Goal: Task Accomplishment & Management: Use online tool/utility

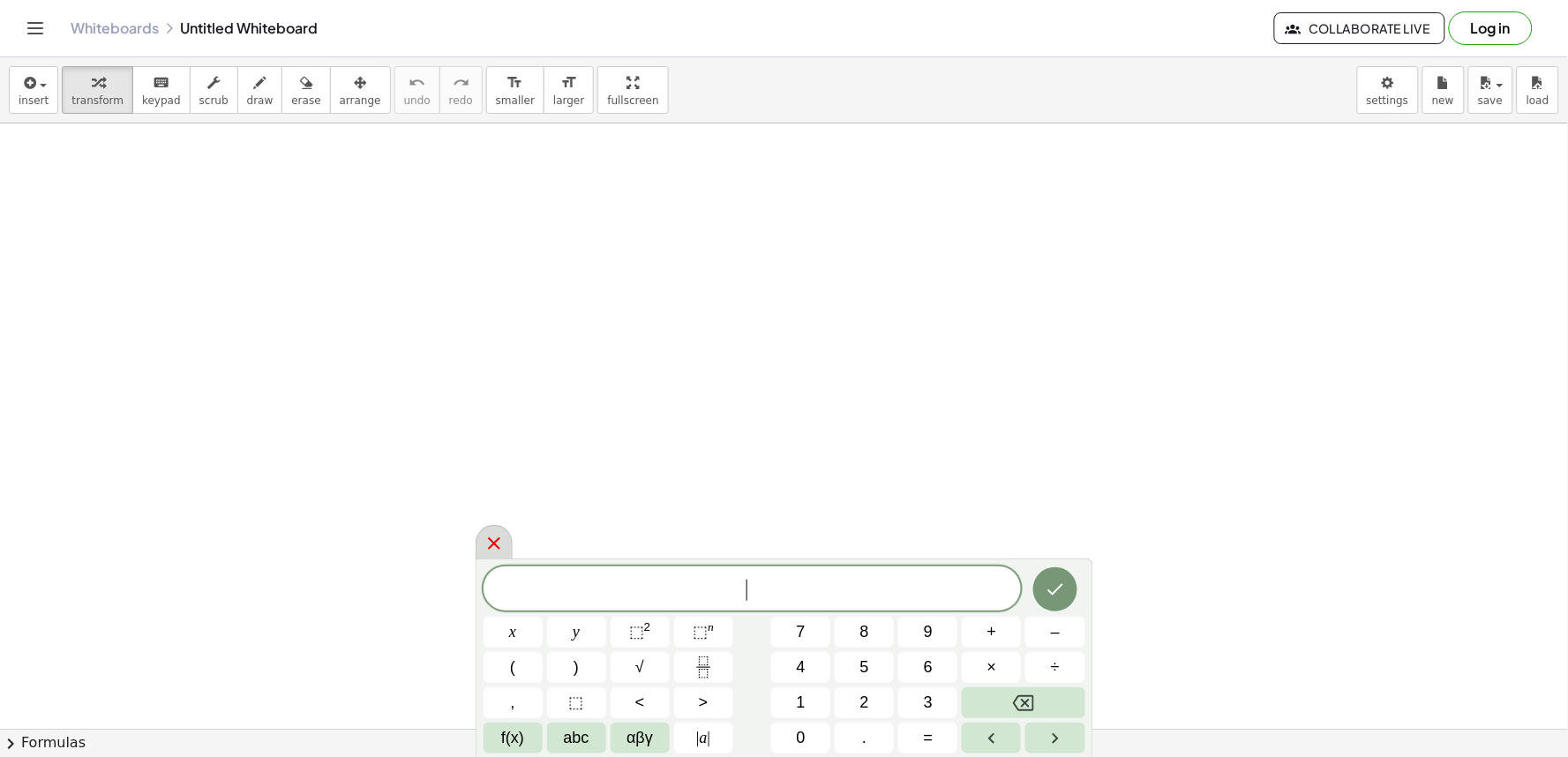
click at [493, 535] on icon at bounding box center [495, 543] width 21 height 21
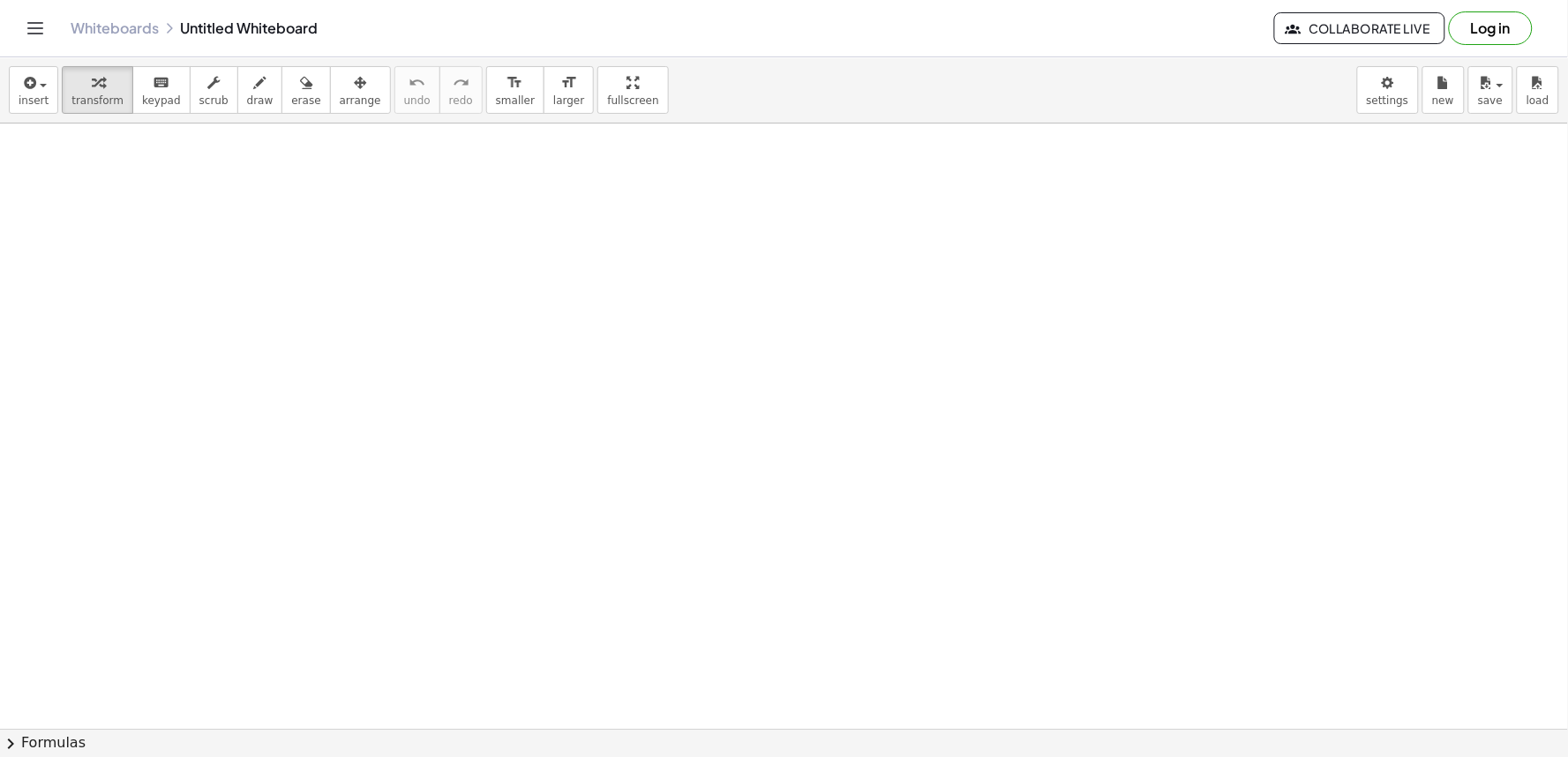
click at [1377, 104] on body "Graspable Math Activities Get Started Activity Bank Assigned Work Classes White…" at bounding box center [784, 378] width 1568 height 757
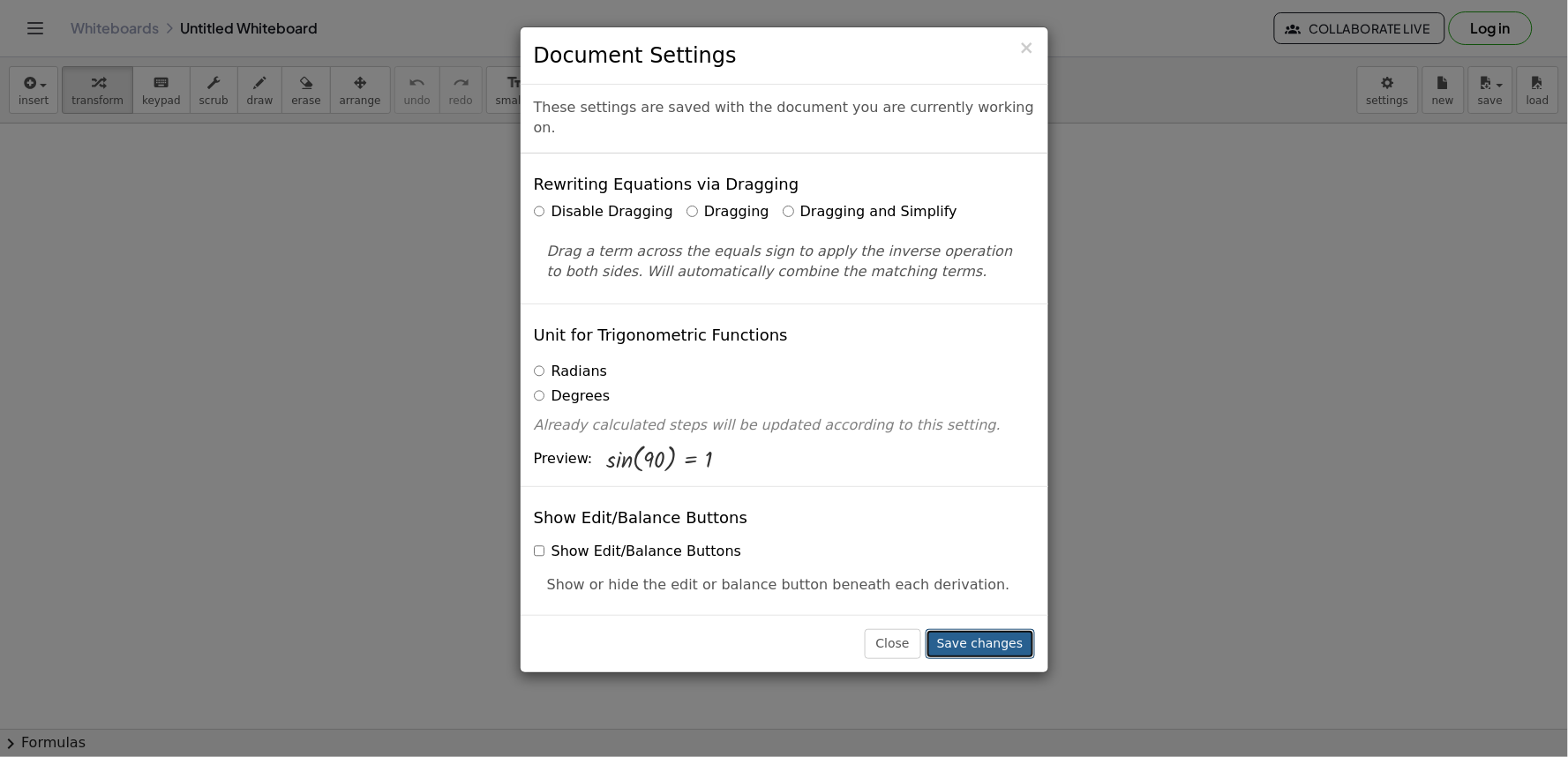
click at [983, 649] on button "Save changes" at bounding box center [980, 644] width 109 height 30
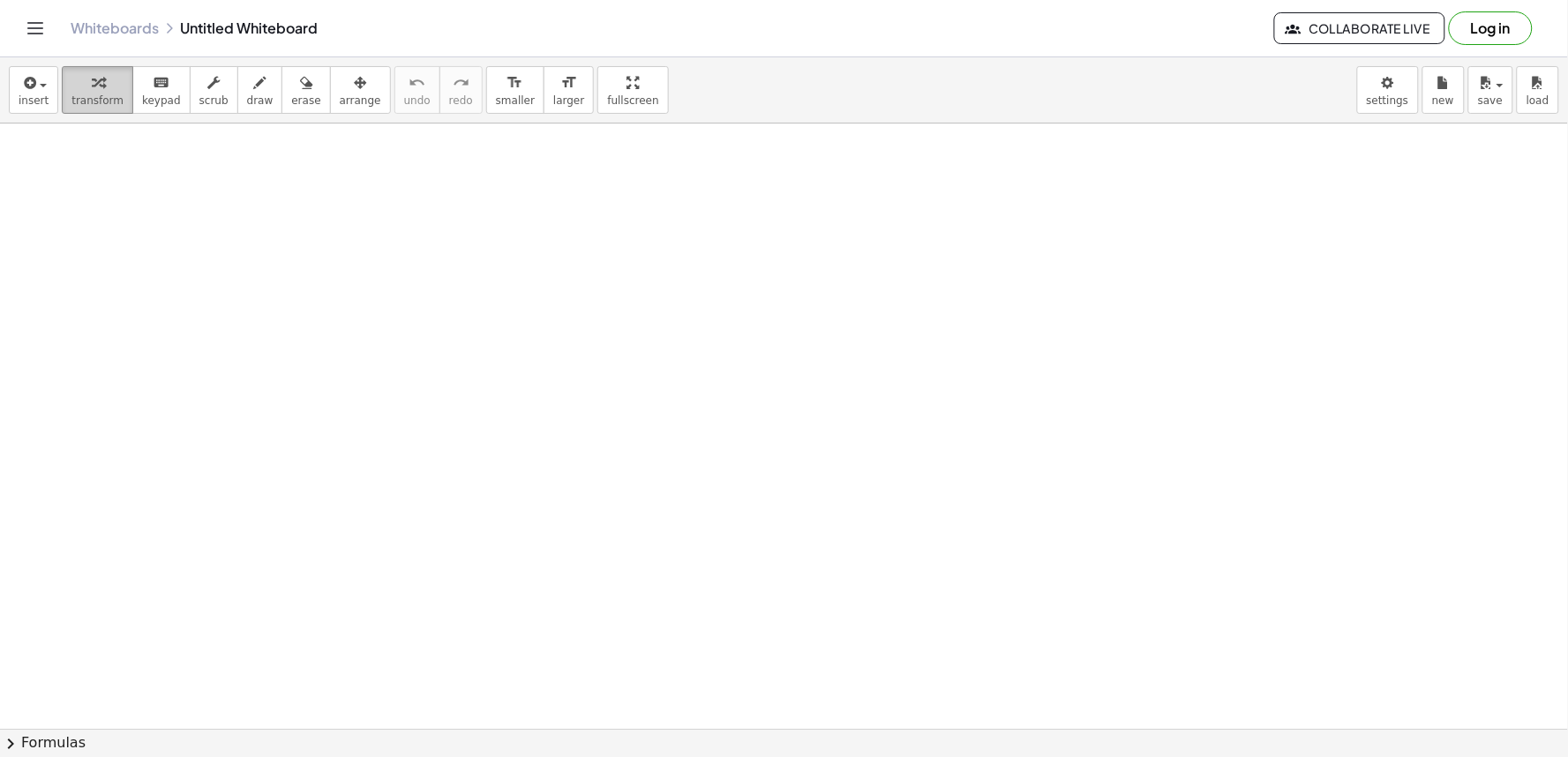
click at [104, 100] on span "transform" at bounding box center [98, 101] width 52 height 12
drag, startPoint x: 658, startPoint y: 532, endPoint x: 82, endPoint y: 91, distance: 725.4
click at [82, 91] on div "button" at bounding box center [98, 82] width 52 height 21
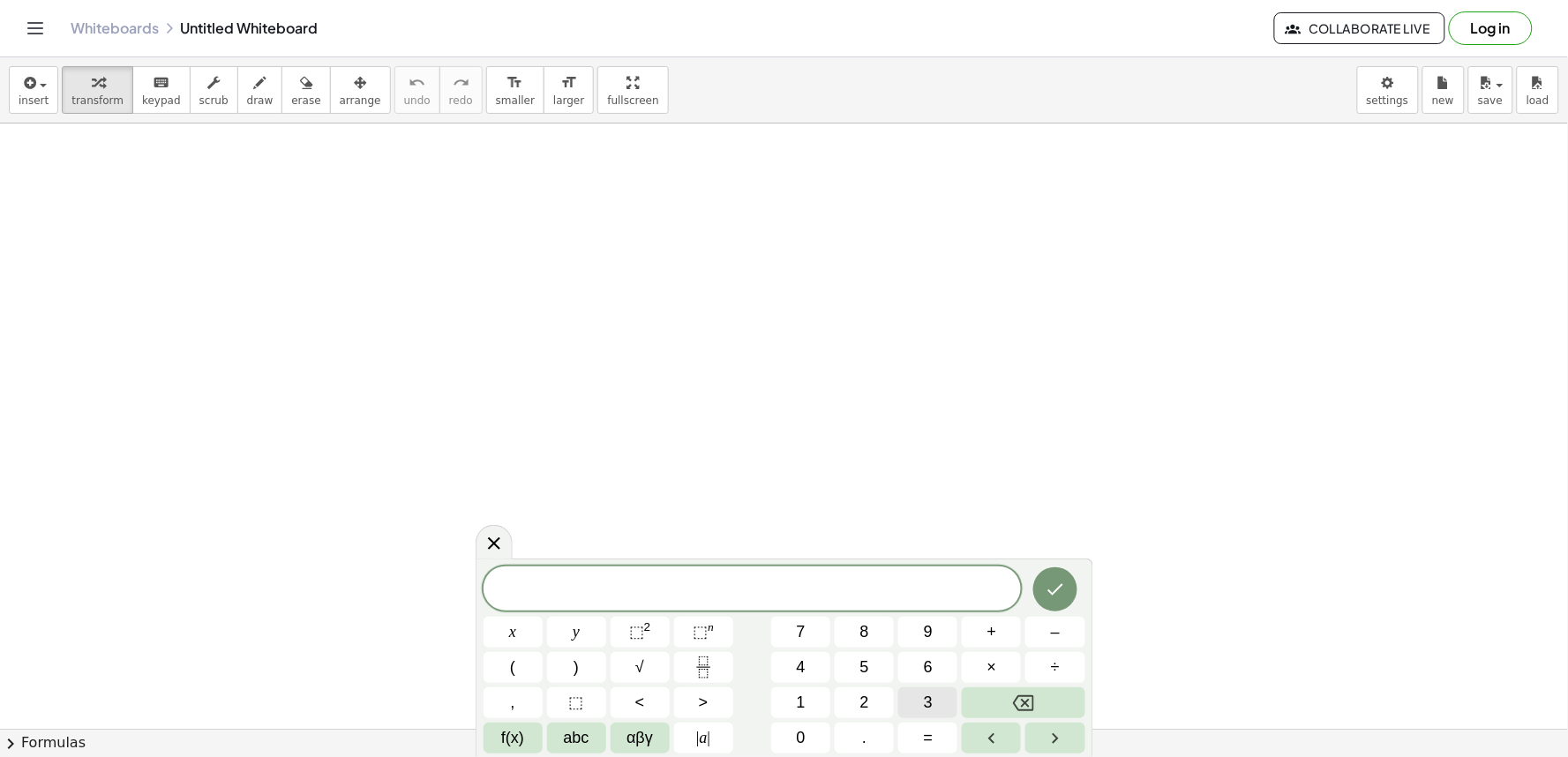
click at [944, 704] on button "3" at bounding box center [928, 703] width 59 height 31
click at [987, 676] on span "×" at bounding box center [992, 667] width 10 height 24
click at [1010, 695] on button "Backspace" at bounding box center [1023, 703] width 122 height 31
click at [527, 631] on button "x" at bounding box center [513, 632] width 59 height 31
click at [1064, 642] on button "–" at bounding box center [1055, 632] width 59 height 31
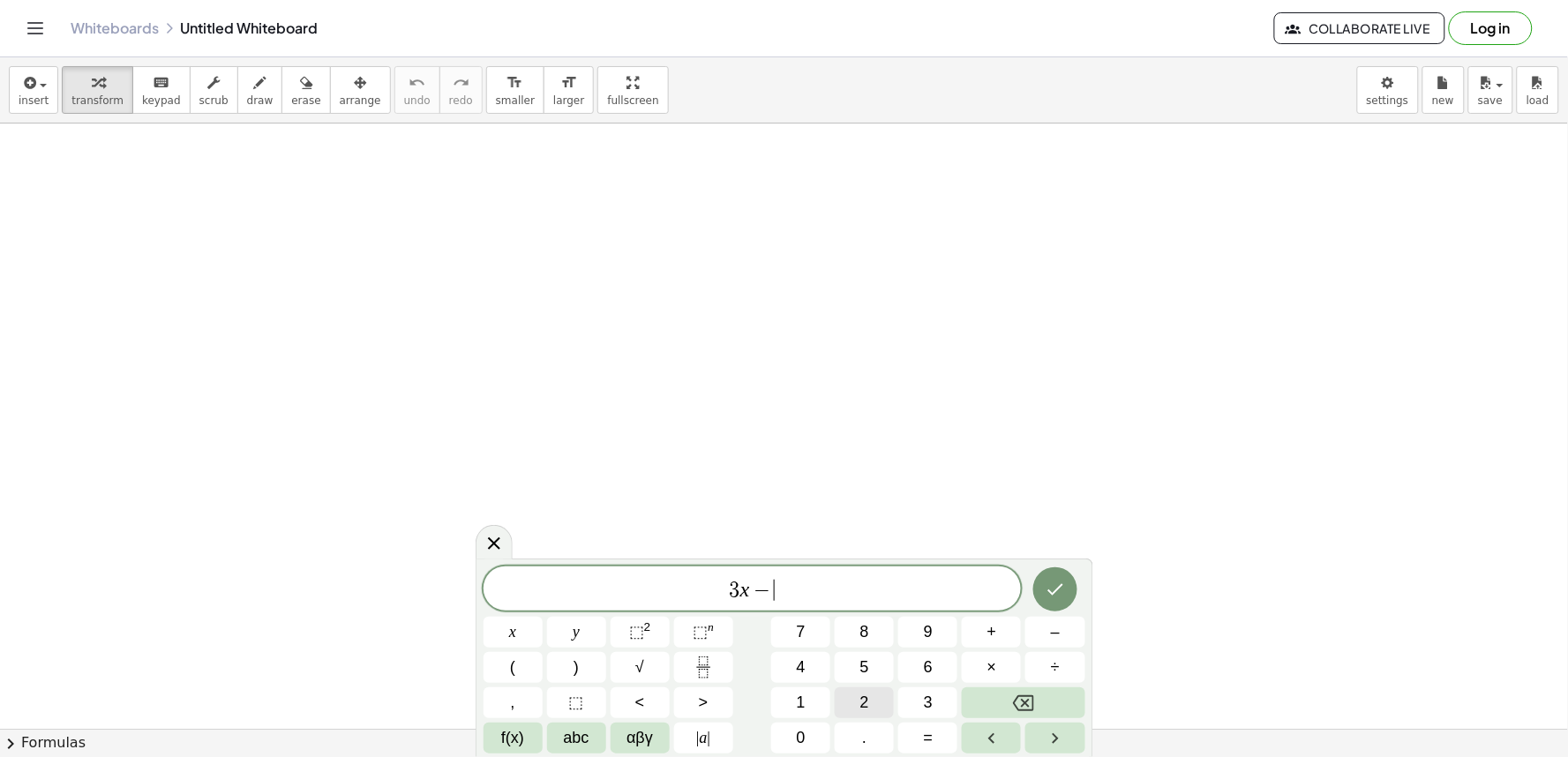
click at [854, 713] on button "2" at bounding box center [864, 703] width 59 height 31
click at [931, 735] on span "=" at bounding box center [929, 738] width 10 height 24
click at [804, 698] on span "1" at bounding box center [801, 703] width 9 height 24
click at [812, 730] on button "0" at bounding box center [800, 738] width 59 height 31
click at [1070, 595] on button "Done" at bounding box center [1056, 589] width 44 height 44
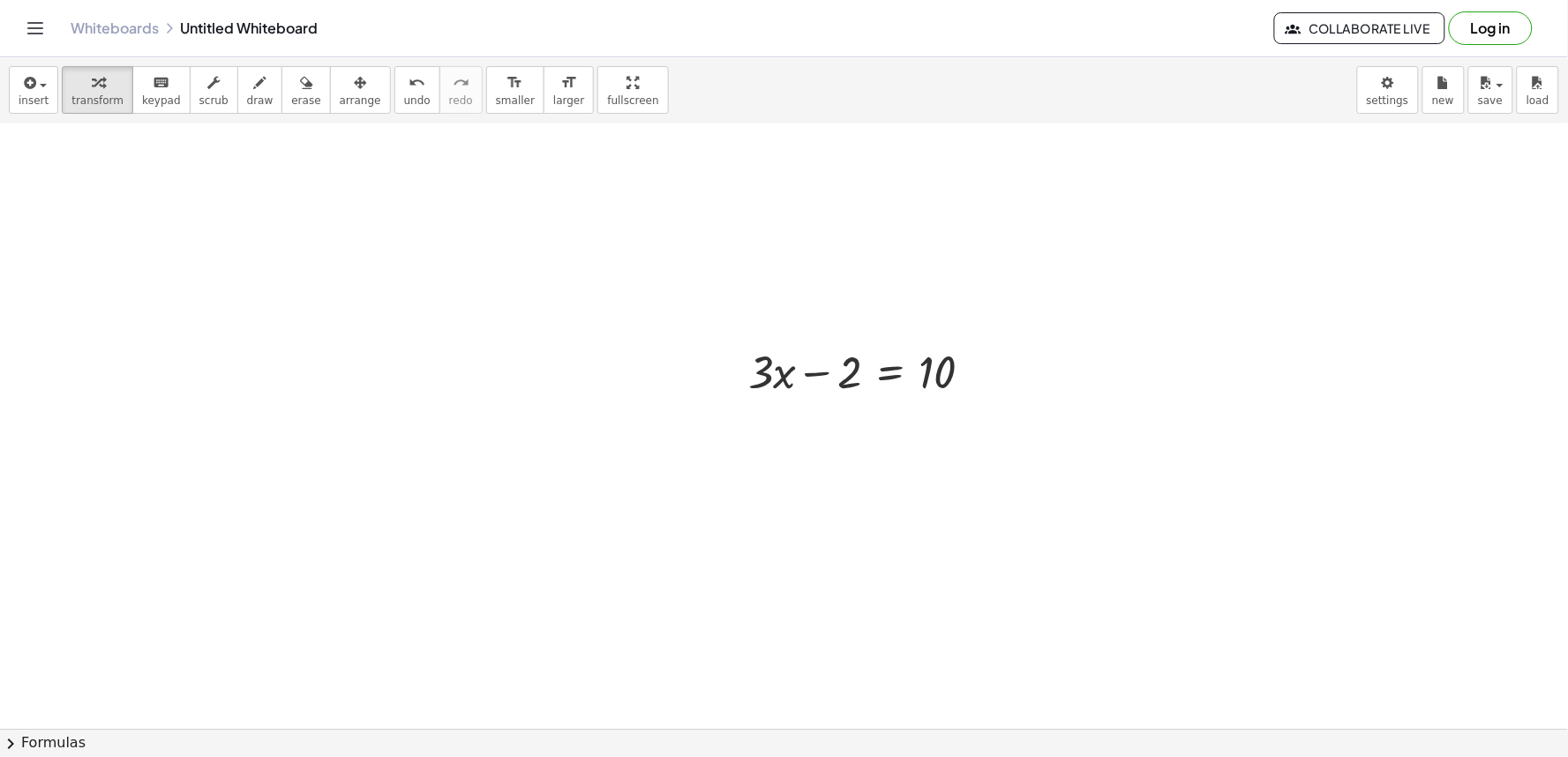
scroll to position [196, 0]
drag, startPoint x: 825, startPoint y: 409, endPoint x: 852, endPoint y: 437, distance: 38.9
click at [852, 437] on div "− 2 + · 3 · x − 2 = 10" at bounding box center [862, 404] width 279 height 69
drag, startPoint x: 852, startPoint y: 436, endPoint x: 862, endPoint y: 439, distance: 10.4
click at [862, 439] on div "− 2 + · 3 · x − 2 = 10" at bounding box center [784, 590] width 1568 height 1327
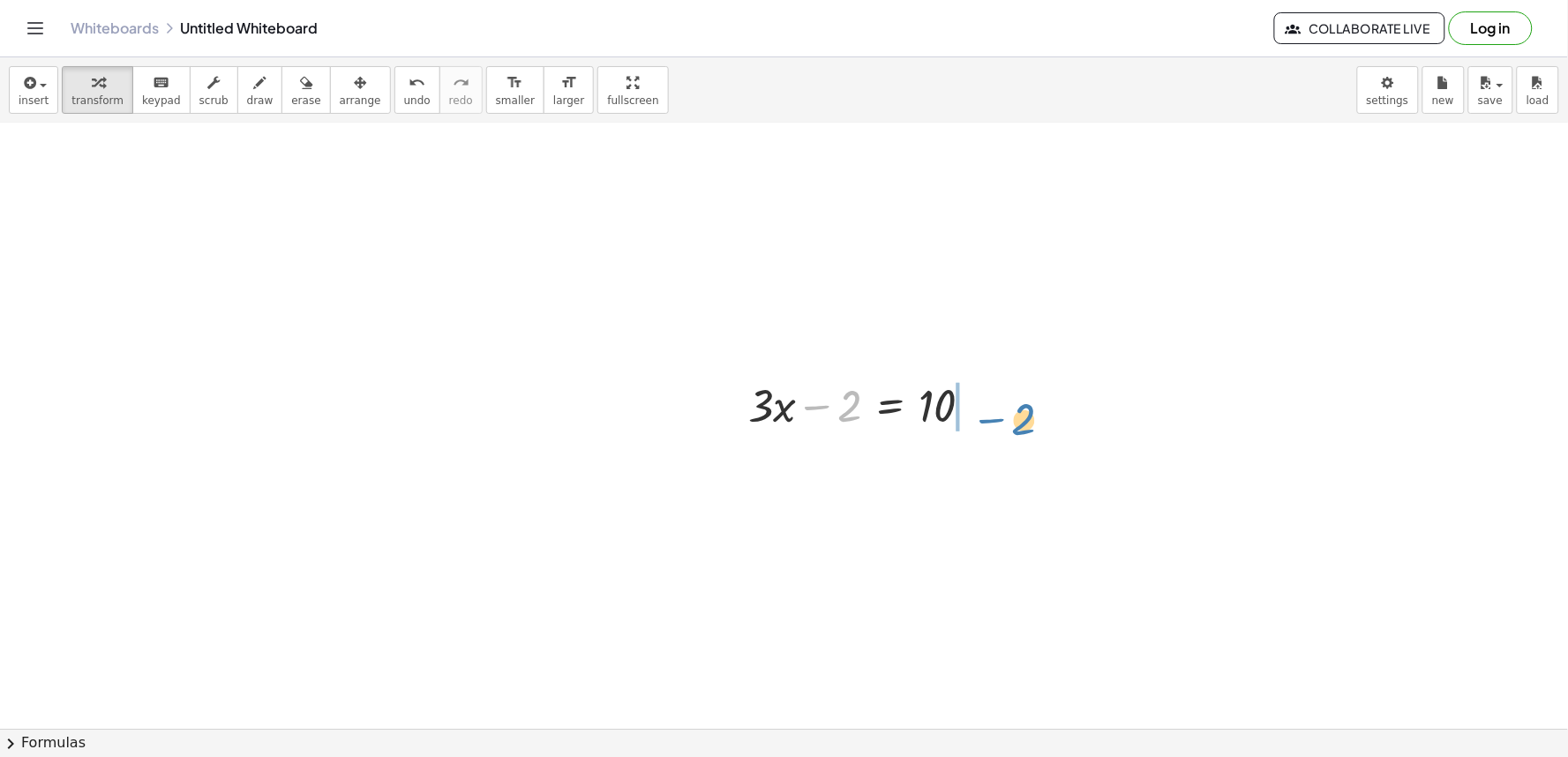
drag, startPoint x: 823, startPoint y: 410, endPoint x: 998, endPoint y: 424, distance: 175.6
click at [998, 424] on div "− 2 + · 3 · x − 2 = 10" at bounding box center [862, 404] width 279 height 69
click at [971, 463] on div at bounding box center [900, 464] width 322 height 60
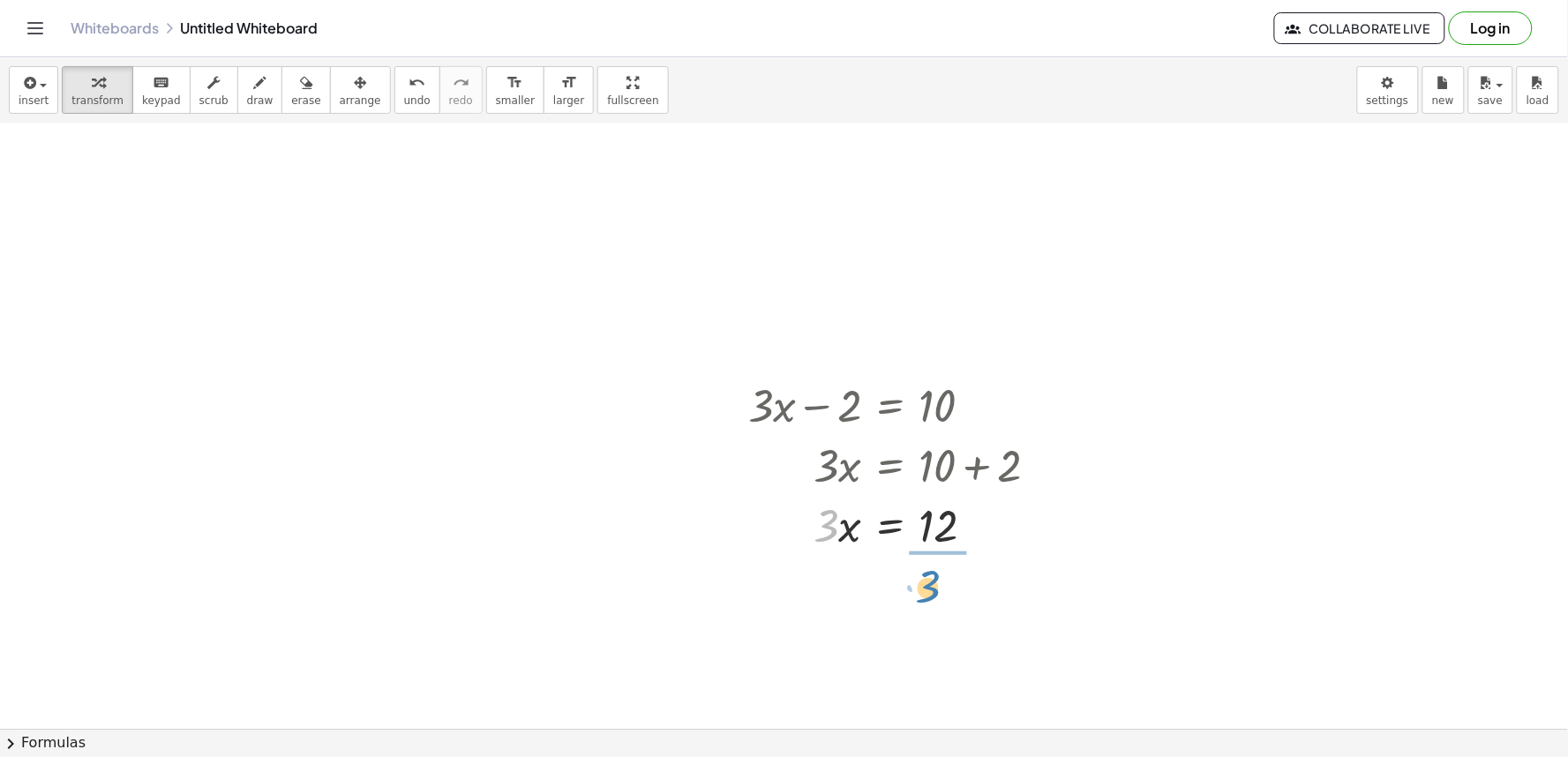
drag, startPoint x: 826, startPoint y: 531, endPoint x: 942, endPoint y: 581, distance: 126.3
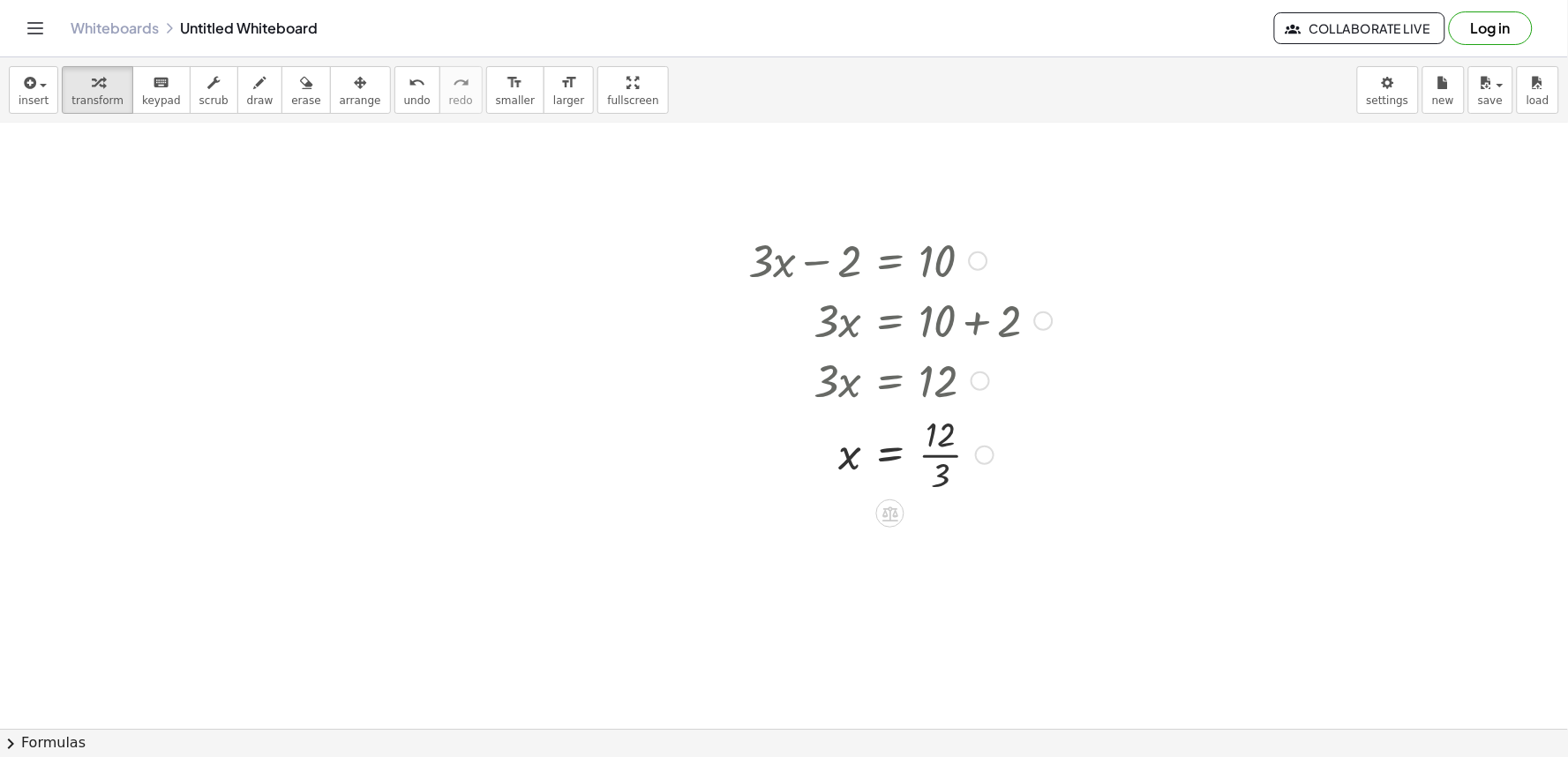
scroll to position [392, 0]
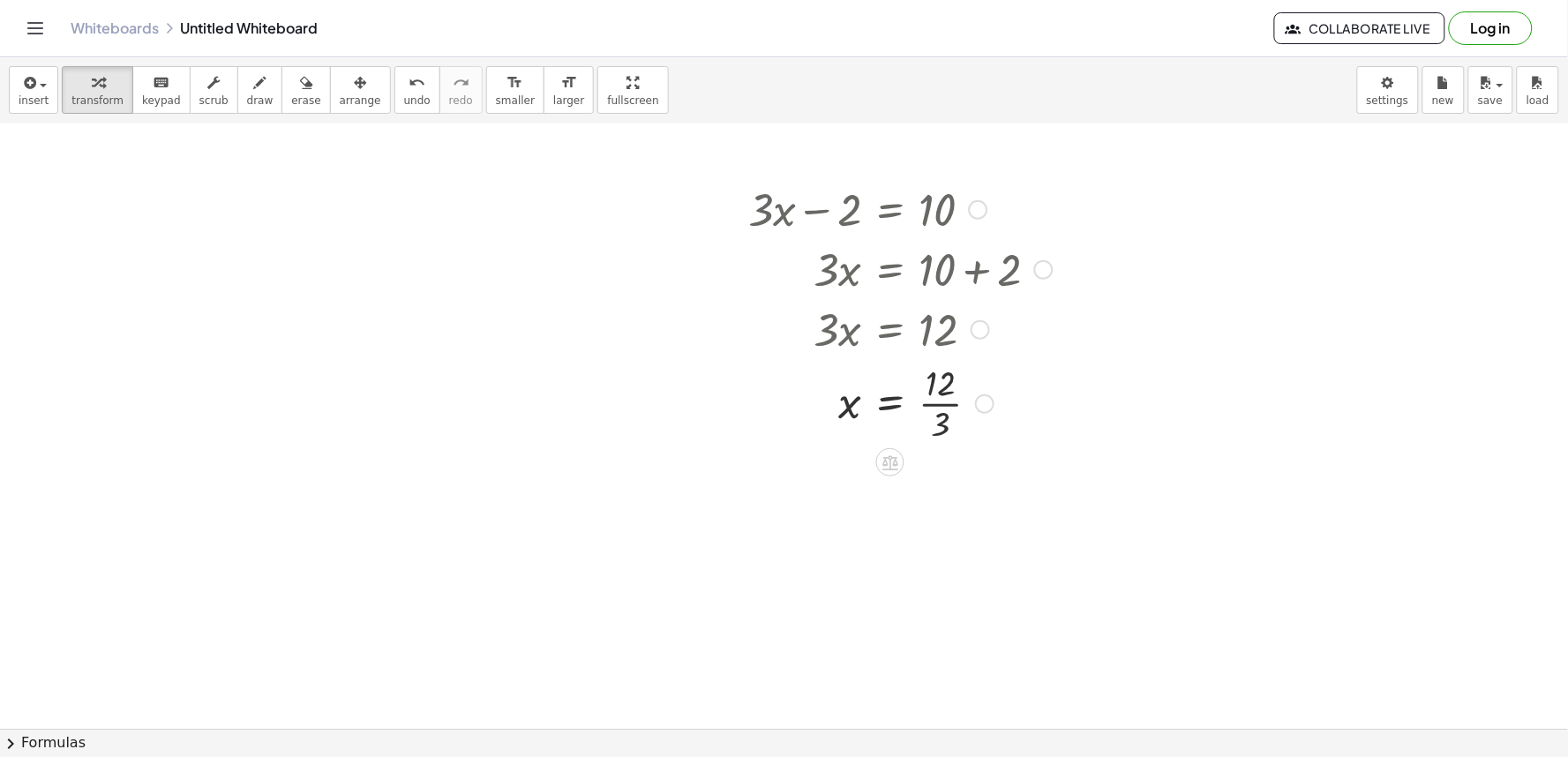
click at [941, 410] on div at bounding box center [900, 402] width 322 height 89
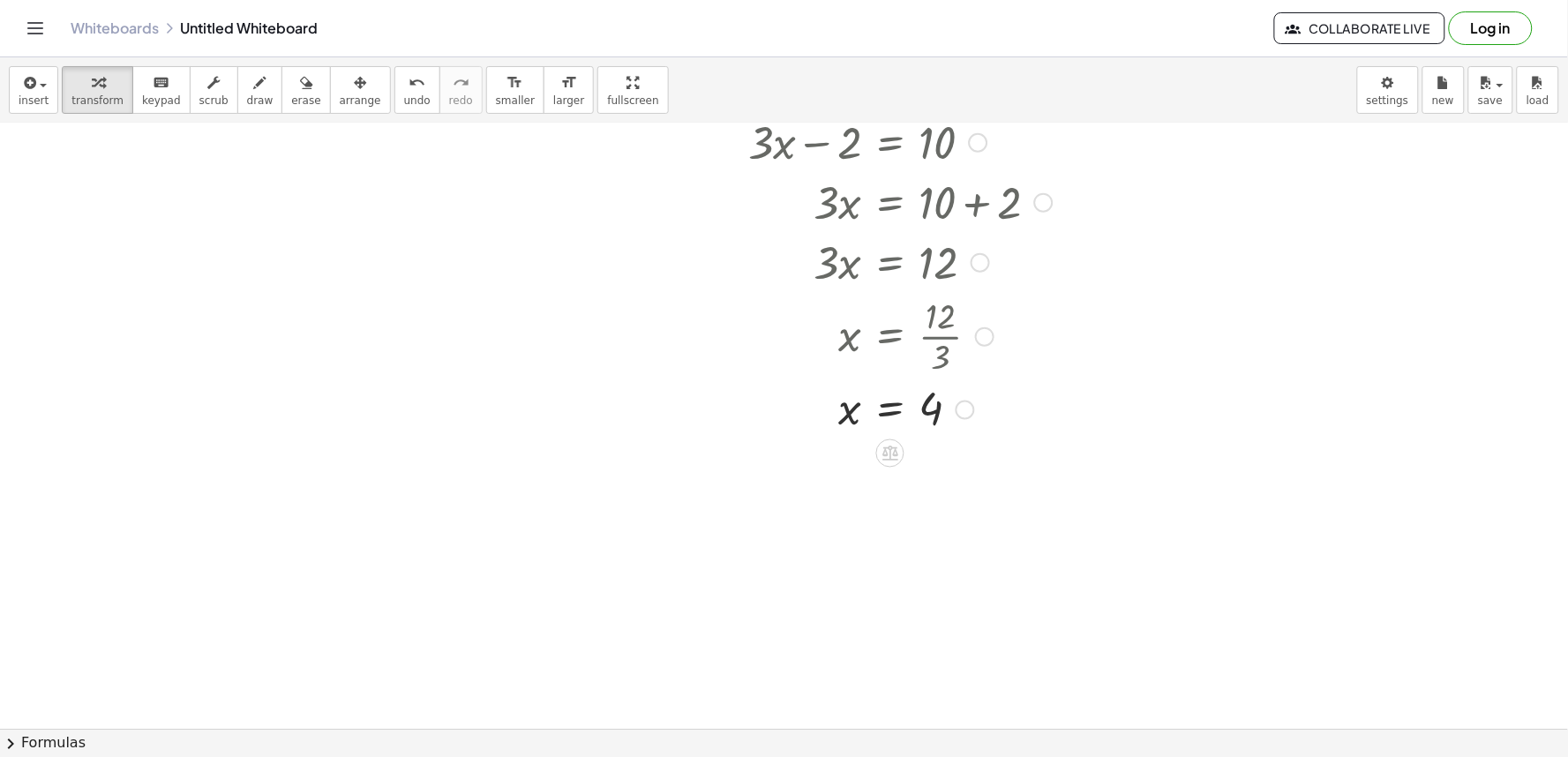
scroll to position [490, 0]
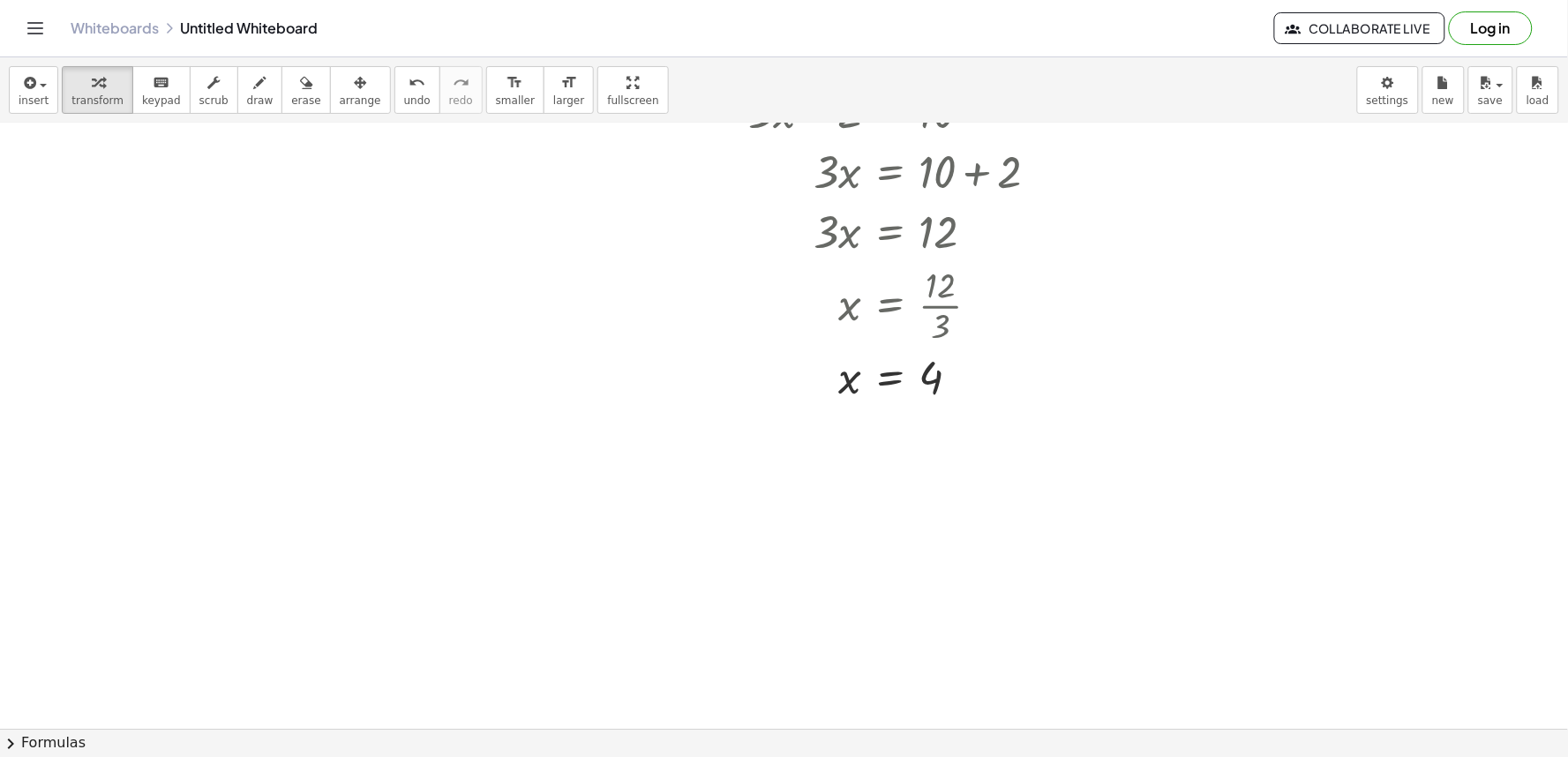
click at [729, 503] on div at bounding box center [784, 297] width 1568 height 1327
click at [704, 560] on div at bounding box center [784, 297] width 1568 height 1327
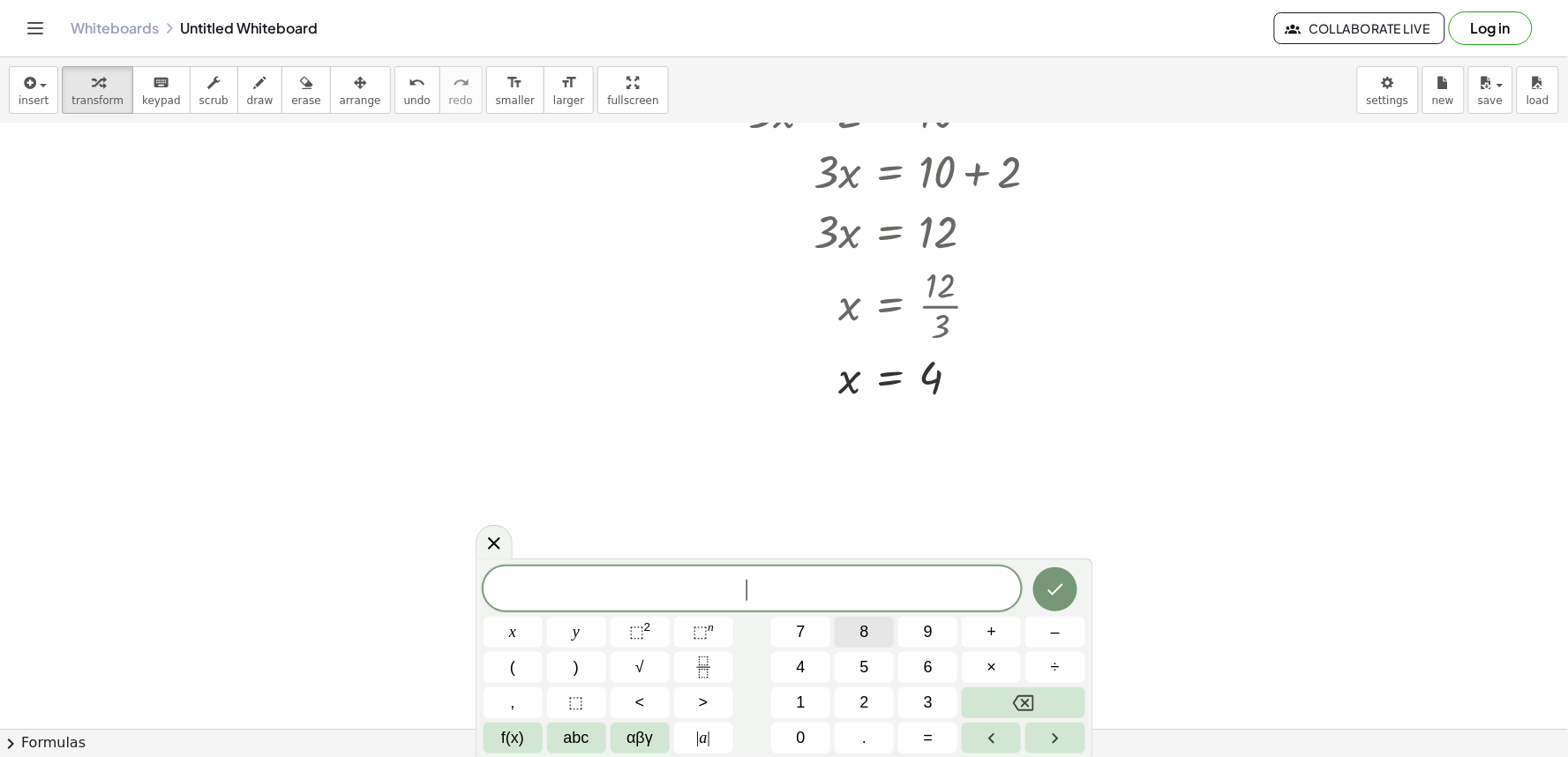
click at [871, 632] on button "8" at bounding box center [864, 632] width 59 height 31
click at [586, 632] on button "y" at bounding box center [576, 632] width 59 height 31
click at [994, 643] on span "+" at bounding box center [992, 632] width 10 height 24
click at [803, 698] on span "1" at bounding box center [801, 703] width 9 height 24
click at [862, 676] on span "5" at bounding box center [865, 667] width 9 height 24
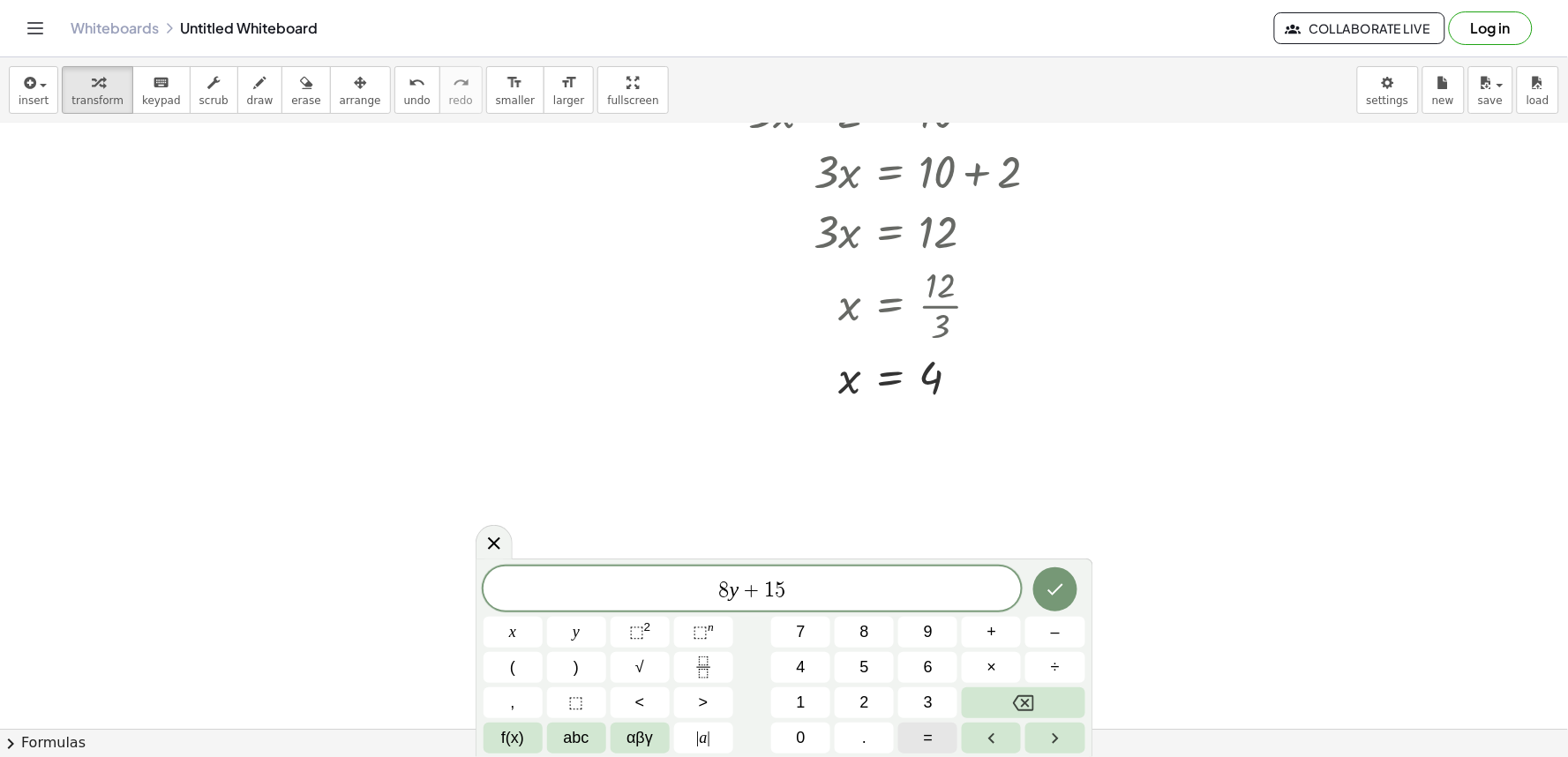
click at [929, 741] on span "=" at bounding box center [929, 738] width 10 height 24
click at [1054, 645] on button "–" at bounding box center [1055, 632] width 59 height 31
click at [852, 676] on button "5" at bounding box center [864, 667] width 59 height 31
click at [1055, 592] on icon "Done" at bounding box center [1056, 589] width 16 height 12
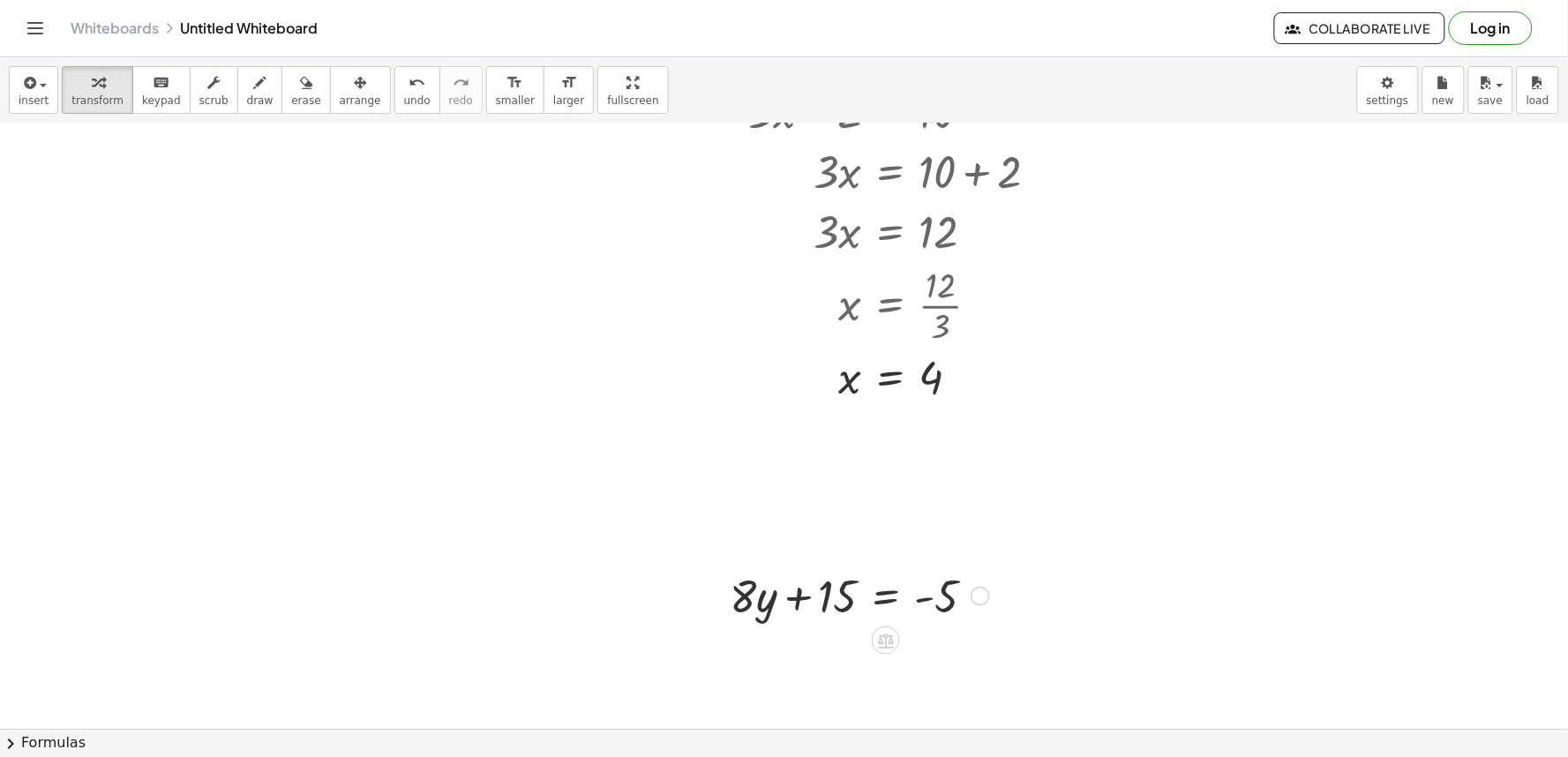
scroll to position [686, 0]
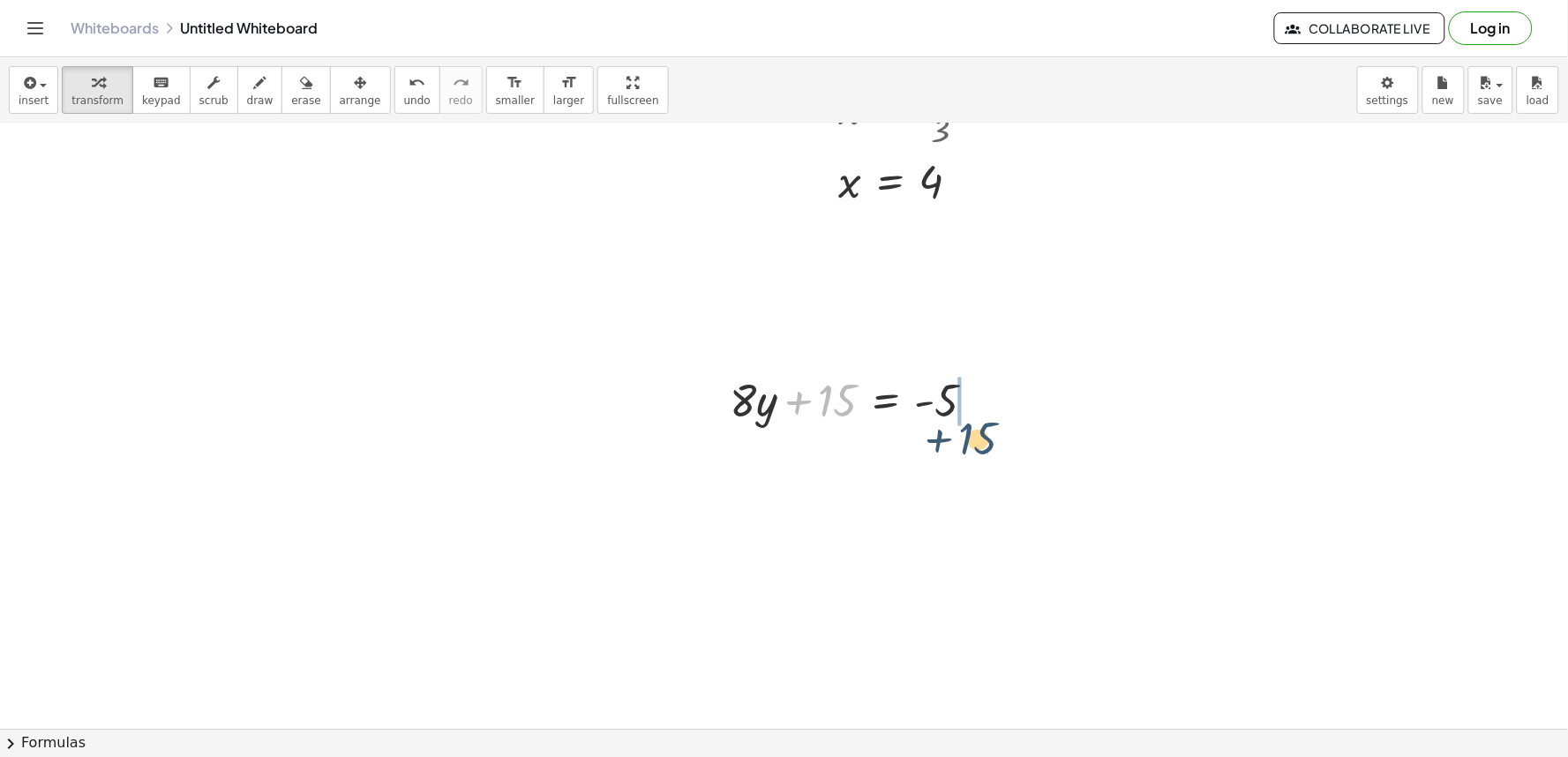
drag, startPoint x: 843, startPoint y: 400, endPoint x: 1001, endPoint y: 428, distance: 160.5
drag, startPoint x: 817, startPoint y: 448, endPoint x: 830, endPoint y: 400, distance: 49.7
click at [886, 401] on div "+ · 8 · y + 15 = - 5 · 8 · 8 · y 15 = − 5 −" at bounding box center [886, 401] width 0 height 0
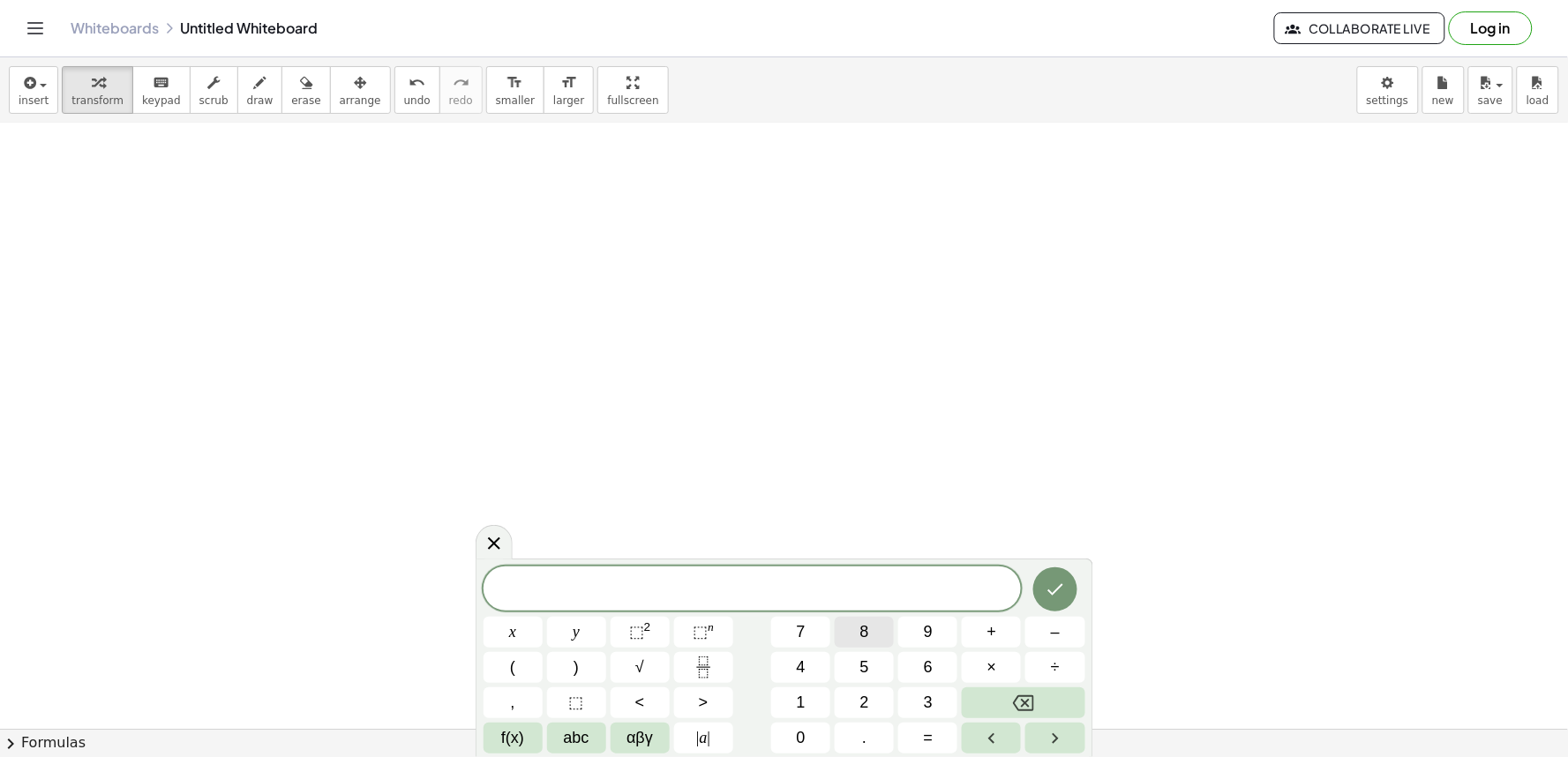
click at [870, 633] on button "8" at bounding box center [864, 632] width 59 height 31
click at [584, 633] on button "y" at bounding box center [576, 632] width 59 height 31
click at [983, 641] on button "+" at bounding box center [991, 632] width 59 height 31
click at [803, 706] on span "1" at bounding box center [801, 703] width 9 height 24
click at [858, 658] on button "5" at bounding box center [864, 667] width 59 height 31
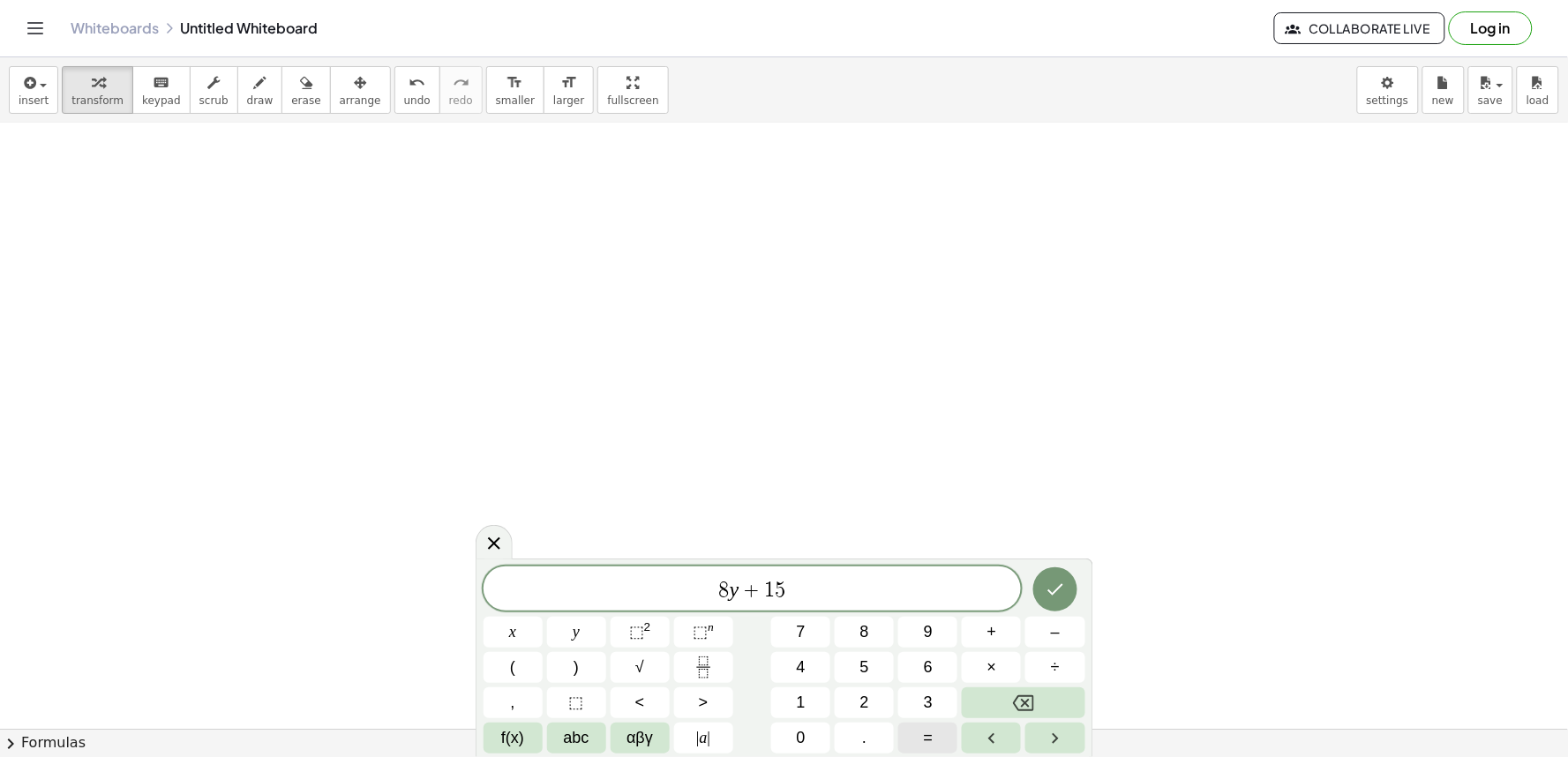
click at [928, 730] on span "=" at bounding box center [929, 738] width 10 height 24
click at [1053, 628] on span "–" at bounding box center [1056, 632] width 9 height 24
click at [807, 701] on button "1" at bounding box center [800, 703] width 59 height 31
click at [809, 636] on button "7" at bounding box center [800, 632] width 59 height 31
click at [1056, 597] on icon "Done" at bounding box center [1056, 589] width 21 height 21
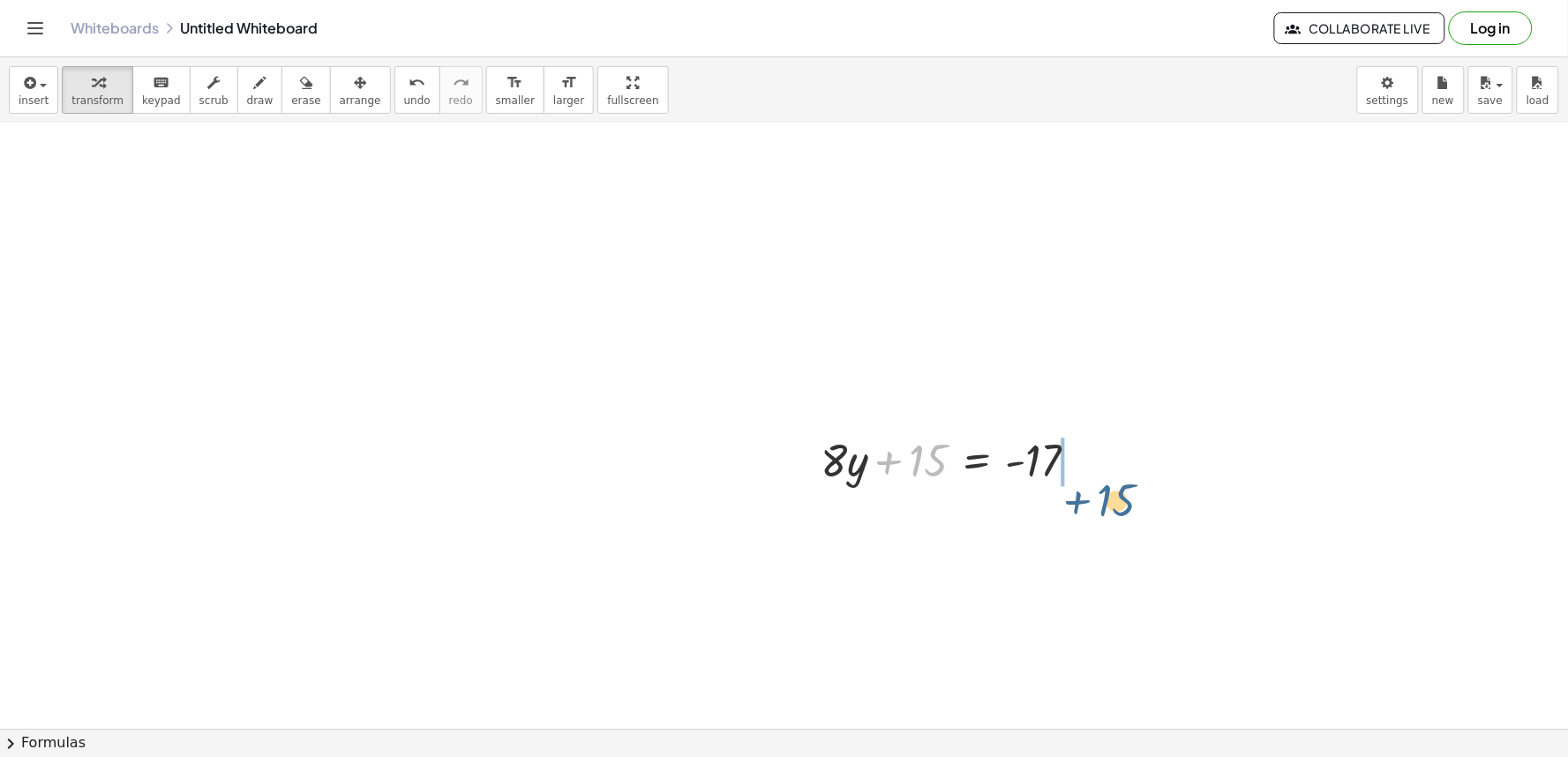
drag, startPoint x: 936, startPoint y: 472, endPoint x: 1116, endPoint y: 521, distance: 186.6
click at [1096, 523] on div at bounding box center [1003, 520] width 383 height 60
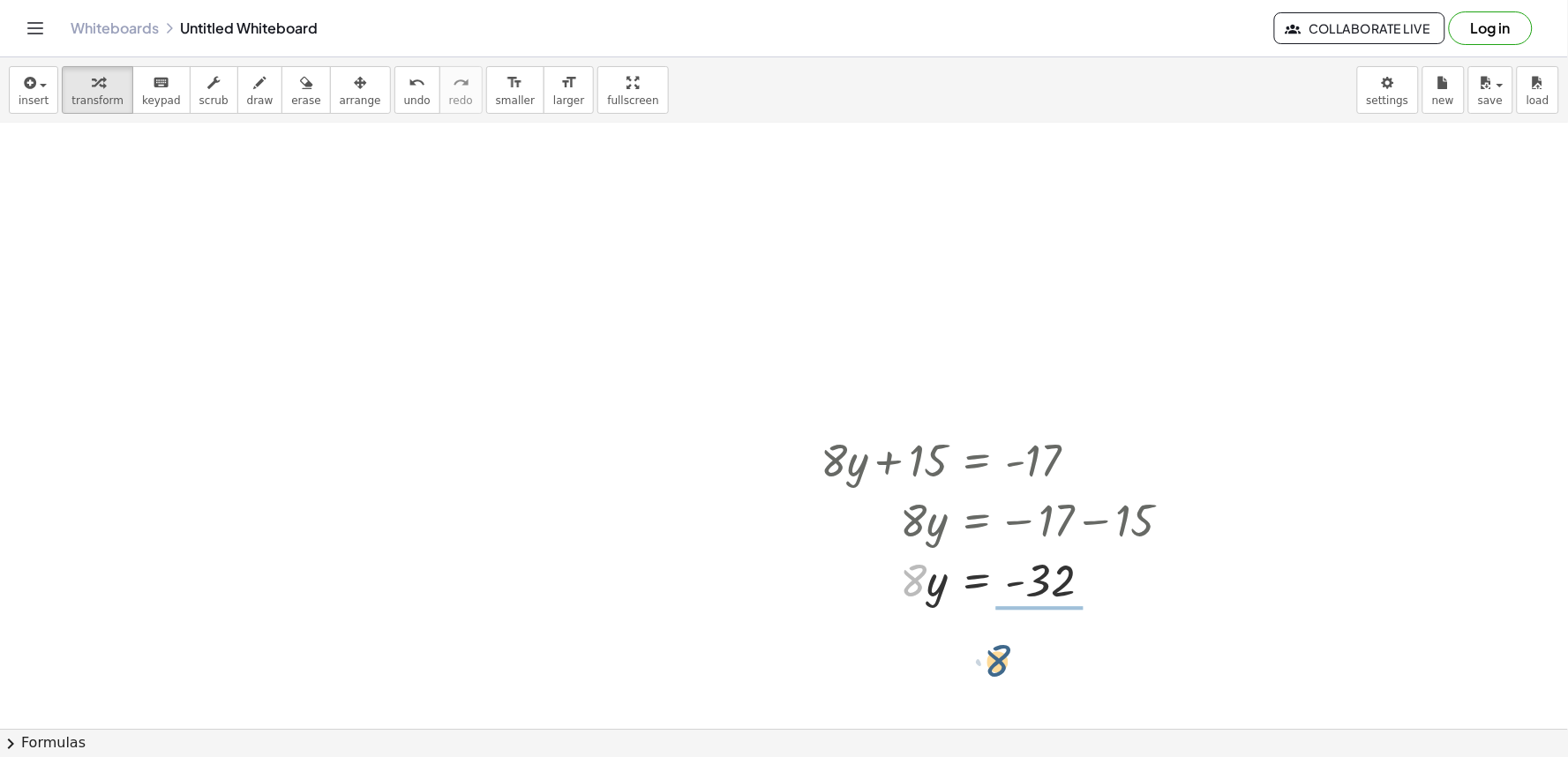
drag, startPoint x: 915, startPoint y: 586, endPoint x: 1069, endPoint y: 643, distance: 164.2
click at [1044, 655] on div at bounding box center [1003, 654] width 383 height 89
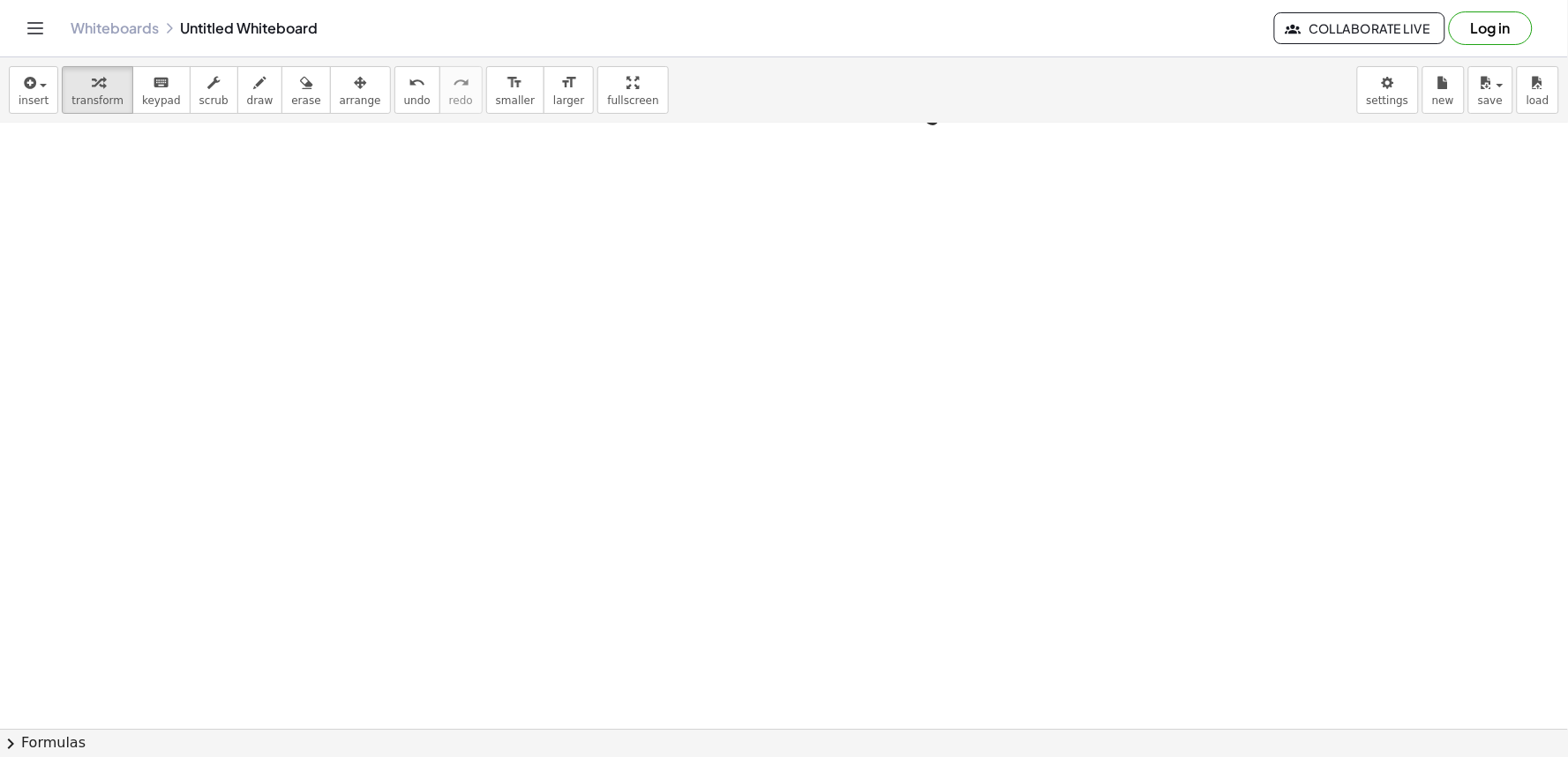
scroll to position [1702, 0]
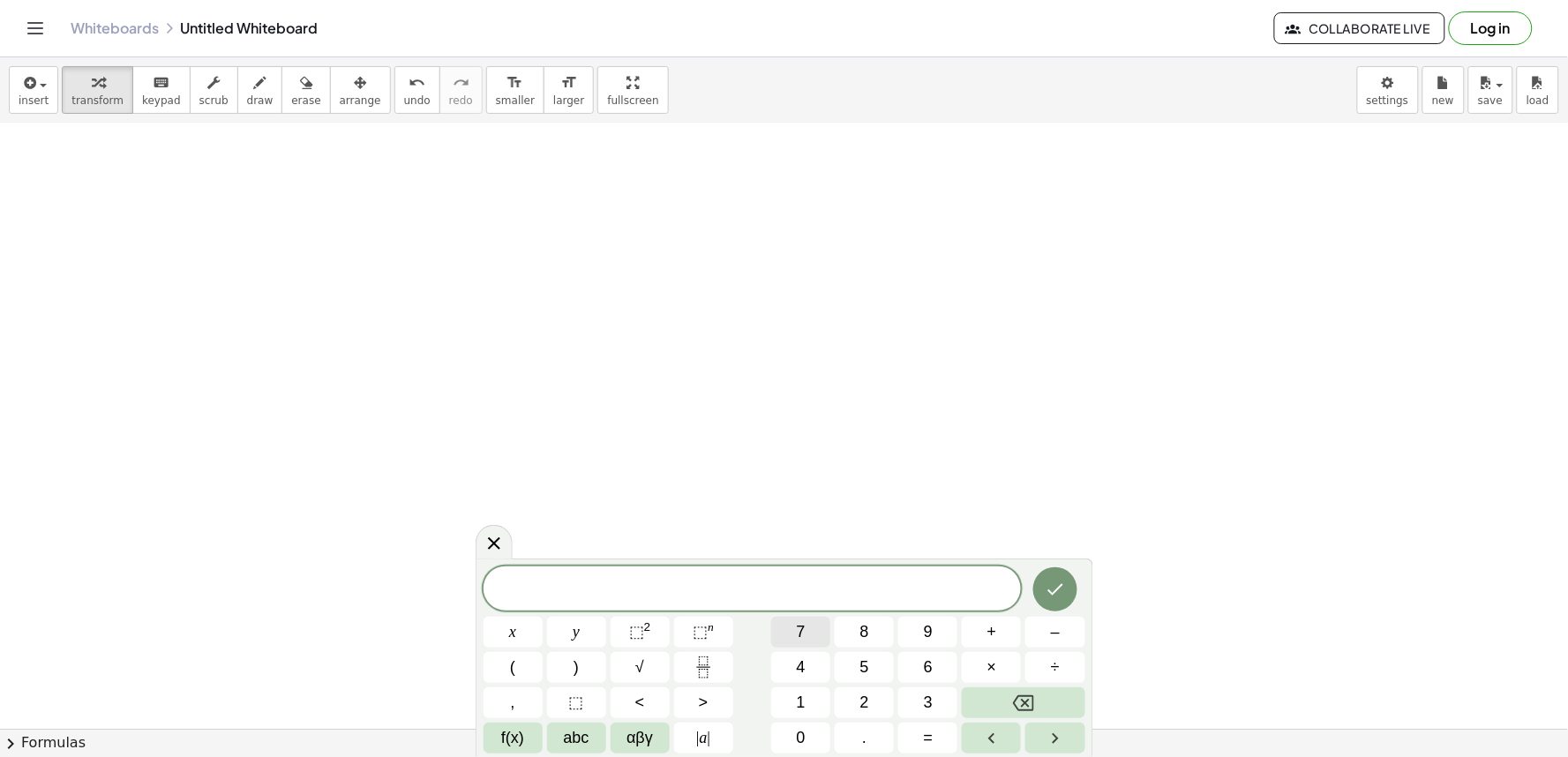
click at [816, 640] on button "7" at bounding box center [800, 632] width 59 height 31
click at [525, 628] on button "x" at bounding box center [513, 632] width 59 height 31
click at [1051, 646] on button "–" at bounding box center [1055, 632] width 59 height 31
click at [924, 627] on span "9" at bounding box center [929, 632] width 9 height 24
click at [929, 735] on span "=" at bounding box center [929, 738] width 10 height 24
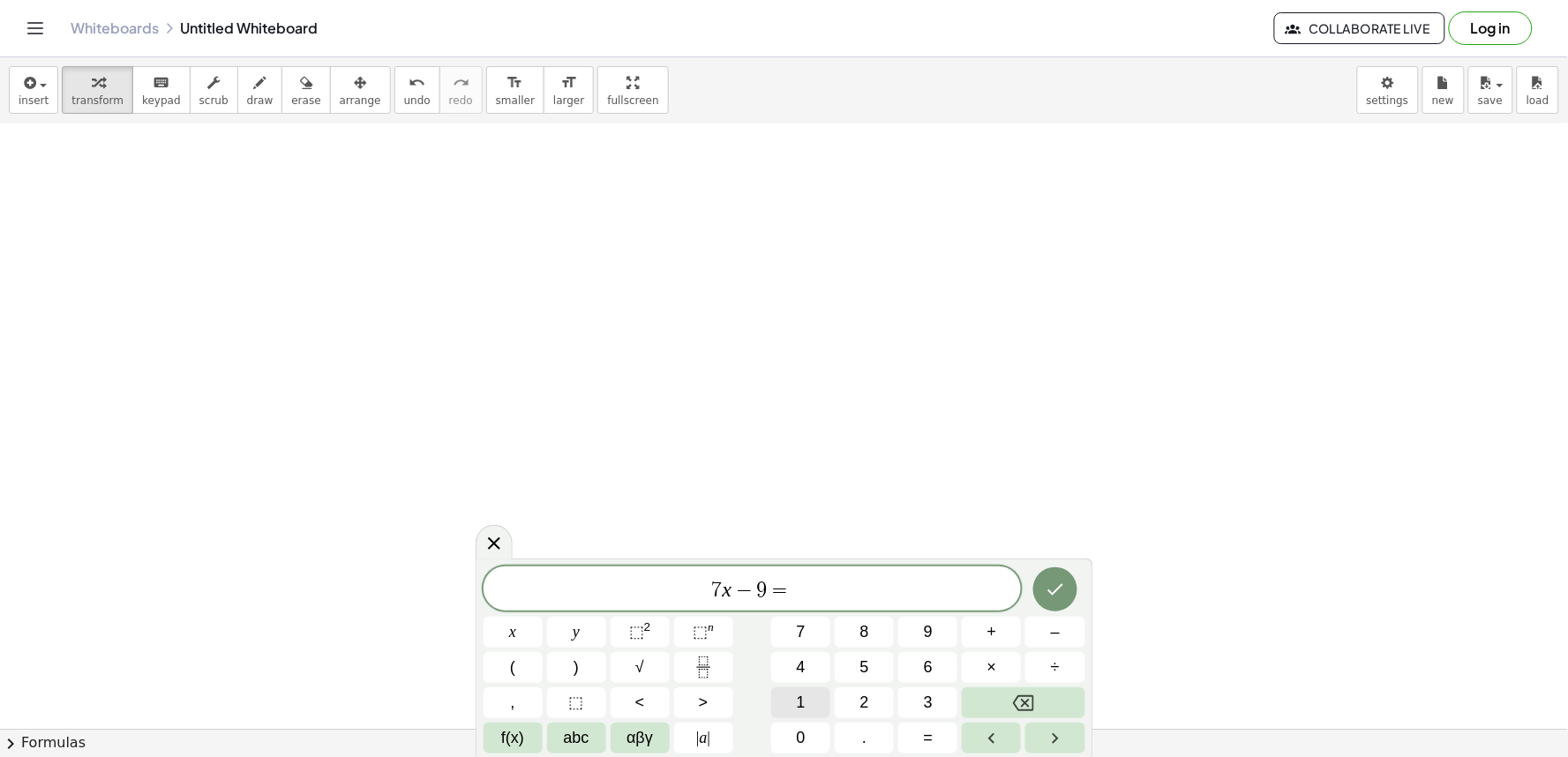
click at [794, 695] on button "1" at bounding box center [800, 703] width 59 height 31
click at [862, 692] on span "2" at bounding box center [865, 703] width 9 height 24
click at [1040, 586] on button "Done" at bounding box center [1056, 589] width 44 height 44
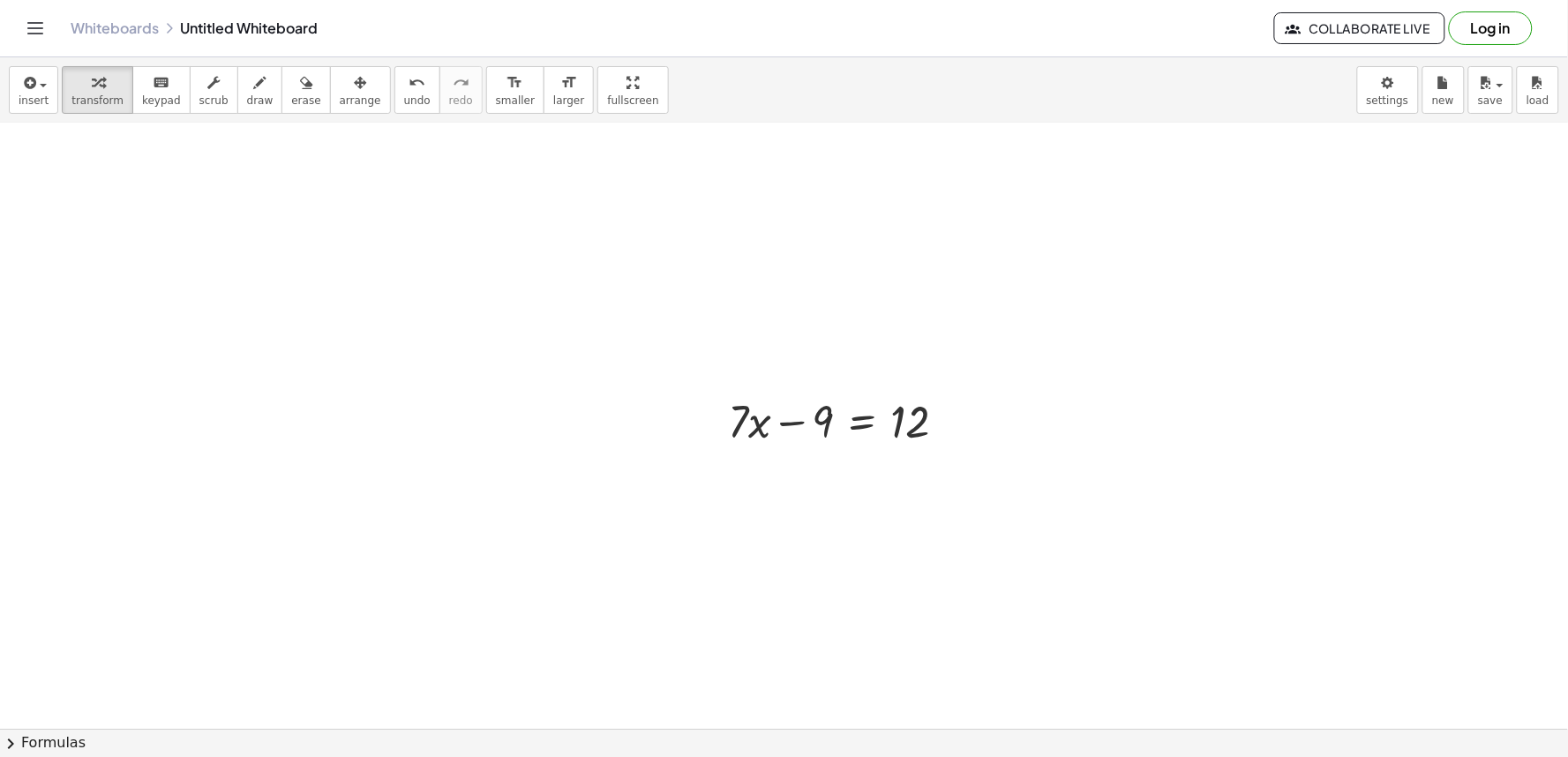
scroll to position [1818, 0]
drag, startPoint x: 798, startPoint y: 426, endPoint x: 966, endPoint y: 447, distance: 169.3
click at [966, 447] on div "− 9 + · 7 · x − 9 = 12" at bounding box center [839, 417] width 273 height 69
click at [948, 479] on div at bounding box center [877, 477] width 314 height 60
drag, startPoint x: 803, startPoint y: 561, endPoint x: 963, endPoint y: 620, distance: 170.5
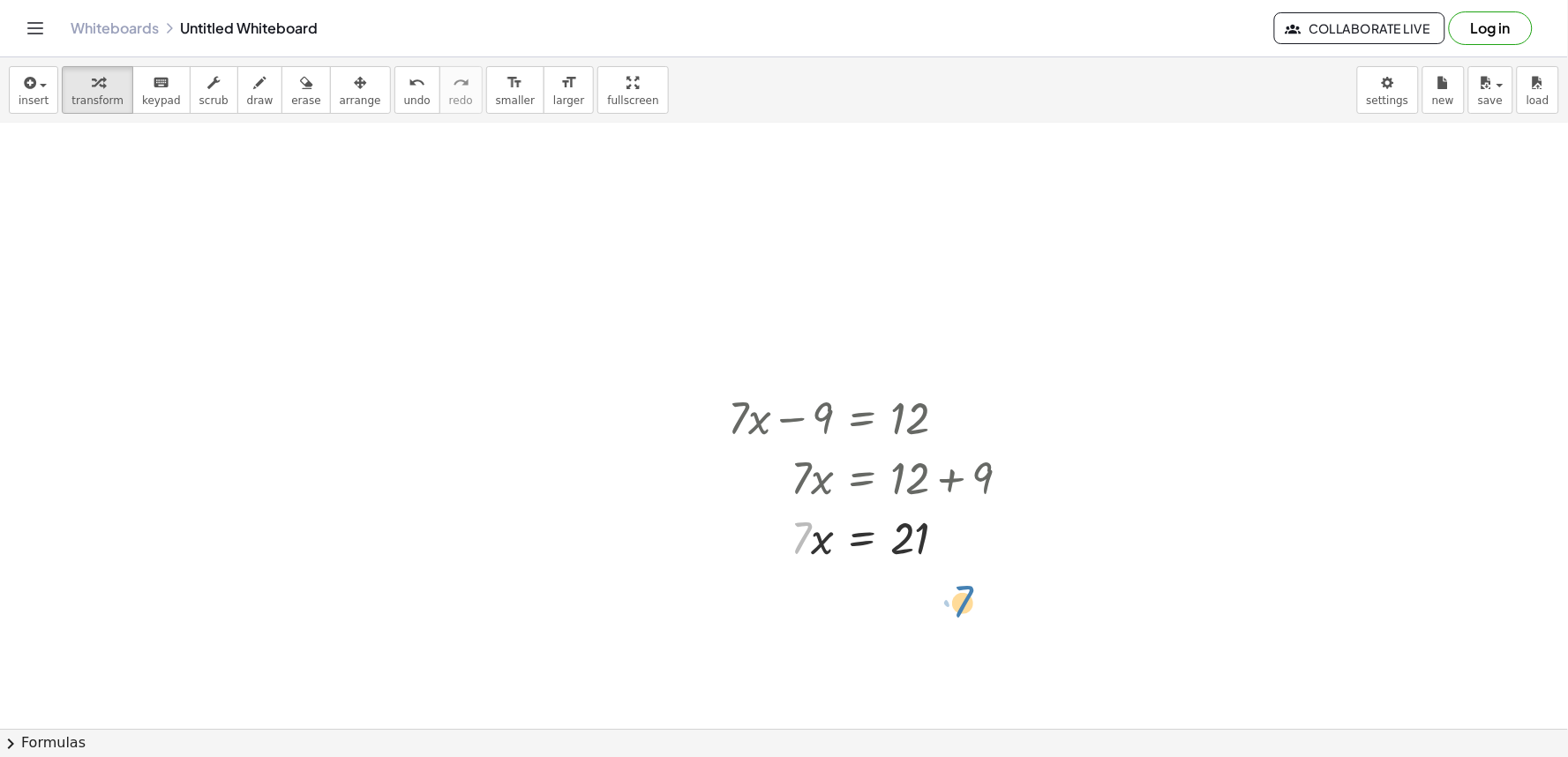
drag, startPoint x: 777, startPoint y: 560, endPoint x: 821, endPoint y: 558, distance: 44.0
click at [862, 418] on div "+ · 7 · x − 9 = 12 · 7 · x = + 12 + 9 · 7 · x = 21 · x · 7 · x = 21" at bounding box center [862, 418] width 0 height 0
drag, startPoint x: 828, startPoint y: 591, endPoint x: 924, endPoint y: 622, distance: 100.9
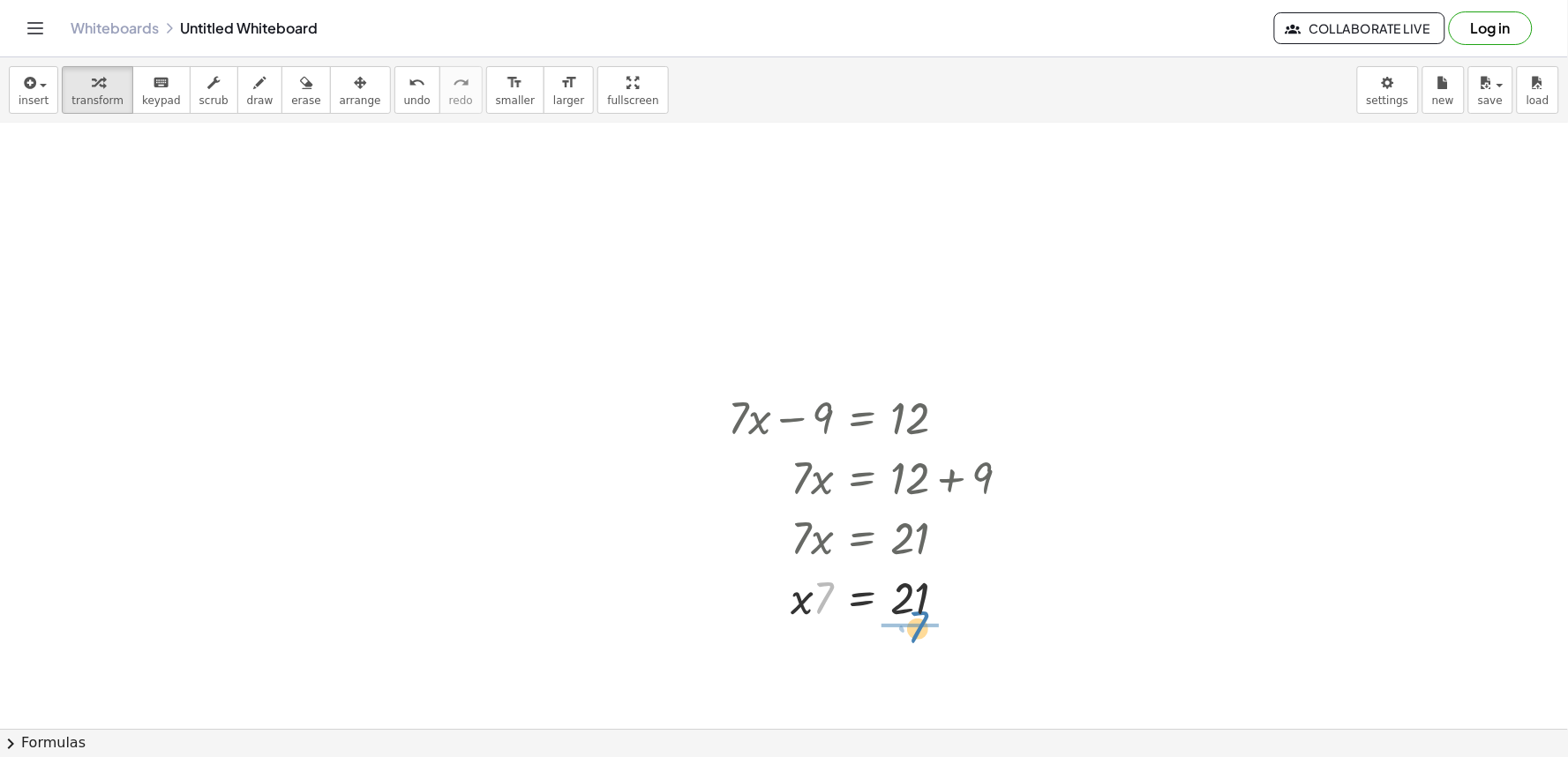
click at [924, 622] on div at bounding box center [877, 597] width 314 height 60
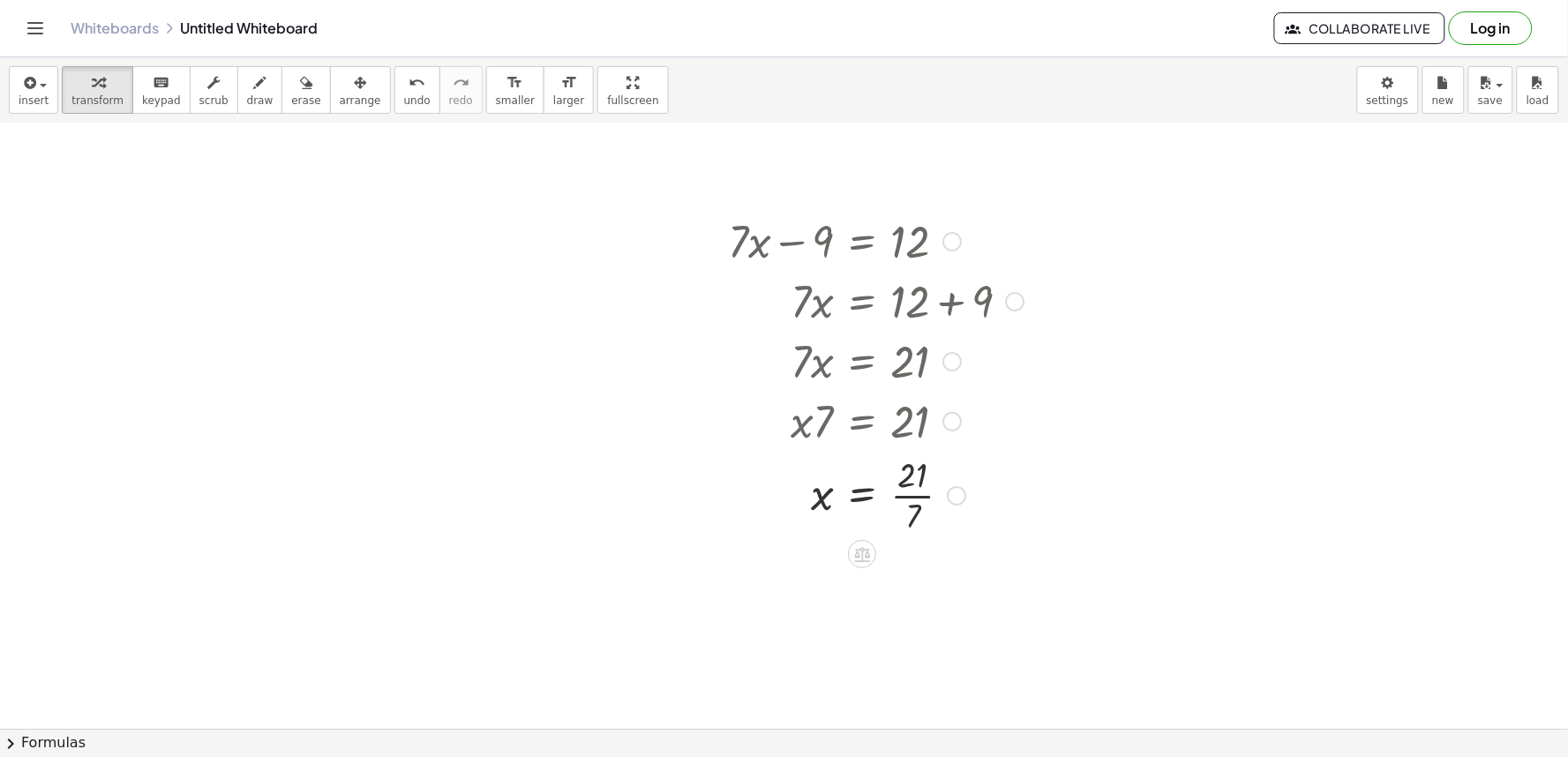
scroll to position [2014, 0]
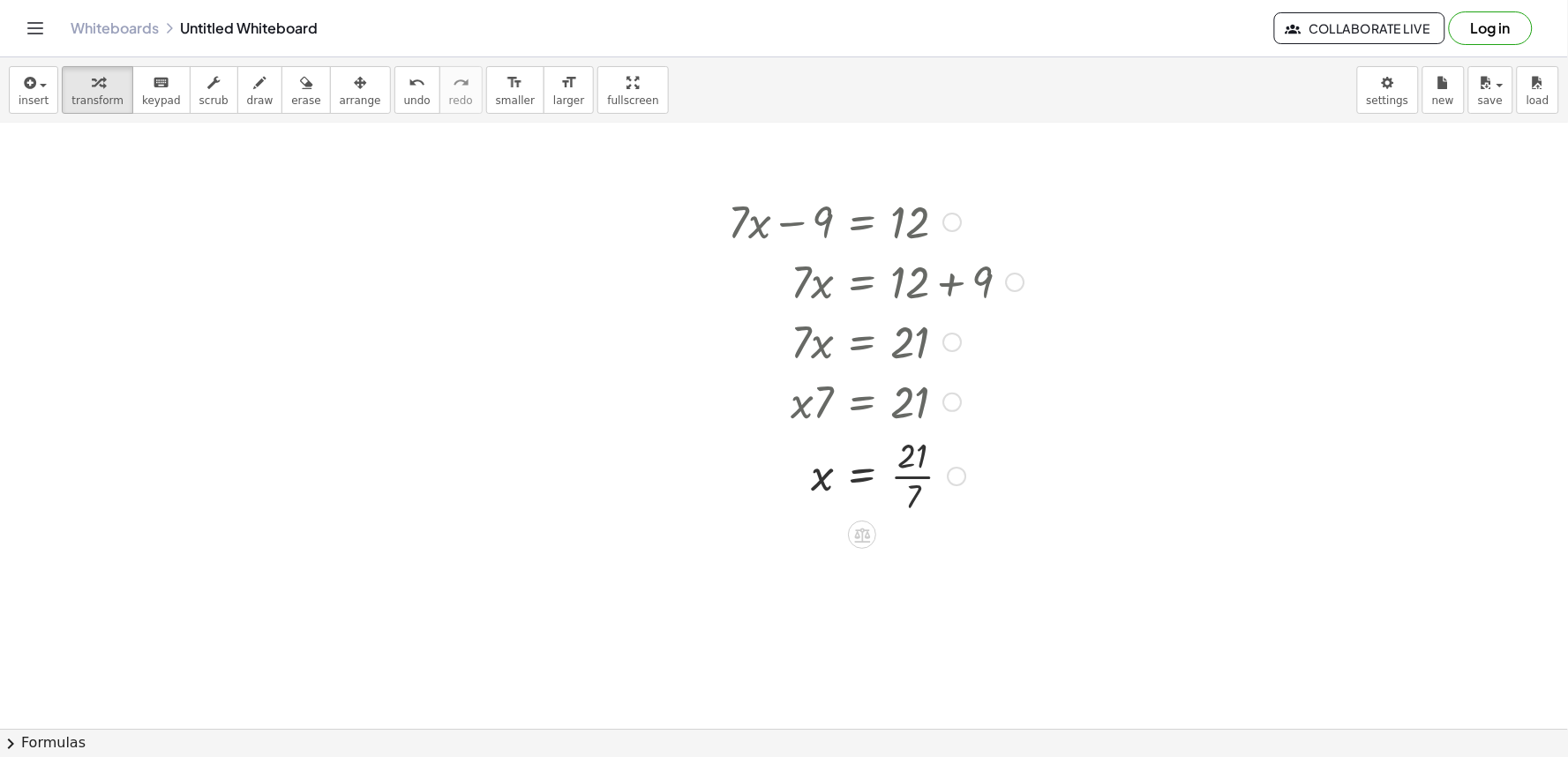
click at [916, 474] on div at bounding box center [877, 475] width 314 height 89
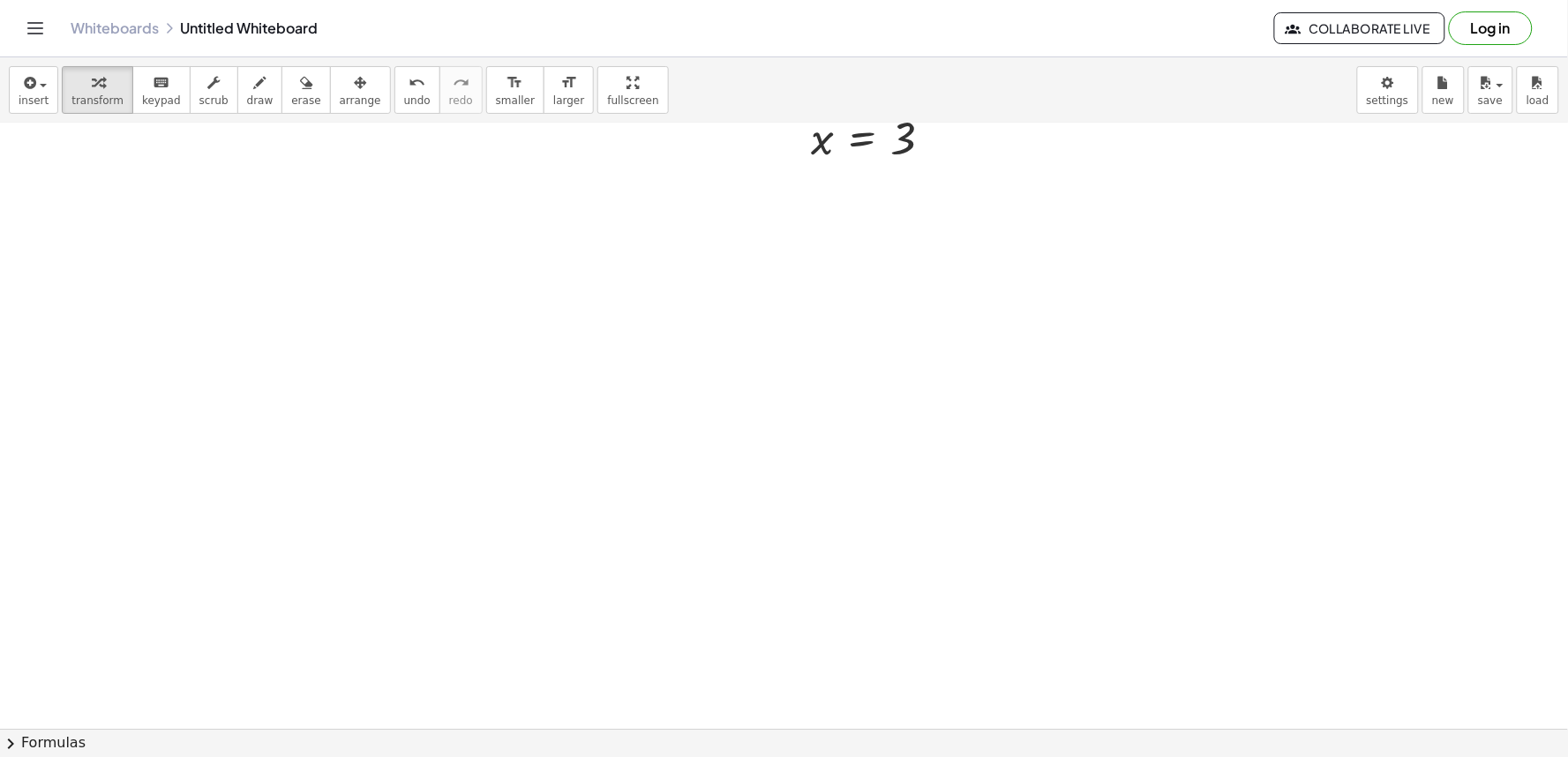
scroll to position [2522, 0]
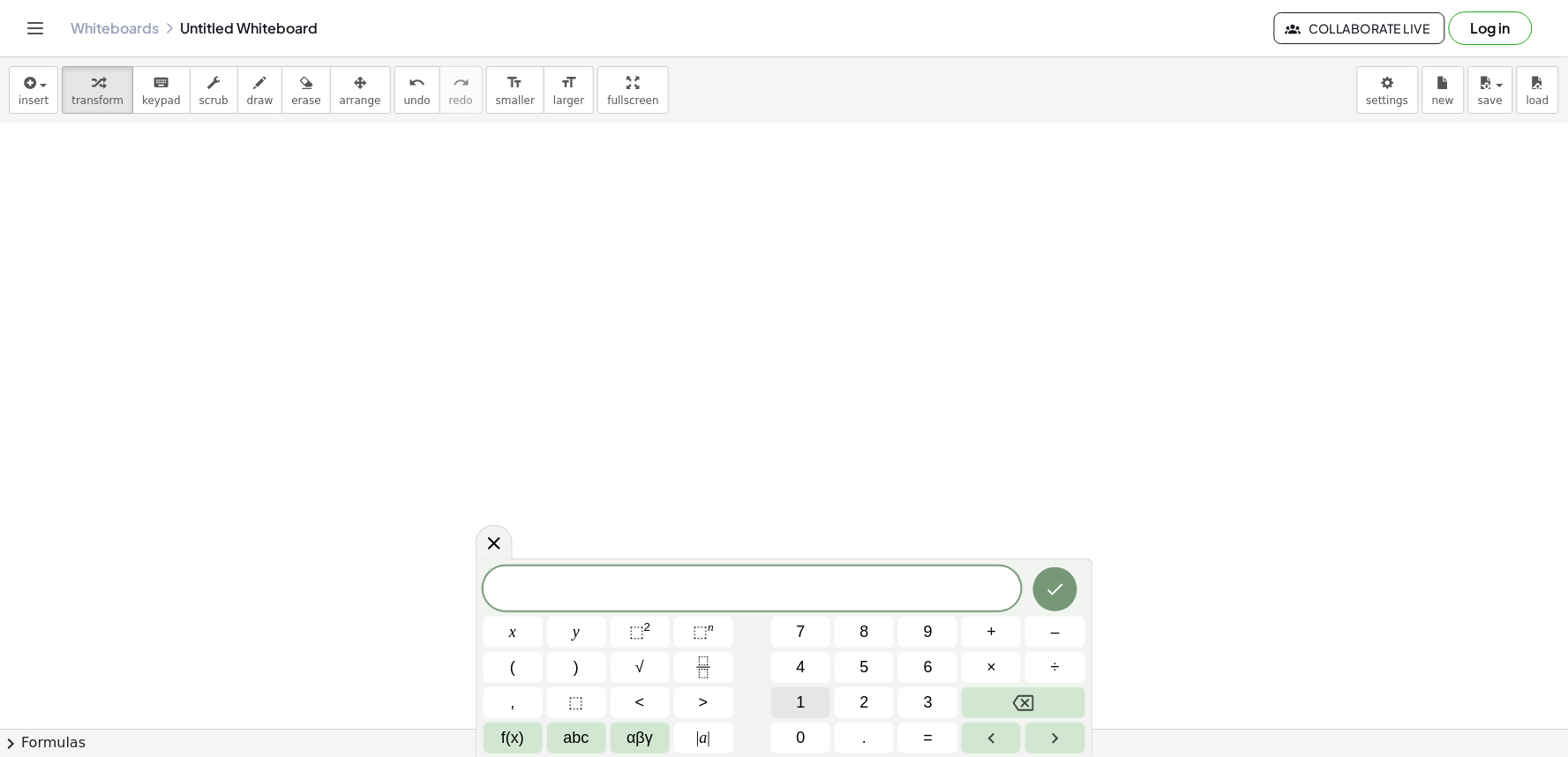
click at [795, 712] on button "1" at bounding box center [800, 703] width 59 height 31
click at [795, 709] on button "1" at bounding box center [800, 703] width 59 height 31
click at [574, 637] on span "y" at bounding box center [576, 632] width 7 height 24
click at [988, 641] on span "+" at bounding box center [992, 632] width 10 height 24
click at [790, 700] on button "1" at bounding box center [800, 703] width 59 height 31
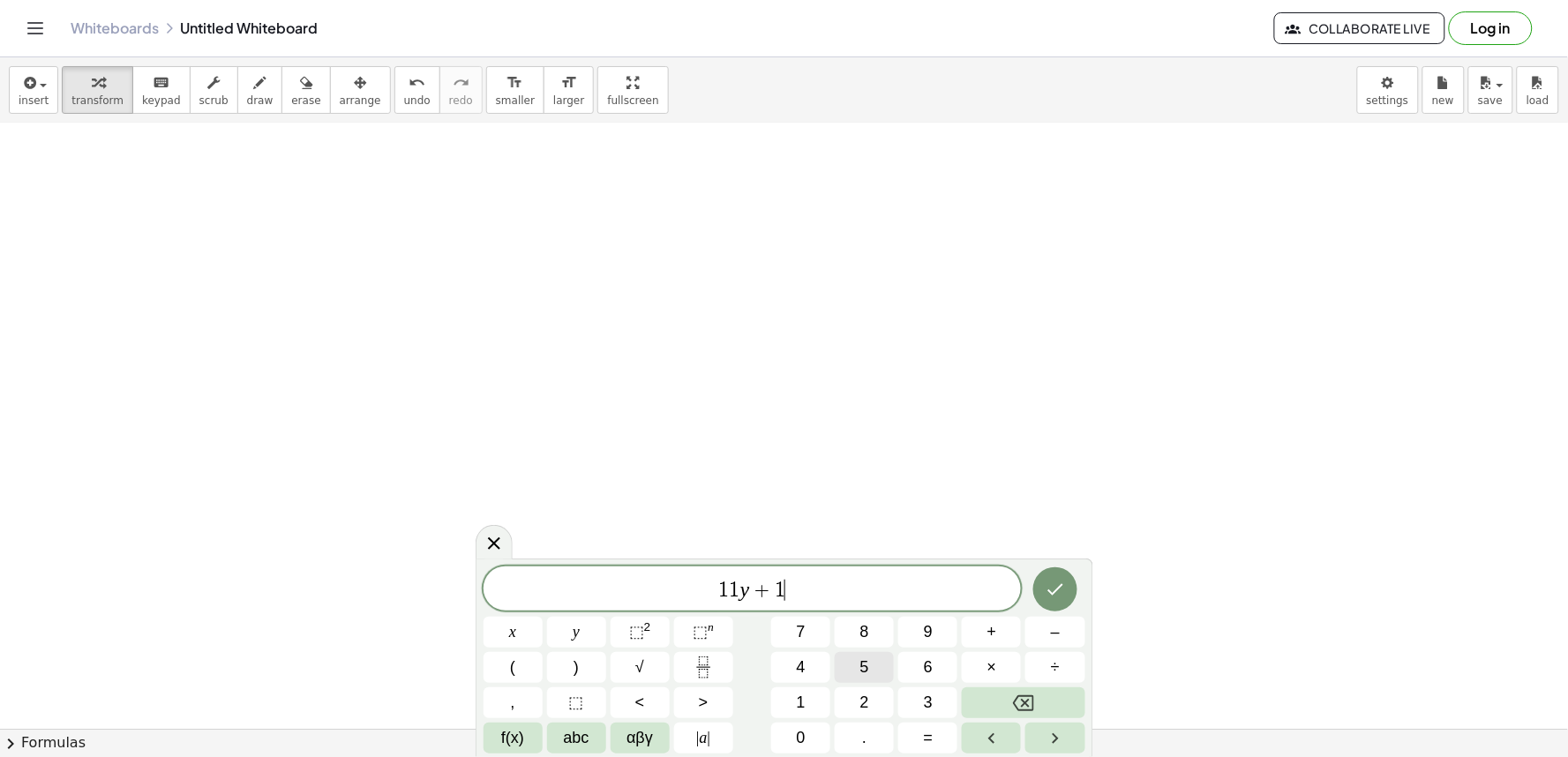
click at [854, 668] on button "5" at bounding box center [864, 667] width 59 height 31
click at [914, 737] on button "=" at bounding box center [928, 738] width 59 height 31
click at [810, 673] on button "4" at bounding box center [800, 667] width 59 height 31
click at [1062, 601] on button "Done" at bounding box center [1056, 589] width 44 height 44
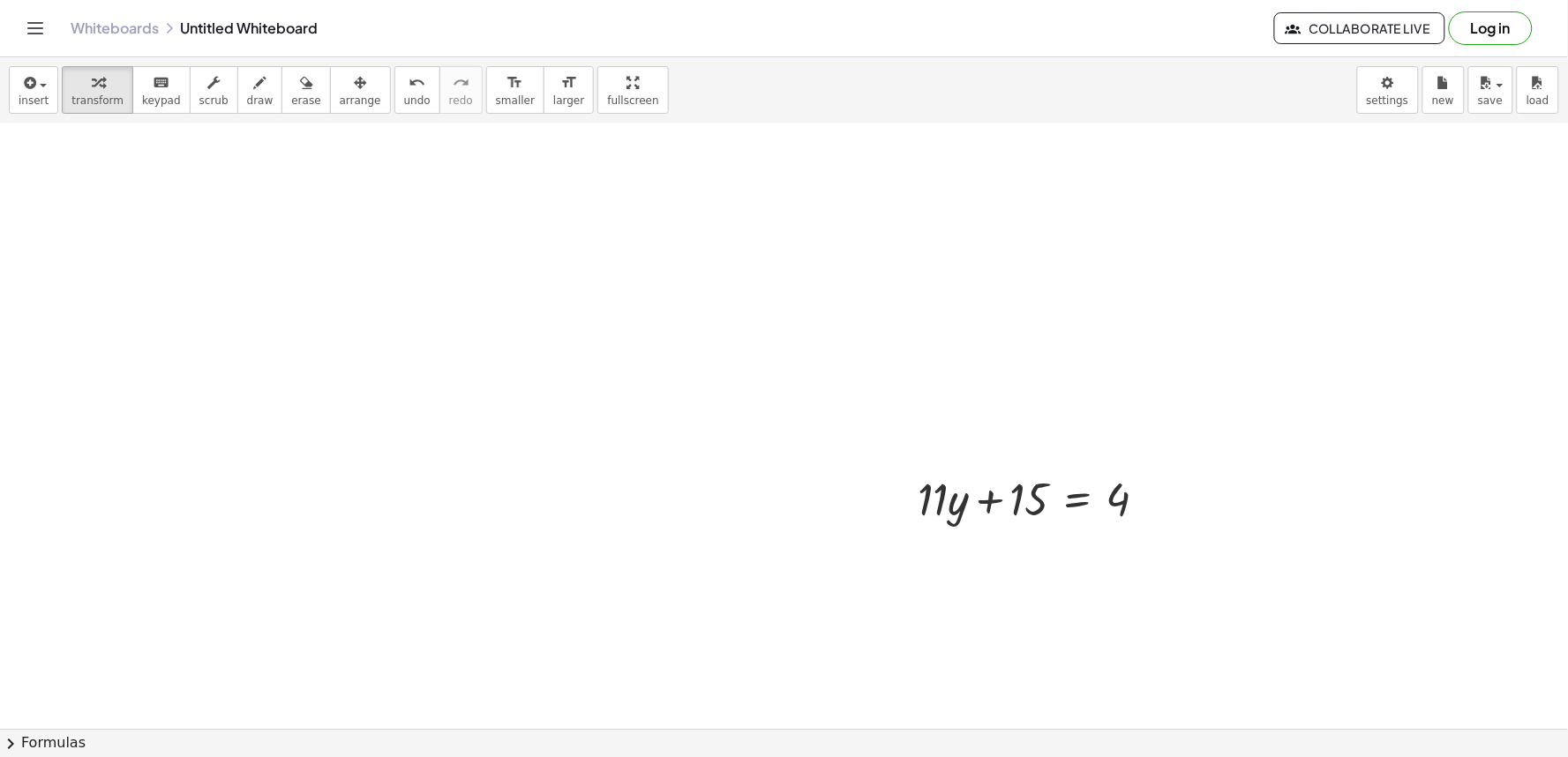
scroll to position [2619, 0]
drag, startPoint x: 1010, startPoint y: 468, endPoint x: 1179, endPoint y: 469, distance: 169.0
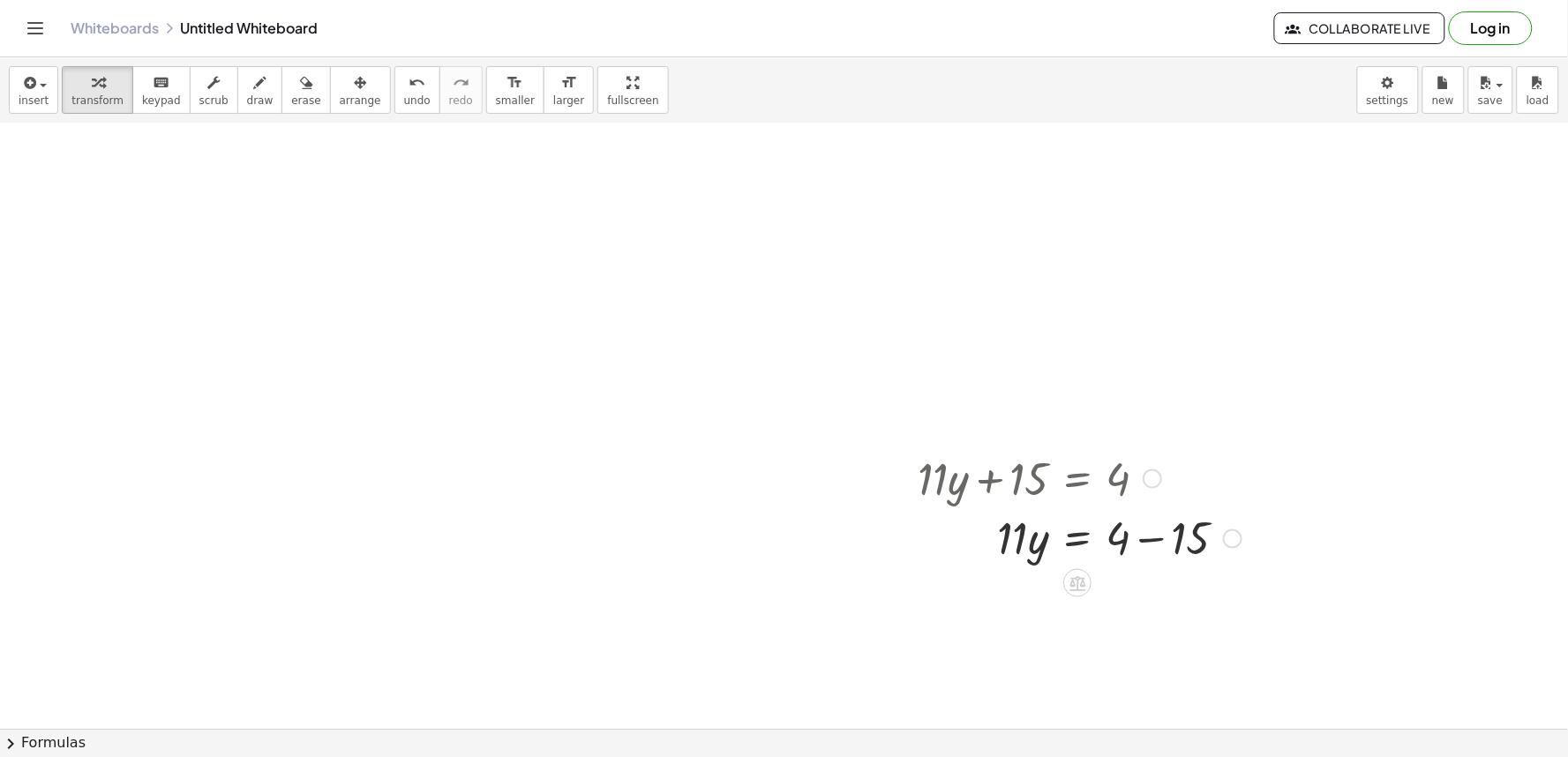
click at [1148, 536] on div at bounding box center [1080, 538] width 341 height 60
click at [1148, 540] on div at bounding box center [1080, 538] width 341 height 60
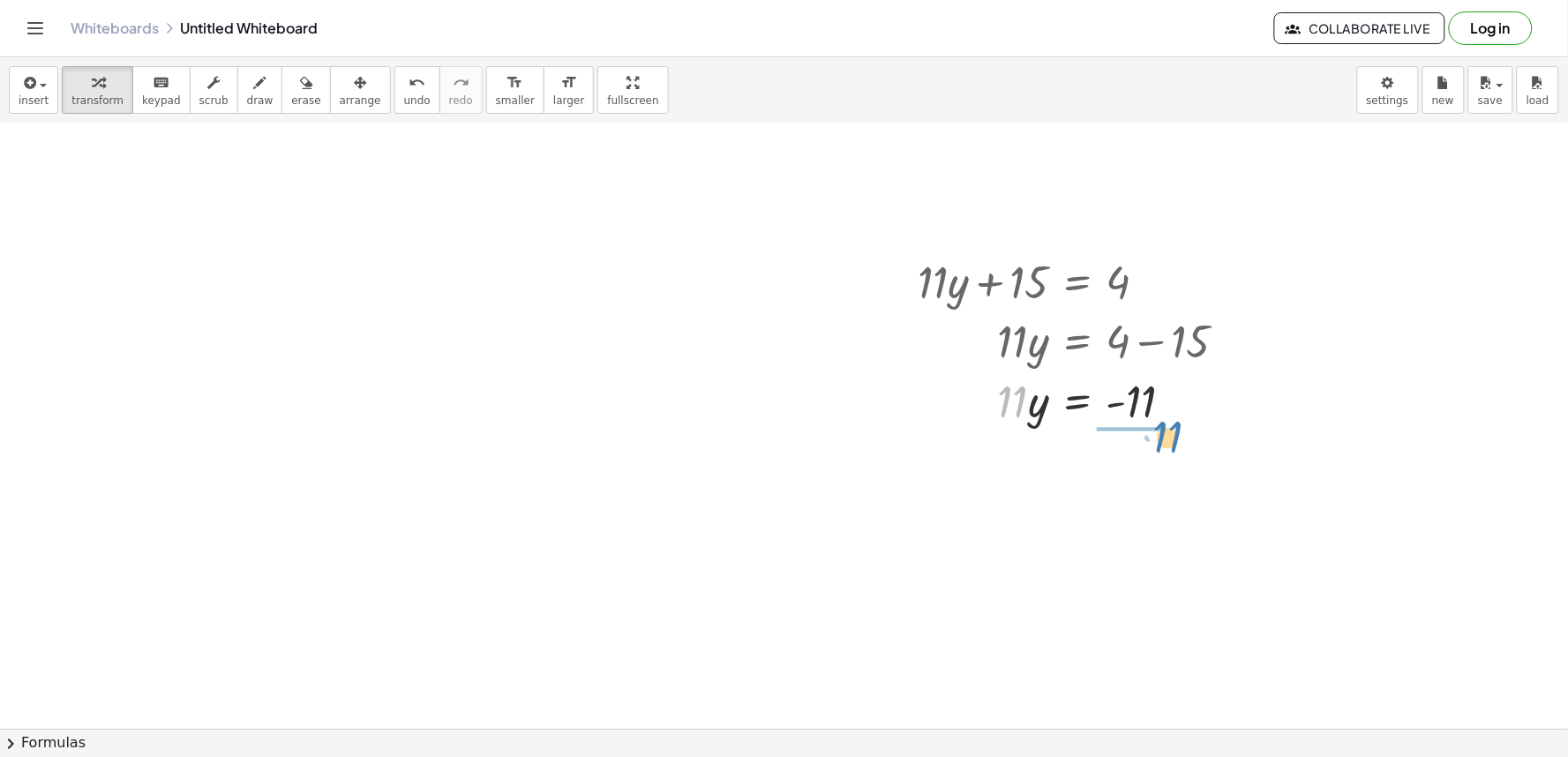
drag, startPoint x: 1013, startPoint y: 402, endPoint x: 1144, endPoint y: 436, distance: 135.3
click at [1144, 477] on div at bounding box center [1080, 475] width 341 height 89
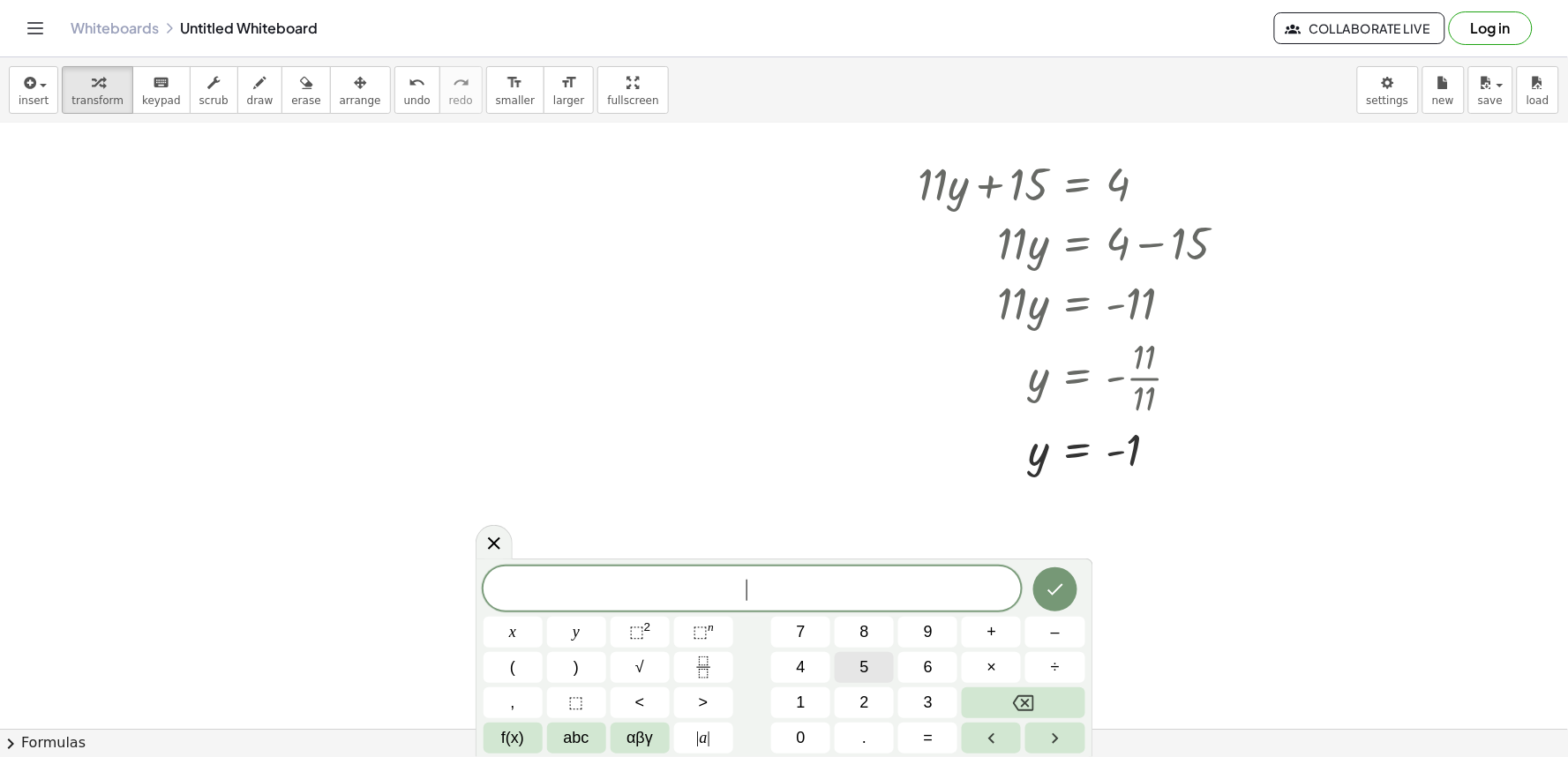
click at [865, 675] on span "5" at bounding box center [865, 667] width 9 height 24
click at [512, 636] on span "x" at bounding box center [513, 632] width 7 height 24
click at [997, 638] on button "+" at bounding box center [991, 632] width 59 height 31
click at [807, 706] on button "1" at bounding box center [800, 703] width 59 height 31
click at [798, 650] on div "5 x + 1 ​ x y ⬚ 2 ⬚ n 7 8 9 + – ( ) √ 4 5 6 × ÷ , ⬚ < > 1 2 3 f(x) abc αβγ | a …" at bounding box center [784, 659] width 602 height 187
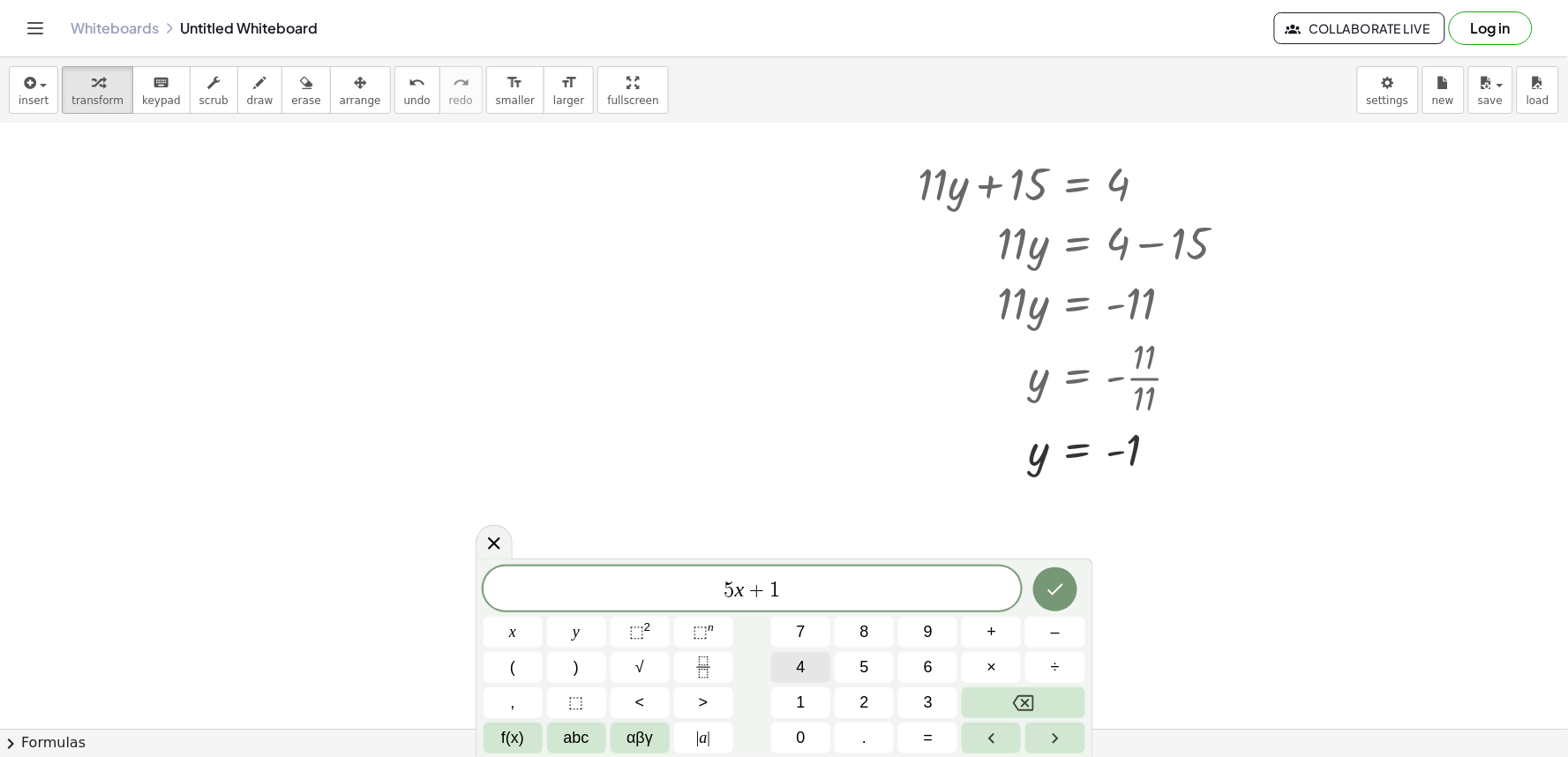
click at [801, 659] on span "4" at bounding box center [801, 667] width 9 height 24
click at [924, 735] on span "=" at bounding box center [929, 738] width 10 height 24
click at [1068, 633] on button "–" at bounding box center [1055, 632] width 59 height 31
click at [786, 698] on button "1" at bounding box center [800, 703] width 59 height 31
click at [920, 673] on button "6" at bounding box center [928, 667] width 59 height 31
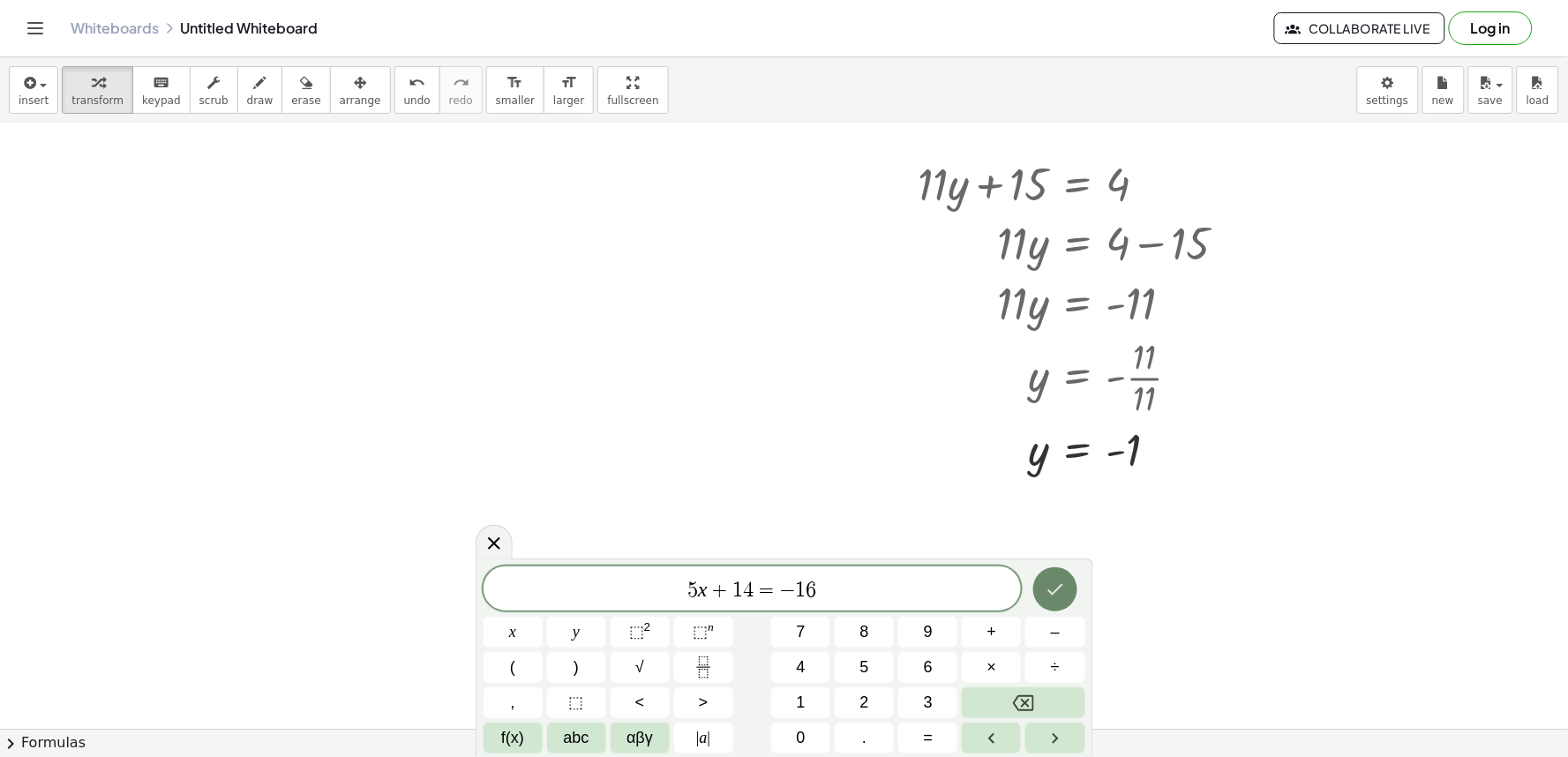
click at [1053, 607] on button "Done" at bounding box center [1056, 589] width 44 height 44
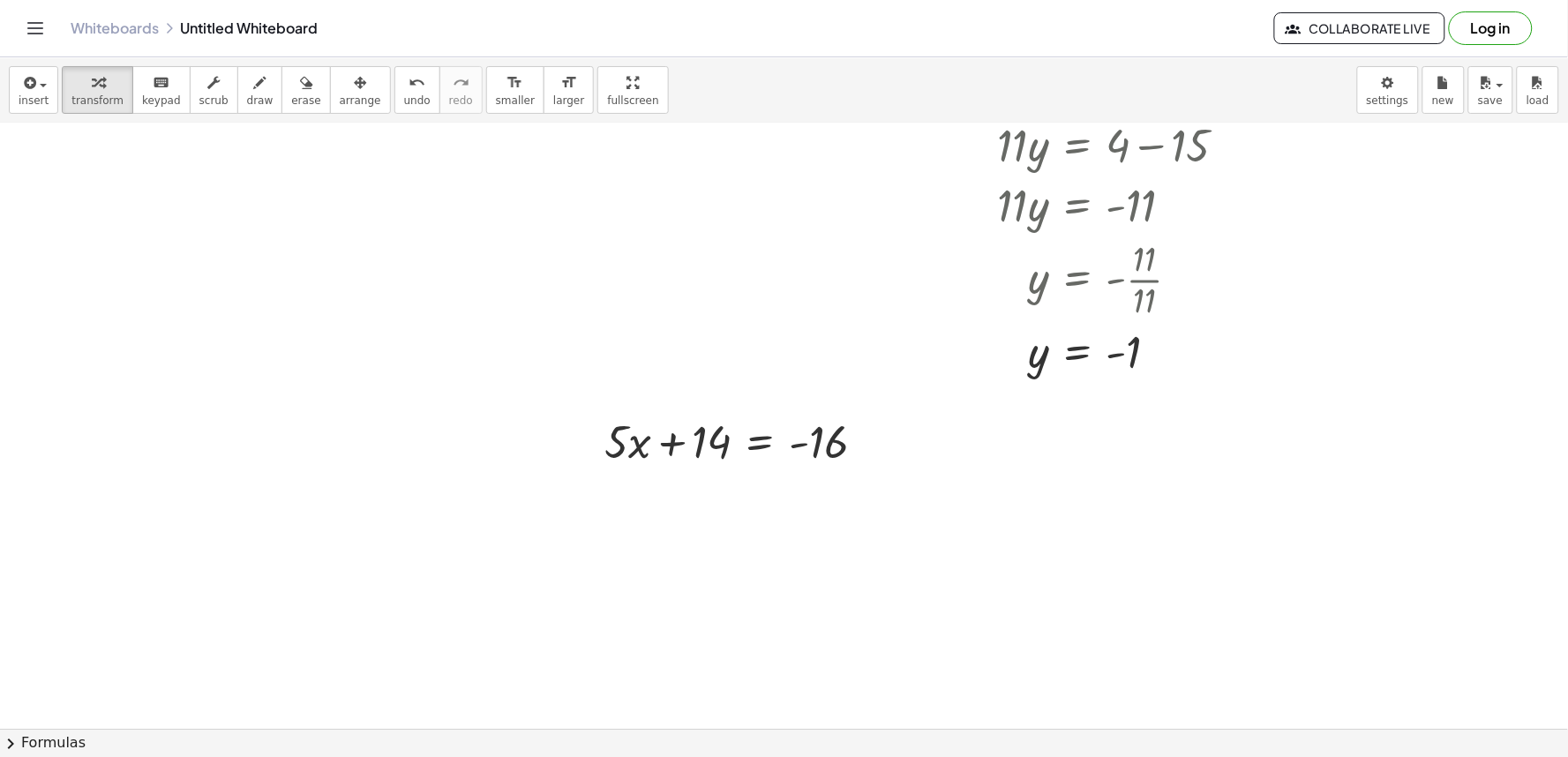
scroll to position [3029, 0]
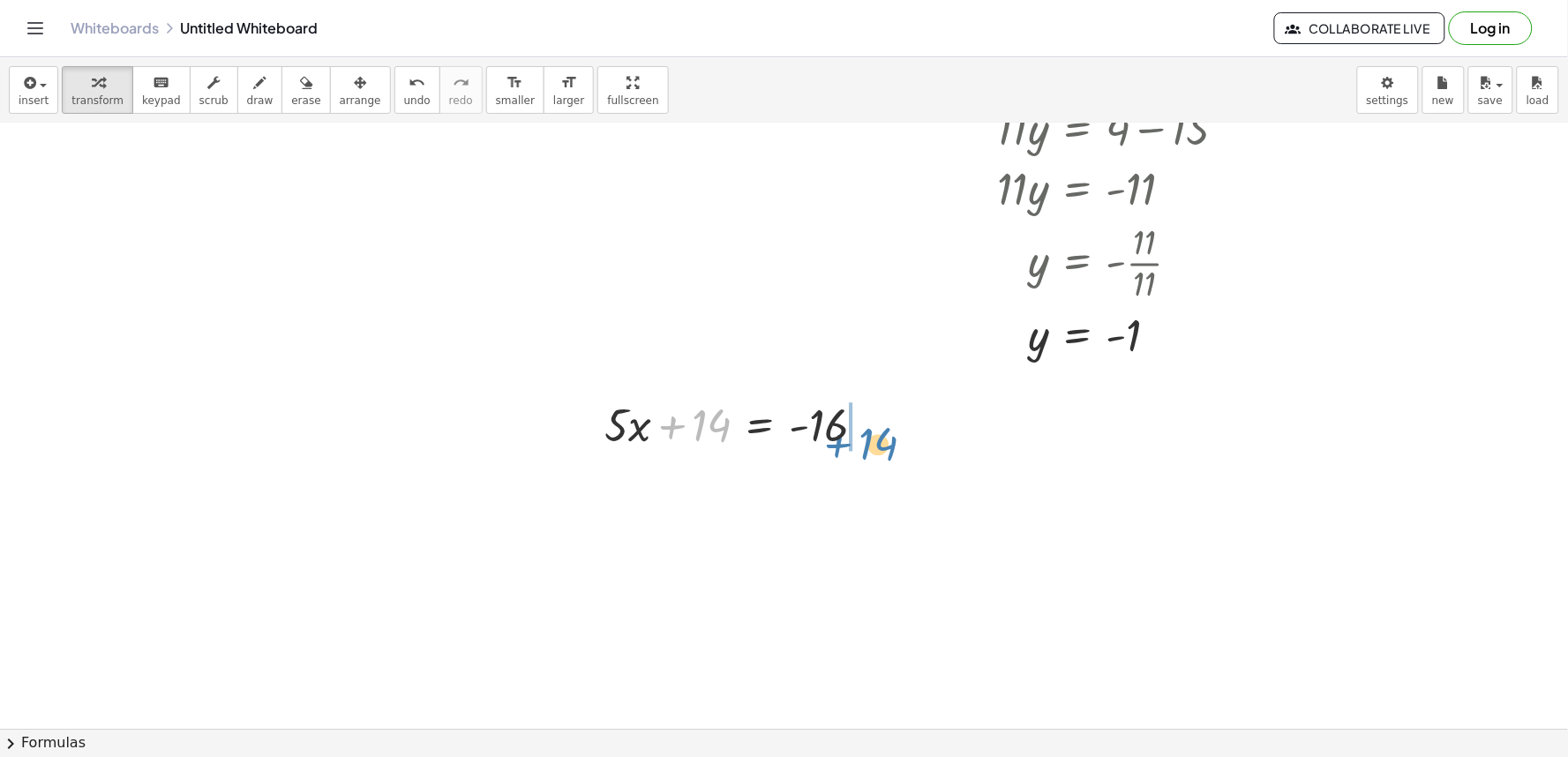
drag, startPoint x: 707, startPoint y: 430, endPoint x: 885, endPoint y: 445, distance: 178.6
click at [885, 445] on div at bounding box center [742, 425] width 293 height 60
click at [881, 489] on div at bounding box center [789, 485] width 387 height 60
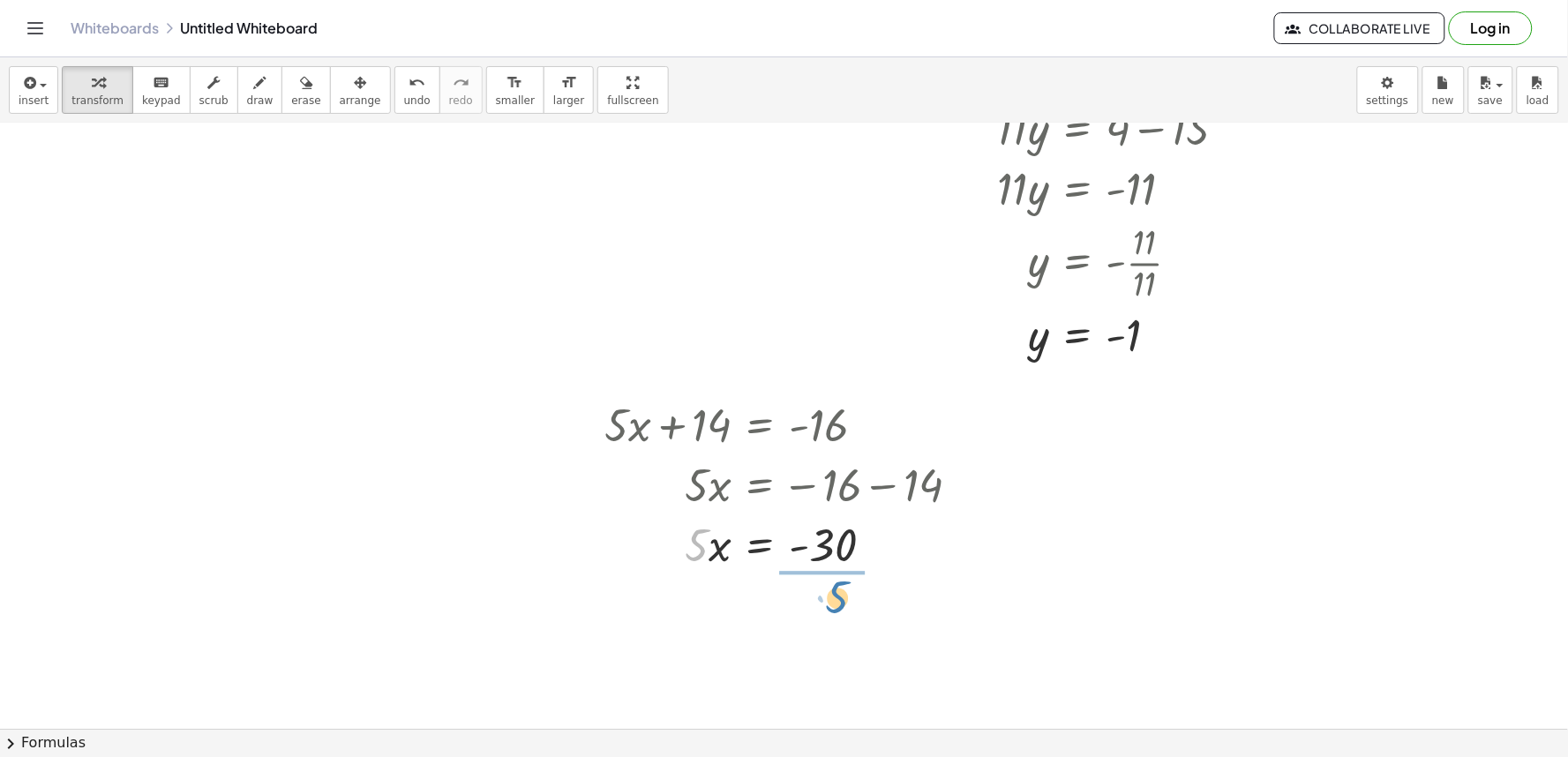
drag, startPoint x: 686, startPoint y: 542, endPoint x: 830, endPoint y: 589, distance: 151.5
click at [831, 622] on div at bounding box center [789, 619] width 387 height 89
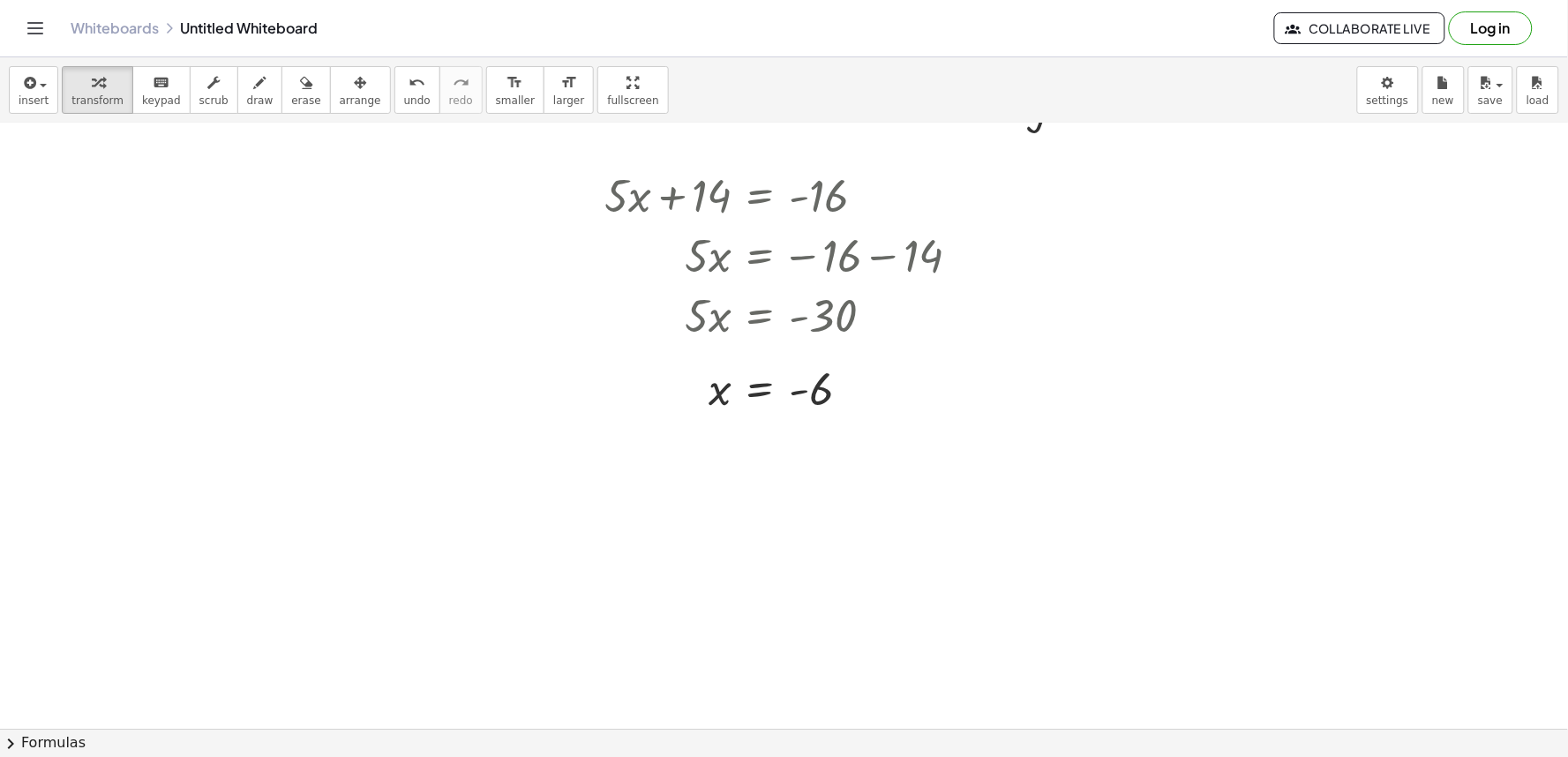
scroll to position [3226, 0]
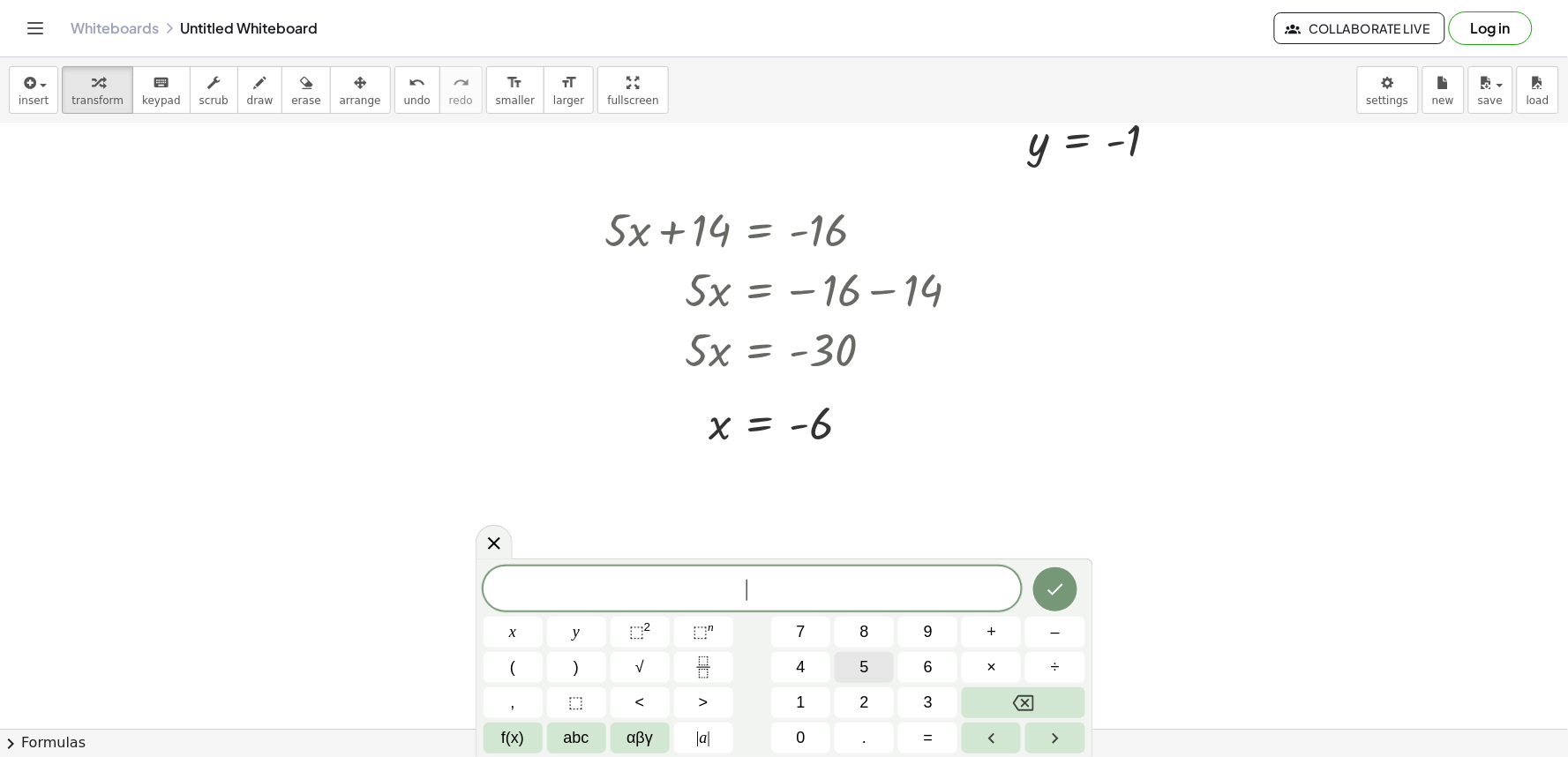
click at [874, 659] on button "5" at bounding box center [864, 667] width 59 height 31
click at [521, 636] on button "x" at bounding box center [513, 632] width 59 height 31
click at [1002, 637] on button "+" at bounding box center [991, 632] width 59 height 31
click at [579, 619] on button "y" at bounding box center [576, 632] width 59 height 31
click at [912, 730] on button "=" at bounding box center [928, 738] width 59 height 31
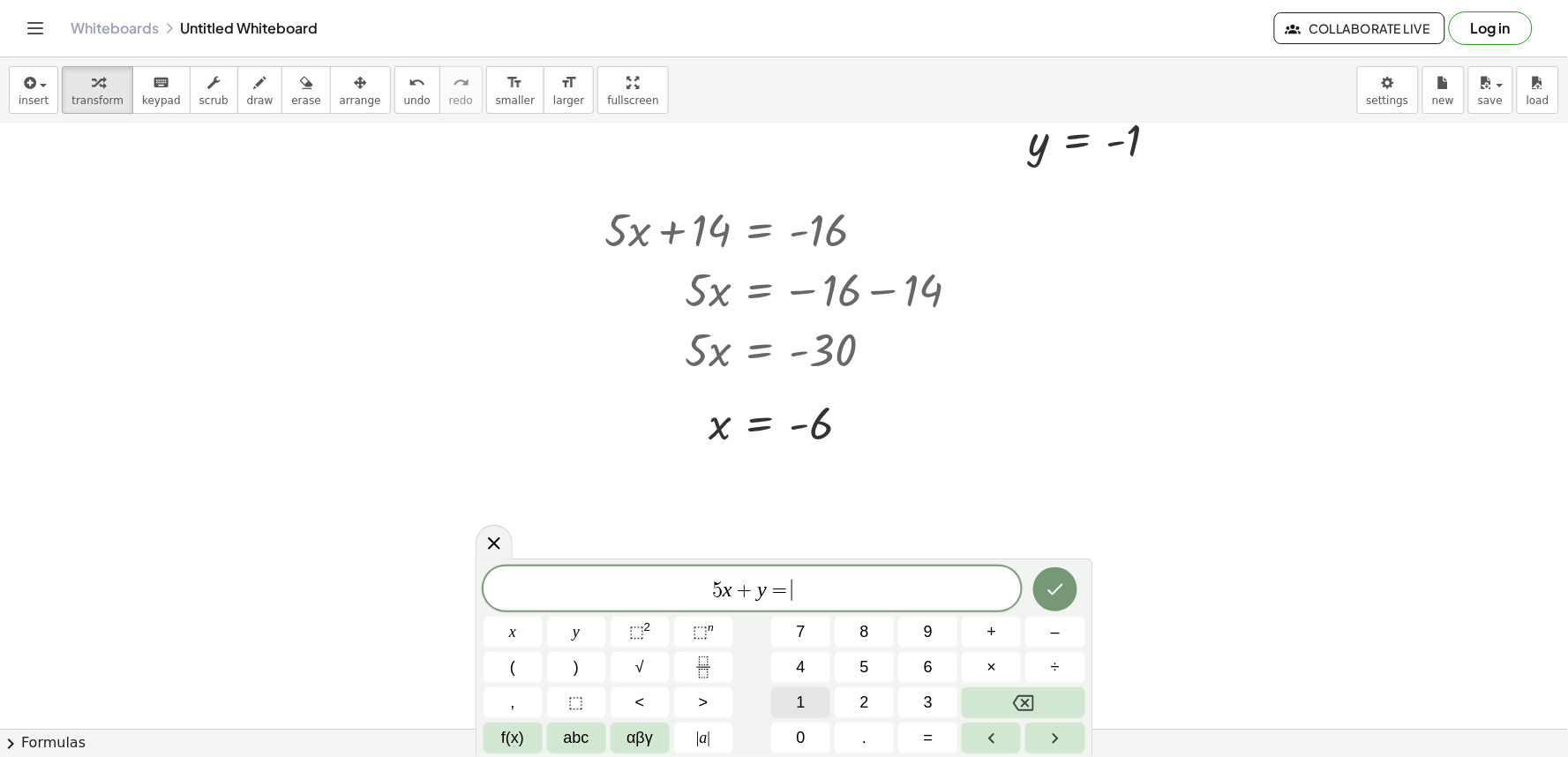
click at [810, 698] on button "1" at bounding box center [800, 703] width 59 height 31
click at [816, 735] on button "0" at bounding box center [800, 738] width 59 height 31
click at [1048, 595] on icon "Done" at bounding box center [1056, 589] width 21 height 21
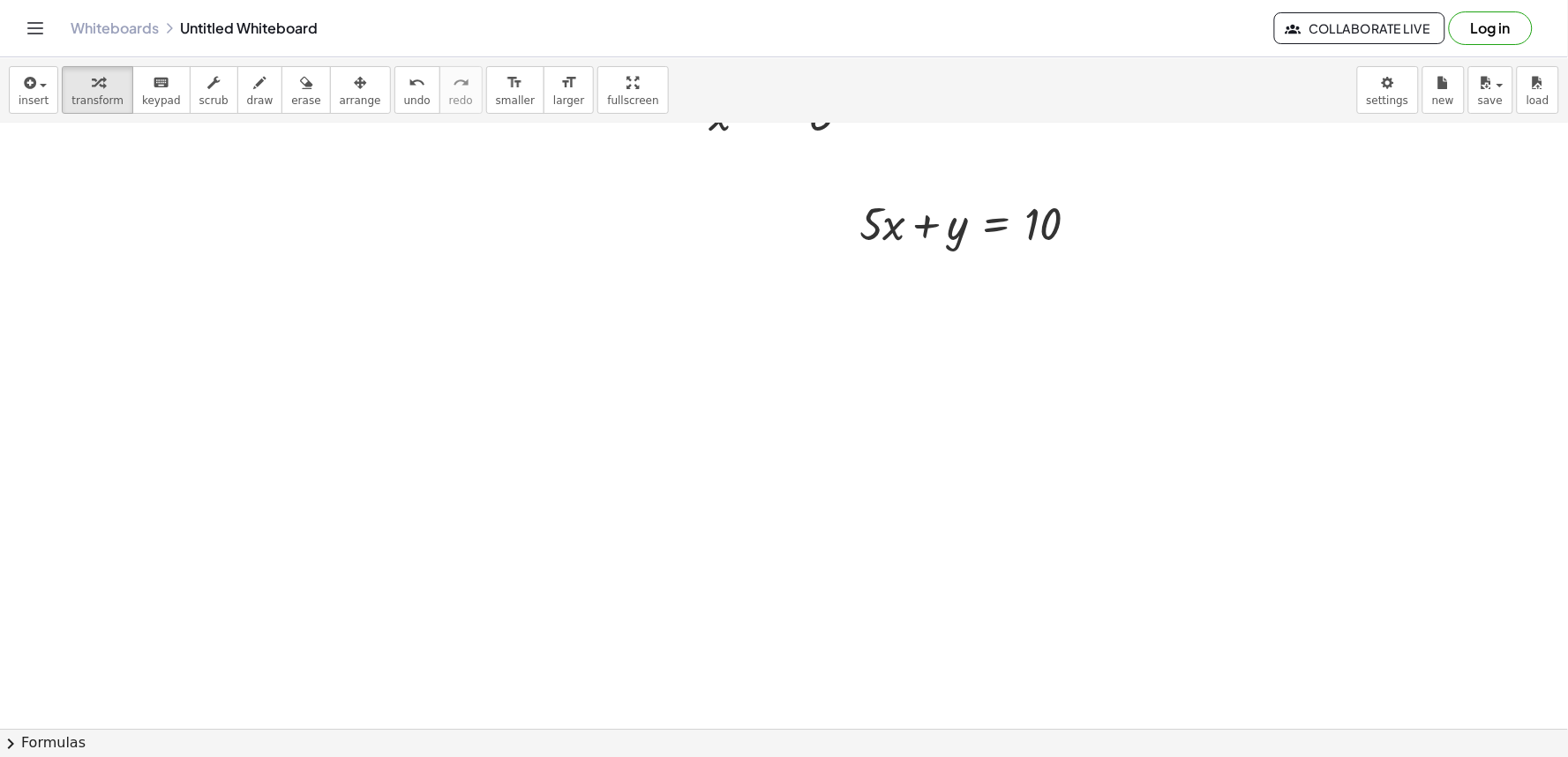
scroll to position [3555, 0]
click at [996, 203] on div "+ · 5 · x + y = 10" at bounding box center [996, 203] width 0 height 0
drag, startPoint x: 868, startPoint y: 207, endPoint x: 1092, endPoint y: 208, distance: 224.0
click at [1092, 208] on div at bounding box center [977, 201] width 252 height 60
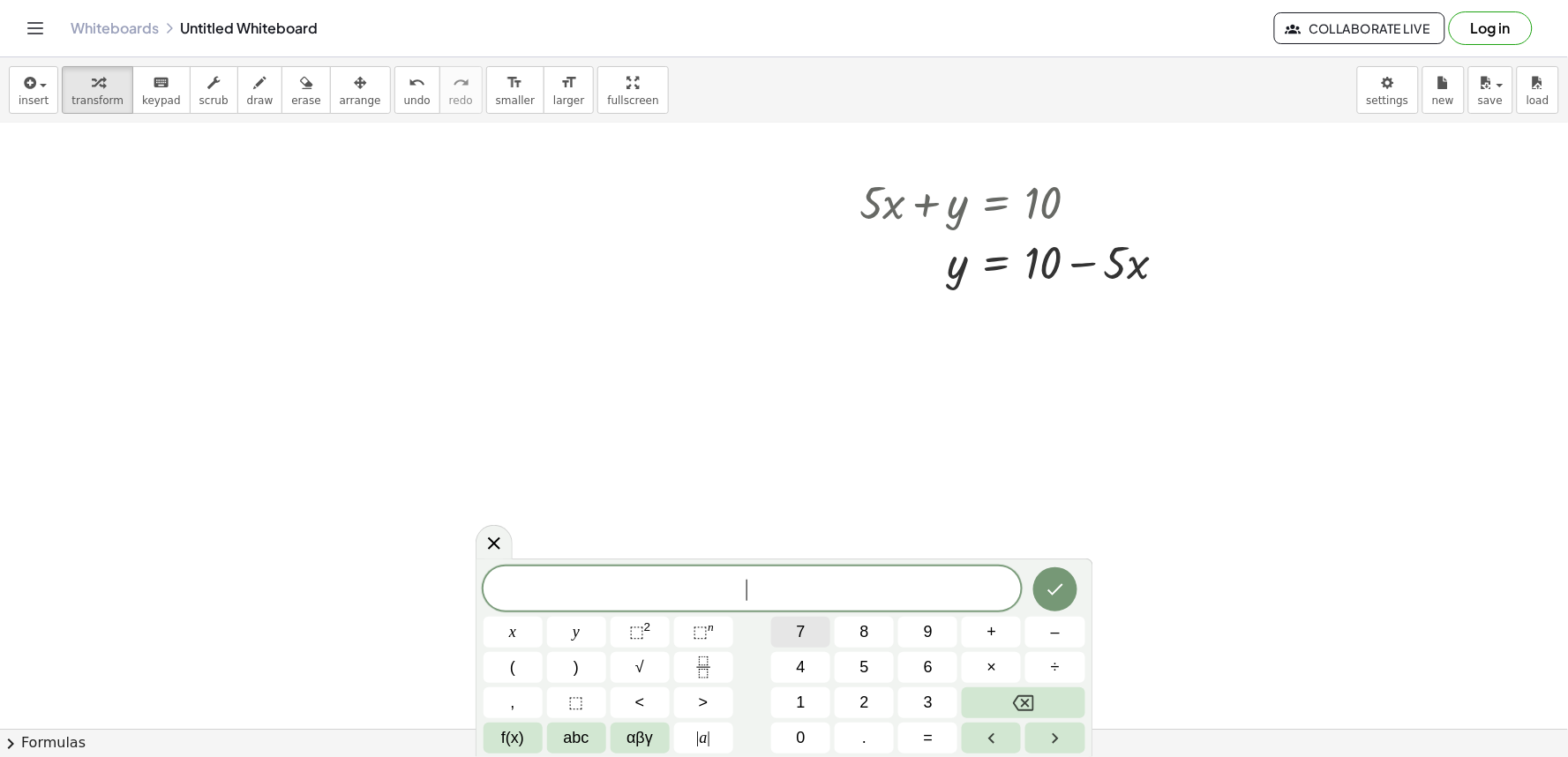
click at [812, 641] on button "7" at bounding box center [800, 632] width 59 height 31
click at [529, 634] on button "x" at bounding box center [513, 632] width 59 height 31
click at [994, 636] on span "+" at bounding box center [992, 632] width 10 height 24
click at [573, 632] on span "y" at bounding box center [576, 632] width 7 height 24
click at [925, 738] on span "=" at bounding box center [929, 738] width 10 height 24
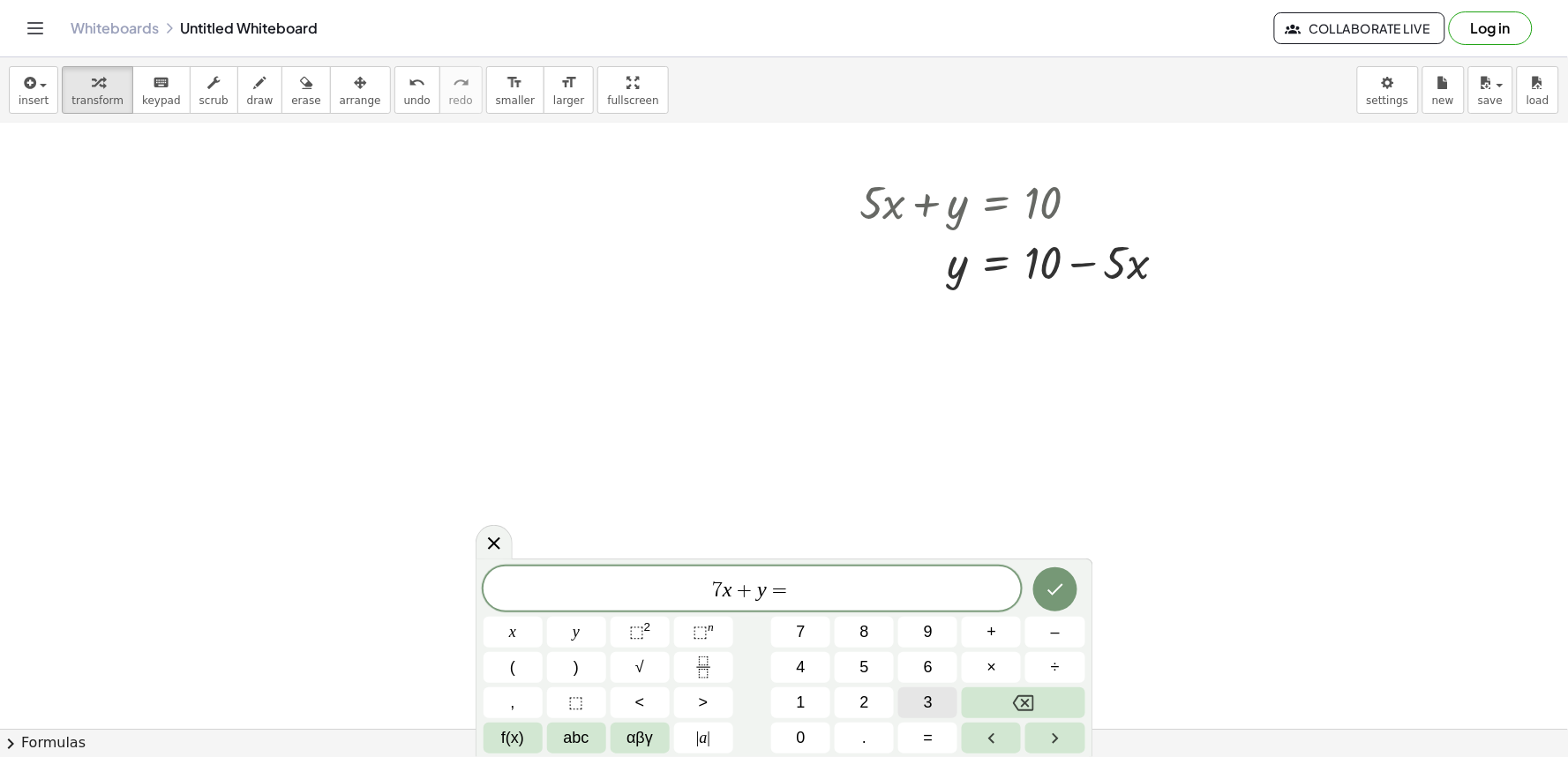
click at [933, 709] on button "3" at bounding box center [928, 703] width 59 height 31
click at [1045, 587] on icon "Done" at bounding box center [1056, 589] width 21 height 21
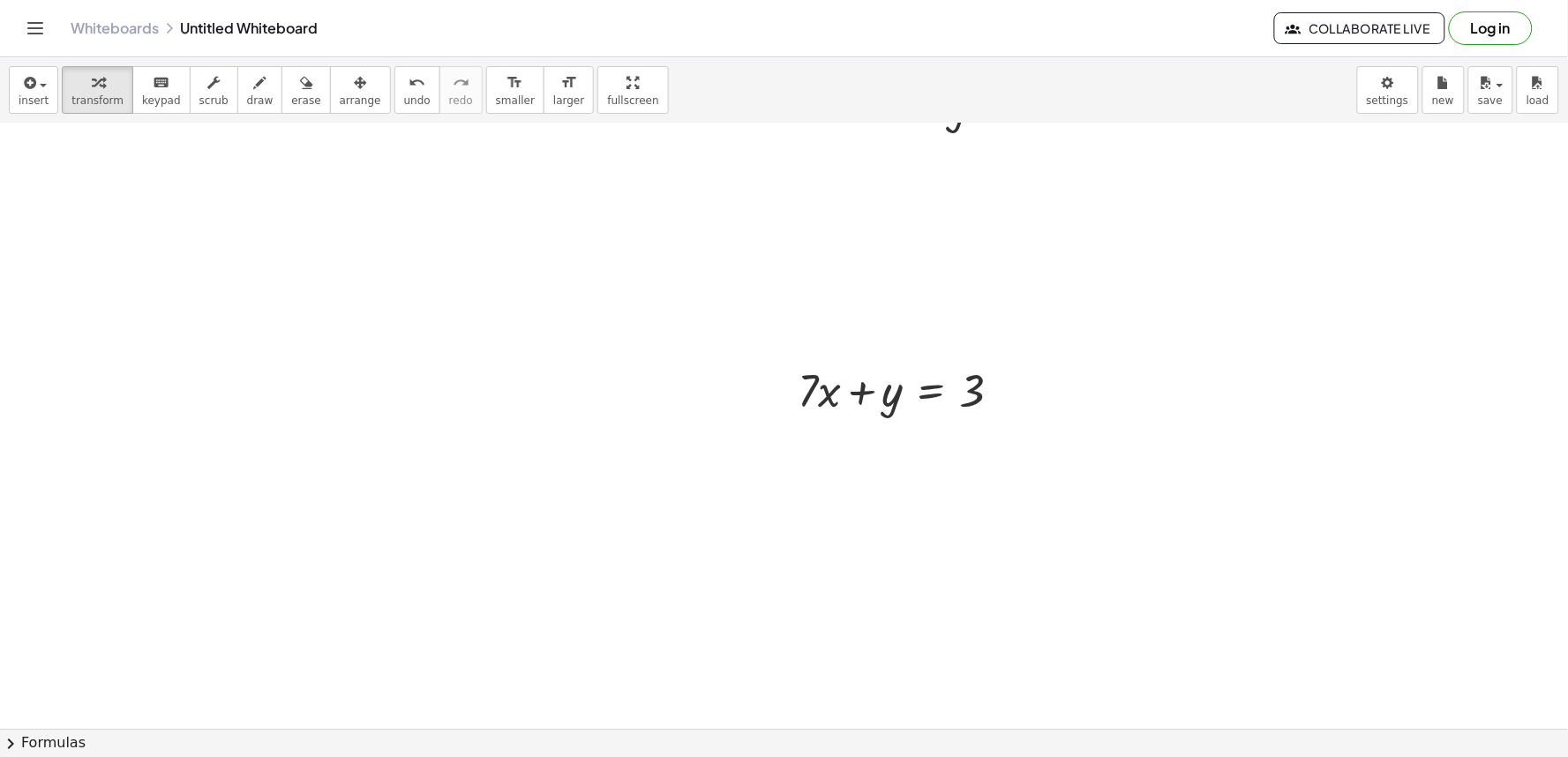
scroll to position [3734, 0]
drag, startPoint x: 805, startPoint y: 368, endPoint x: 1018, endPoint y: 351, distance: 213.7
click at [1018, 351] on div at bounding box center [907, 368] width 236 height 60
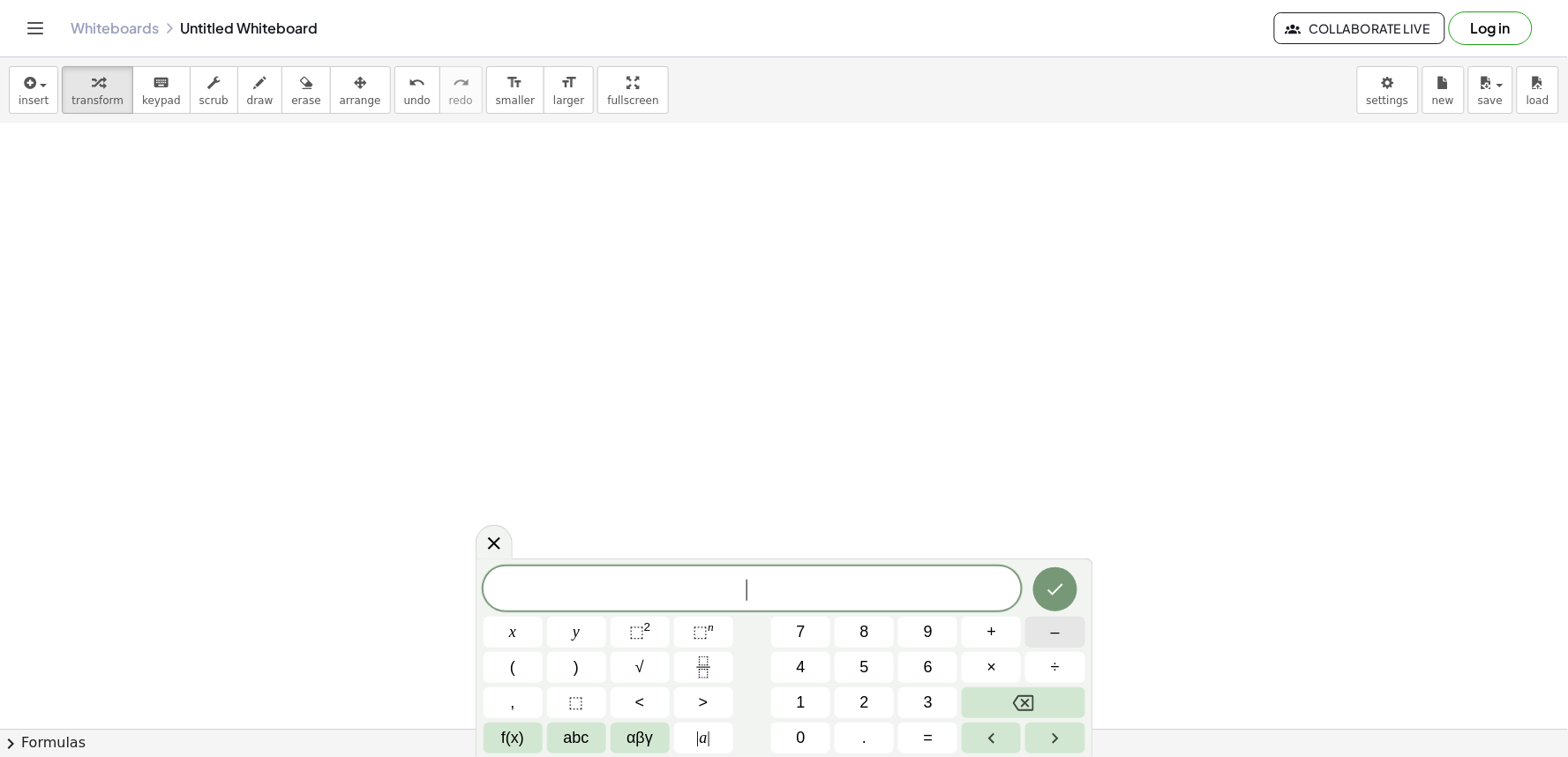
click at [1040, 640] on button "–" at bounding box center [1055, 632] width 59 height 31
click at [880, 641] on button "8" at bounding box center [864, 632] width 59 height 31
click at [594, 629] on button "y" at bounding box center [576, 632] width 59 height 31
click at [989, 643] on span "+" at bounding box center [992, 632] width 10 height 24
click at [510, 633] on span "x" at bounding box center [513, 632] width 7 height 24
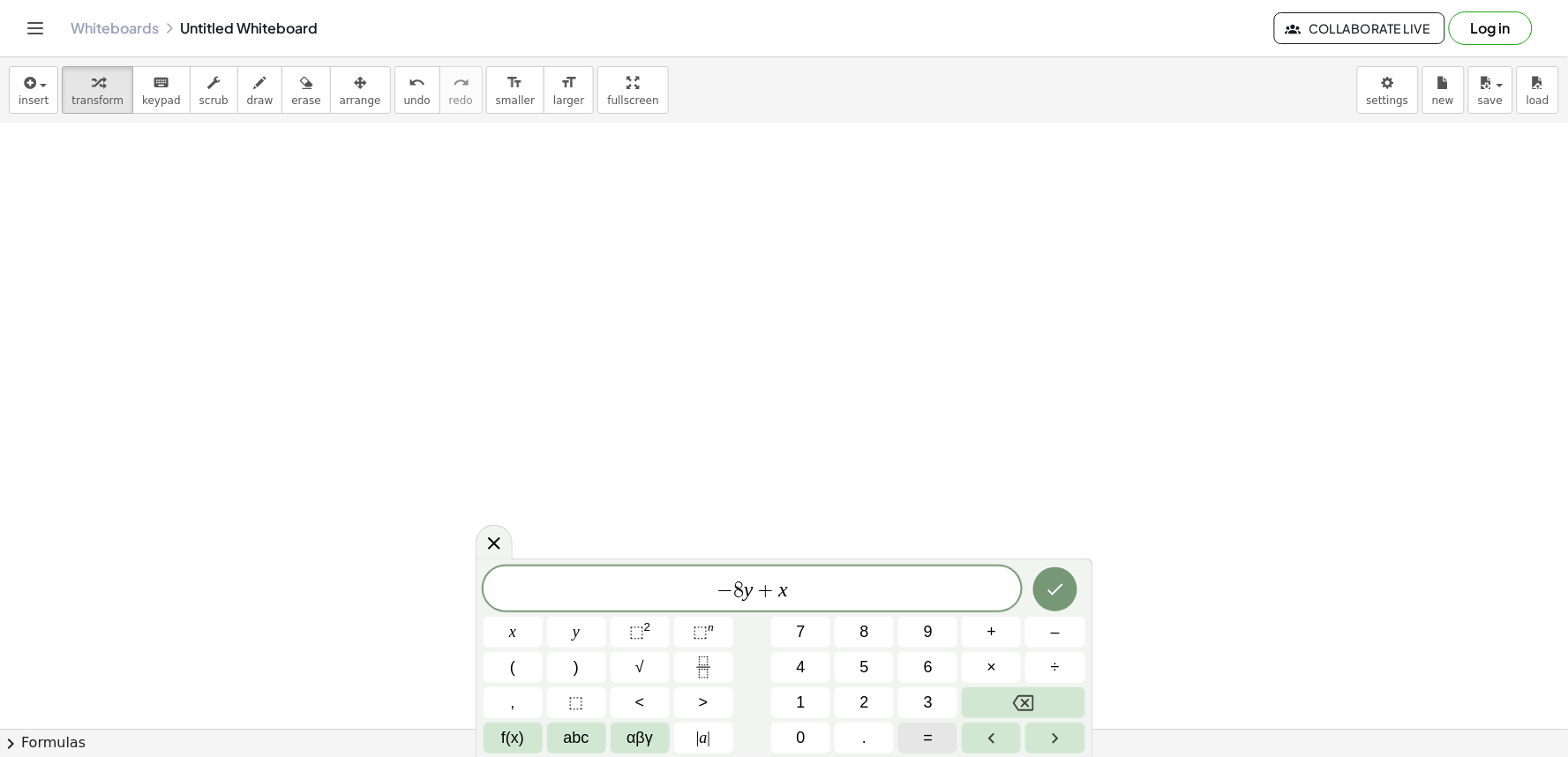
click at [929, 748] on span "=" at bounding box center [929, 738] width 10 height 24
click at [791, 633] on button "7" at bounding box center [800, 632] width 59 height 31
click at [1043, 589] on button "Done" at bounding box center [1056, 589] width 44 height 44
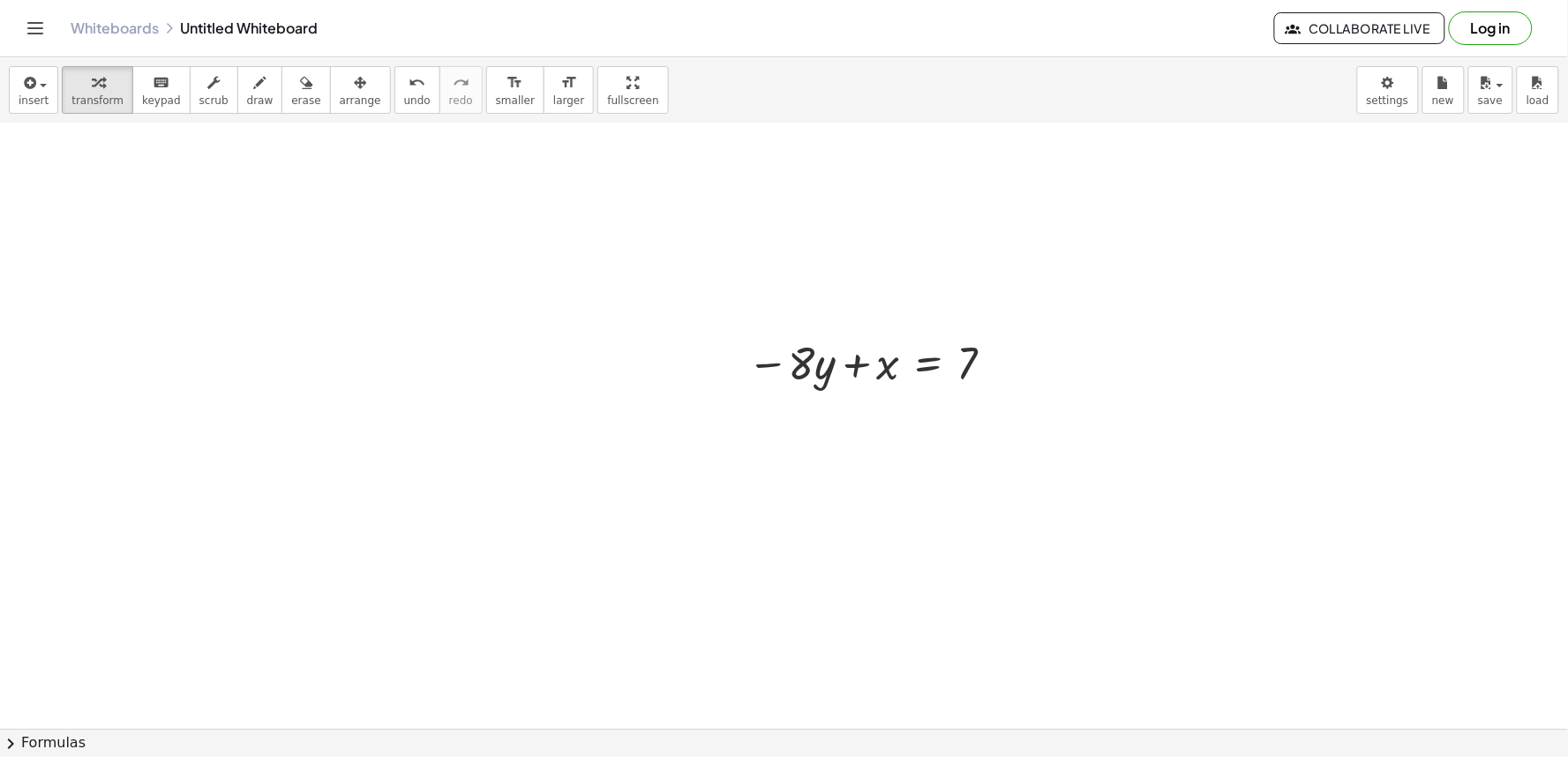
scroll to position [4242, 0]
drag, startPoint x: 800, startPoint y: 362, endPoint x: 1028, endPoint y: 378, distance: 228.6
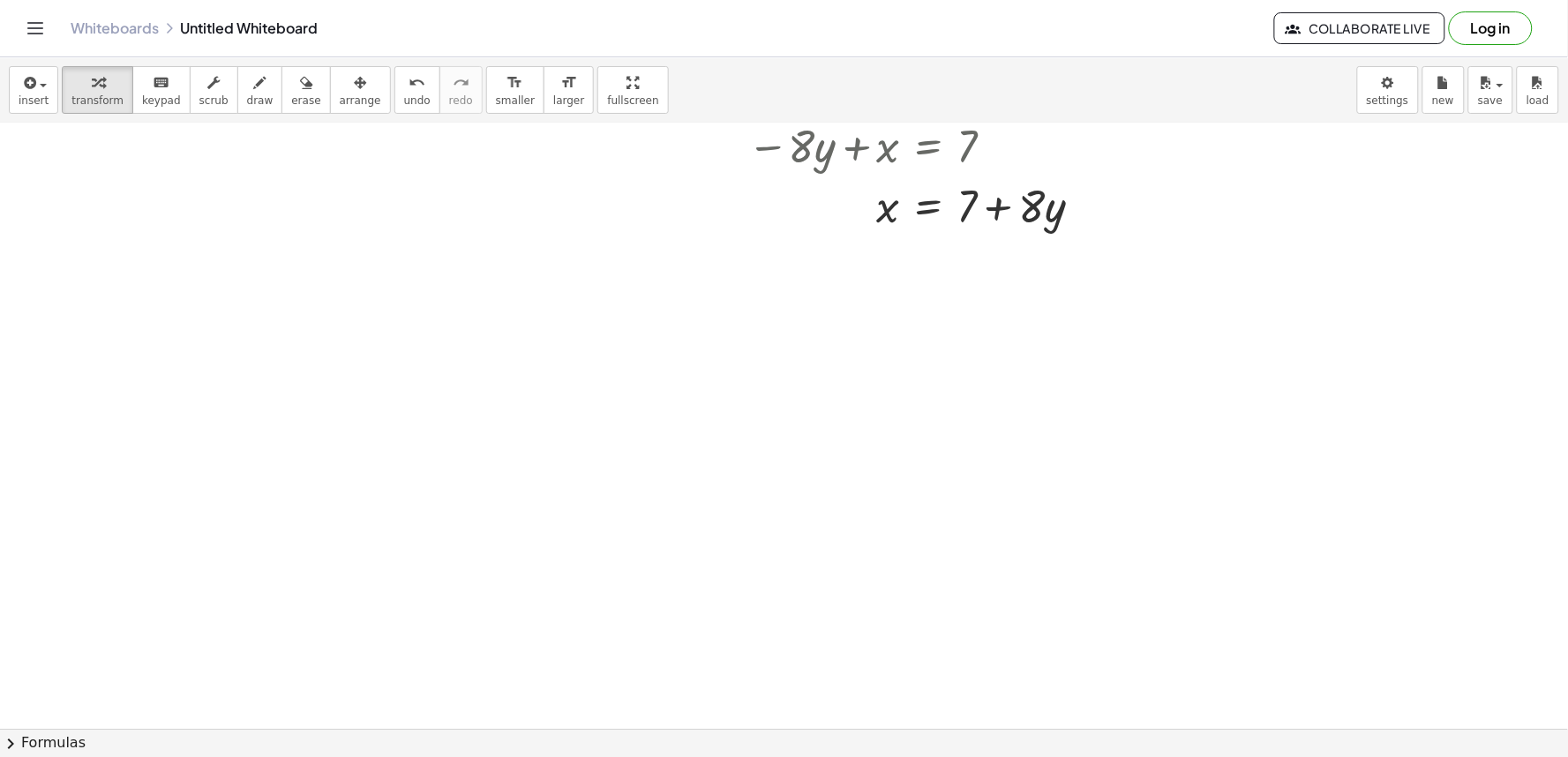
scroll to position [4652, 0]
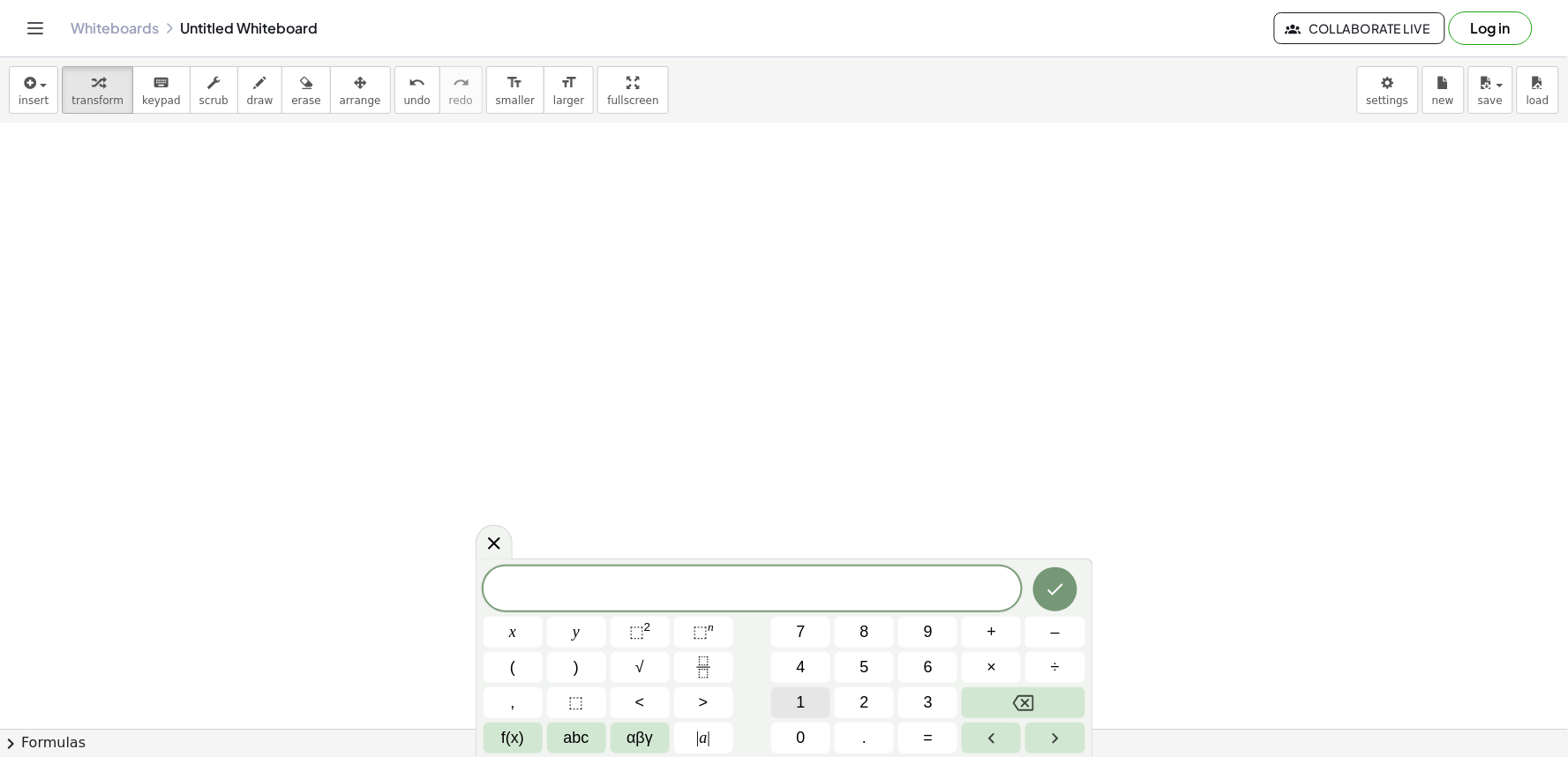
click at [789, 701] on button "1" at bounding box center [800, 703] width 59 height 31
click at [514, 637] on span "x" at bounding box center [513, 632] width 7 height 24
click at [1001, 645] on button "+" at bounding box center [991, 632] width 59 height 31
click at [999, 711] on button "Backspace" at bounding box center [1023, 703] width 122 height 31
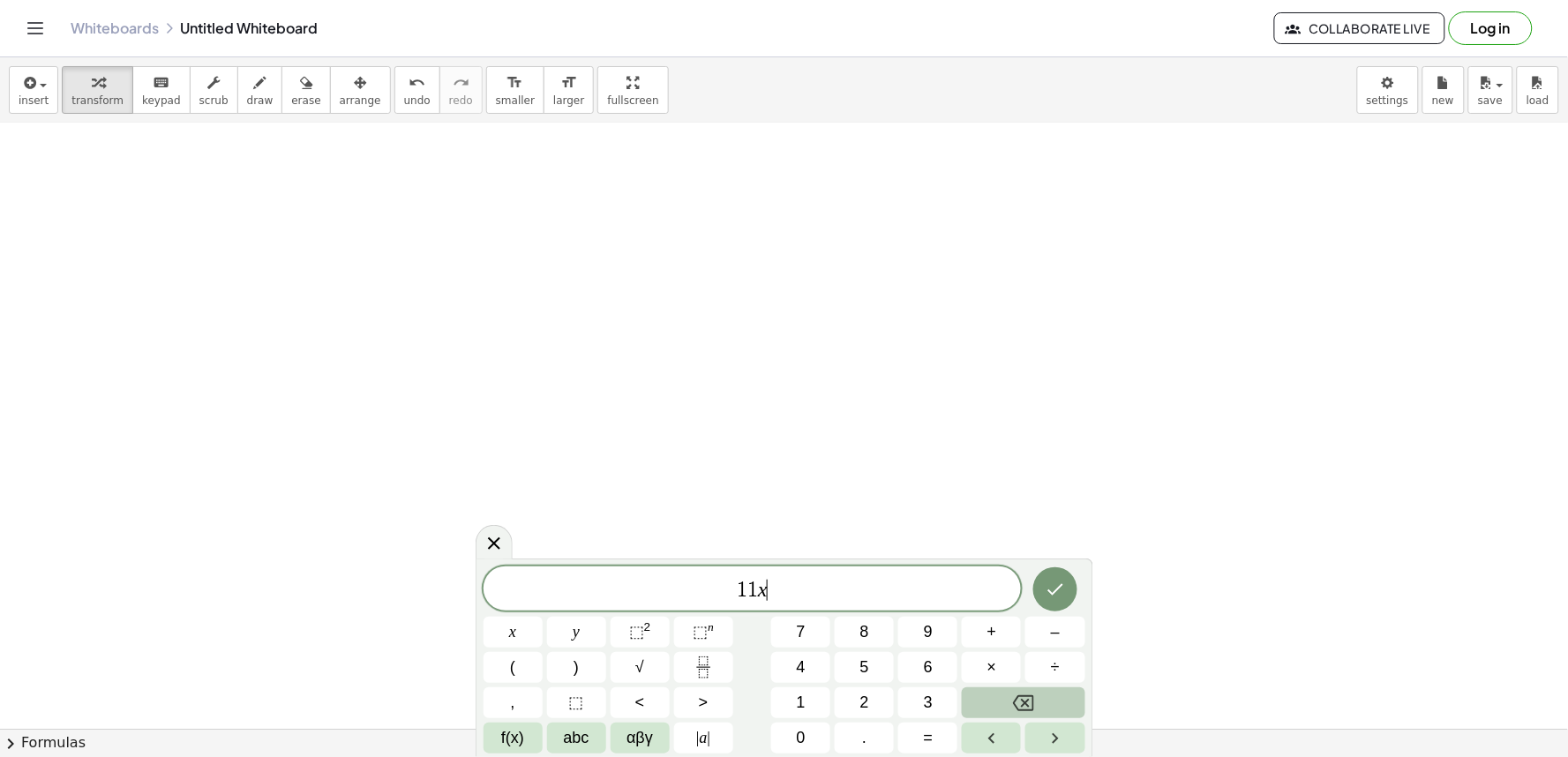
click at [999, 711] on button "Backspace" at bounding box center [1023, 703] width 122 height 31
click at [576, 632] on span "y" at bounding box center [576, 632] width 7 height 24
click at [981, 636] on button "+" at bounding box center [991, 632] width 59 height 31
click at [521, 641] on button "x" at bounding box center [513, 632] width 59 height 31
click at [924, 729] on span "=" at bounding box center [929, 738] width 10 height 24
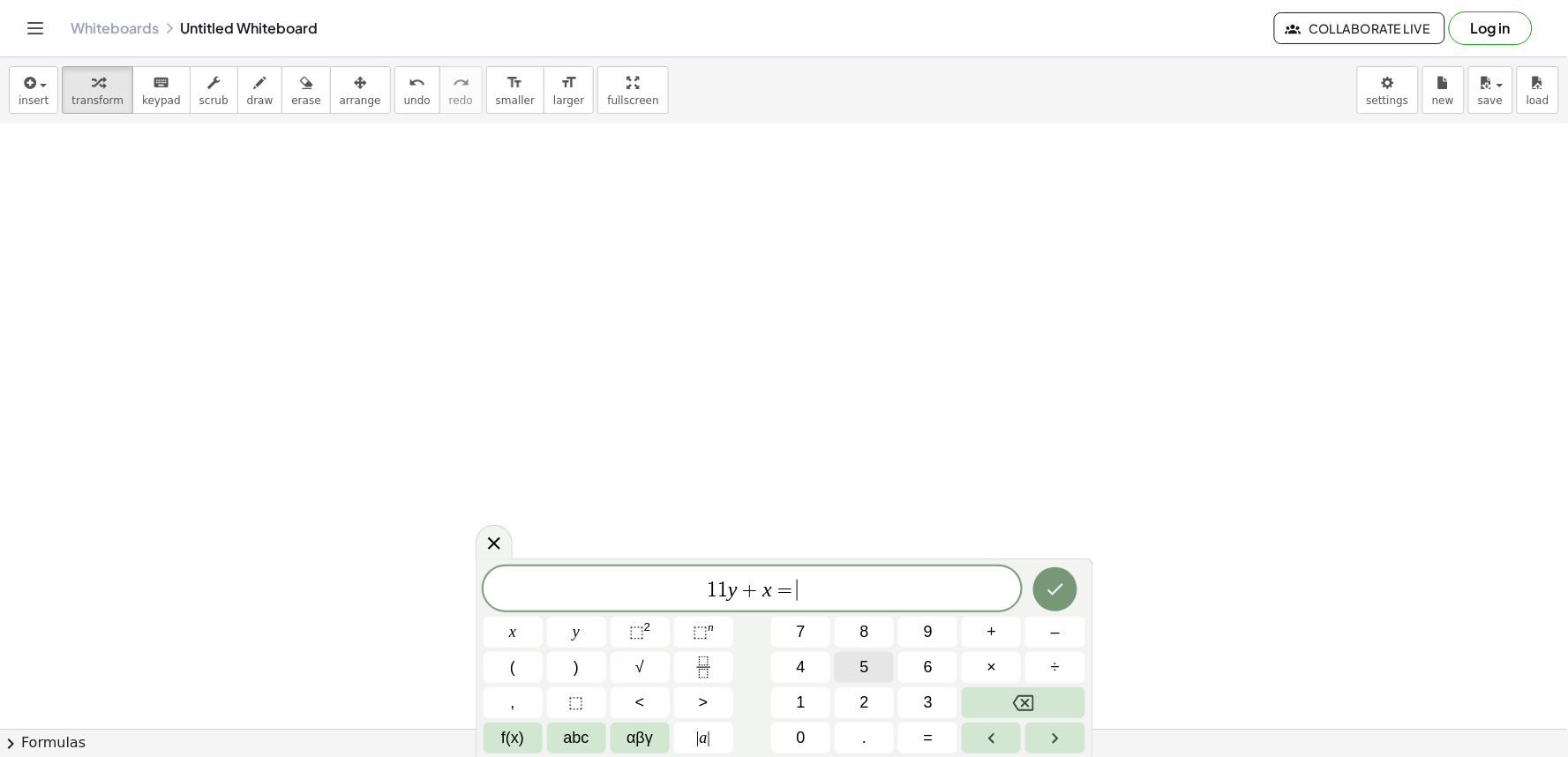
click at [870, 674] on button "5" at bounding box center [864, 667] width 59 height 31
click at [1060, 604] on button "Done" at bounding box center [1056, 589] width 44 height 44
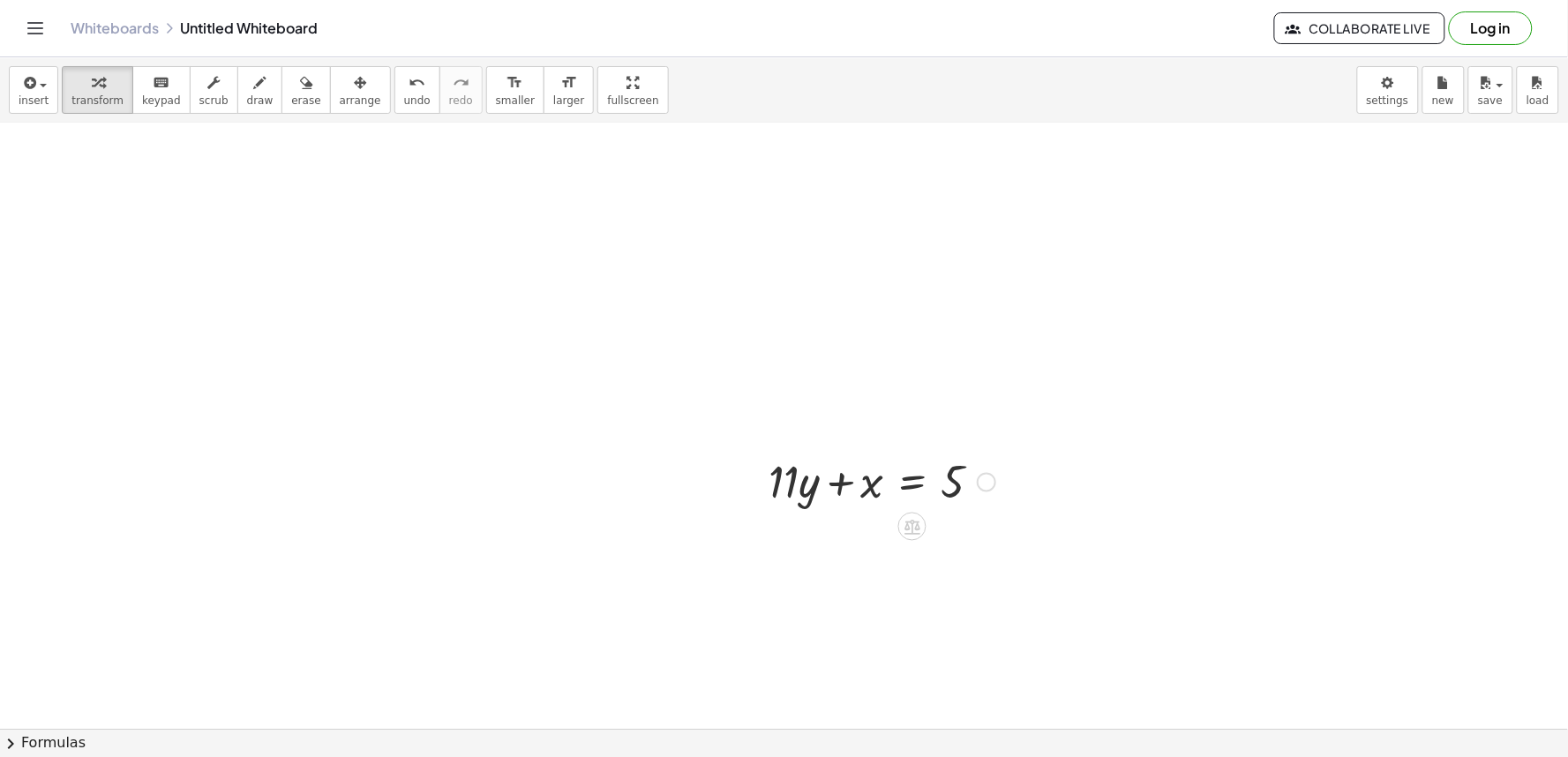
scroll to position [4848, 0]
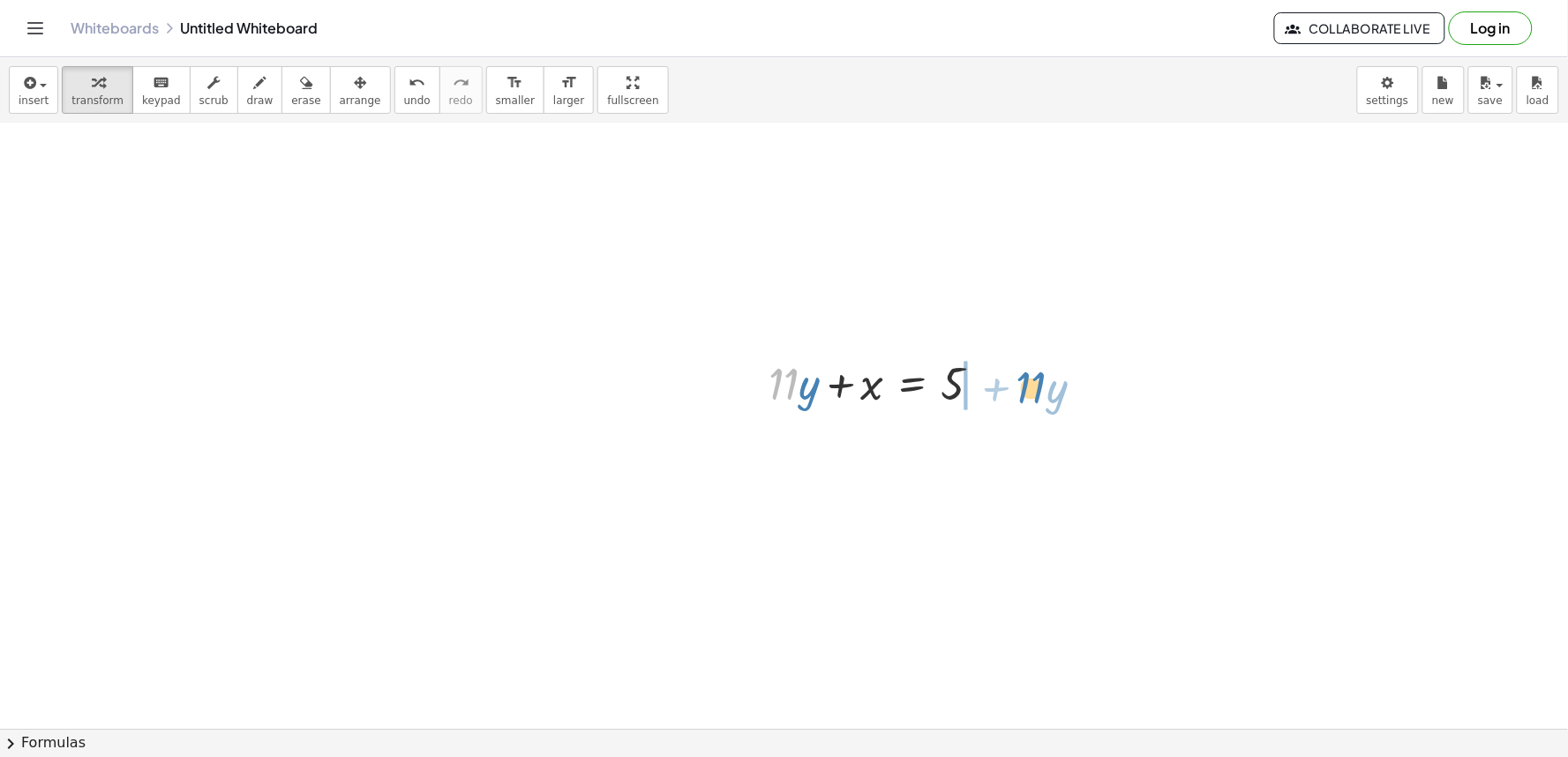
drag, startPoint x: 790, startPoint y: 371, endPoint x: 1038, endPoint y: 375, distance: 248.0
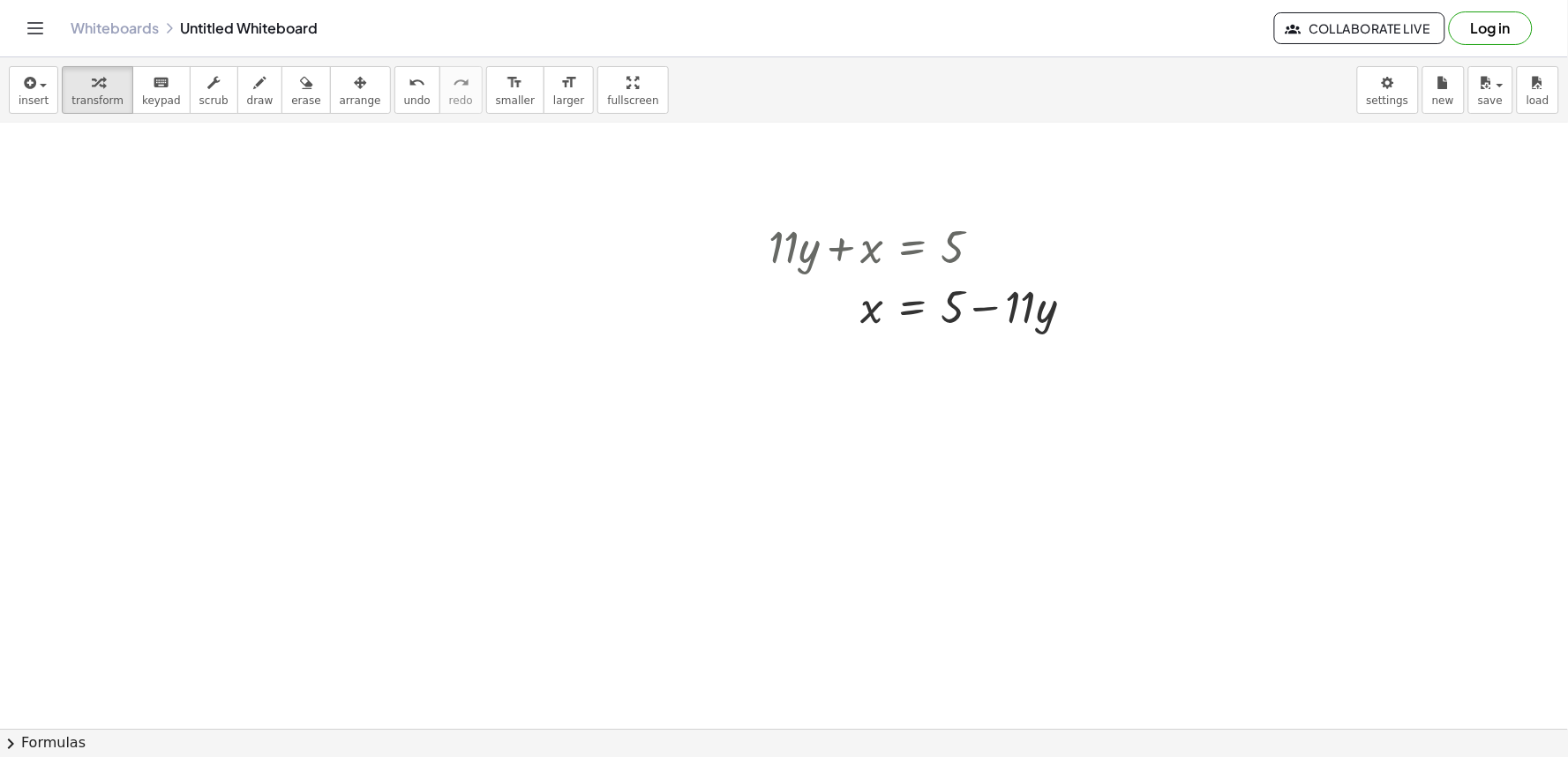
scroll to position [5044, 0]
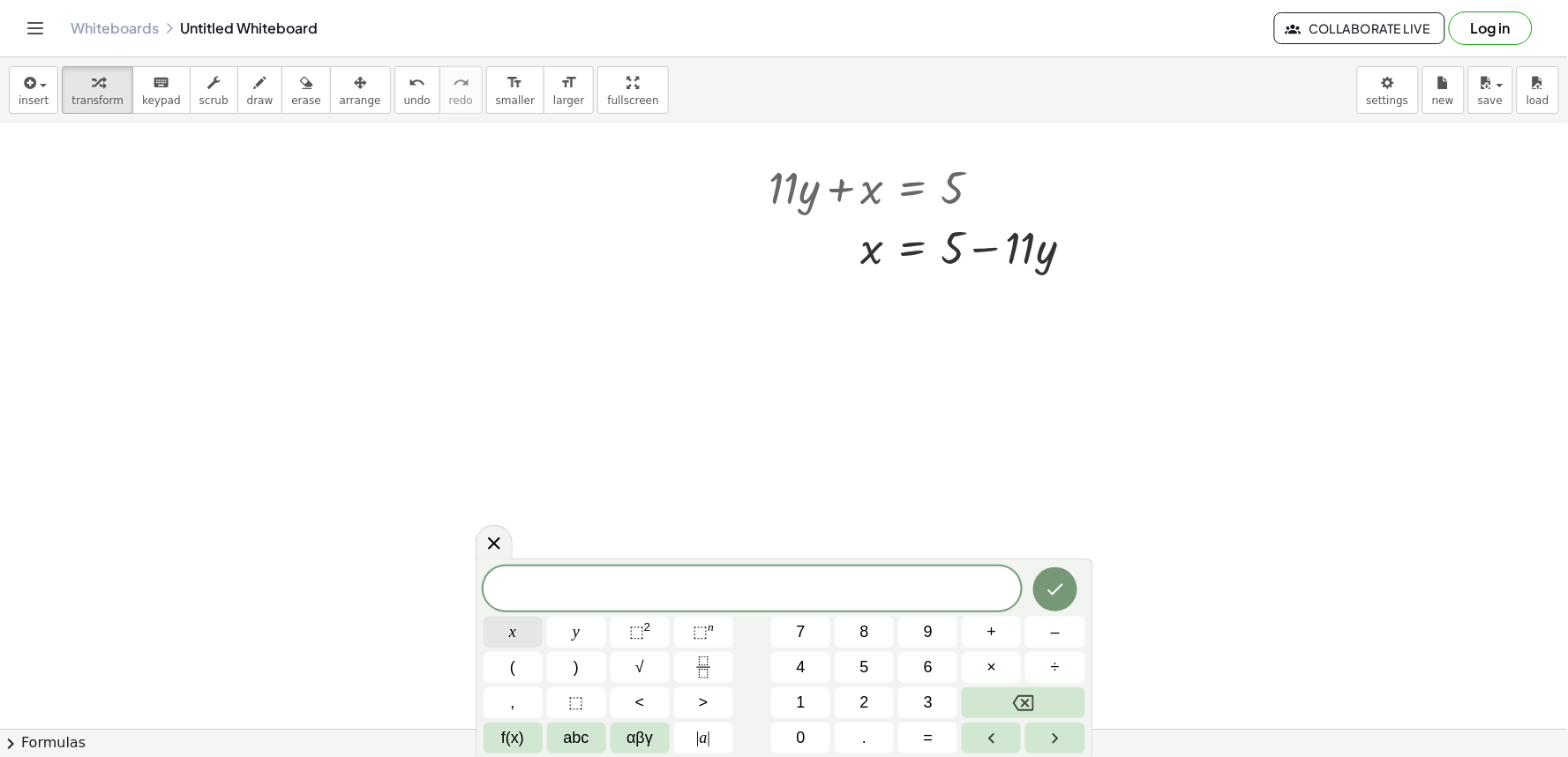
click at [524, 647] on button "x" at bounding box center [513, 632] width 59 height 31
click at [1002, 712] on button "Backspace" at bounding box center [1023, 703] width 122 height 31
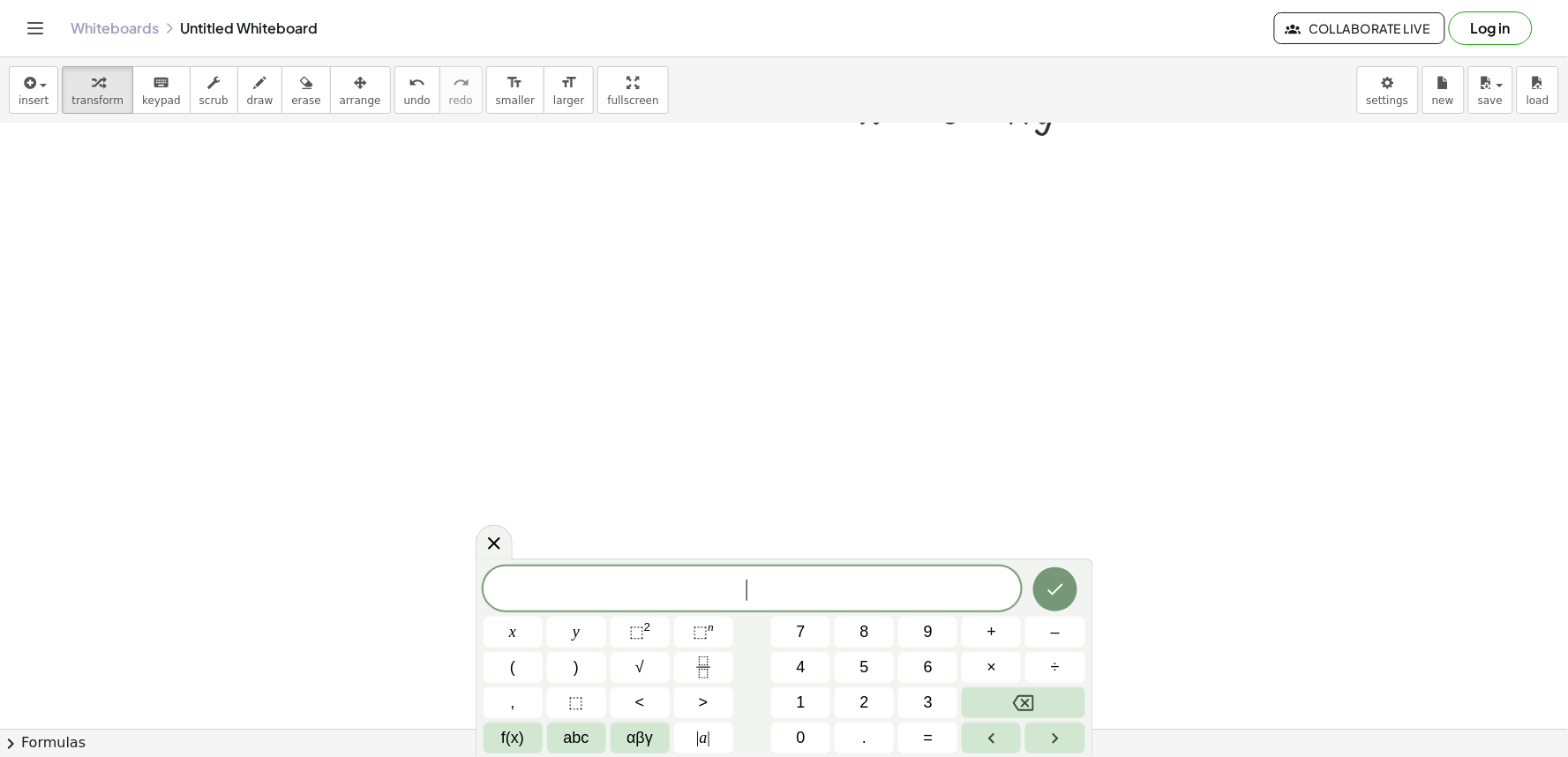
scroll to position [5337, 0]
click at [858, 706] on button "2" at bounding box center [864, 703] width 59 height 31
click at [561, 630] on button "y" at bounding box center [576, 632] width 59 height 31
click at [1003, 636] on button "+" at bounding box center [991, 632] width 59 height 31
click at [869, 650] on div "2 y + ​ x y ⬚ 2 ⬚ n 7 8 9 + – ( ) √ 4 5 6 × ÷ , ⬚ < > 1 2 3 f(x) abc αβγ | a | …" at bounding box center [784, 659] width 602 height 187
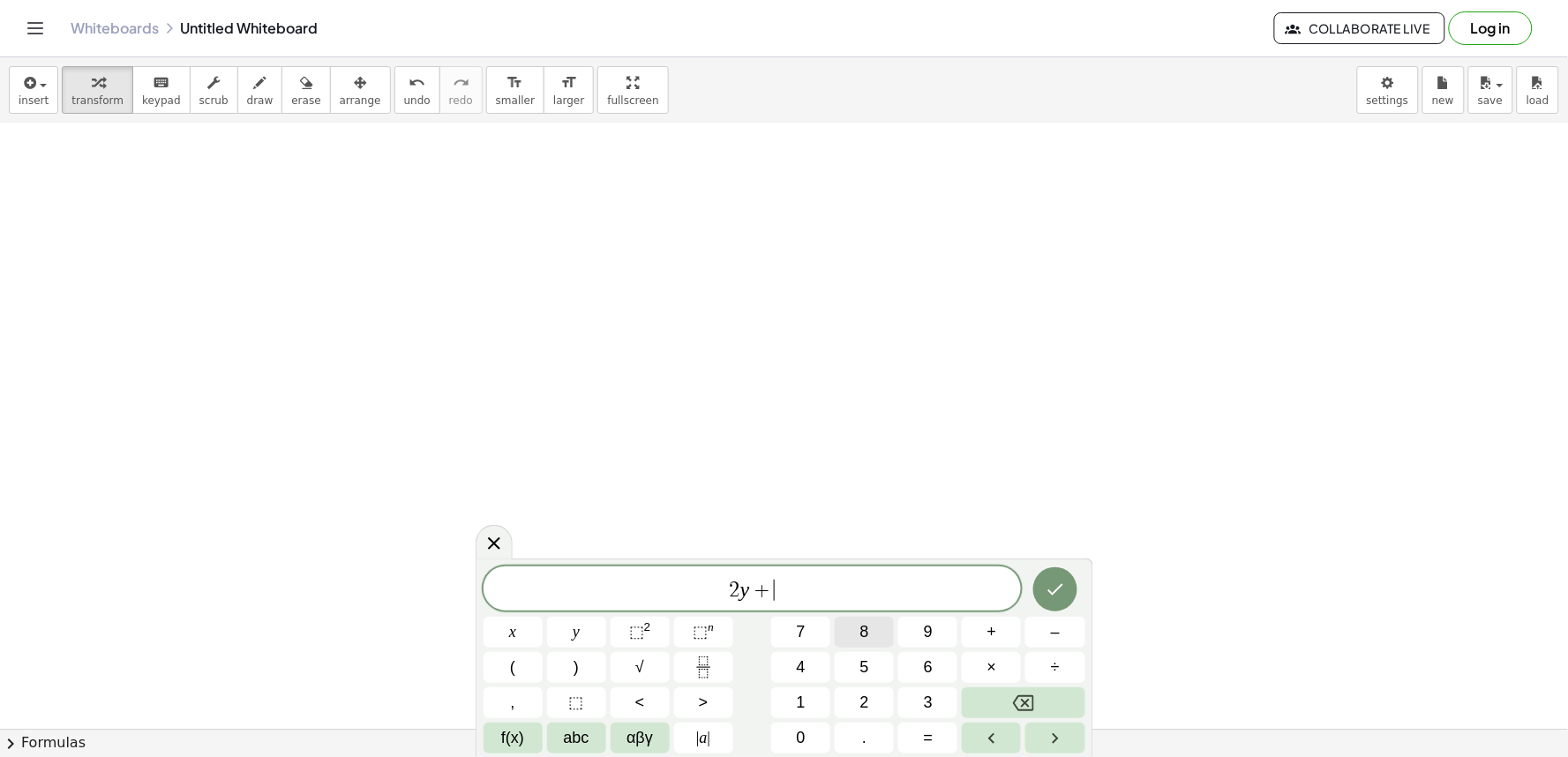
click at [862, 642] on span "8" at bounding box center [865, 632] width 9 height 24
click at [500, 623] on button "x" at bounding box center [513, 632] width 59 height 31
click at [908, 729] on button "=" at bounding box center [928, 738] width 59 height 31
click at [919, 668] on button "6" at bounding box center [928, 667] width 59 height 31
click at [1075, 598] on button "Done" at bounding box center [1056, 589] width 44 height 44
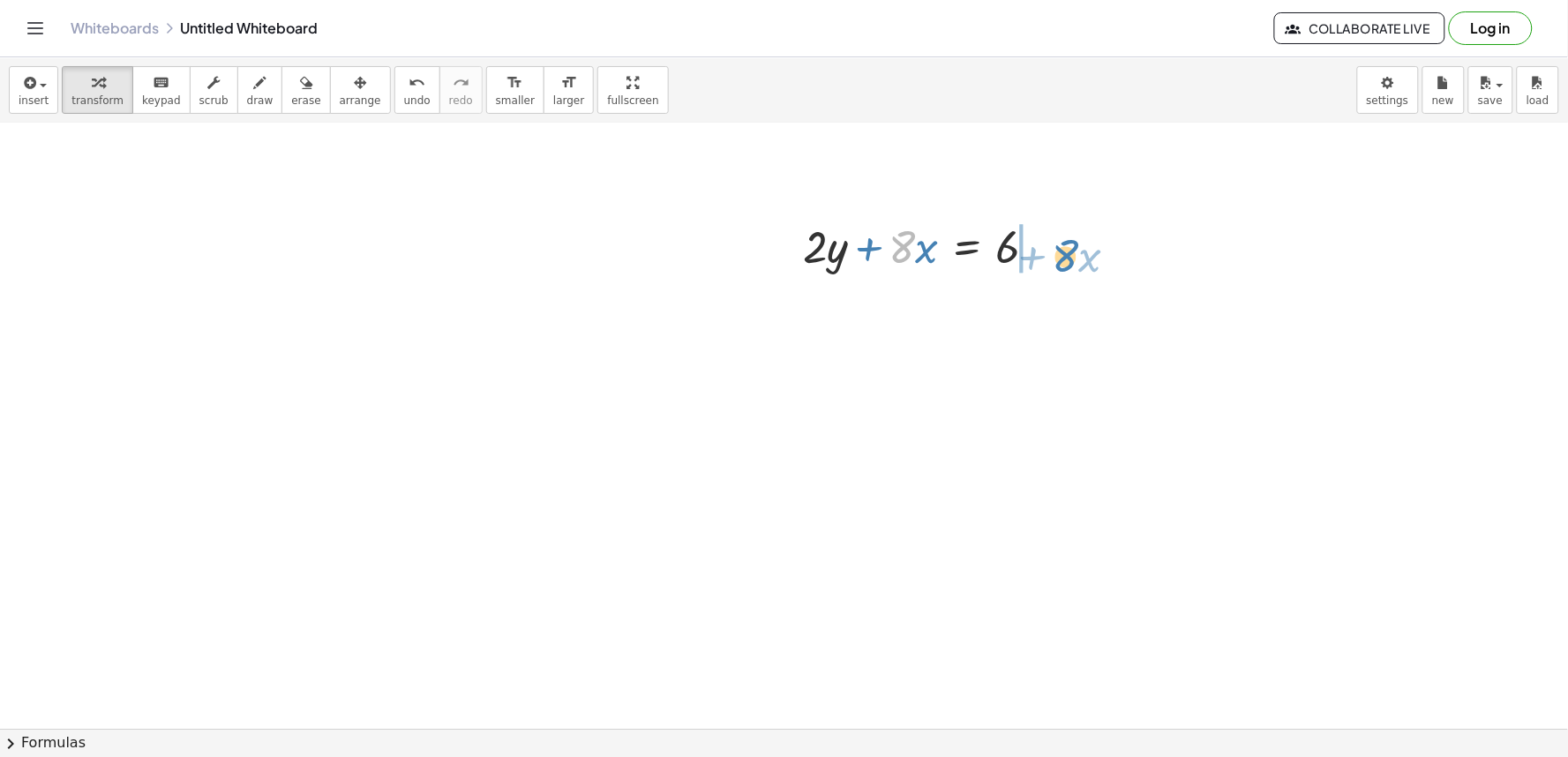
drag, startPoint x: 905, startPoint y: 256, endPoint x: 1070, endPoint y: 263, distance: 165.1
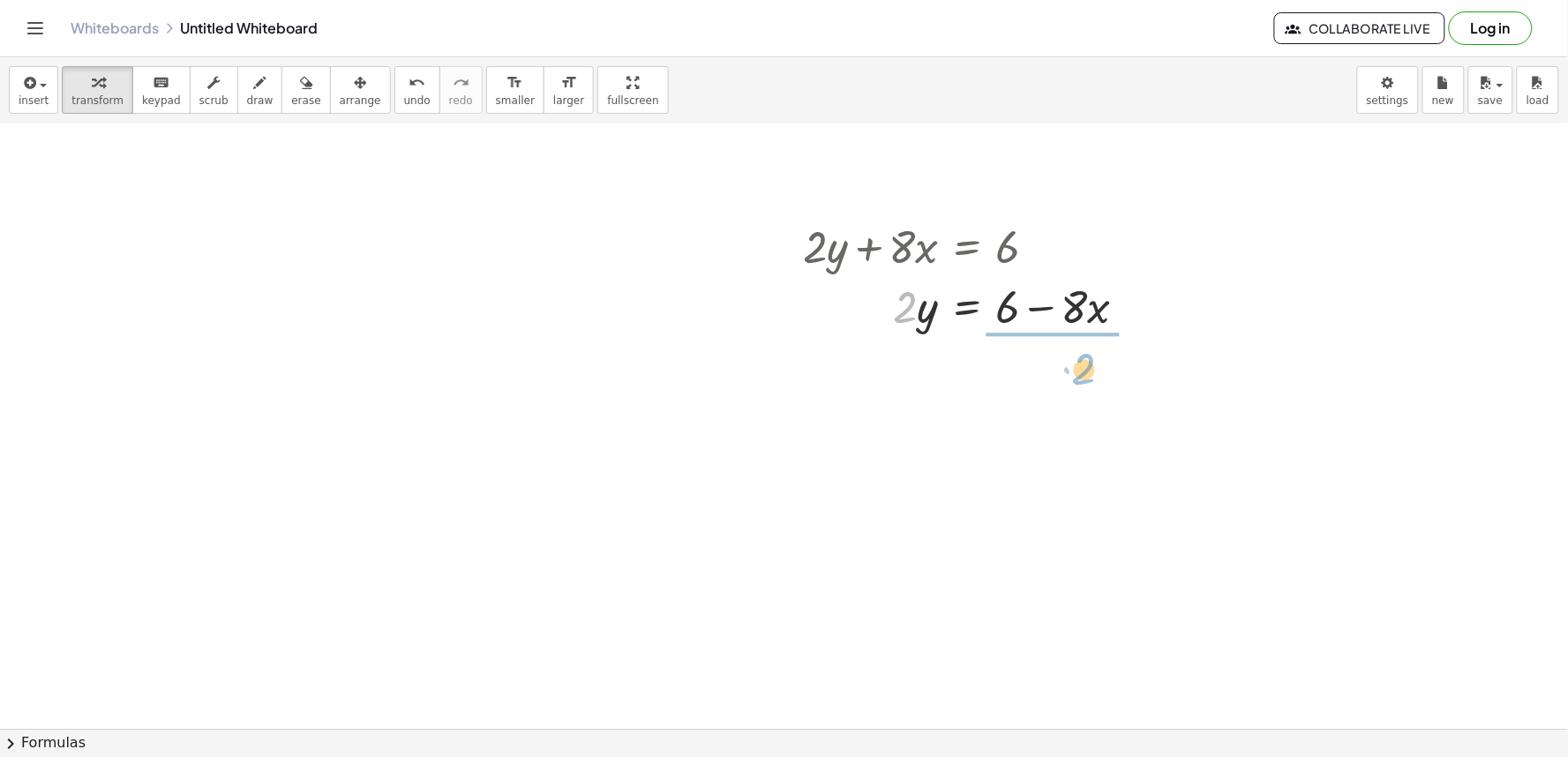
drag, startPoint x: 897, startPoint y: 296, endPoint x: 1062, endPoint y: 363, distance: 178.1
drag, startPoint x: 1043, startPoint y: 409, endPoint x: 1043, endPoint y: 390, distance: 19.0
click at [1043, 390] on div at bounding box center [972, 379] width 356 height 89
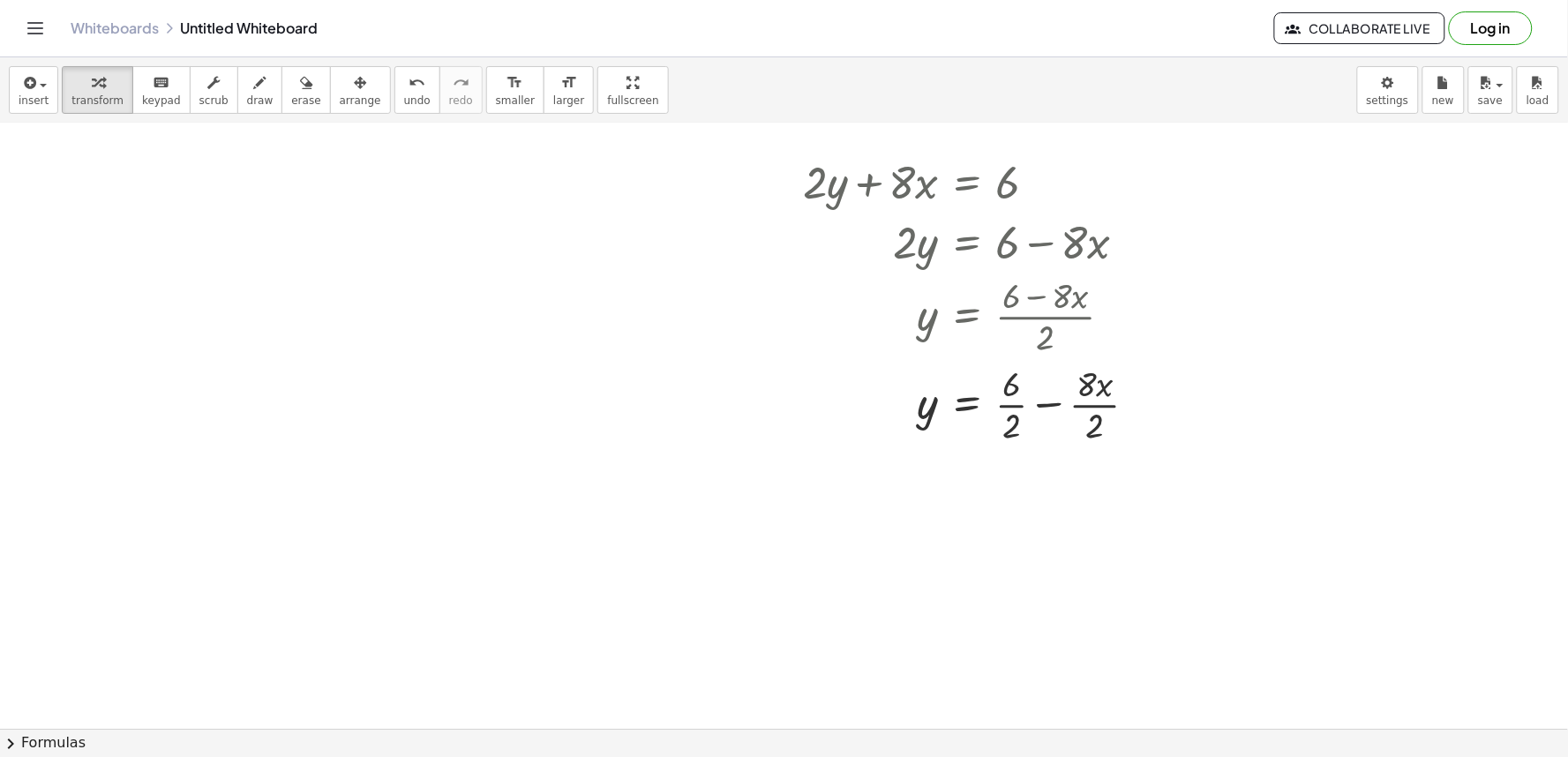
scroll to position [5436, 0]
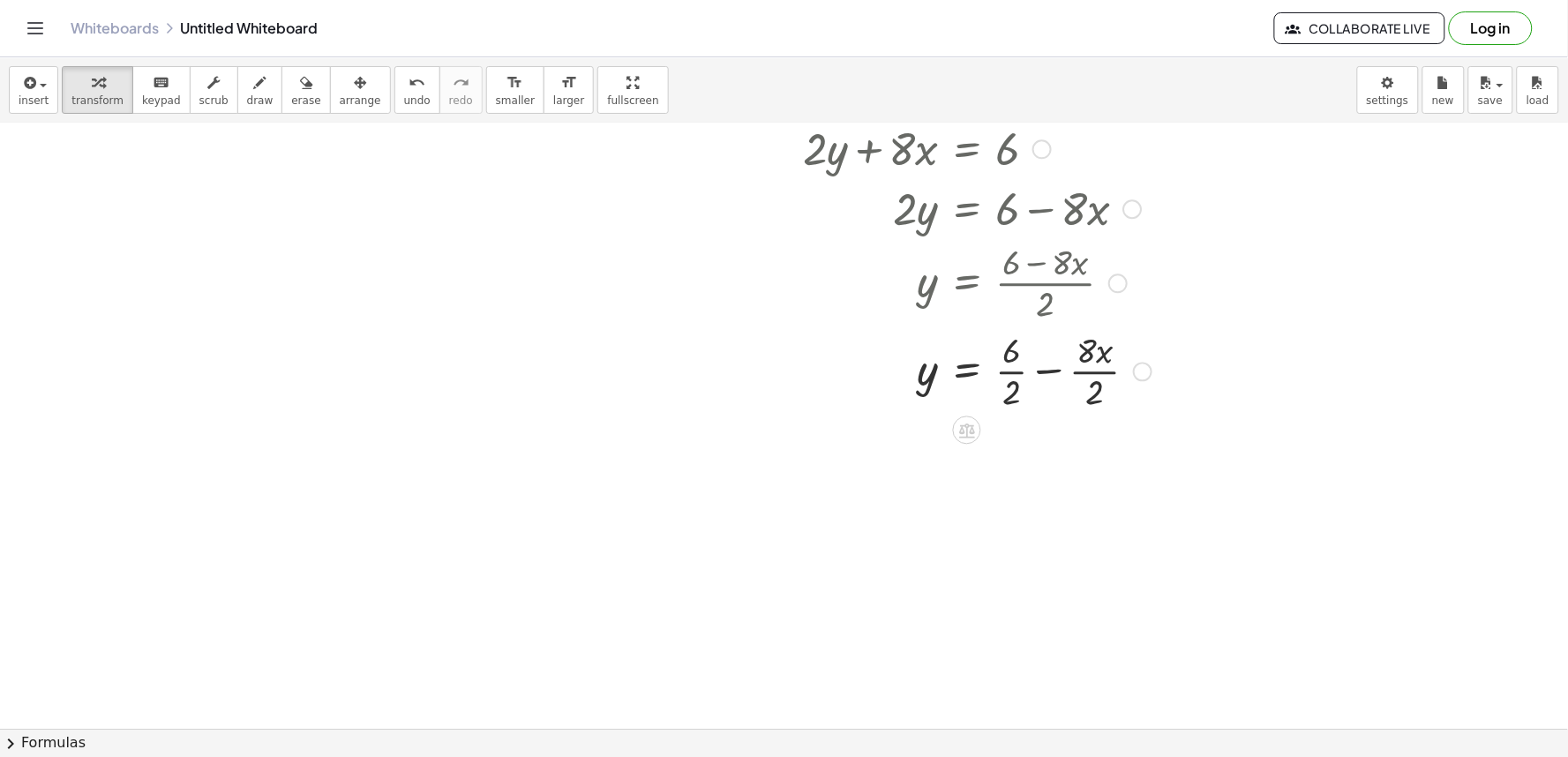
click at [1009, 372] on div at bounding box center [977, 370] width 366 height 89
click at [1096, 460] on div at bounding box center [977, 458] width 366 height 89
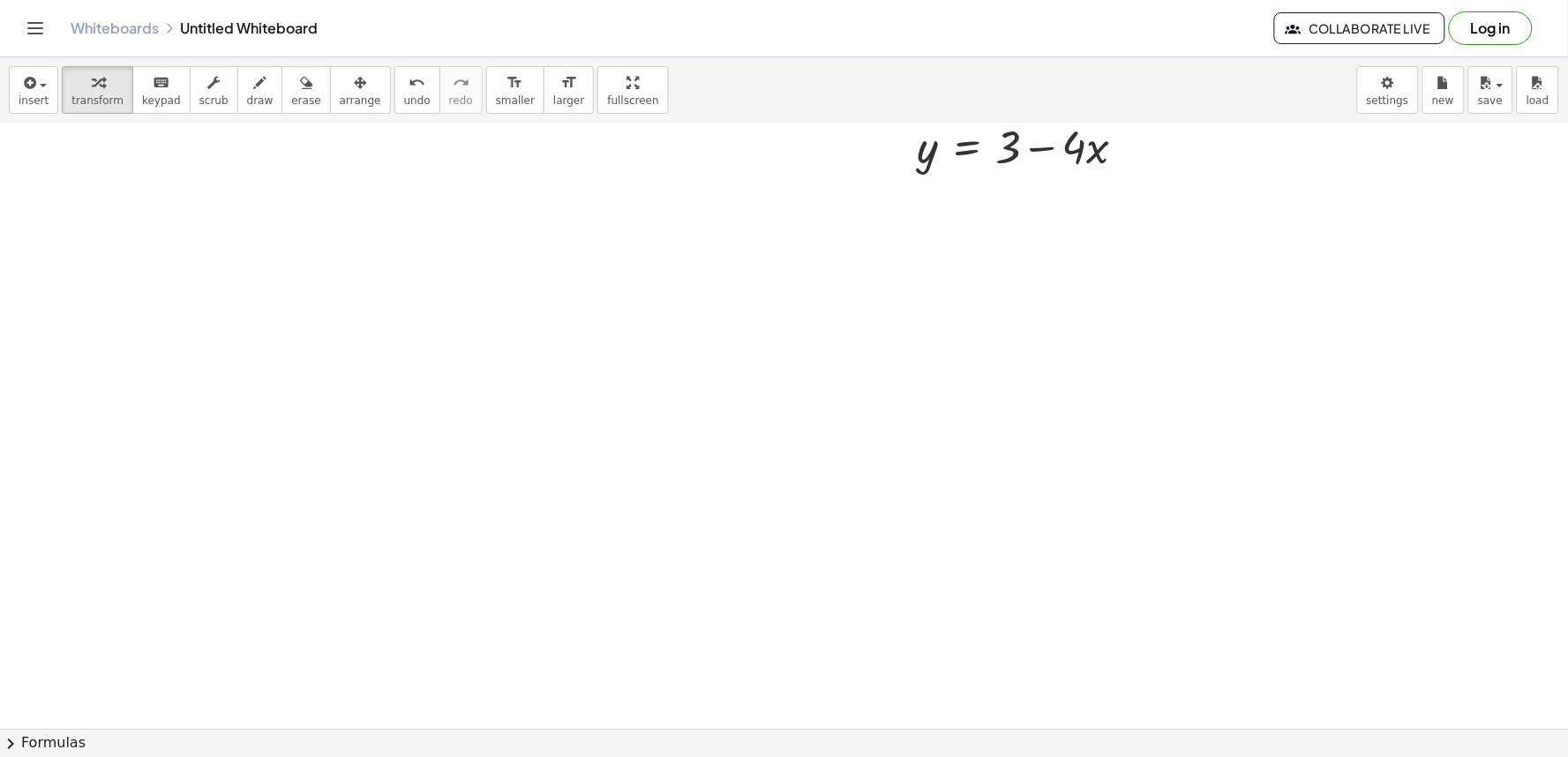
scroll to position [5846, 0]
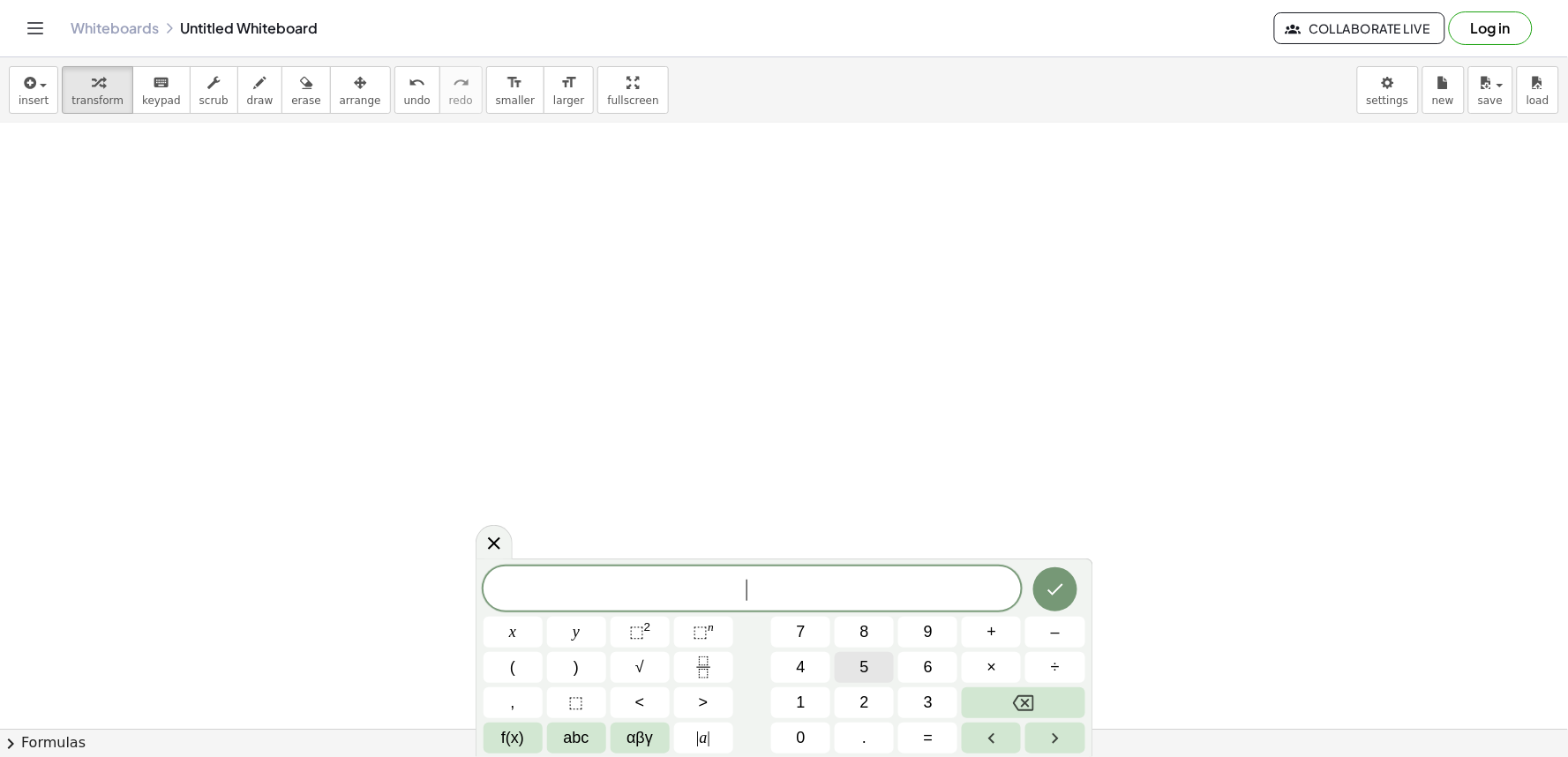
click at [868, 676] on span "5" at bounding box center [865, 667] width 9 height 24
click at [522, 637] on button "x" at bounding box center [513, 632] width 59 height 31
click at [1068, 638] on button "–" at bounding box center [1055, 632] width 59 height 31
click at [807, 707] on button "1" at bounding box center [800, 703] width 59 height 31
click at [809, 728] on button "0" at bounding box center [800, 738] width 59 height 31
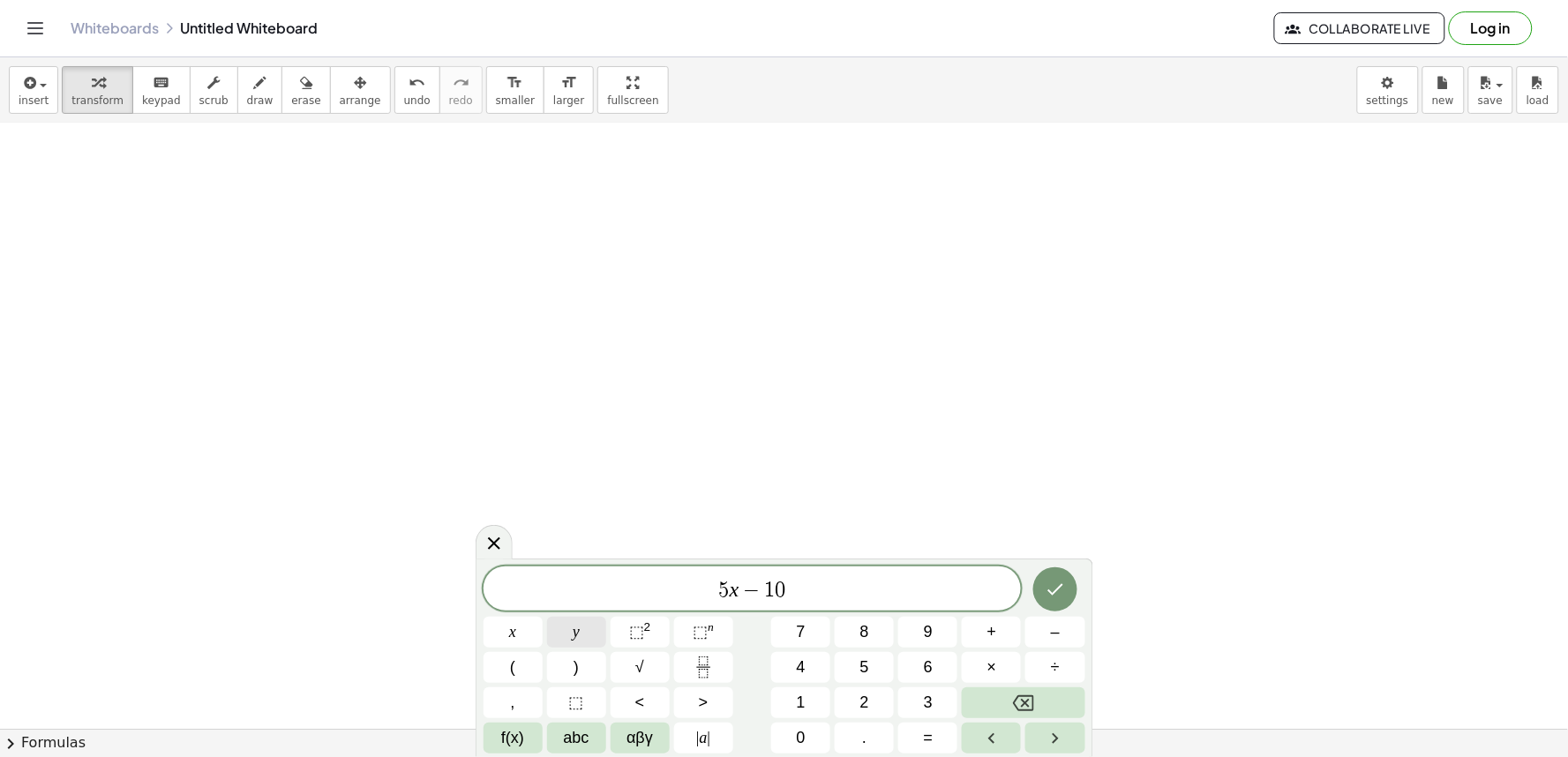
click at [566, 632] on button "y" at bounding box center [576, 632] width 59 height 31
click at [928, 739] on span "=" at bounding box center [929, 738] width 10 height 24
click at [921, 714] on button "3" at bounding box center [928, 703] width 59 height 31
click at [800, 736] on span "0" at bounding box center [801, 738] width 9 height 24
click at [1036, 587] on button "Done" at bounding box center [1056, 589] width 44 height 44
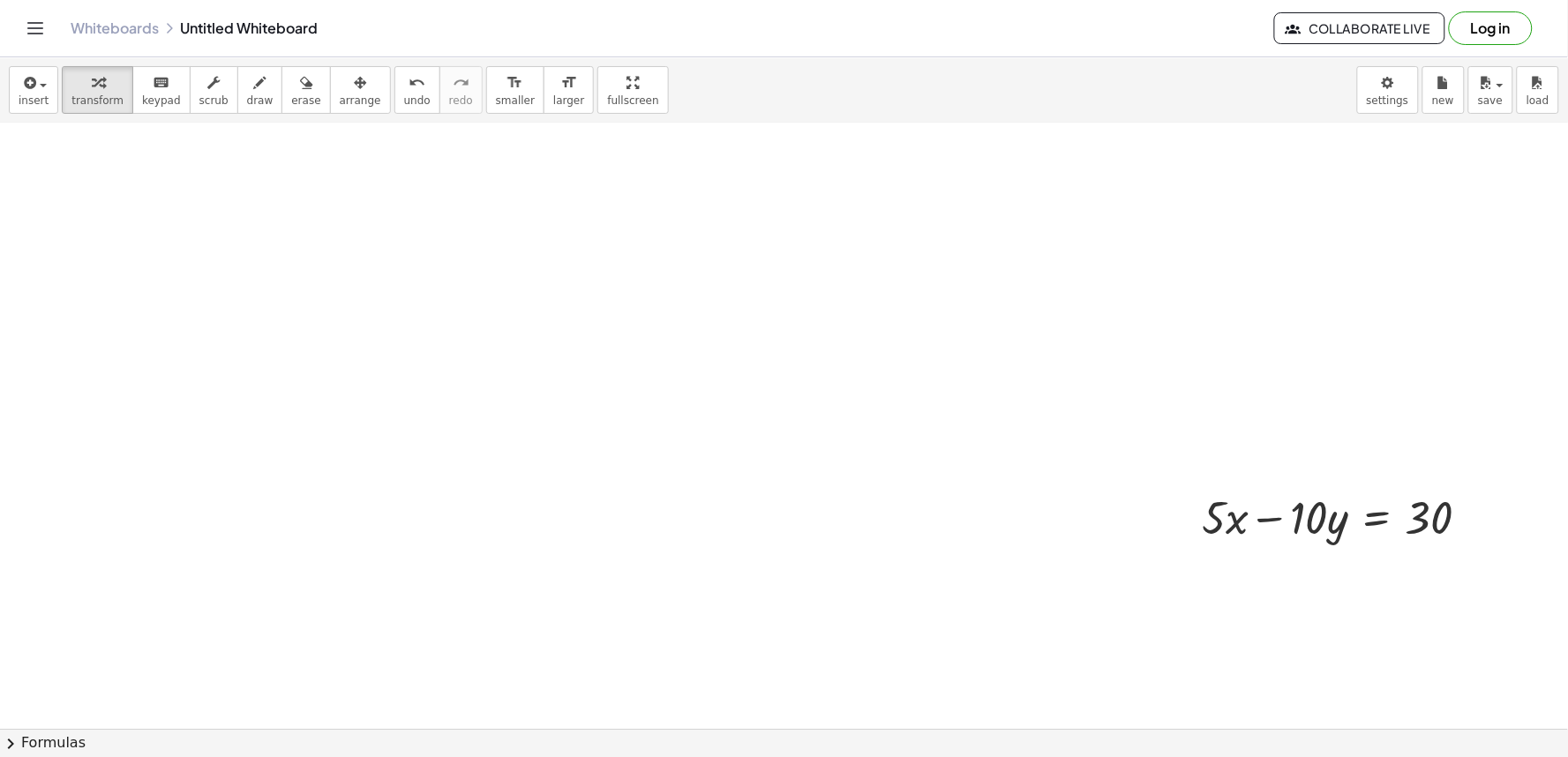
scroll to position [6060, 0]
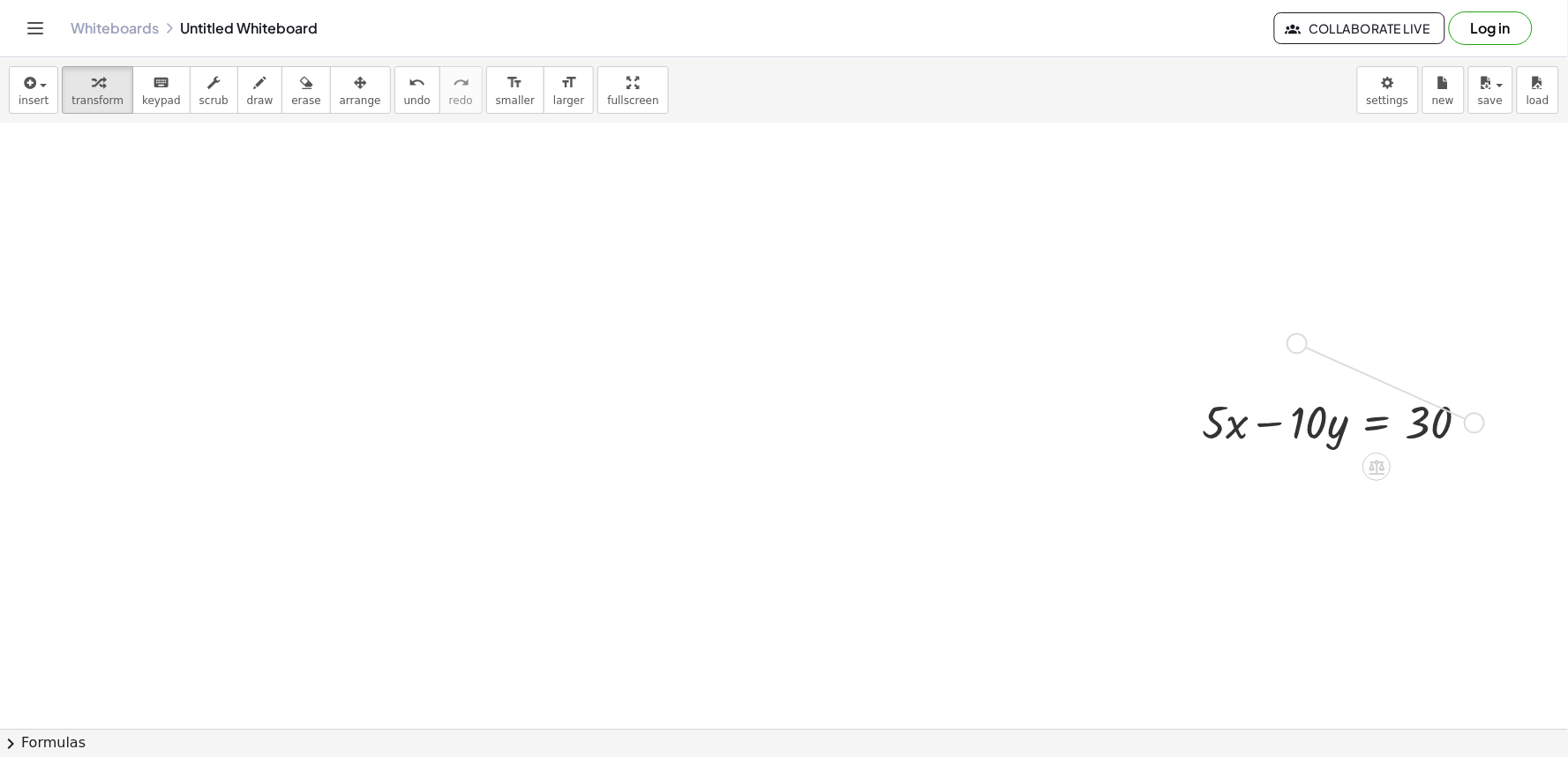
drag, startPoint x: 1472, startPoint y: 416, endPoint x: 1292, endPoint y: 339, distance: 195.8
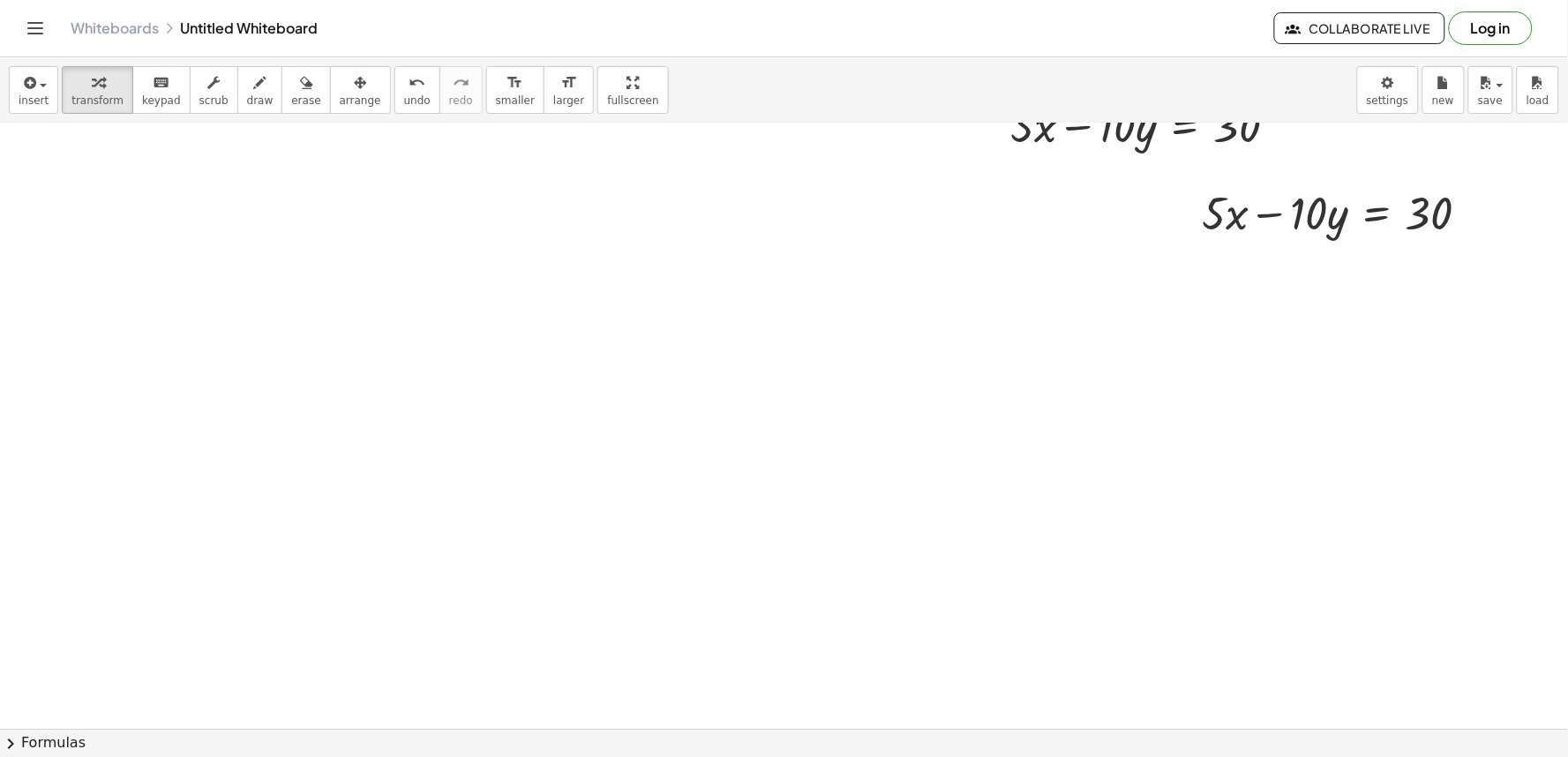
scroll to position [6294, 0]
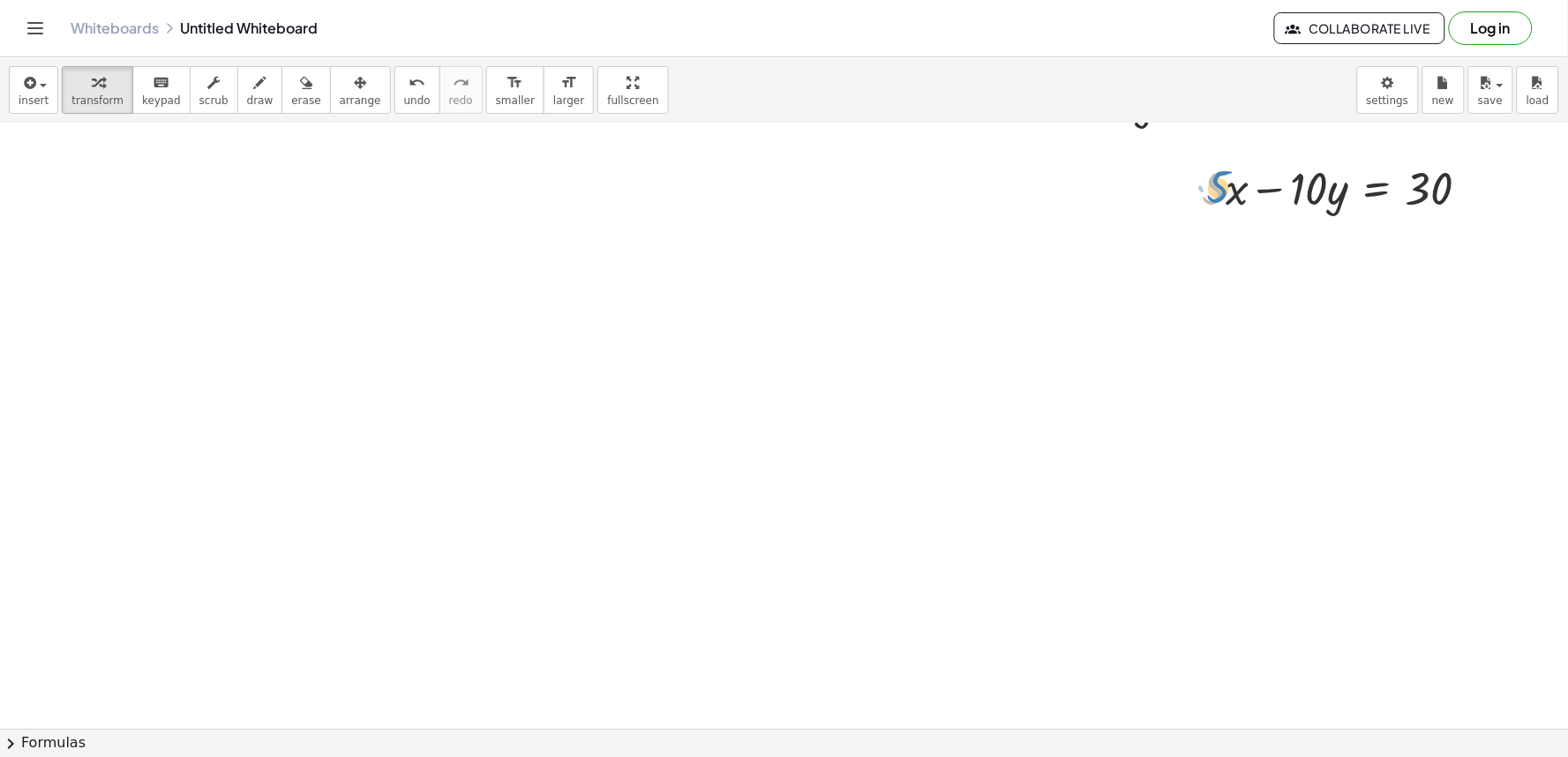
click at [1220, 183] on div at bounding box center [1343, 187] width 299 height 60
drag, startPoint x: 1302, startPoint y: 183, endPoint x: 1470, endPoint y: 199, distance: 168.8
click at [1470, 199] on div at bounding box center [1343, 187] width 299 height 60
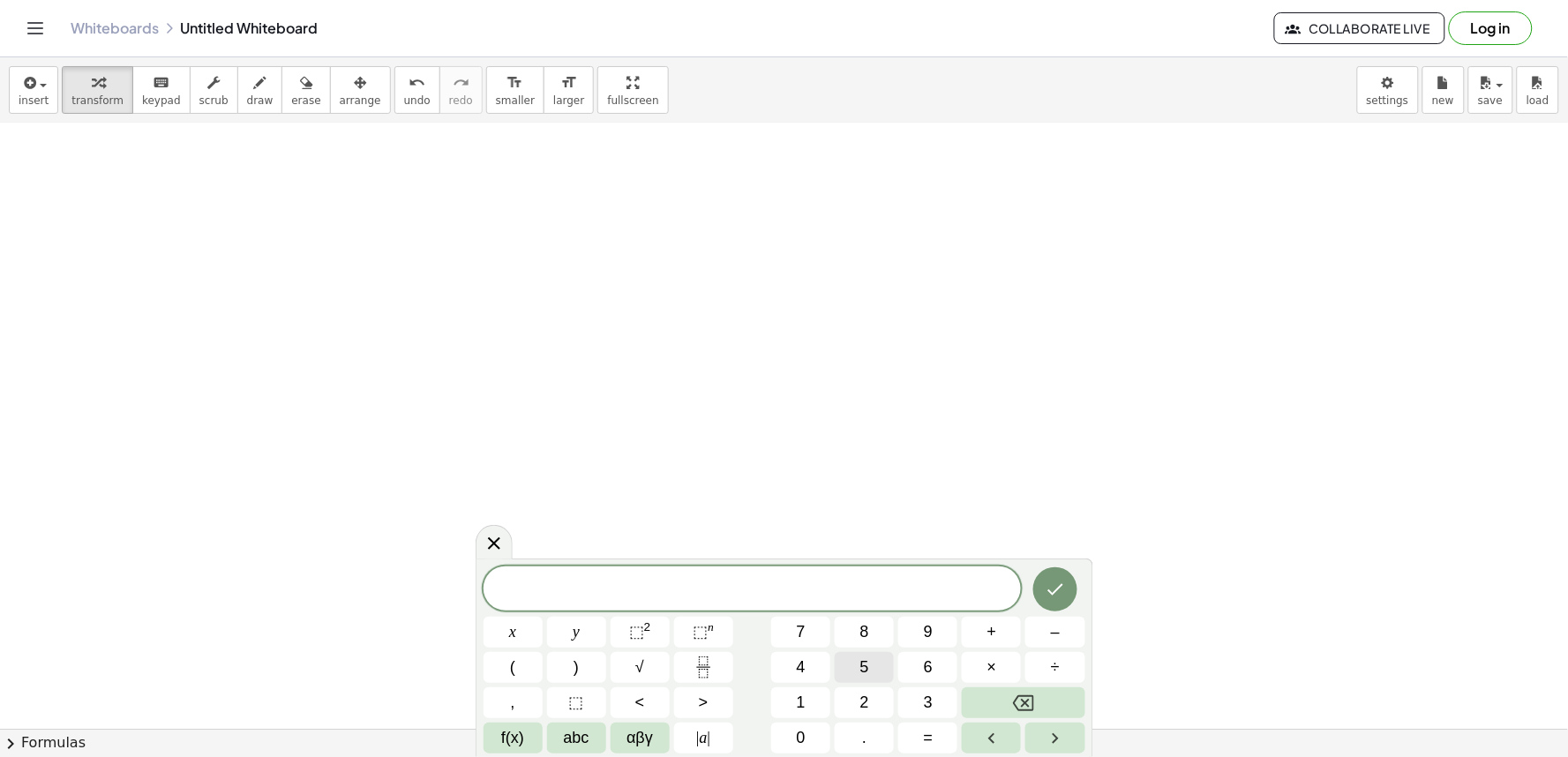
click at [877, 662] on button "5" at bounding box center [864, 667] width 59 height 31
click at [517, 634] on button "x" at bounding box center [513, 632] width 59 height 31
click at [1051, 636] on span "–" at bounding box center [1056, 632] width 9 height 24
click at [800, 704] on span "1" at bounding box center [801, 703] width 9 height 24
click at [800, 732] on span "0" at bounding box center [801, 738] width 9 height 24
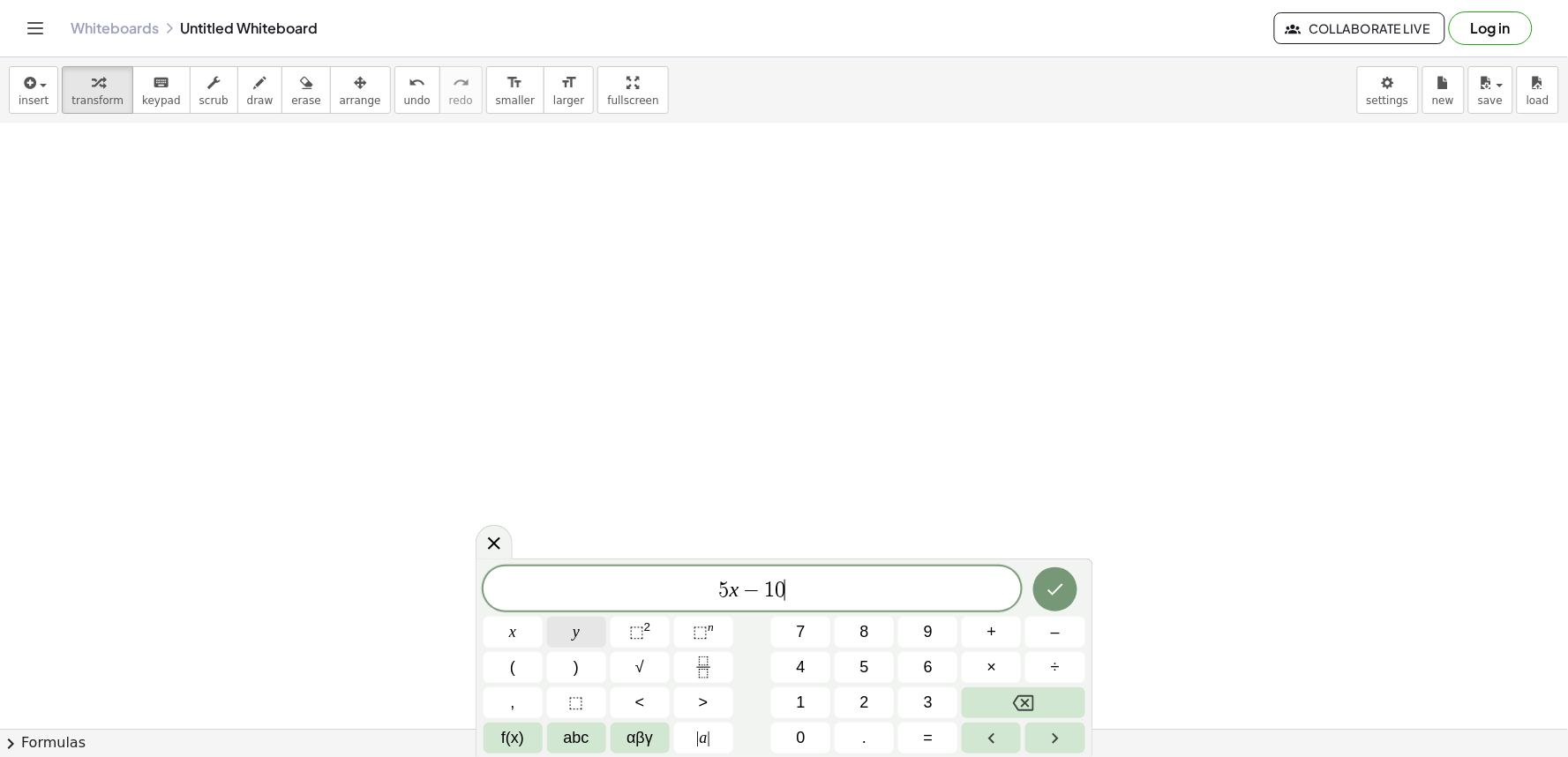
click at [558, 628] on button "y" at bounding box center [576, 632] width 59 height 31
click at [932, 743] on span "=" at bounding box center [929, 738] width 10 height 24
click at [925, 706] on span "3" at bounding box center [929, 703] width 9 height 24
click at [795, 728] on button "0" at bounding box center [800, 738] width 59 height 31
click at [1051, 594] on icon "Done" at bounding box center [1056, 589] width 16 height 12
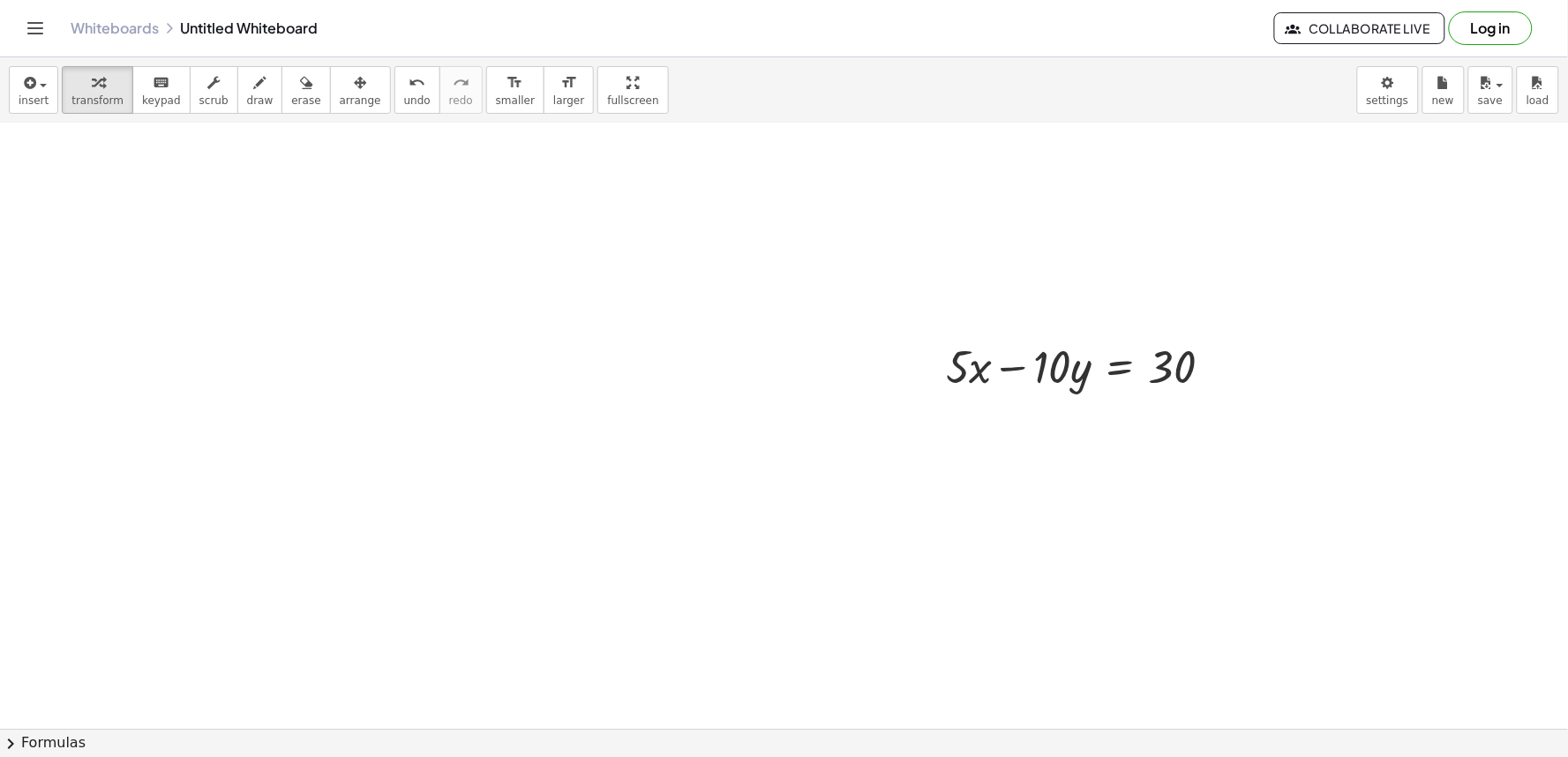
scroll to position [6665, 0]
drag, startPoint x: 1053, startPoint y: 368, endPoint x: 1228, endPoint y: 381, distance: 175.5
click at [1228, 381] on div at bounding box center [1086, 364] width 299 height 60
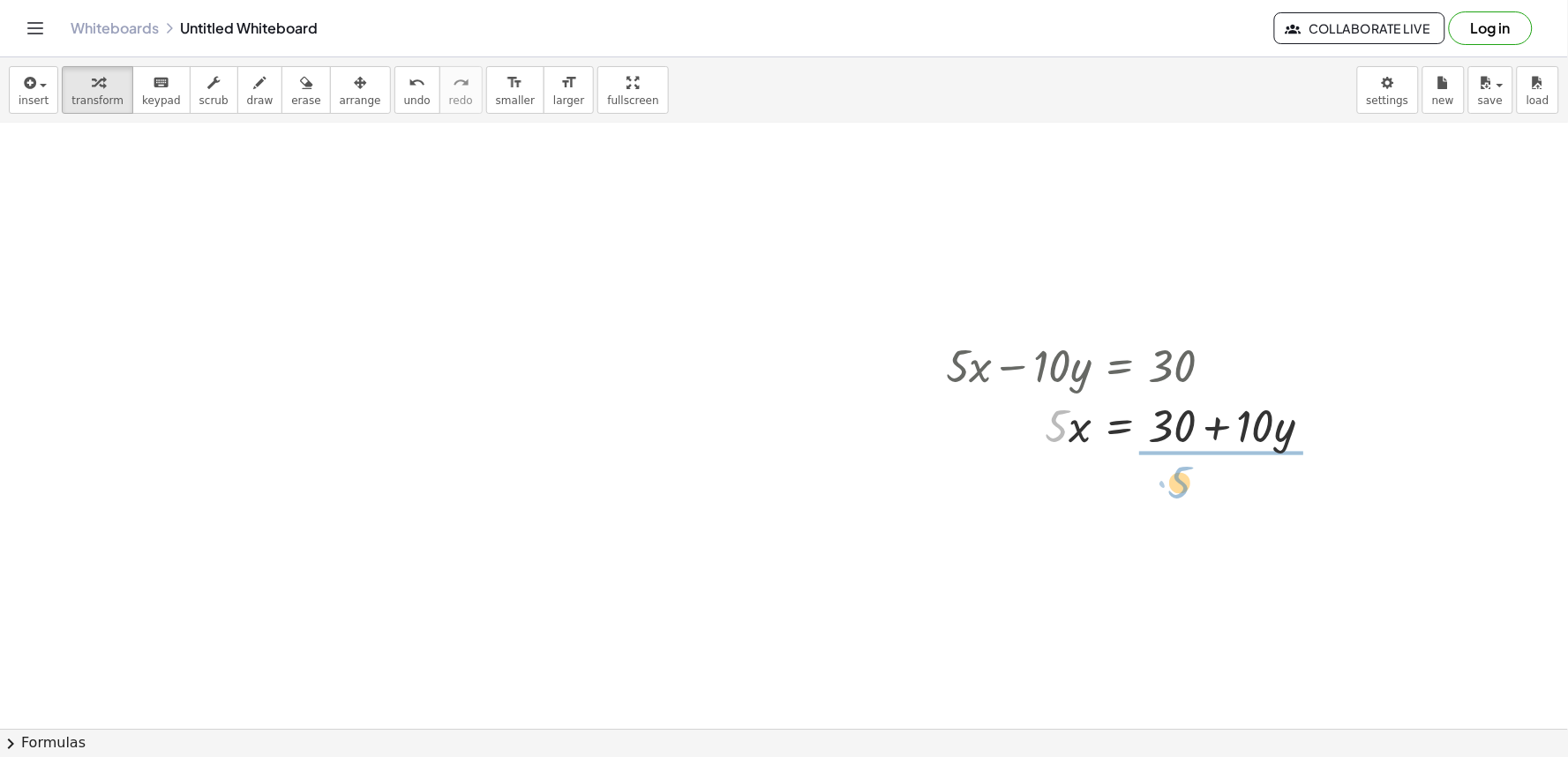
drag, startPoint x: 1046, startPoint y: 425, endPoint x: 1187, endPoint y: 475, distance: 149.6
drag, startPoint x: 1211, startPoint y: 514, endPoint x: 1210, endPoint y: 492, distance: 22.0
click at [1210, 492] on div at bounding box center [1135, 499] width 398 height 89
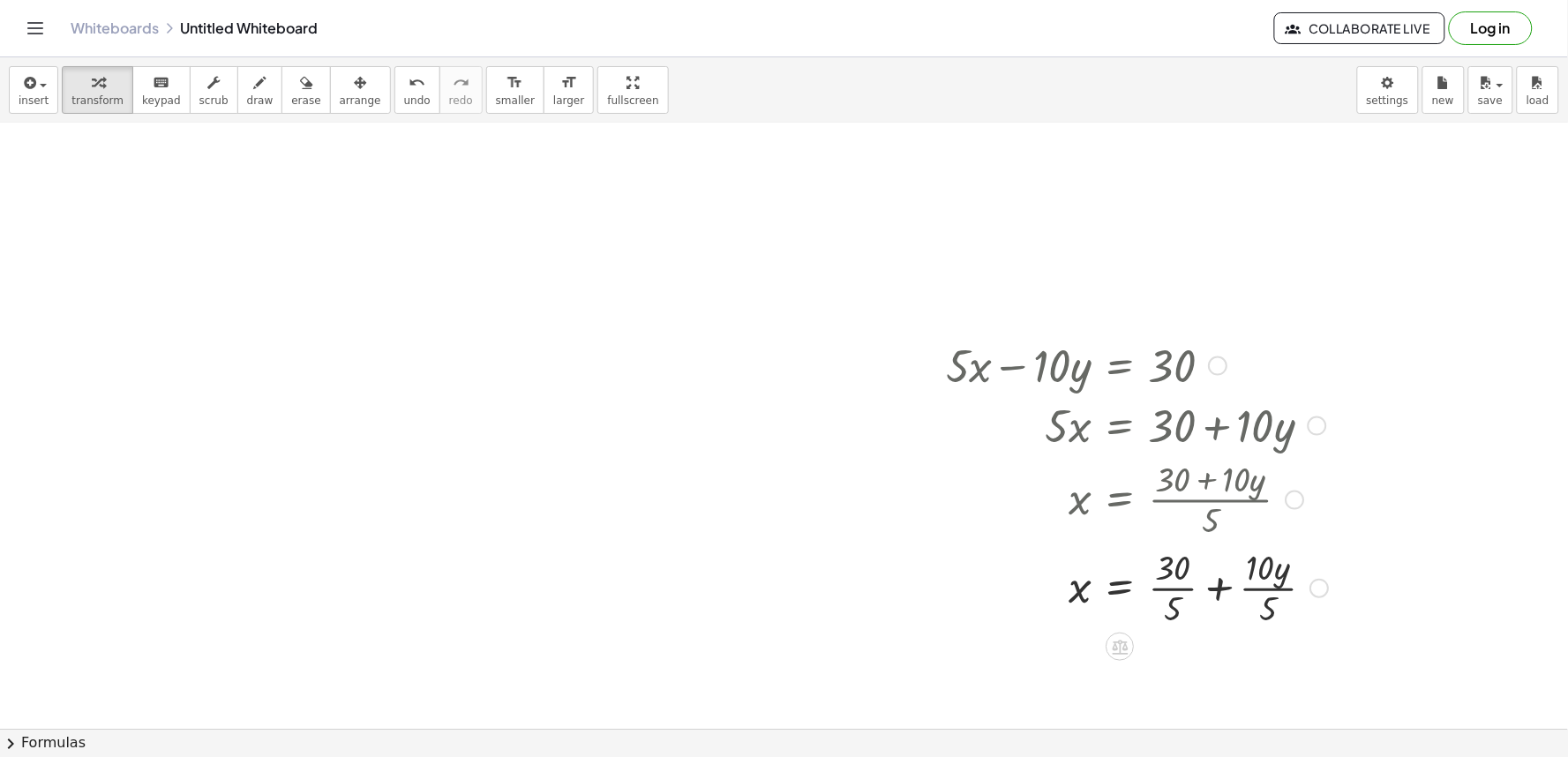
click at [1170, 589] on div at bounding box center [1137, 587] width 401 height 89
click at [1243, 591] on div at bounding box center [1135, 587] width 398 height 89
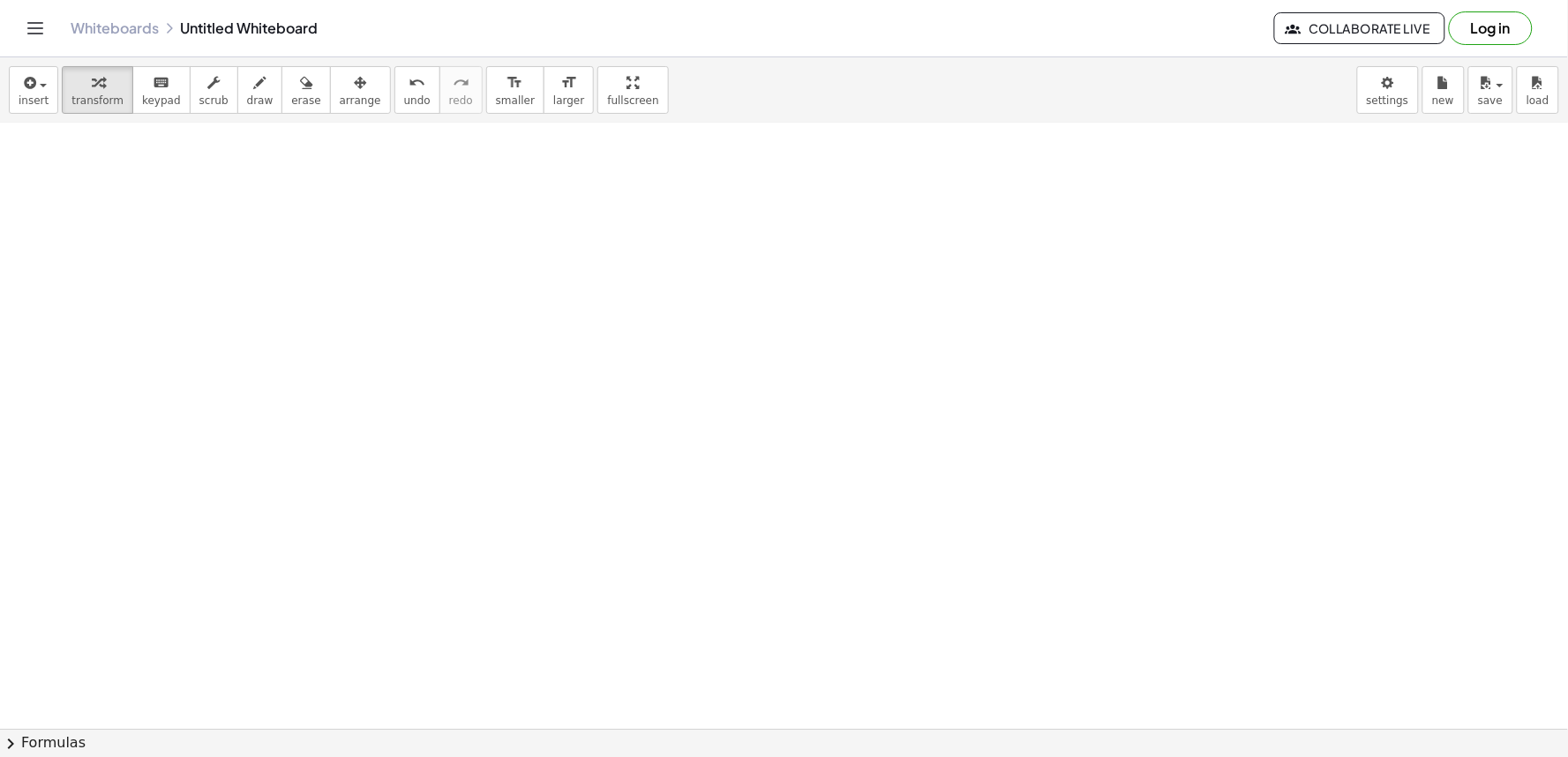
scroll to position [7155, 0]
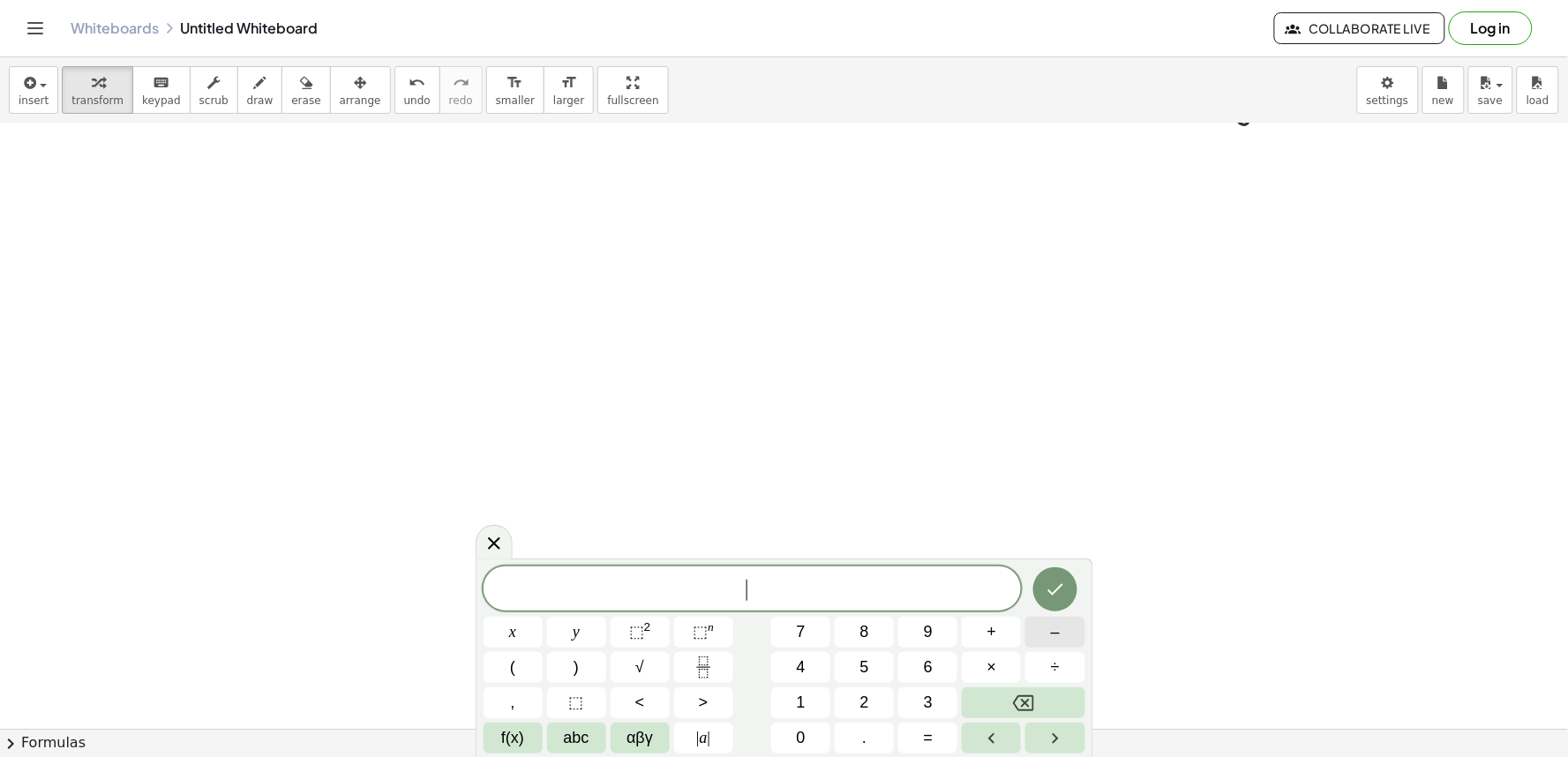
click at [1044, 620] on button "–" at bounding box center [1055, 632] width 59 height 31
click at [917, 707] on button "3" at bounding box center [928, 703] width 59 height 31
click at [519, 628] on button "x" at bounding box center [513, 632] width 59 height 31
click at [1012, 640] on button "+" at bounding box center [991, 632] width 59 height 31
click at [869, 668] on span "5" at bounding box center [865, 667] width 9 height 24
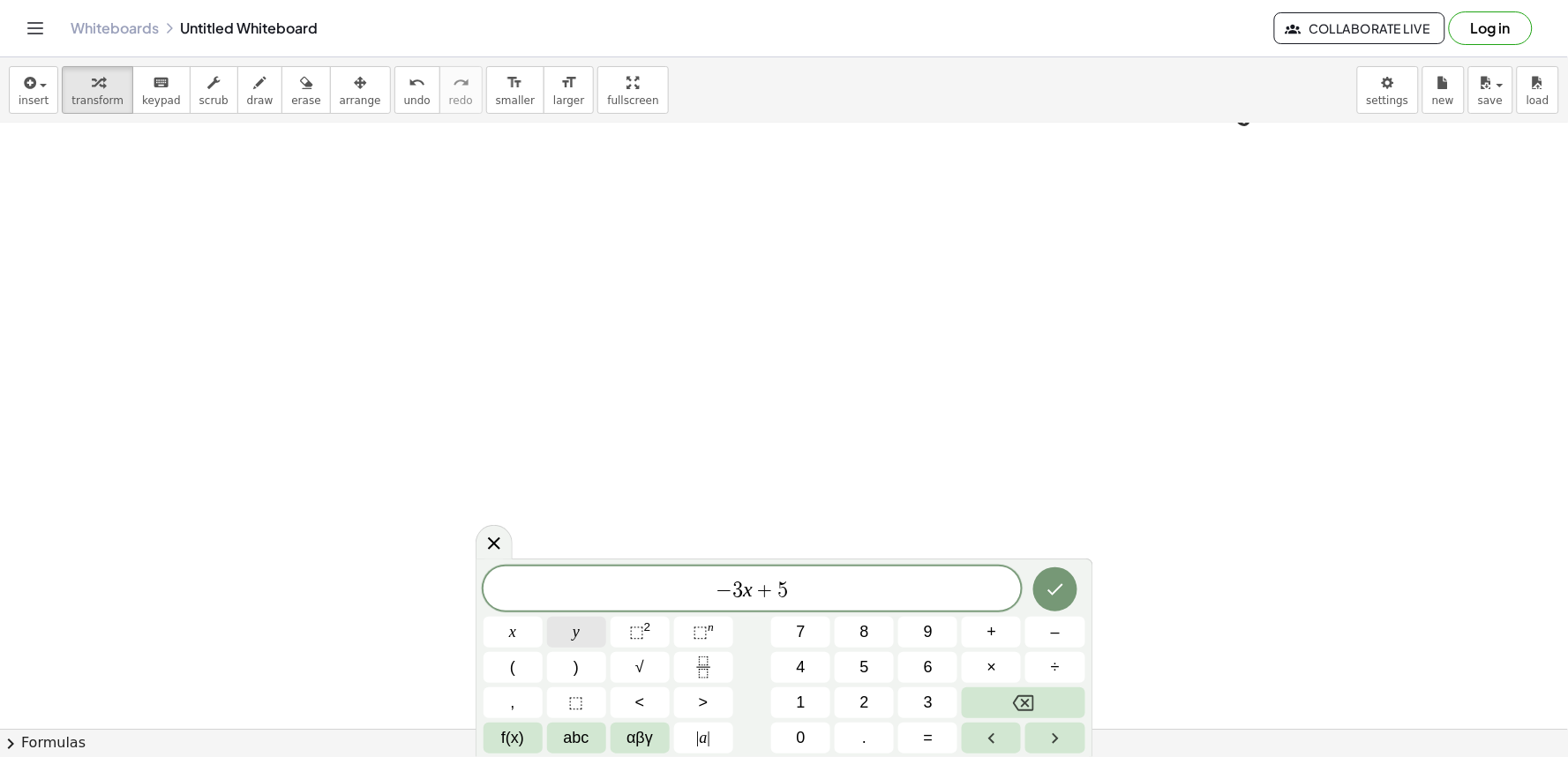
click at [577, 623] on span "y" at bounding box center [576, 632] width 7 height 24
click at [911, 730] on button "=" at bounding box center [928, 738] width 59 height 31
click at [867, 695] on span "2" at bounding box center [865, 703] width 9 height 24
click at [1063, 610] on button "Done" at bounding box center [1056, 589] width 44 height 44
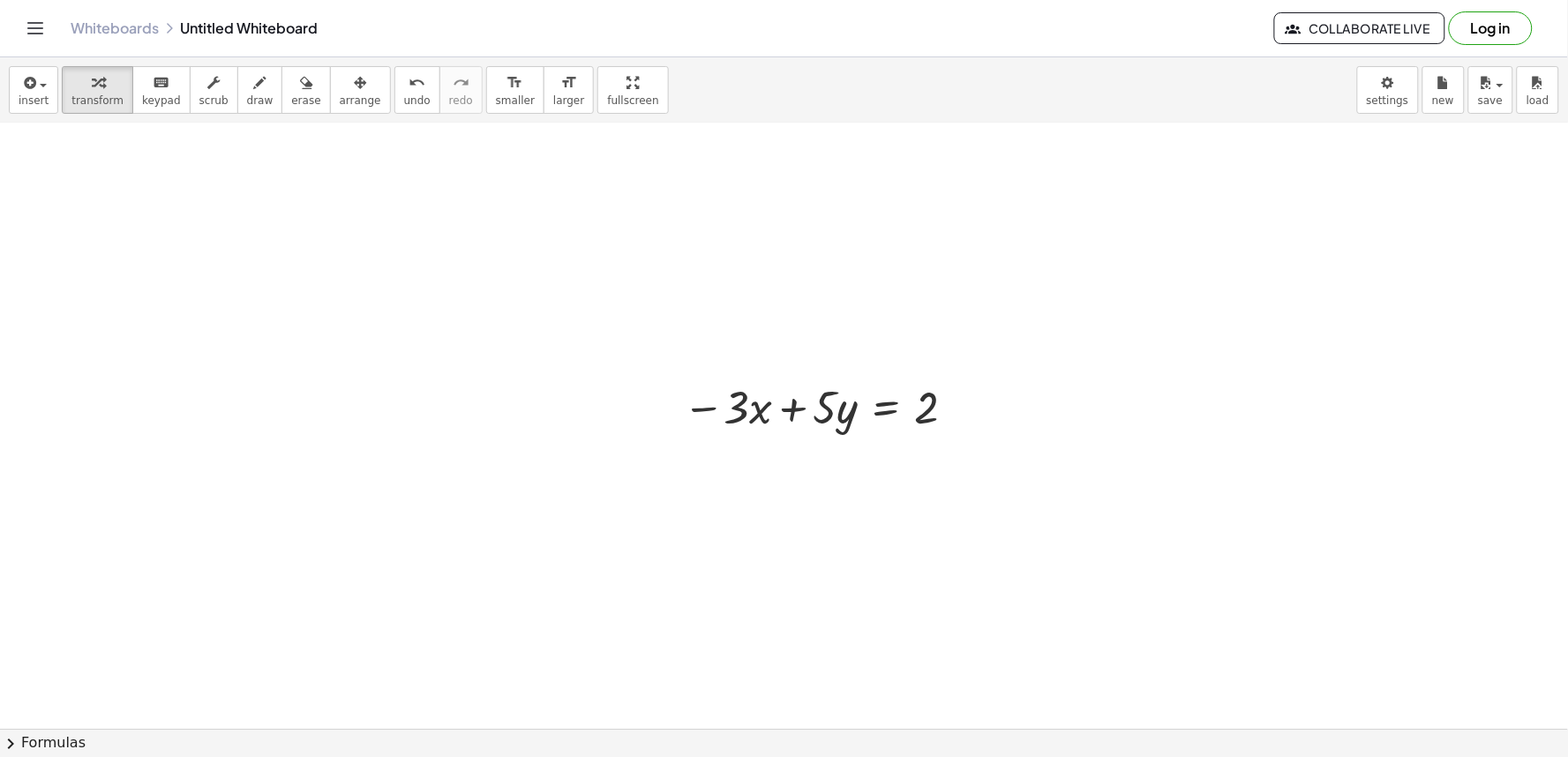
scroll to position [7253, 0]
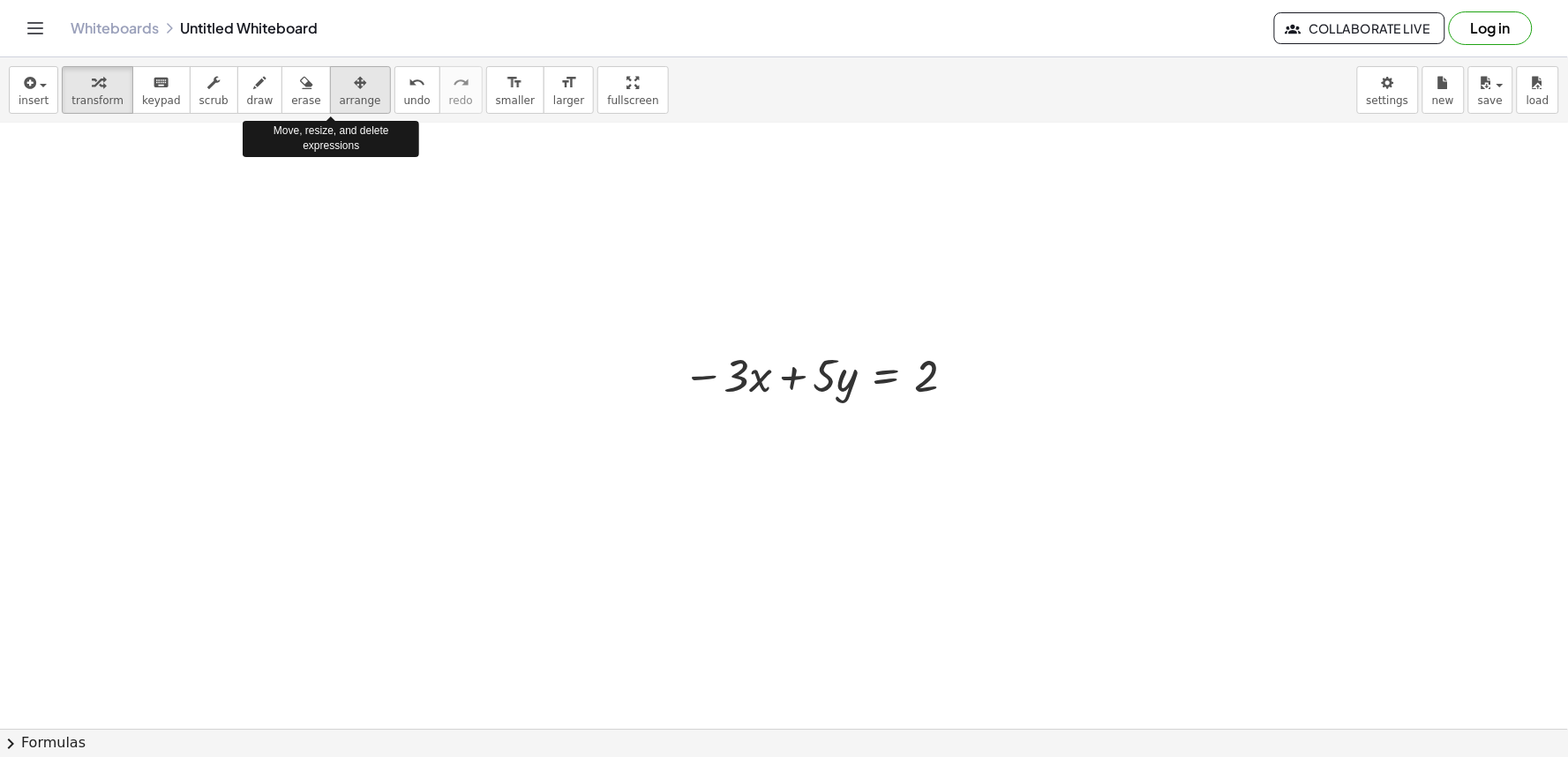
click at [349, 104] on button "arrange" at bounding box center [360, 90] width 61 height 48
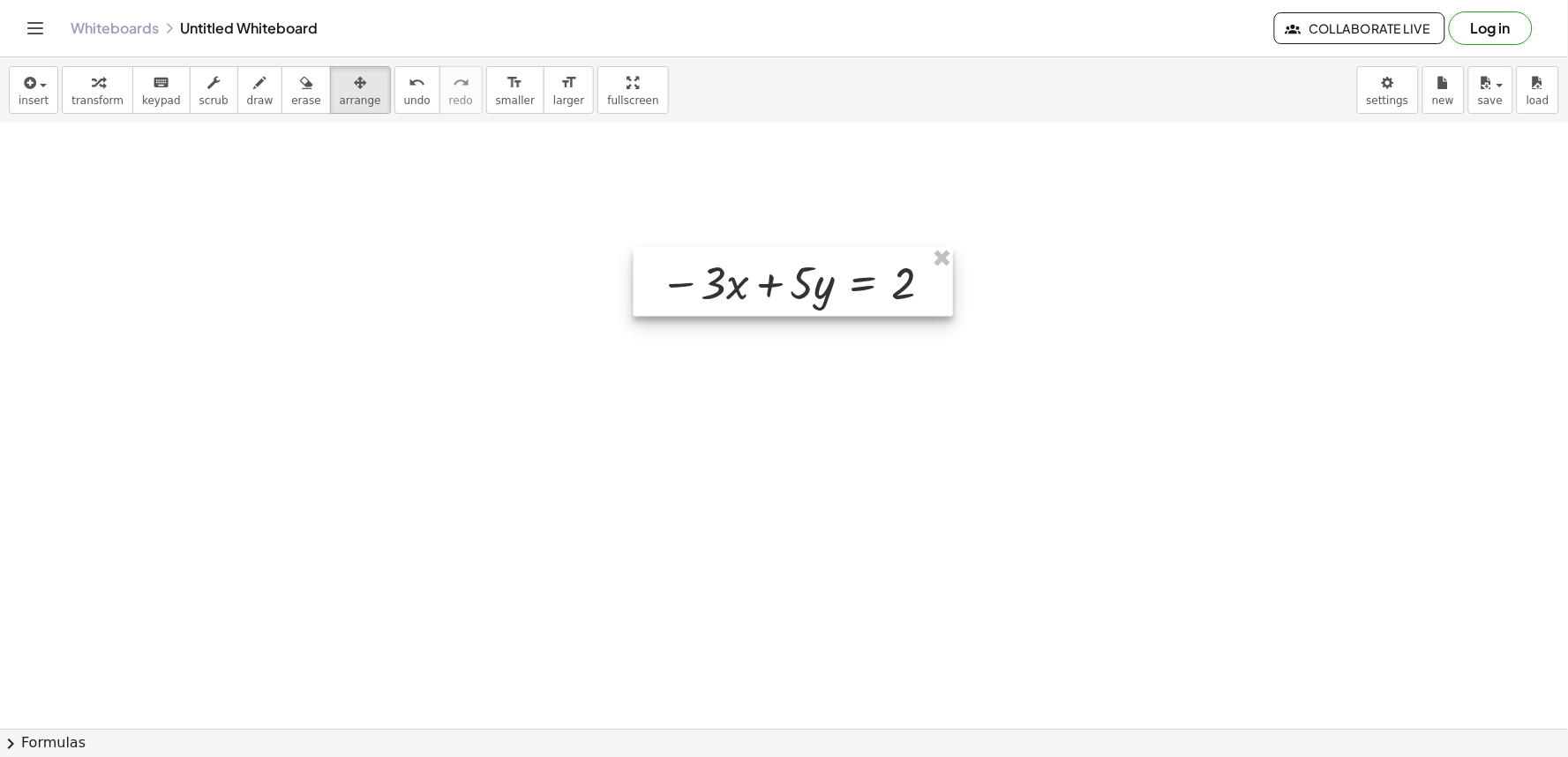
drag, startPoint x: 680, startPoint y: 364, endPoint x: 657, endPoint y: 272, distance: 94.8
click at [657, 272] on div at bounding box center [793, 282] width 319 height 69
click at [105, 90] on div "button" at bounding box center [98, 82] width 52 height 21
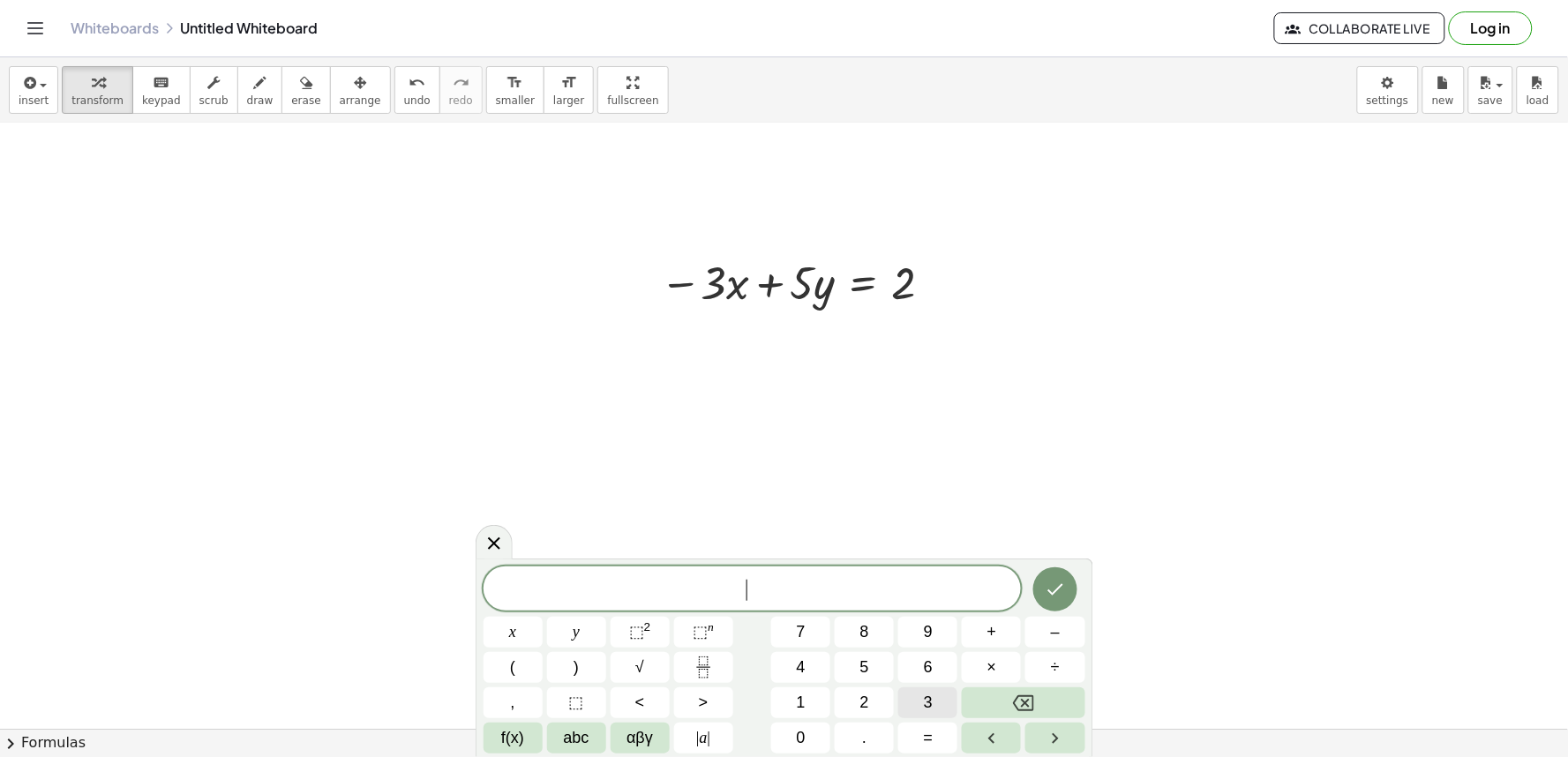
click at [931, 696] on span "3" at bounding box center [929, 703] width 9 height 24
click at [502, 632] on button "x" at bounding box center [513, 632] width 59 height 31
click at [1010, 636] on button "+" at bounding box center [991, 632] width 59 height 31
click at [817, 639] on button "7" at bounding box center [800, 632] width 59 height 31
click at [588, 637] on button "y" at bounding box center [576, 632] width 59 height 31
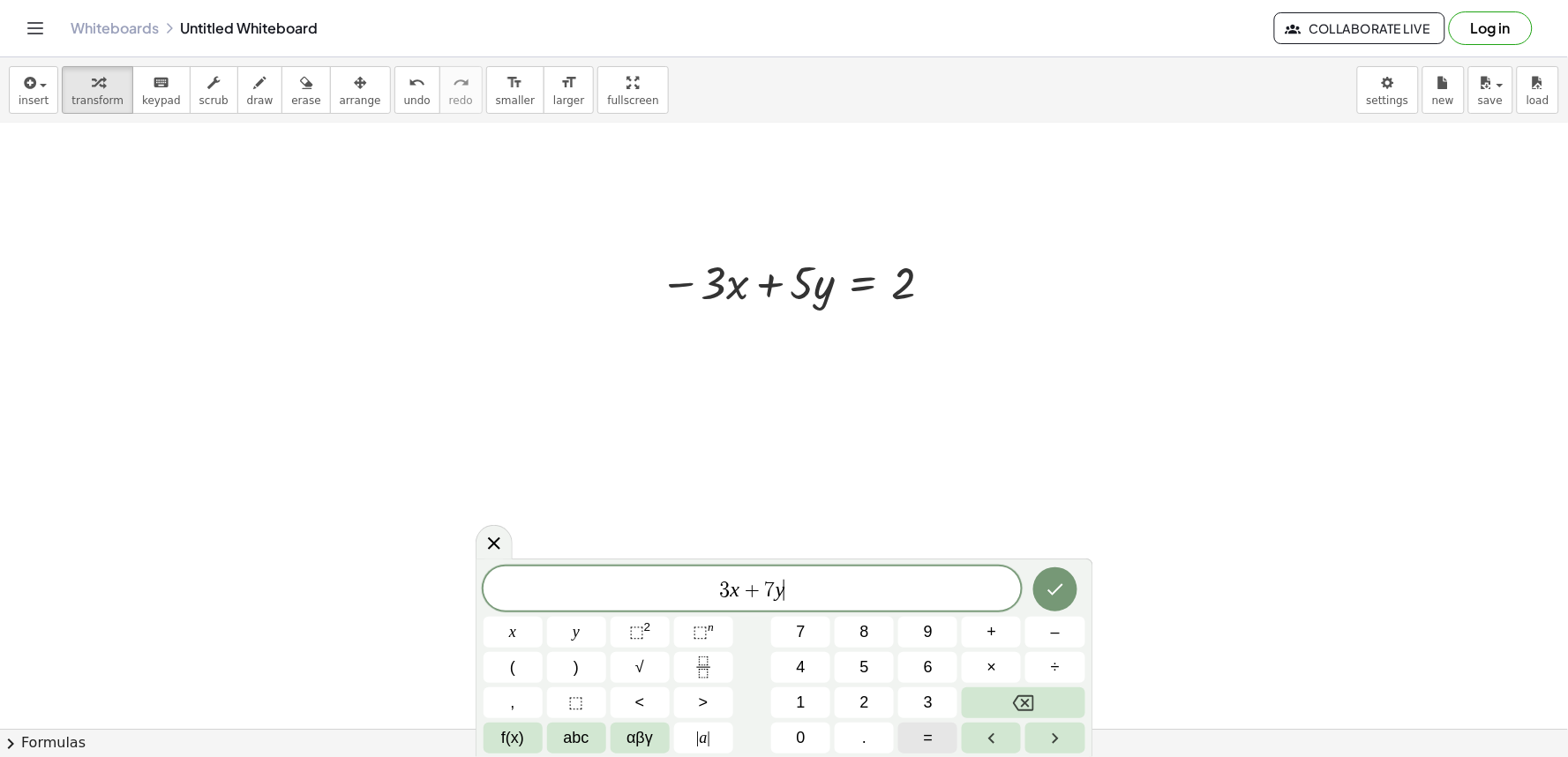
click at [915, 730] on button "=" at bounding box center [928, 738] width 59 height 31
click at [818, 700] on button "1" at bounding box center [800, 703] width 59 height 31
click at [805, 734] on span "0" at bounding box center [801, 738] width 9 height 24
click at [1036, 585] on button "Done" at bounding box center [1056, 589] width 44 height 44
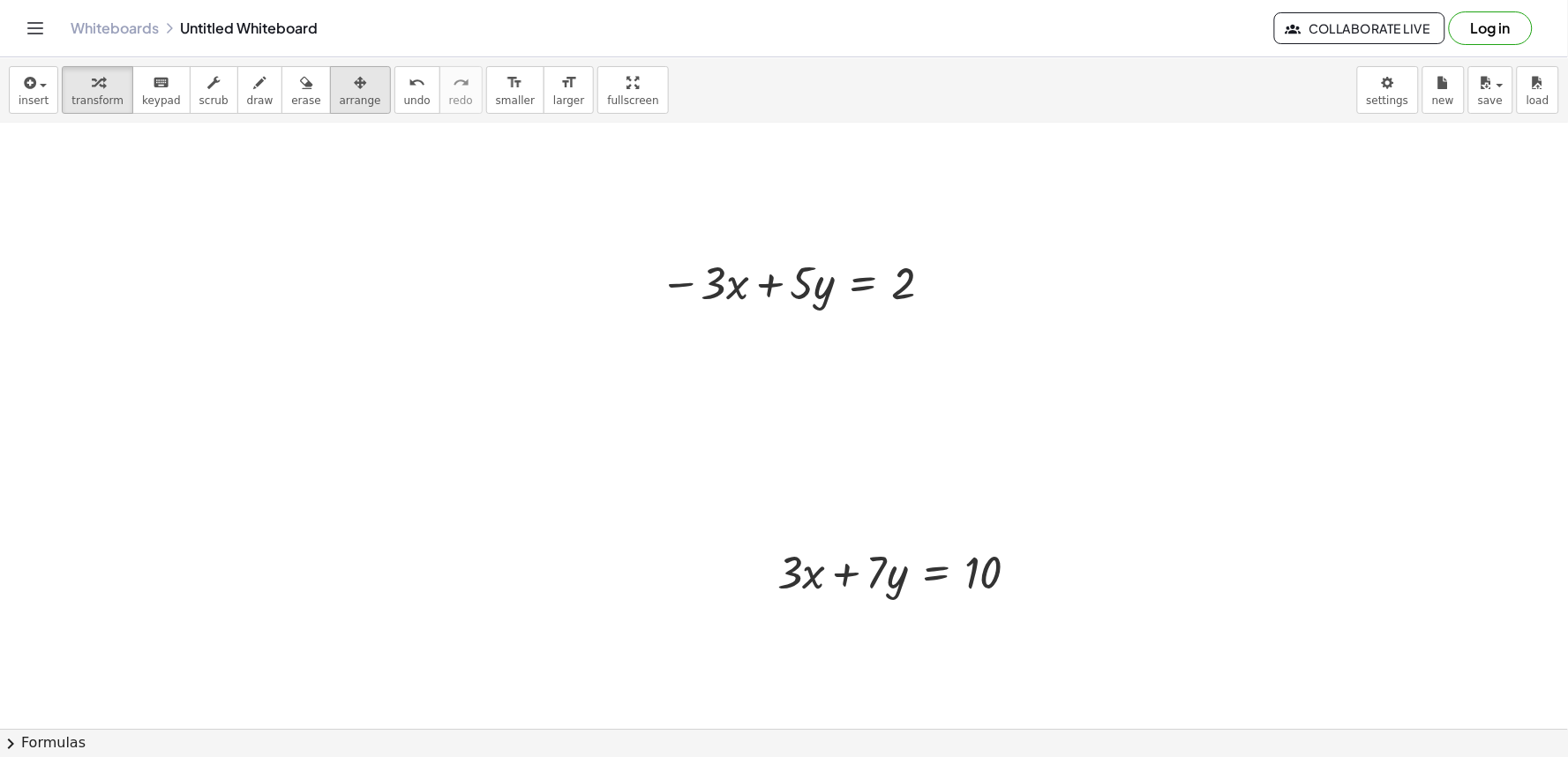
click at [347, 102] on span "arrange" at bounding box center [360, 101] width 42 height 12
click at [354, 85] on icon "button" at bounding box center [360, 83] width 12 height 21
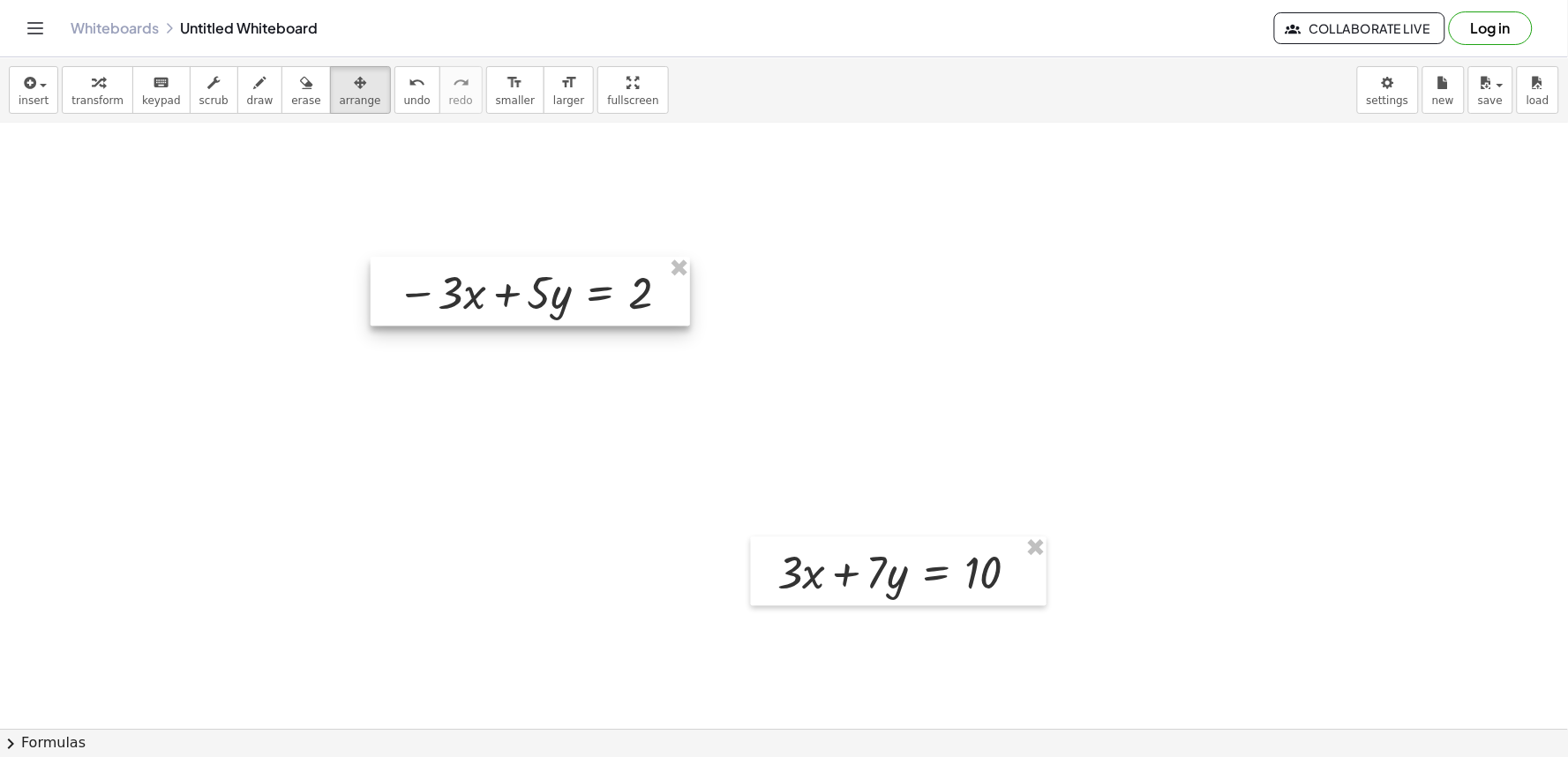
drag, startPoint x: 789, startPoint y: 284, endPoint x: 501, endPoint y: 280, distance: 288.0
click at [501, 280] on div at bounding box center [530, 292] width 319 height 69
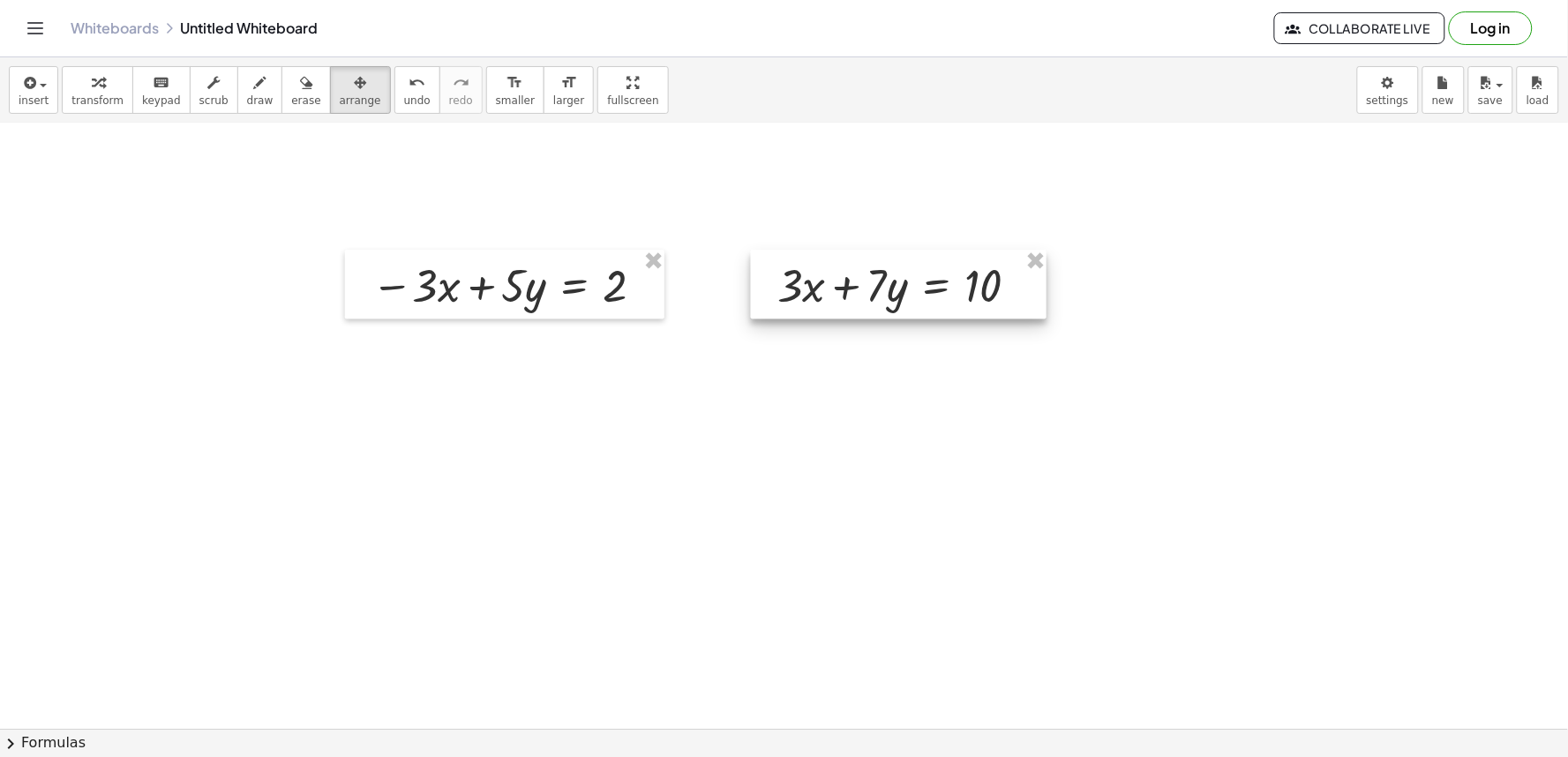
drag, startPoint x: 893, startPoint y: 569, endPoint x: 893, endPoint y: 284, distance: 285.0
click at [893, 284] on div at bounding box center [899, 285] width 296 height 69
click at [93, 83] on icon "button" at bounding box center [98, 83] width 12 height 21
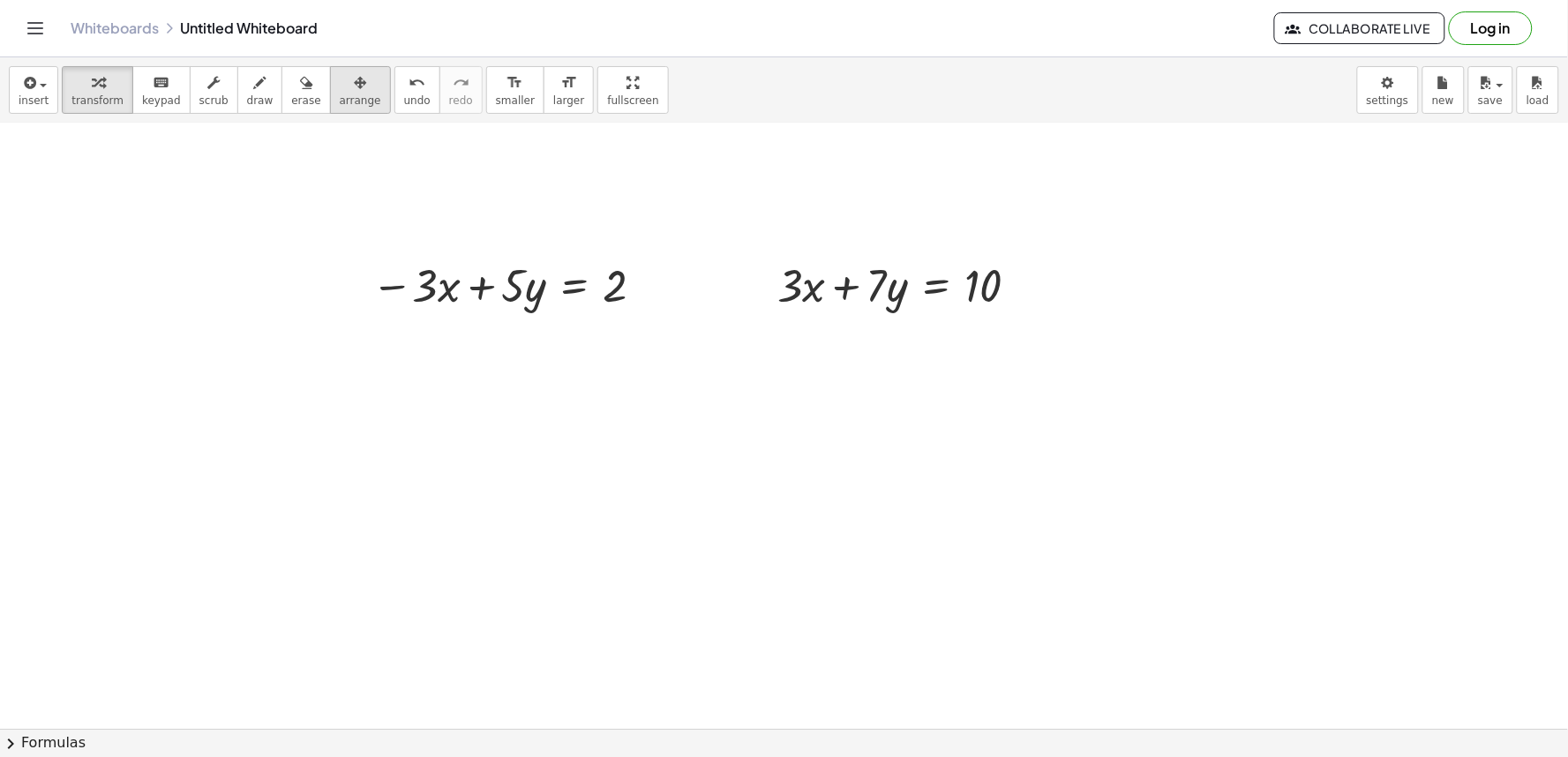
click at [339, 98] on span "arrange" at bounding box center [360, 101] width 42 height 12
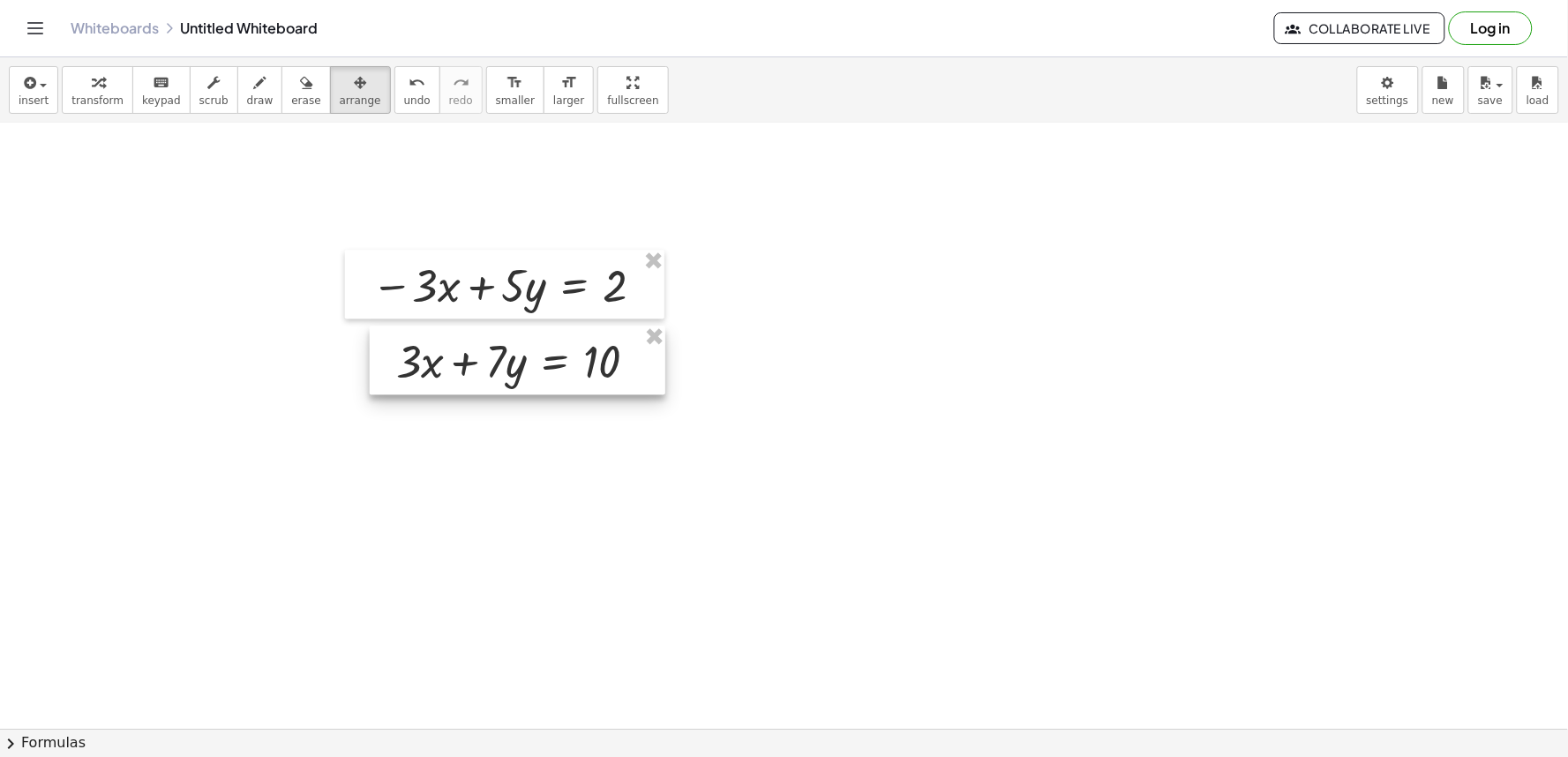
click at [472, 353] on div at bounding box center [518, 360] width 296 height 69
click at [110, 86] on div "button" at bounding box center [98, 82] width 52 height 21
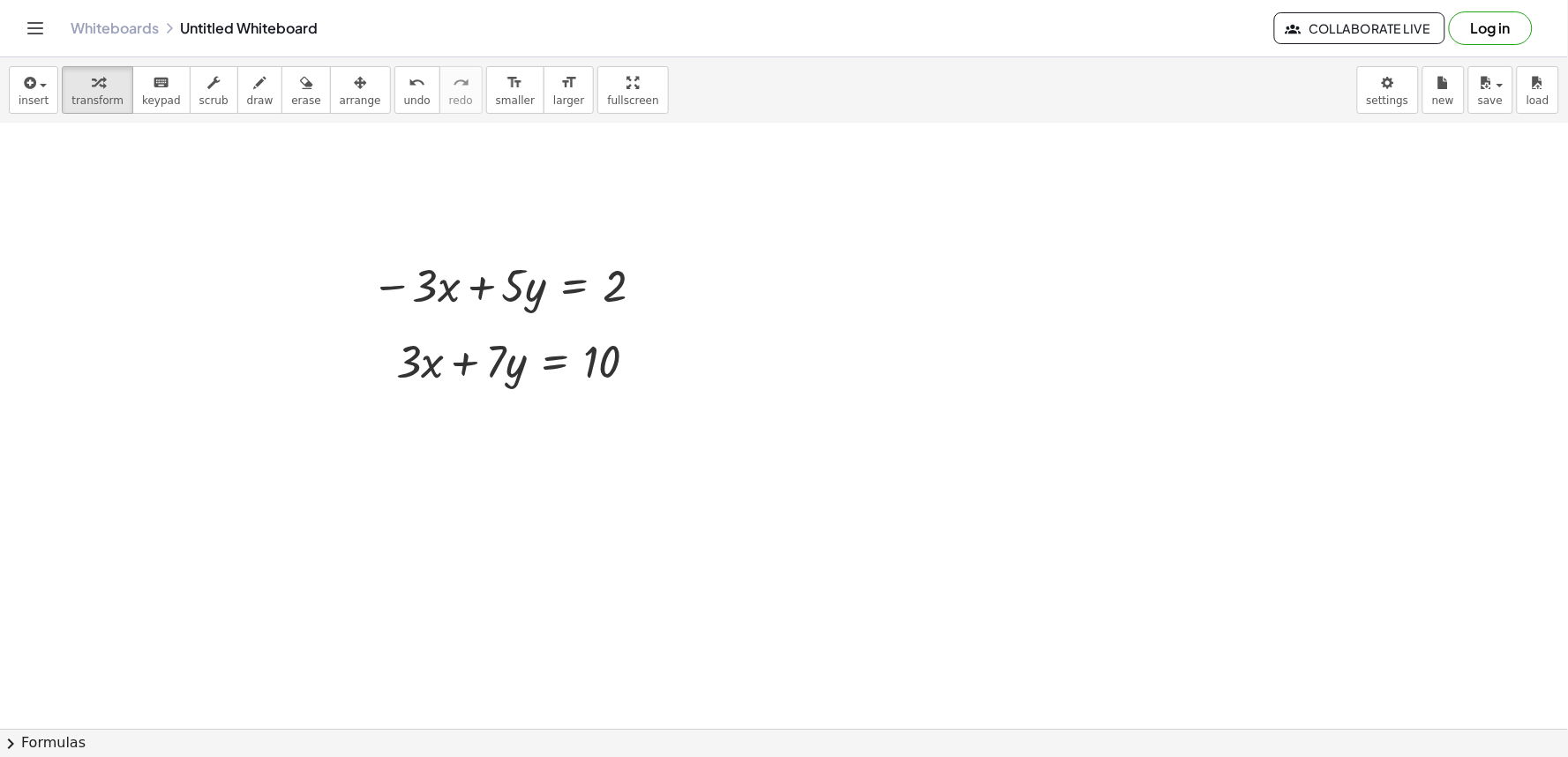
drag, startPoint x: 765, startPoint y: 490, endPoint x: 857, endPoint y: 524, distance: 98.1
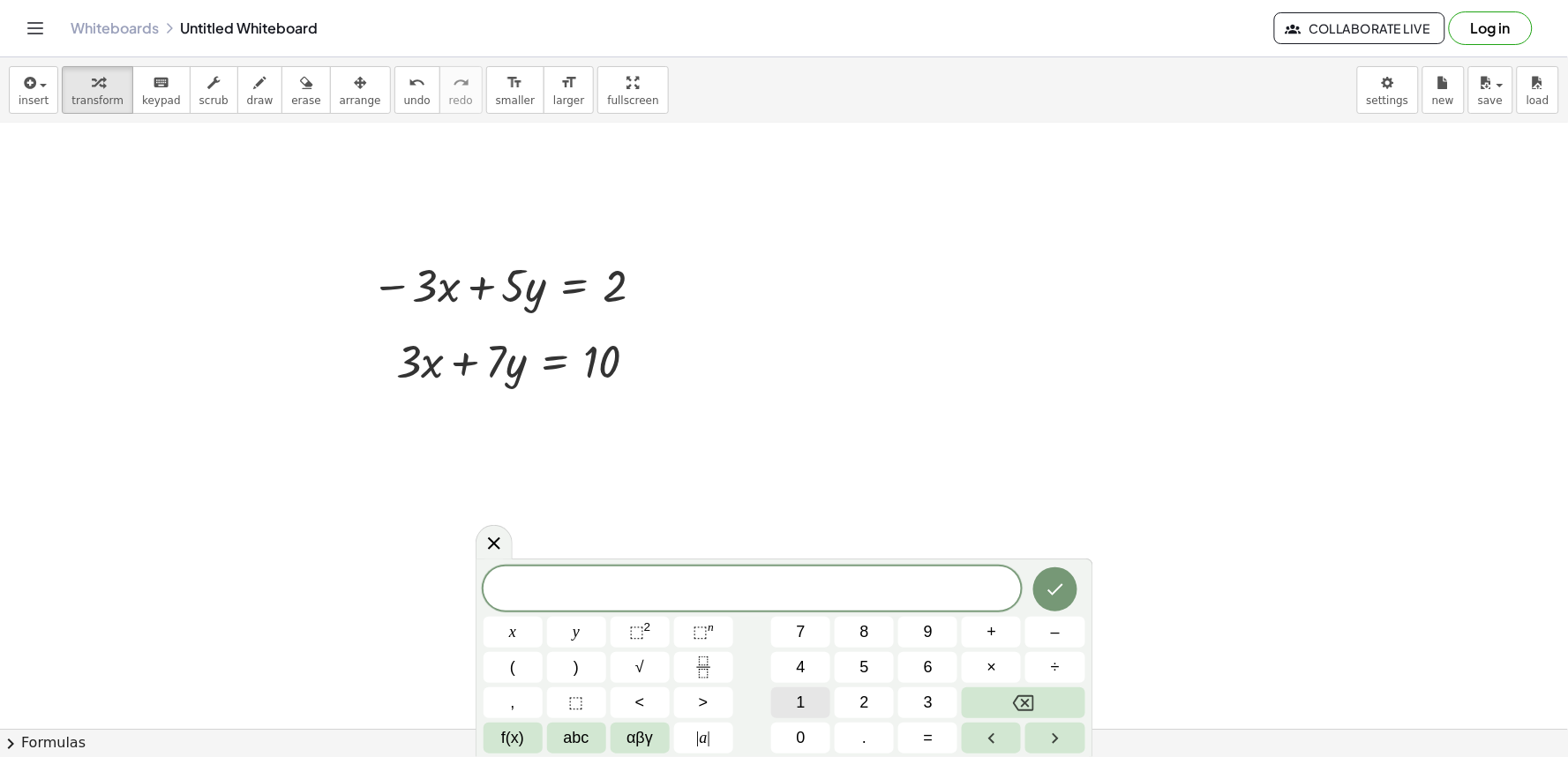
click at [804, 698] on span "1" at bounding box center [801, 703] width 9 height 24
click at [877, 712] on button "2" at bounding box center [864, 703] width 59 height 31
click at [593, 630] on button "y" at bounding box center [576, 632] width 59 height 31
click at [931, 733] on span "=" at bounding box center [929, 738] width 10 height 24
click at [807, 698] on button "1" at bounding box center [800, 703] width 59 height 31
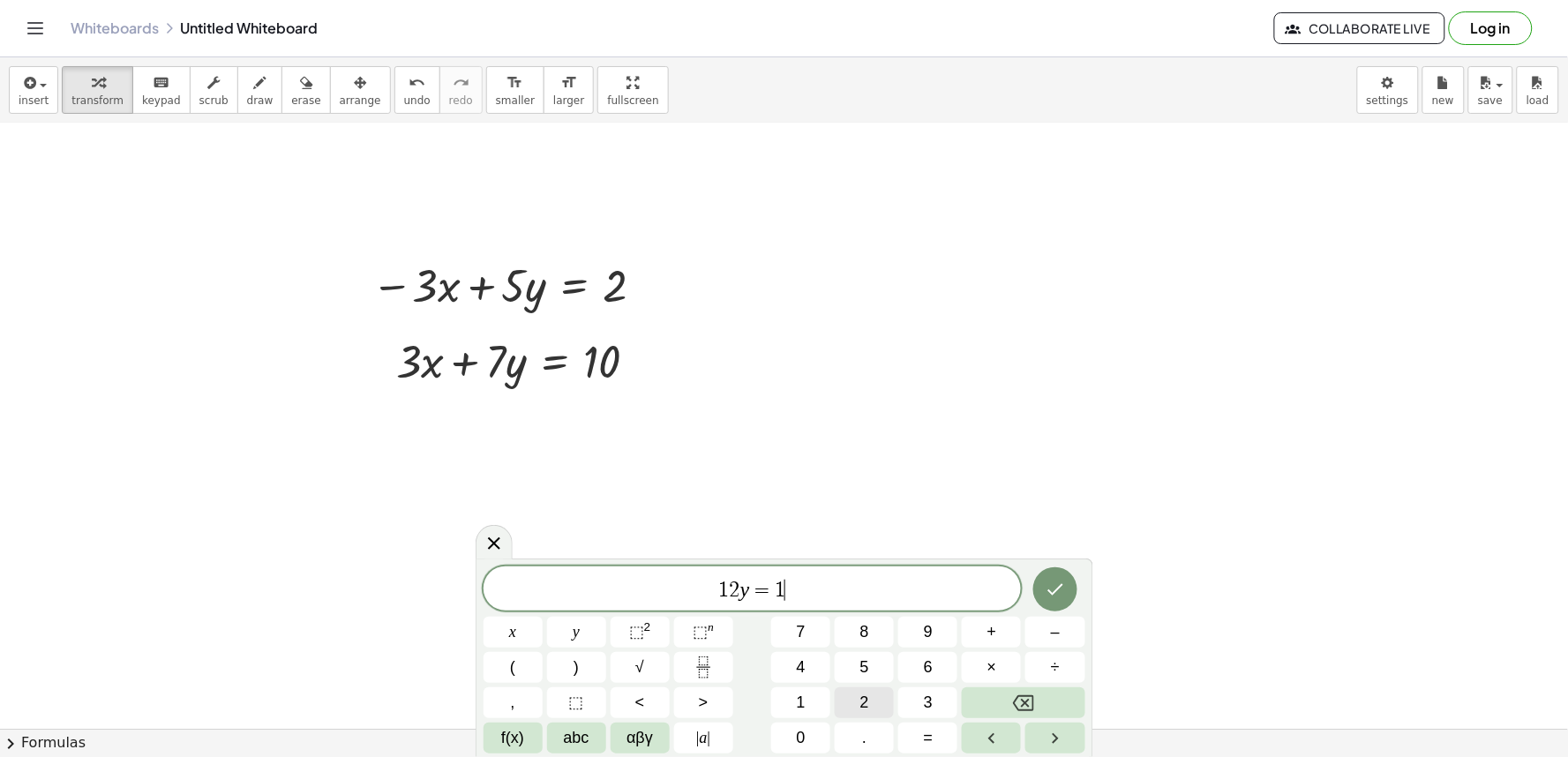
click at [850, 706] on button "2" at bounding box center [864, 703] width 59 height 31
click at [1053, 597] on icon "Done" at bounding box center [1056, 589] width 21 height 21
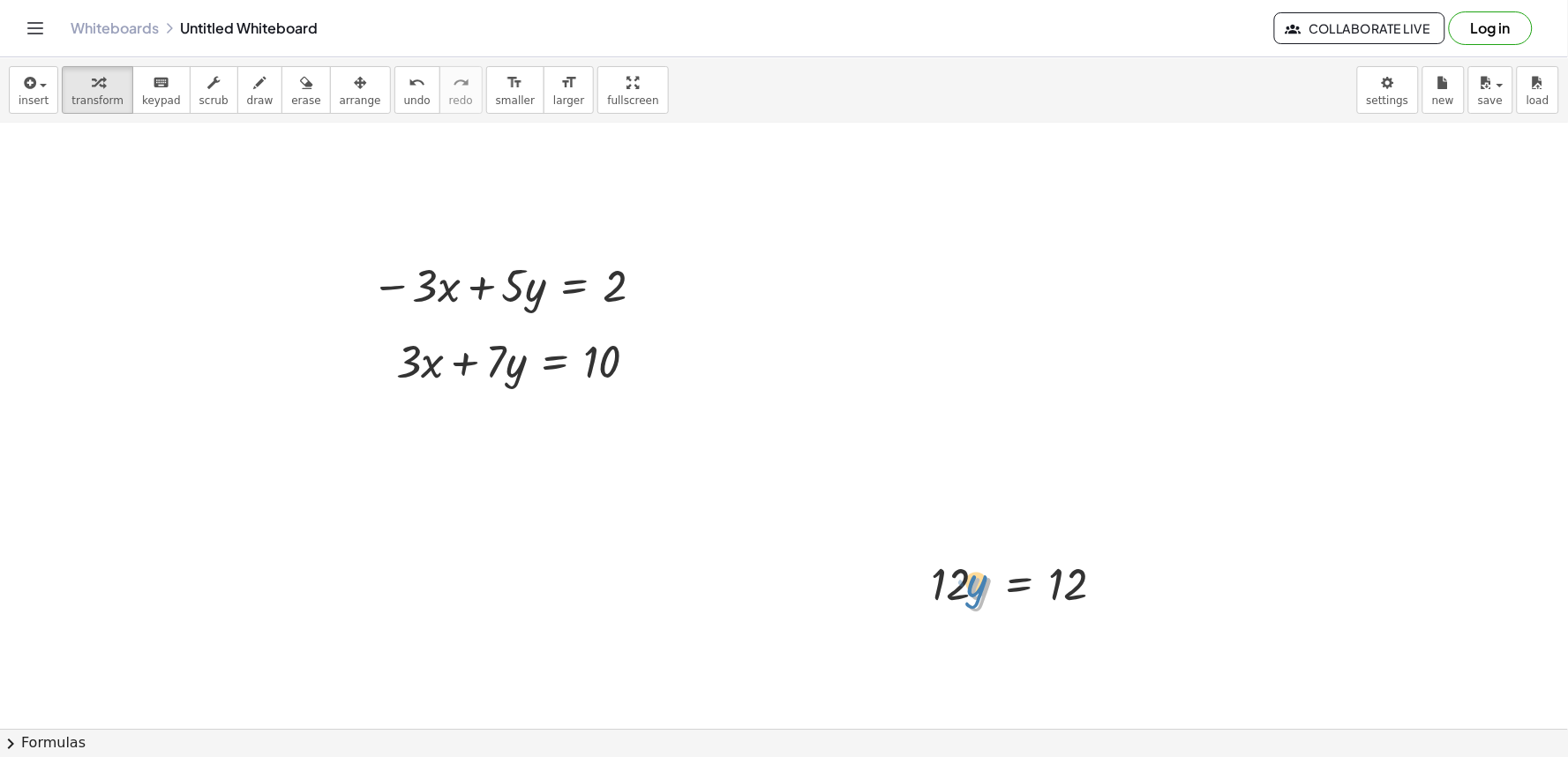
drag, startPoint x: 989, startPoint y: 580, endPoint x: 471, endPoint y: 186, distance: 650.8
click at [988, 577] on div at bounding box center [1026, 582] width 206 height 60
click at [350, 104] on button "arrange" at bounding box center [360, 90] width 61 height 48
click at [339, 100] on span "arrange" at bounding box center [360, 101] width 42 height 12
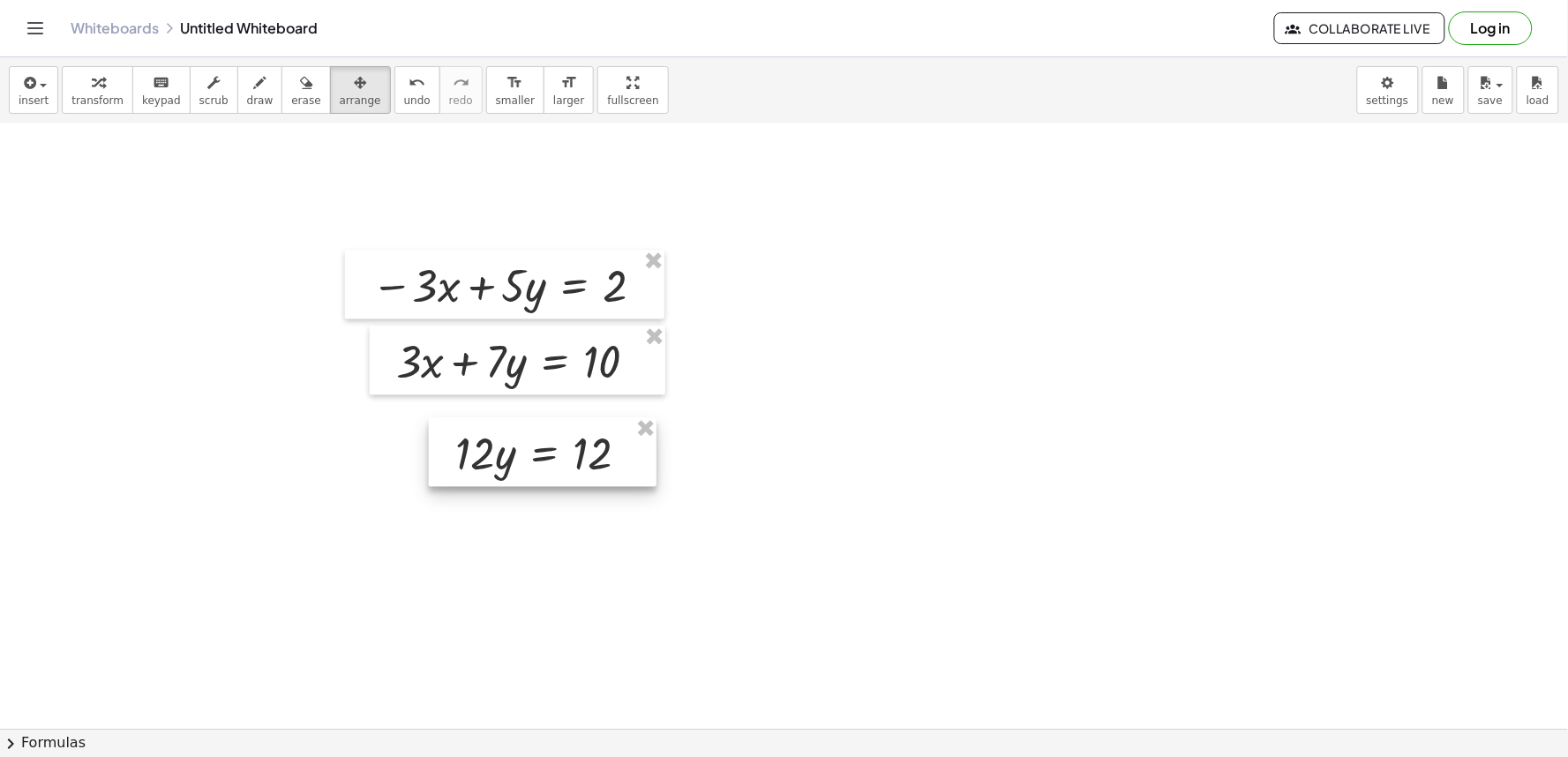
drag, startPoint x: 977, startPoint y: 601, endPoint x: 514, endPoint y: 471, distance: 480.9
click at [514, 471] on div at bounding box center [542, 452] width 228 height 69
click at [105, 98] on span "transform" at bounding box center [98, 101] width 52 height 12
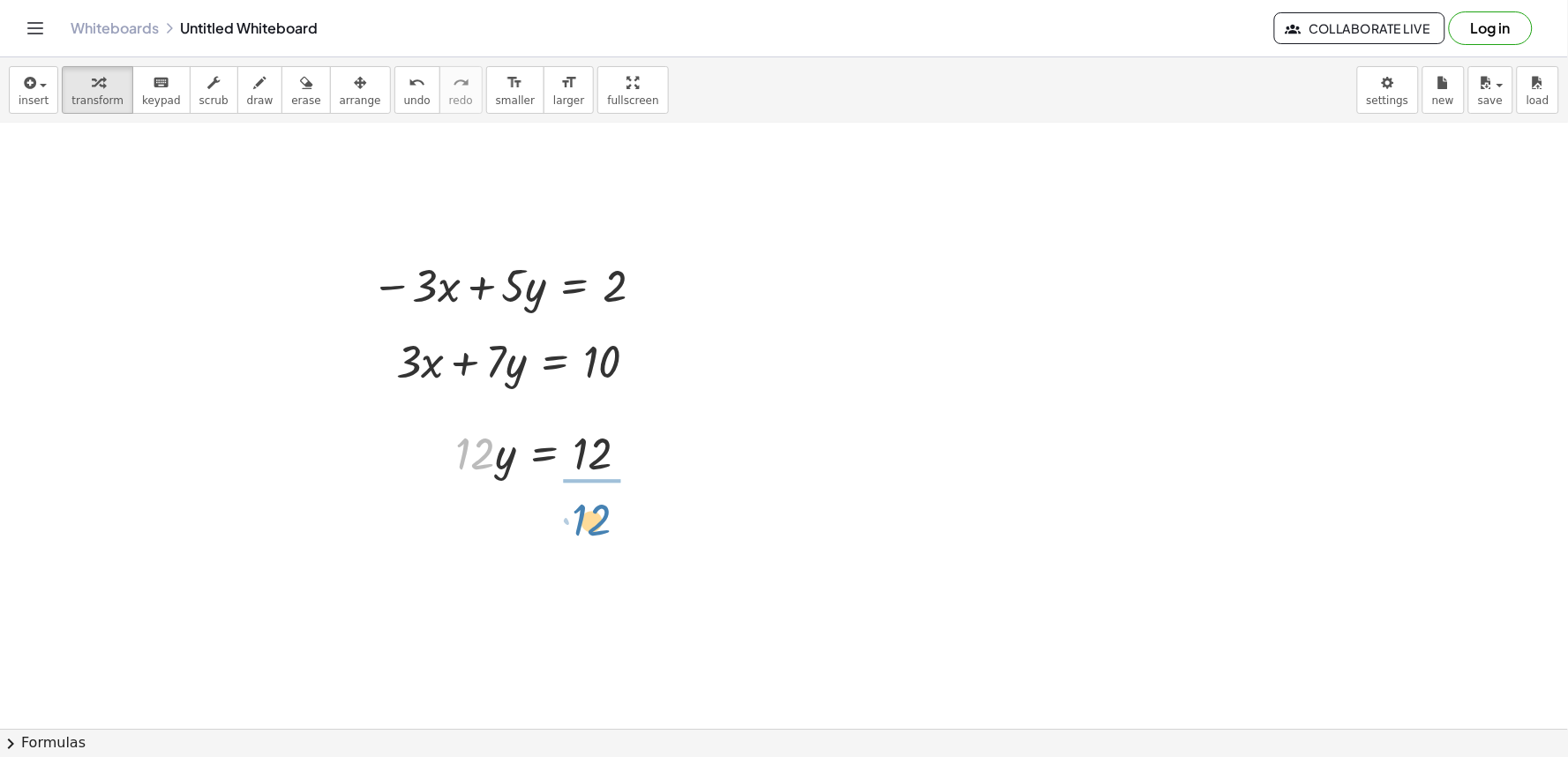
drag, startPoint x: 480, startPoint y: 457, endPoint x: 601, endPoint y: 514, distance: 133.8
click at [595, 527] on div at bounding box center [551, 527] width 210 height 89
click at [247, 103] on span "draw" at bounding box center [261, 101] width 27 height 12
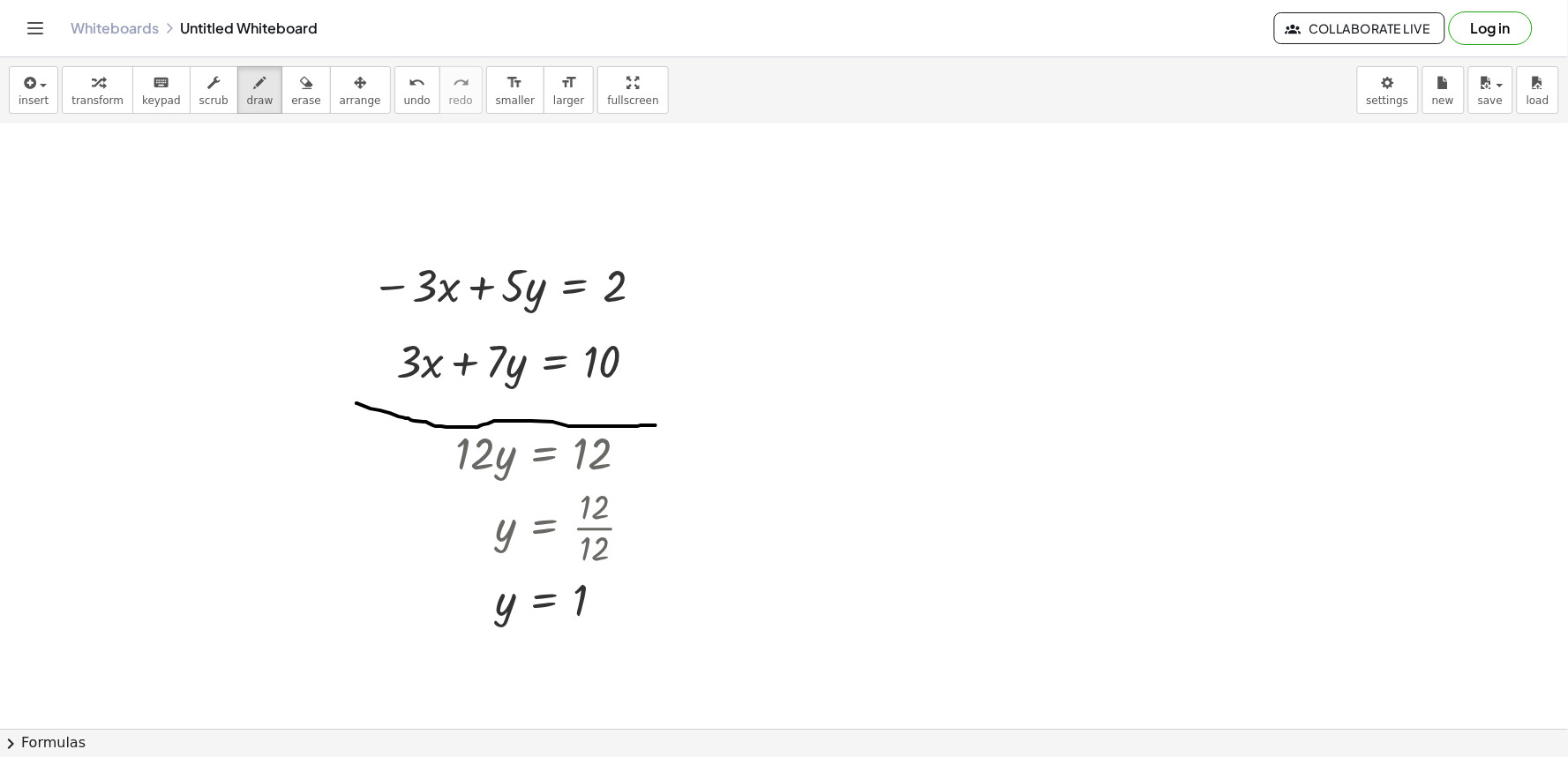
drag, startPoint x: 356, startPoint y: 403, endPoint x: 687, endPoint y: 418, distance: 331.3
click at [409, 91] on icon "undo" at bounding box center [417, 83] width 17 height 21
drag, startPoint x: 355, startPoint y: 413, endPoint x: 681, endPoint y: 410, distance: 326.0
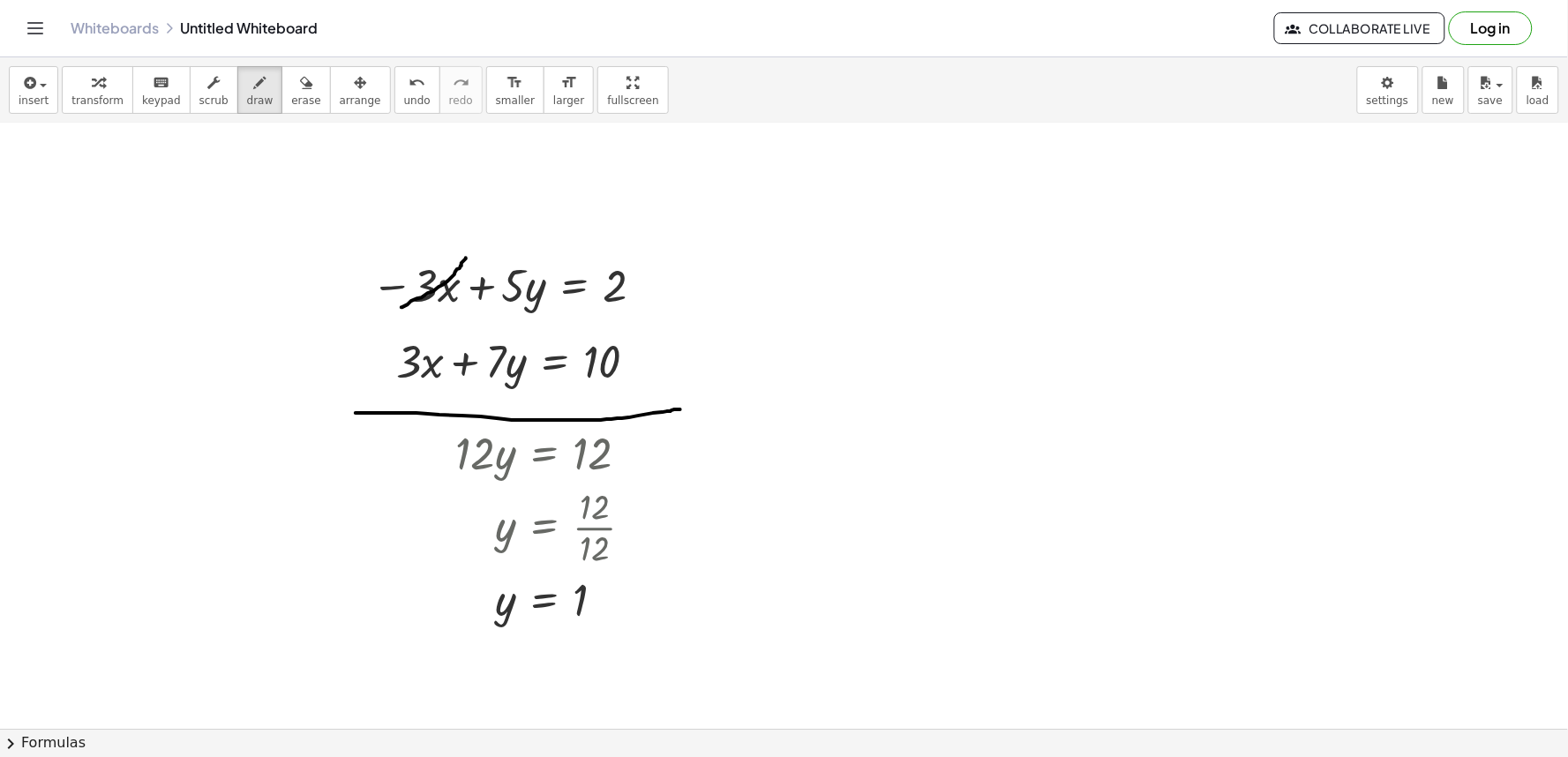
drag, startPoint x: 466, startPoint y: 258, endPoint x: 402, endPoint y: 308, distance: 81.2
drag, startPoint x: 456, startPoint y: 319, endPoint x: 386, endPoint y: 385, distance: 96.2
click at [110, 105] on span "transform" at bounding box center [98, 101] width 52 height 12
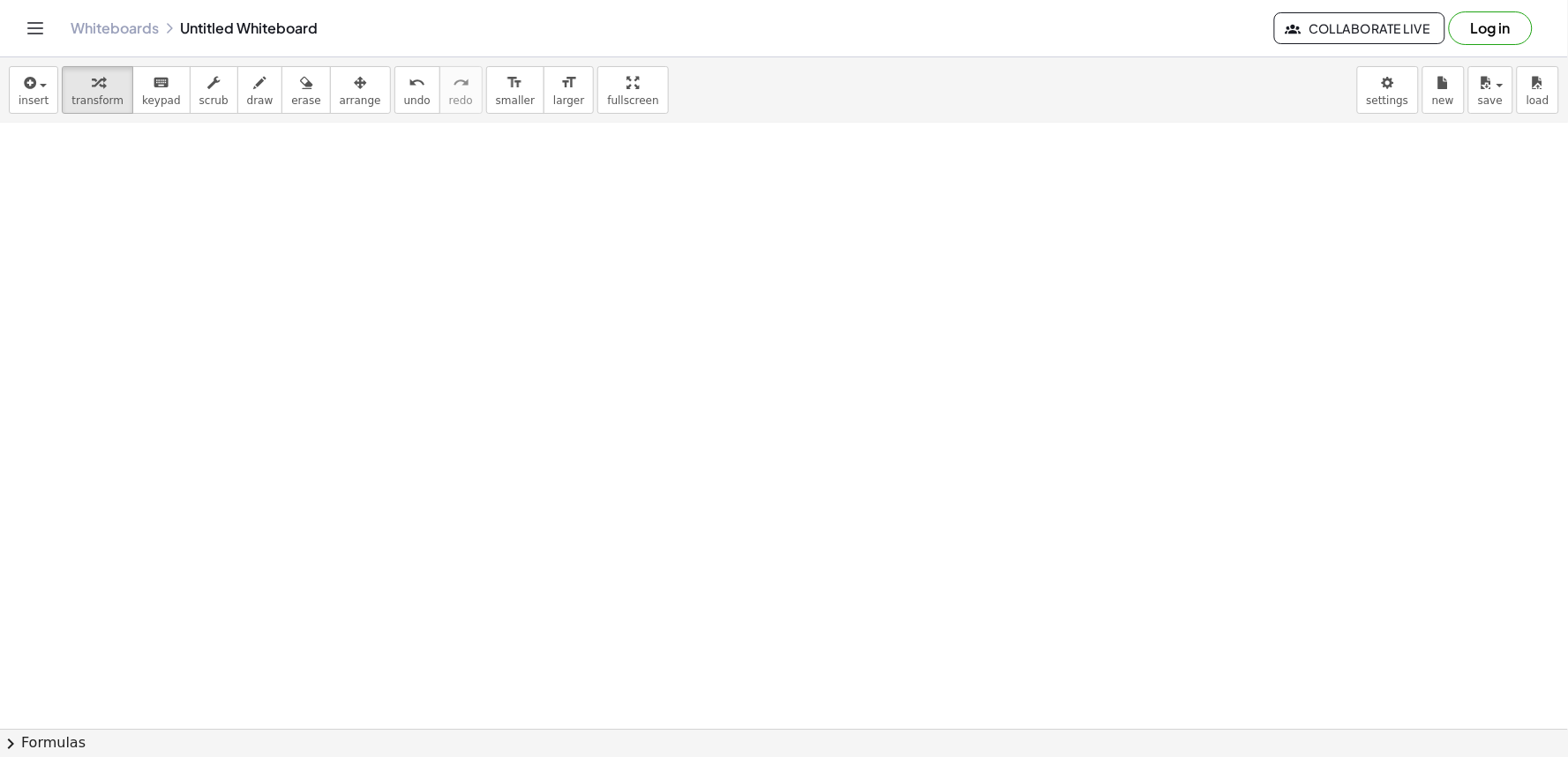
scroll to position [7859, 0]
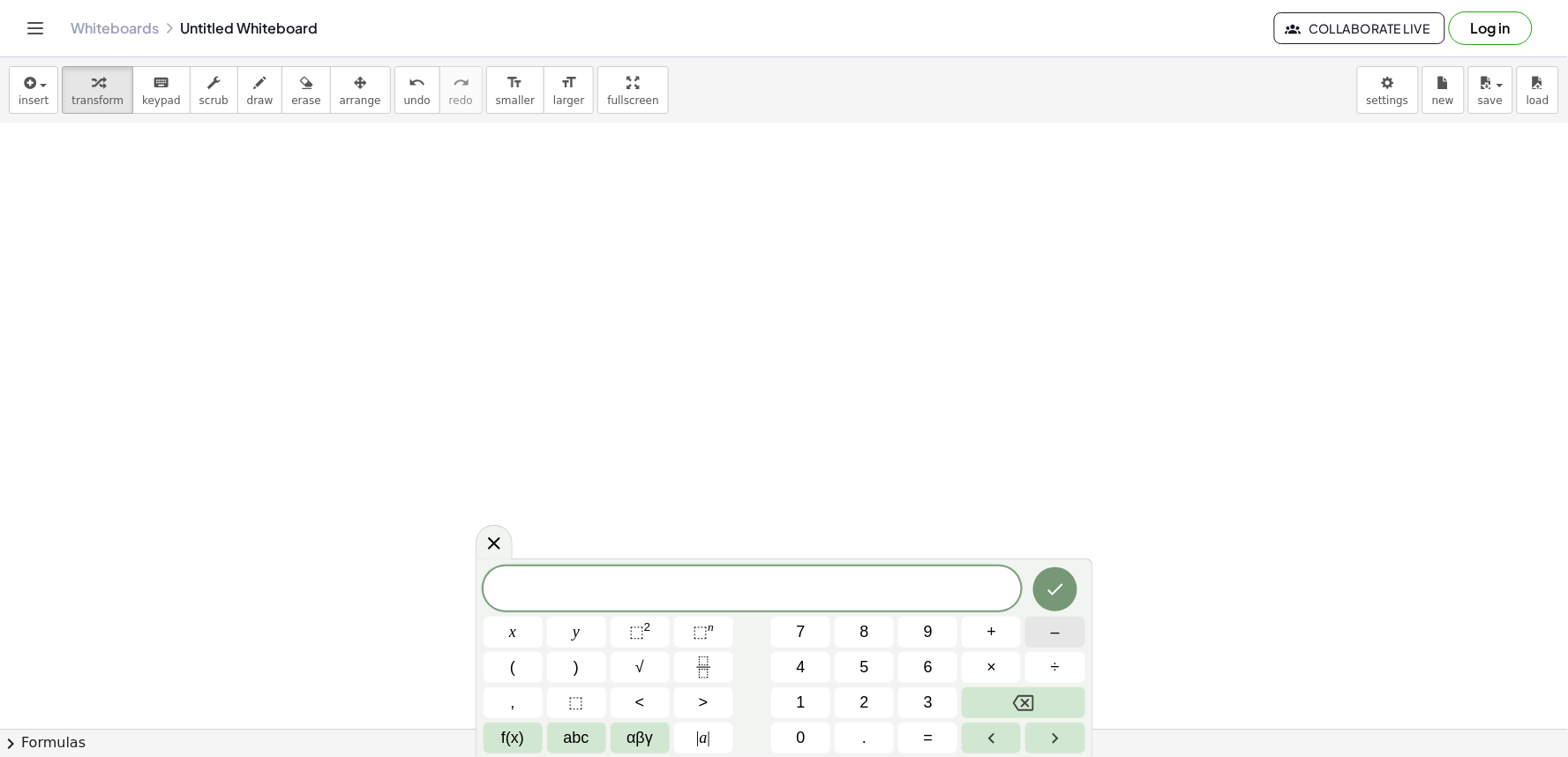
click at [1047, 628] on button "–" at bounding box center [1055, 632] width 59 height 31
click at [846, 674] on button "5" at bounding box center [864, 667] width 59 height 31
click at [576, 640] on span "y" at bounding box center [576, 632] width 7 height 24
click at [980, 628] on button "+" at bounding box center [991, 632] width 59 height 31
click at [920, 705] on button "3" at bounding box center [928, 703] width 59 height 31
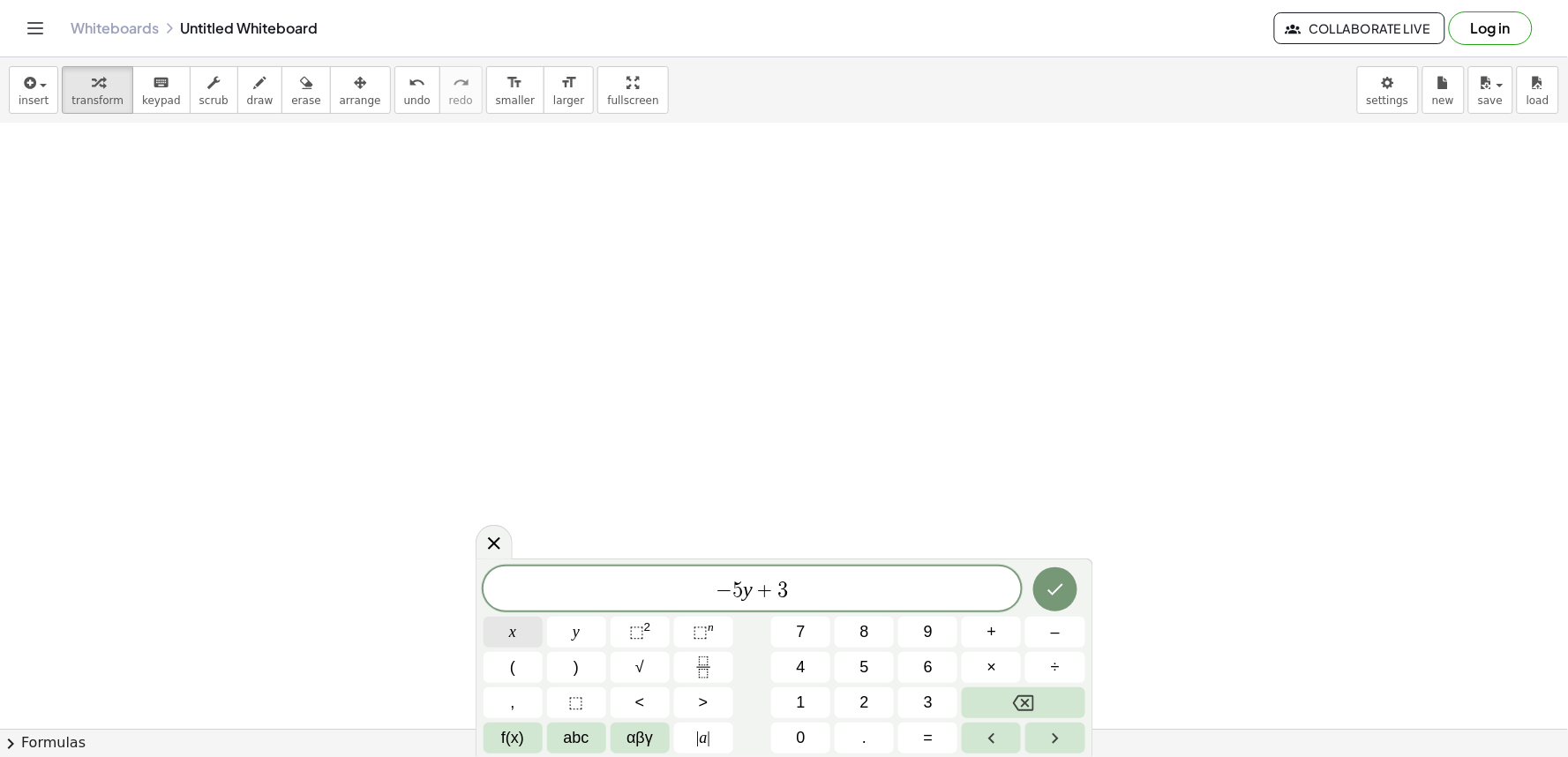
click at [500, 623] on button "x" at bounding box center [513, 632] width 59 height 31
click at [914, 734] on button "=" at bounding box center [928, 738] width 59 height 31
click at [795, 677] on button "4" at bounding box center [800, 667] width 59 height 31
click at [1059, 591] on icon "Done" at bounding box center [1056, 589] width 21 height 21
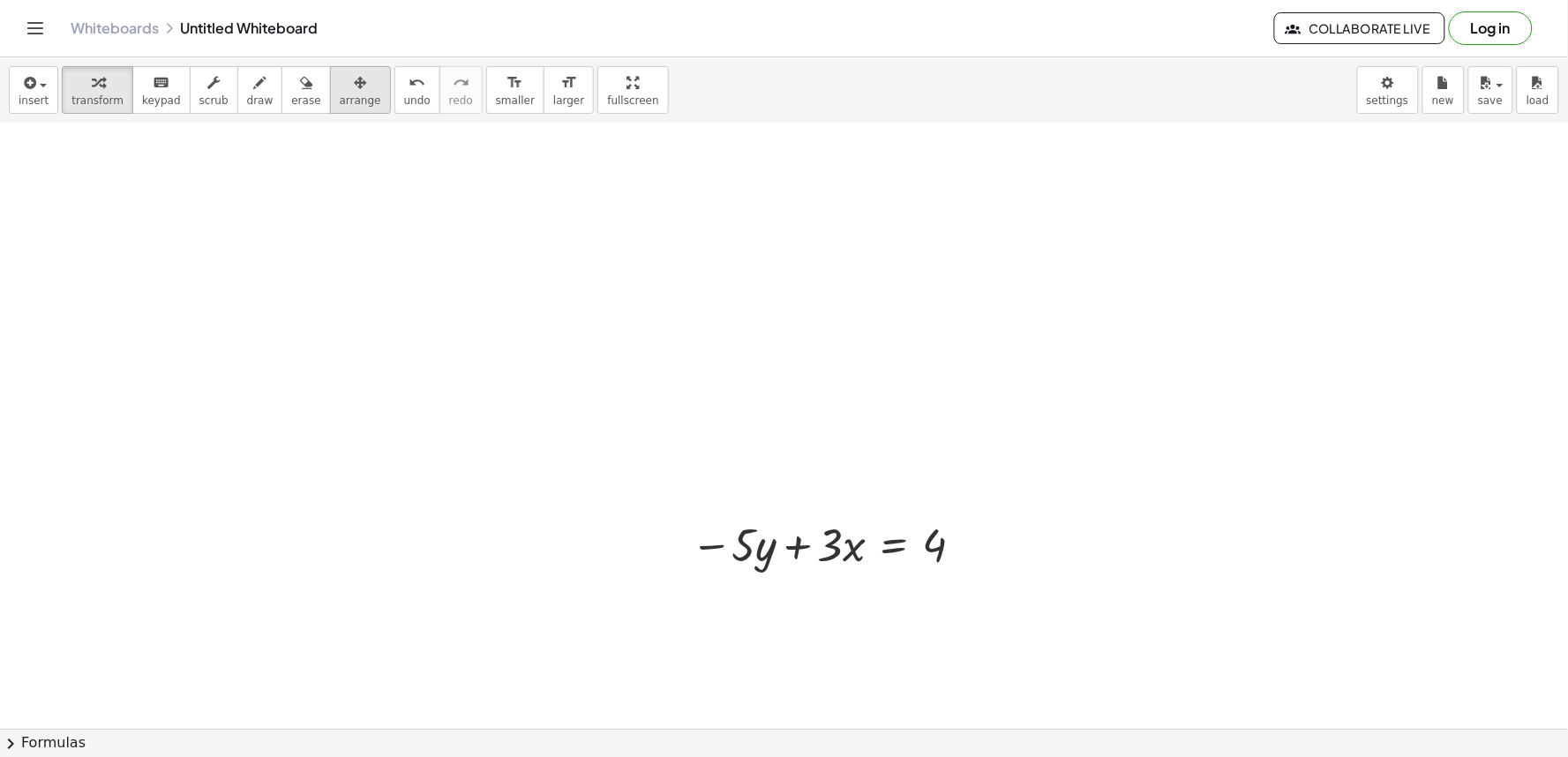
click at [351, 96] on button "arrange" at bounding box center [360, 90] width 61 height 48
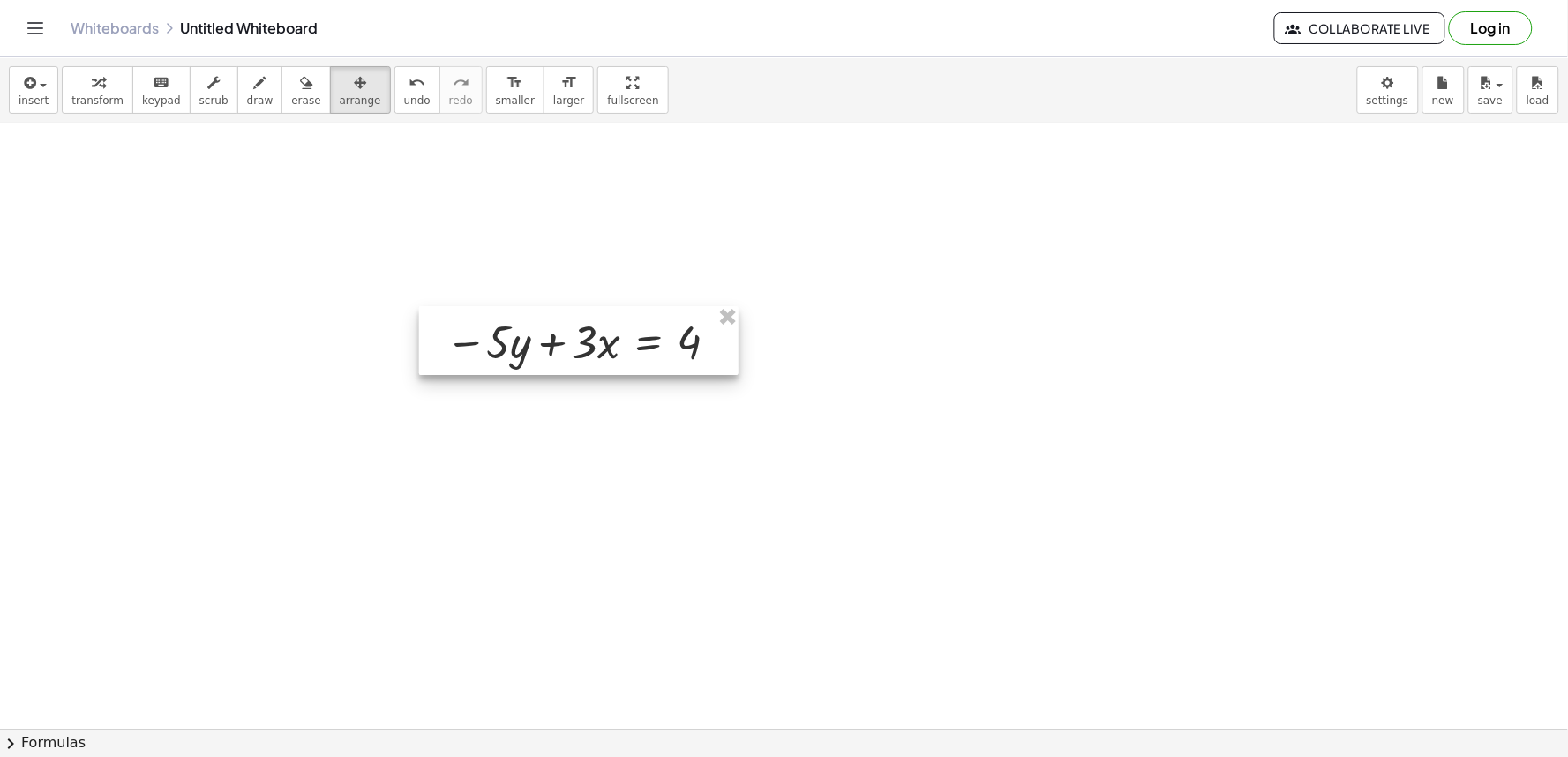
drag, startPoint x: 869, startPoint y: 535, endPoint x: 623, endPoint y: 332, distance: 318.9
click at [623, 332] on div at bounding box center [579, 341] width 319 height 69
drag, startPoint x: 101, startPoint y: 95, endPoint x: 700, endPoint y: 488, distance: 716.4
click at [100, 95] on span "transform" at bounding box center [98, 101] width 52 height 12
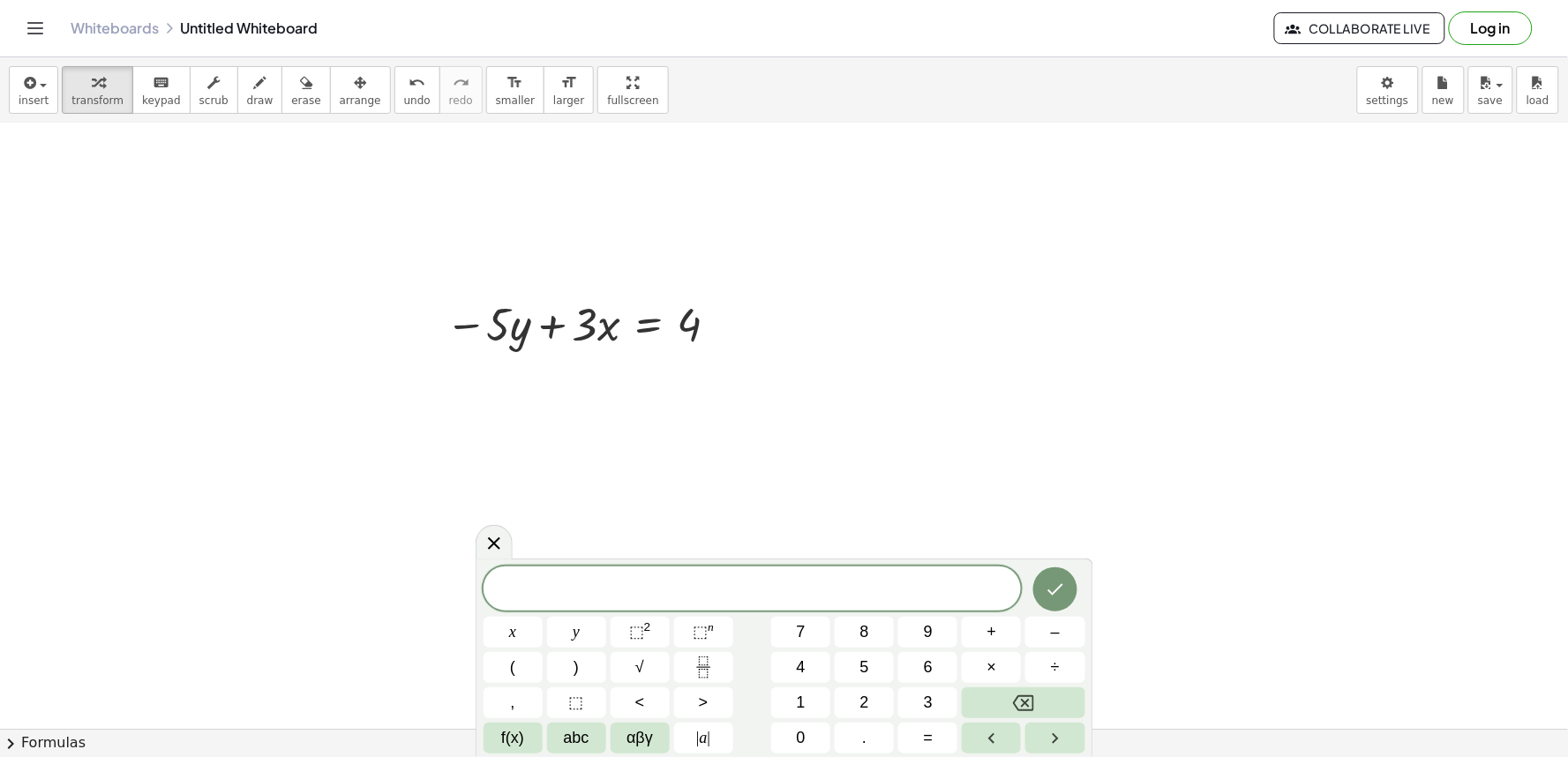
scroll to position [7975, 0]
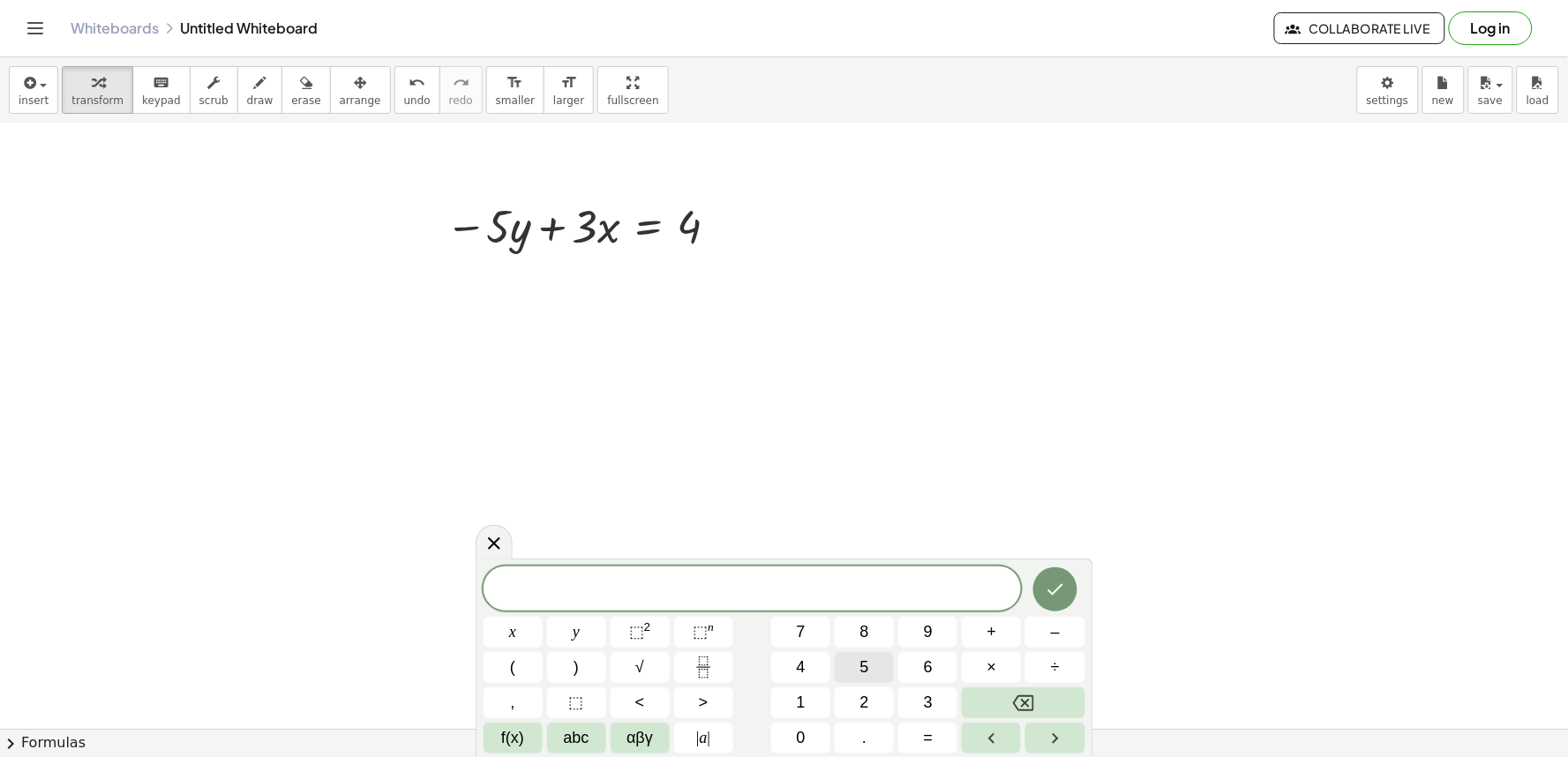
click at [861, 677] on span "5" at bounding box center [865, 667] width 9 height 24
click at [582, 633] on button "y" at bounding box center [576, 632] width 59 height 31
click at [1001, 632] on button "+" at bounding box center [991, 632] width 59 height 31
click at [870, 695] on button "2" at bounding box center [864, 703] width 59 height 31
click at [519, 631] on button "x" at bounding box center [513, 632] width 59 height 31
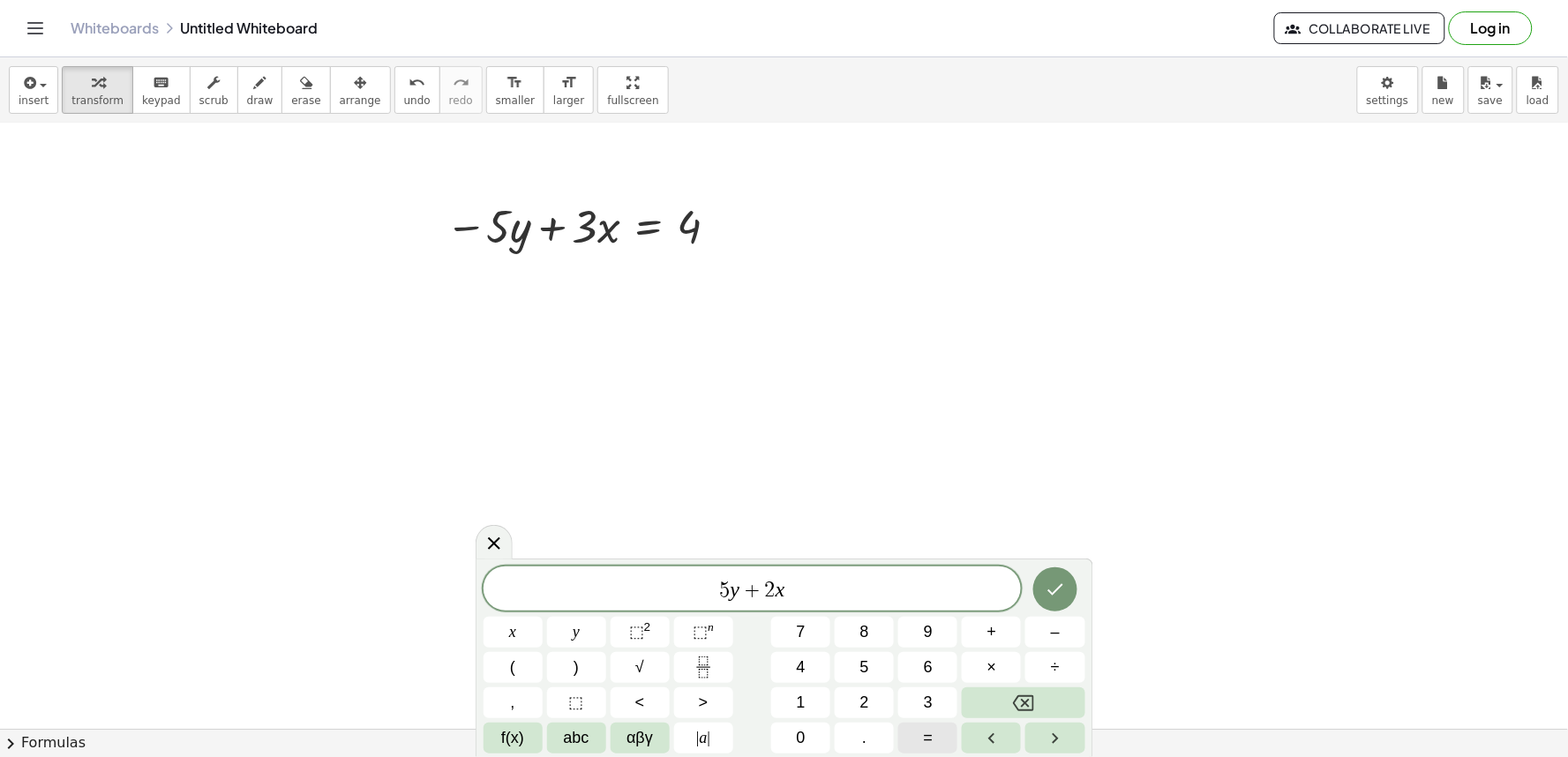
click at [929, 745] on span "=" at bounding box center [929, 738] width 10 height 24
click at [800, 687] on div "5 y + 2 x = ​ x y ⬚ 2 ⬚ n 7 8 9 + – ( ) √ 4 5 6 × ÷ , ⬚ < > 1 2 3 f(x) abc αβγ …" at bounding box center [784, 659] width 602 height 187
click at [800, 696] on span "1" at bounding box center [801, 703] width 9 height 24
click at [801, 673] on span "4" at bounding box center [801, 667] width 9 height 24
click at [1053, 583] on icon "Done" at bounding box center [1056, 589] width 21 height 21
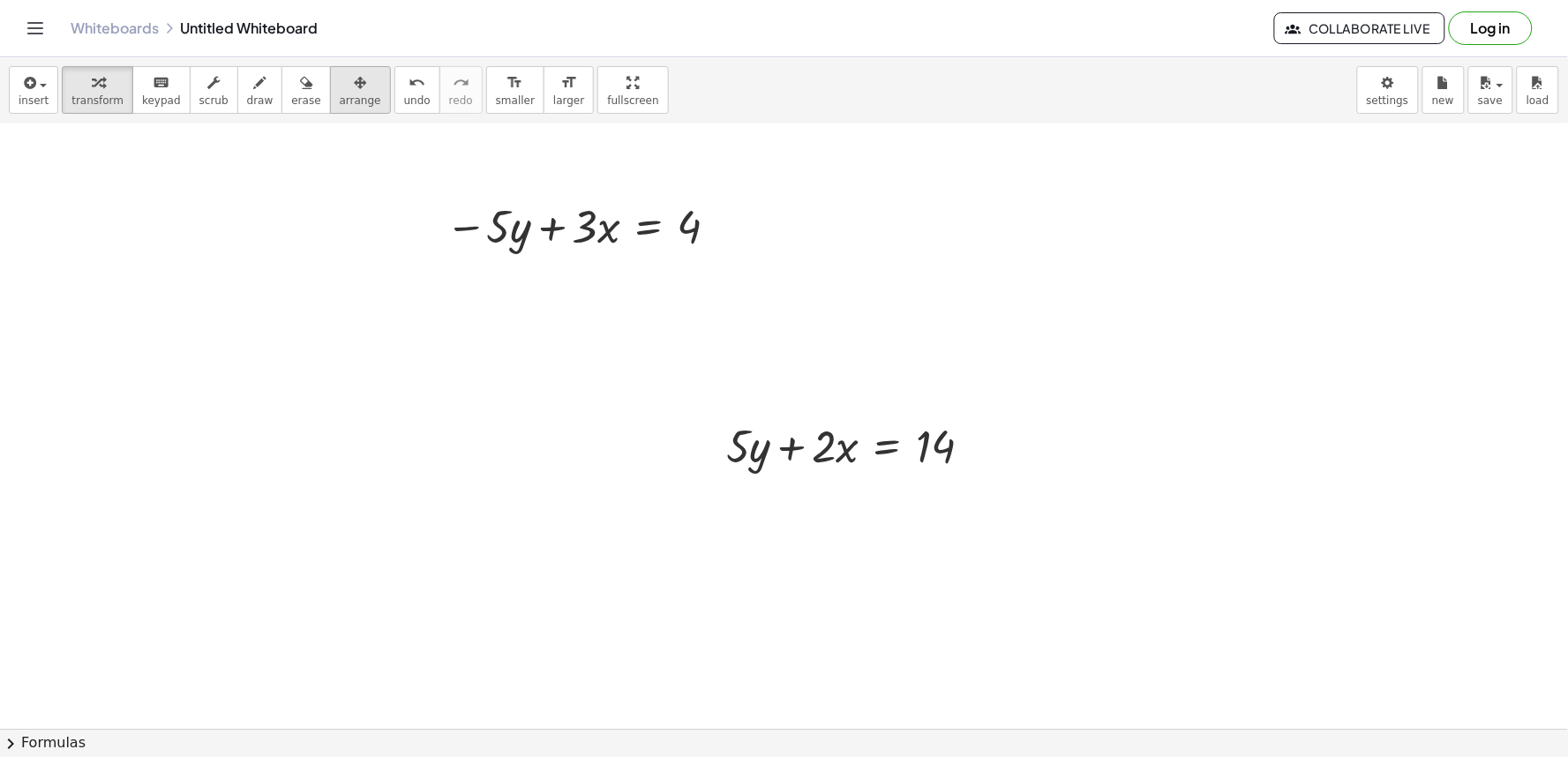
click at [345, 84] on div "button" at bounding box center [360, 82] width 42 height 21
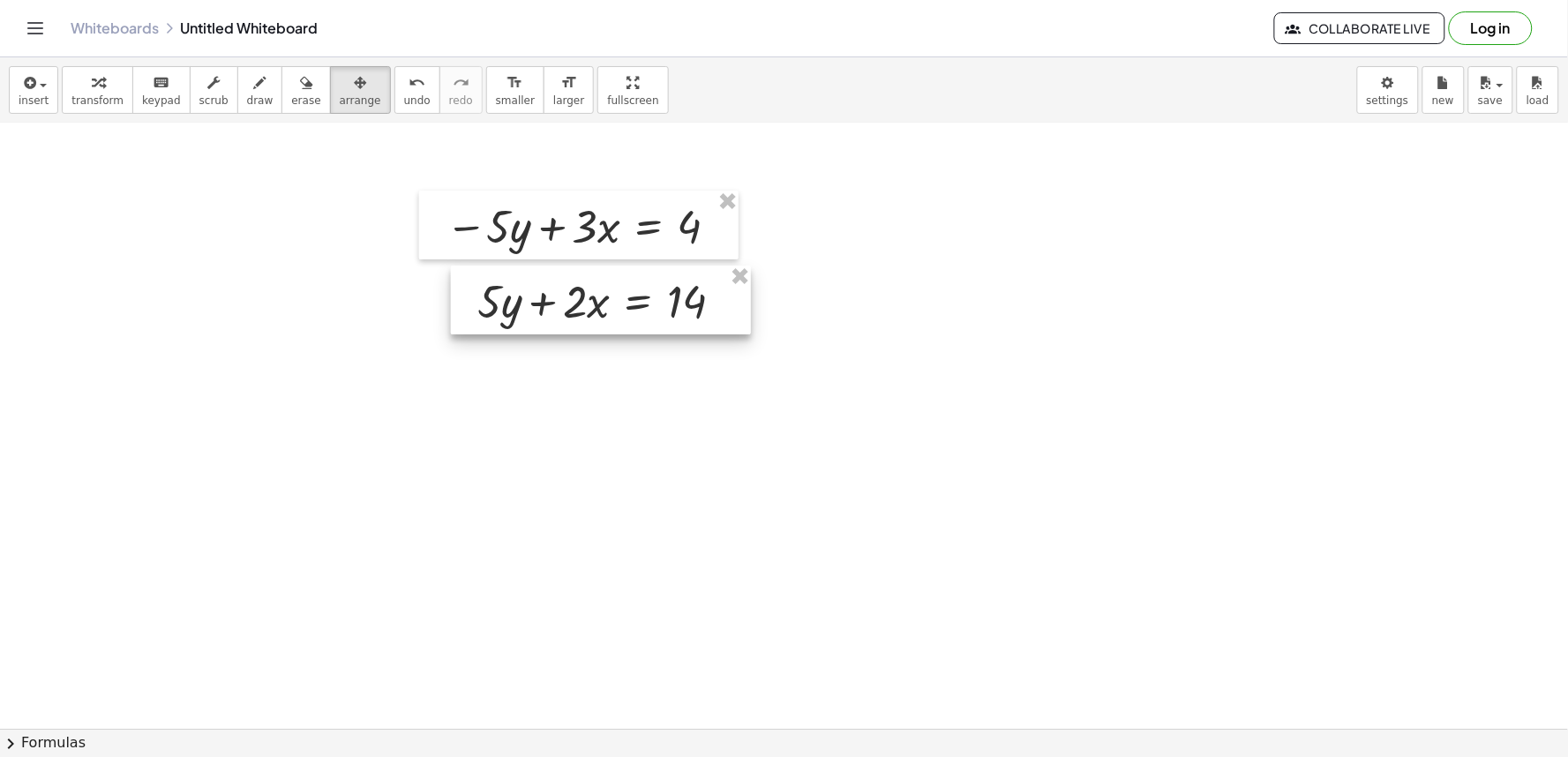
drag, startPoint x: 837, startPoint y: 436, endPoint x: 588, endPoint y: 292, distance: 287.6
click at [588, 292] on div at bounding box center [601, 300] width 300 height 69
click at [92, 86] on icon "button" at bounding box center [98, 83] width 12 height 21
click at [249, 101] on span "draw" at bounding box center [261, 101] width 27 height 12
drag, startPoint x: 552, startPoint y: 195, endPoint x: 472, endPoint y: 261, distance: 103.7
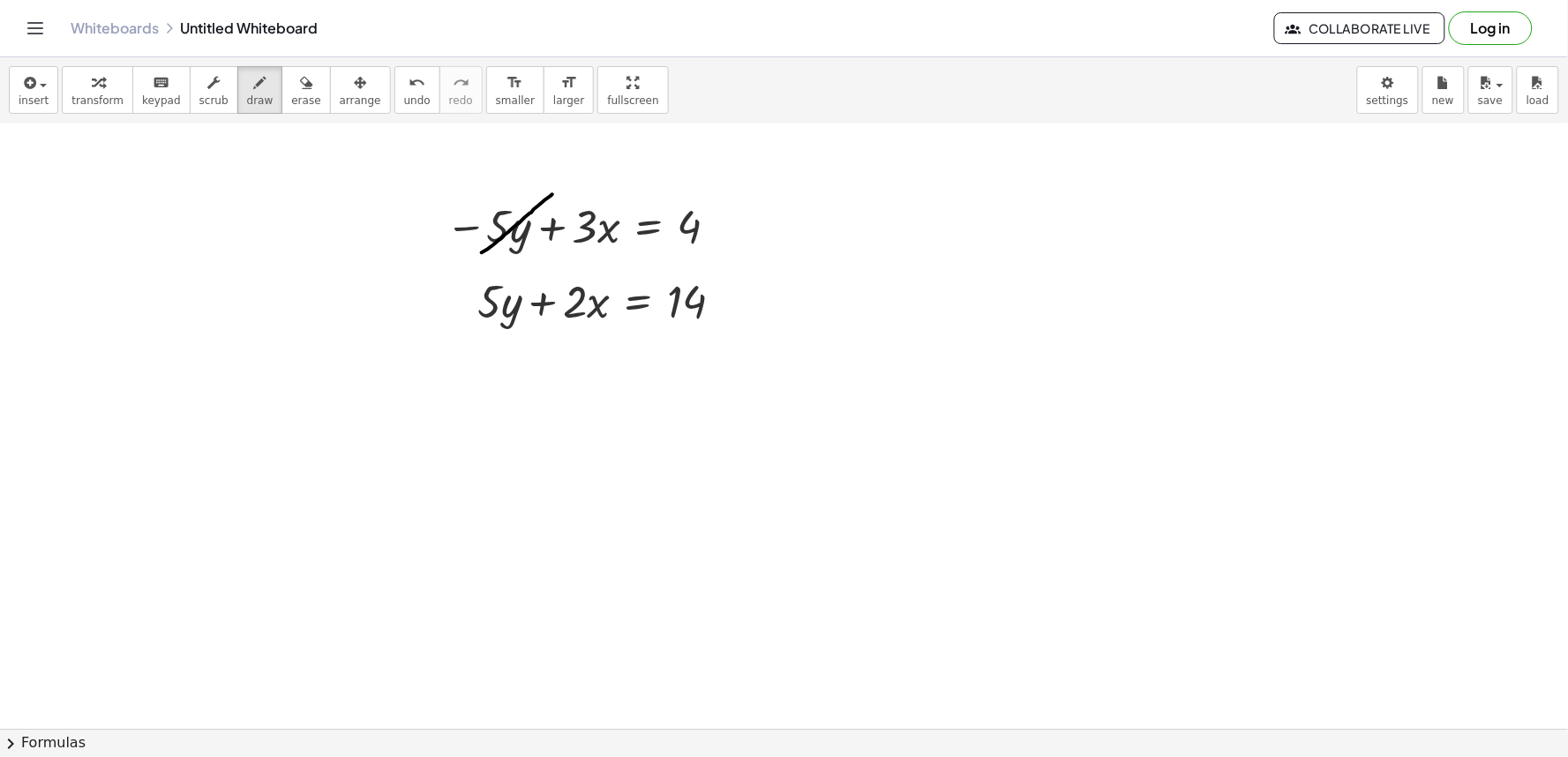
drag, startPoint x: 533, startPoint y: 279, endPoint x: 465, endPoint y: 323, distance: 81.0
drag, startPoint x: 417, startPoint y: 331, endPoint x: 760, endPoint y: 330, distance: 343.0
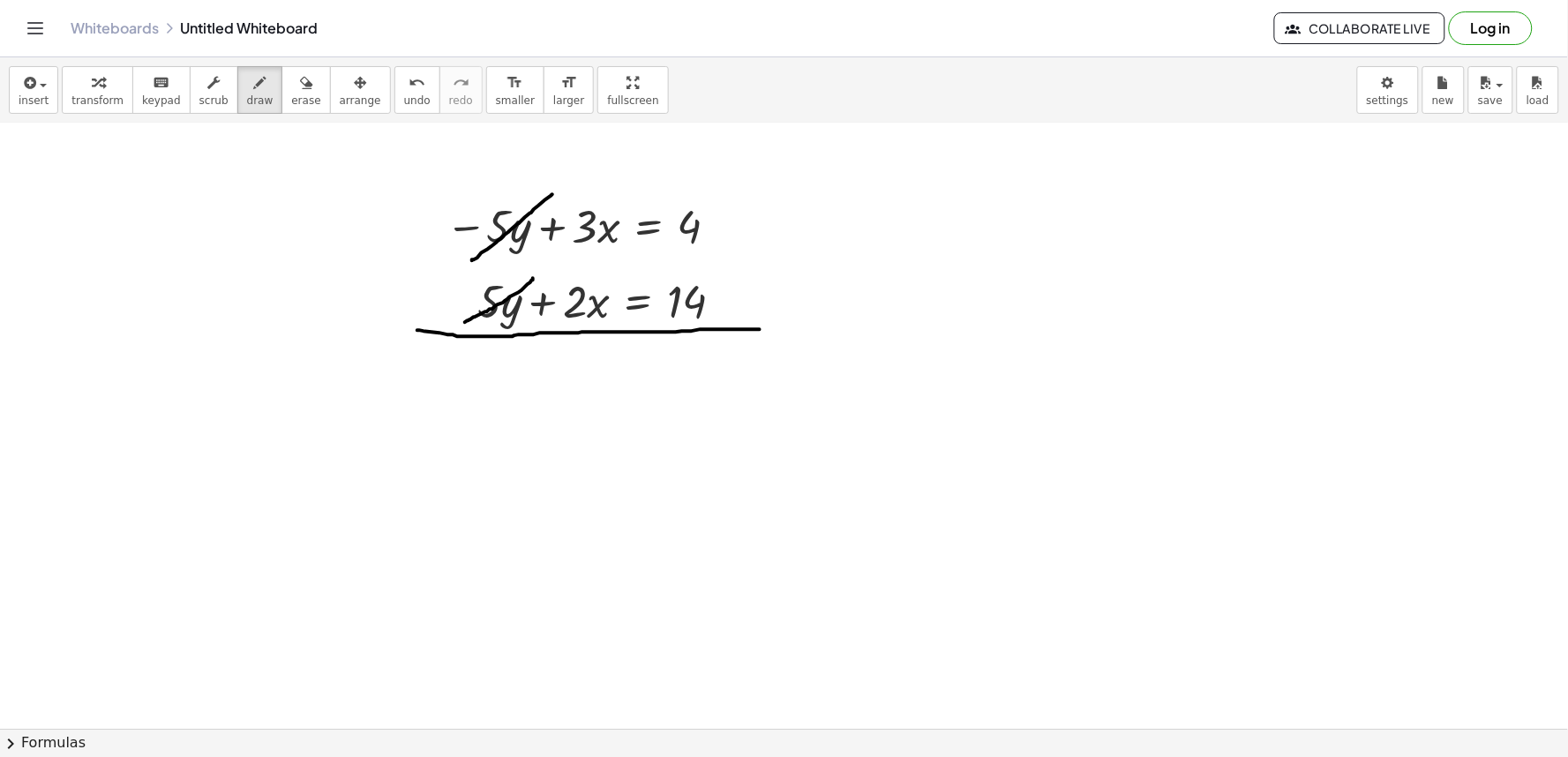
click at [85, 102] on span "transform" at bounding box center [98, 101] width 52 height 12
drag, startPoint x: 648, startPoint y: 506, endPoint x: 737, endPoint y: 493, distance: 89.9
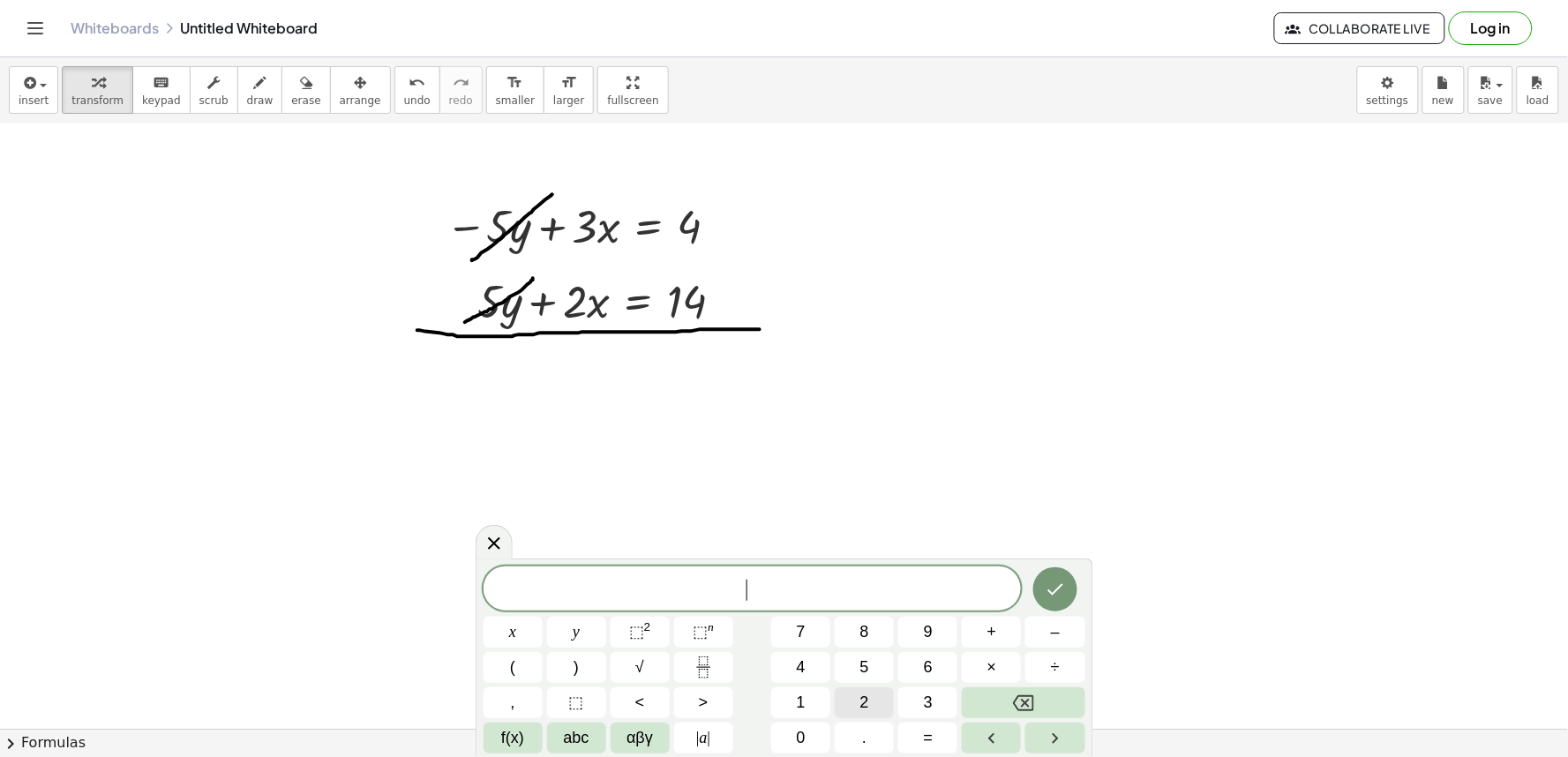
click at [858, 704] on button "2" at bounding box center [864, 703] width 59 height 31
click at [1013, 698] on icon "Backspace" at bounding box center [1024, 704] width 21 height 21
click at [872, 674] on button "5" at bounding box center [864, 667] width 59 height 31
click at [498, 630] on button "x" at bounding box center [513, 632] width 59 height 31
click at [909, 728] on button "=" at bounding box center [928, 738] width 59 height 31
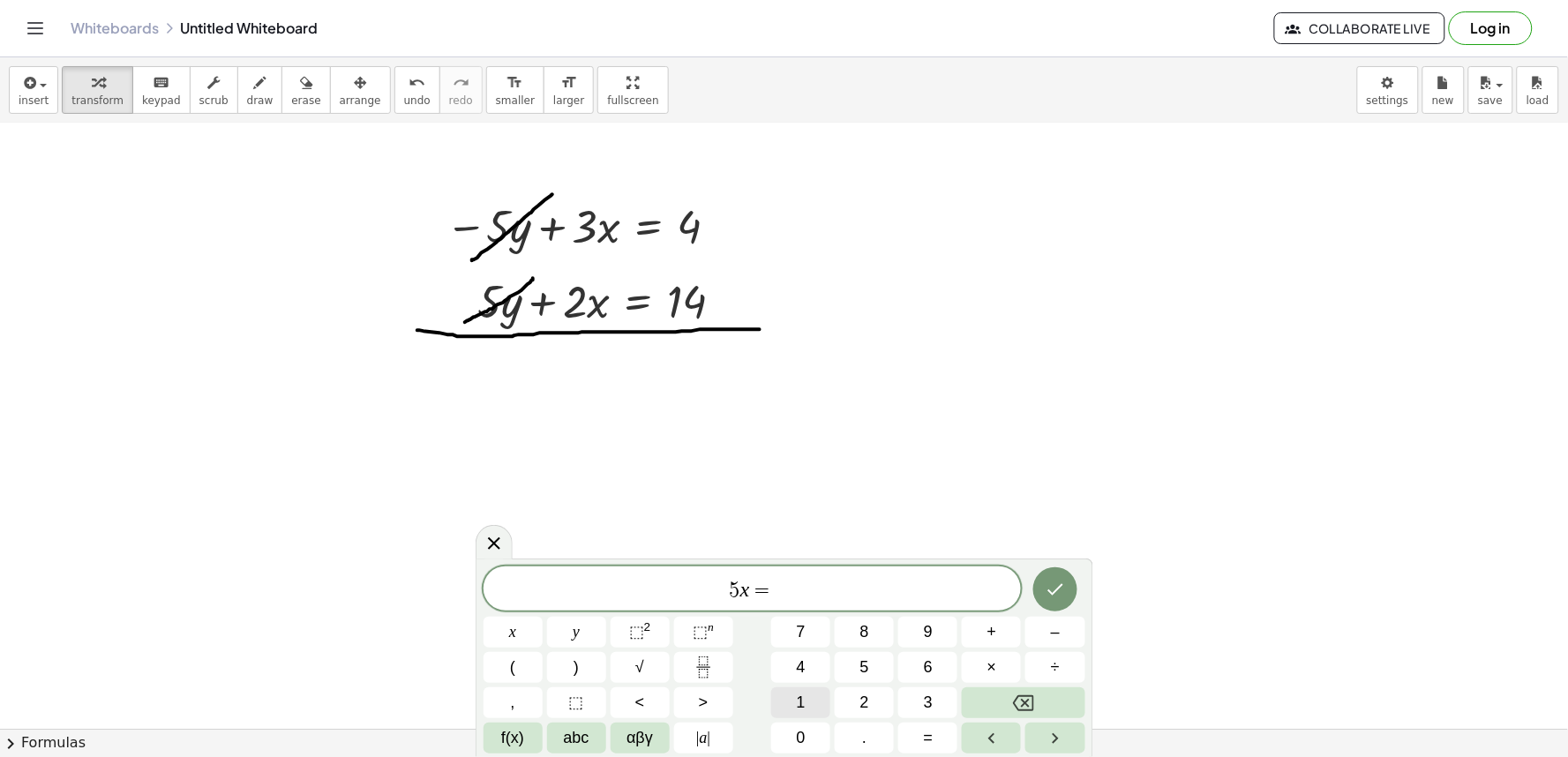
click at [797, 695] on span "1" at bounding box center [801, 703] width 9 height 24
click at [809, 727] on button "0" at bounding box center [800, 738] width 59 height 31
click at [1055, 585] on icon "Done" at bounding box center [1056, 589] width 21 height 21
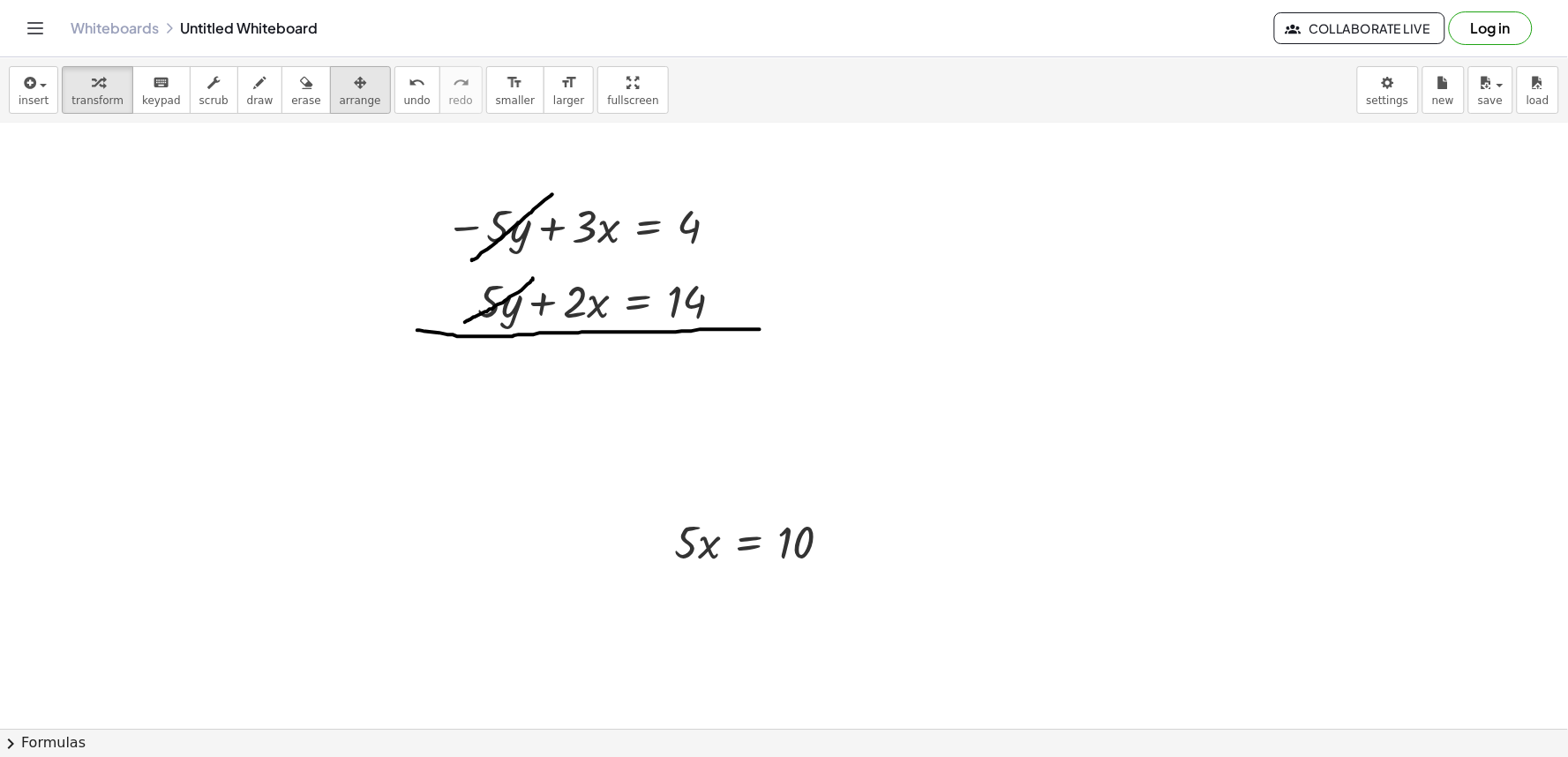
click at [339, 76] on div "button" at bounding box center [360, 82] width 42 height 21
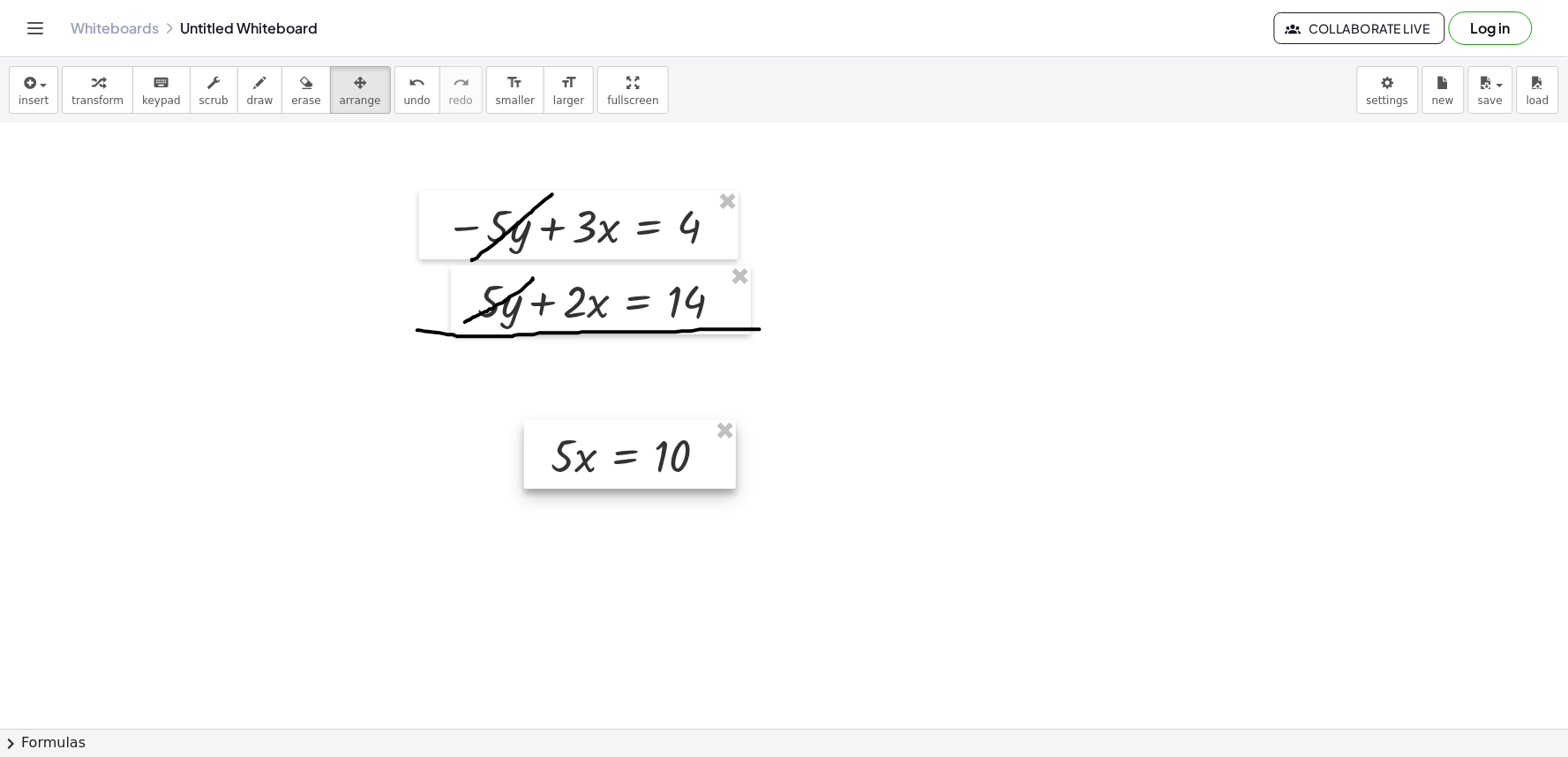
click at [667, 465] on div at bounding box center [629, 455] width 212 height 69
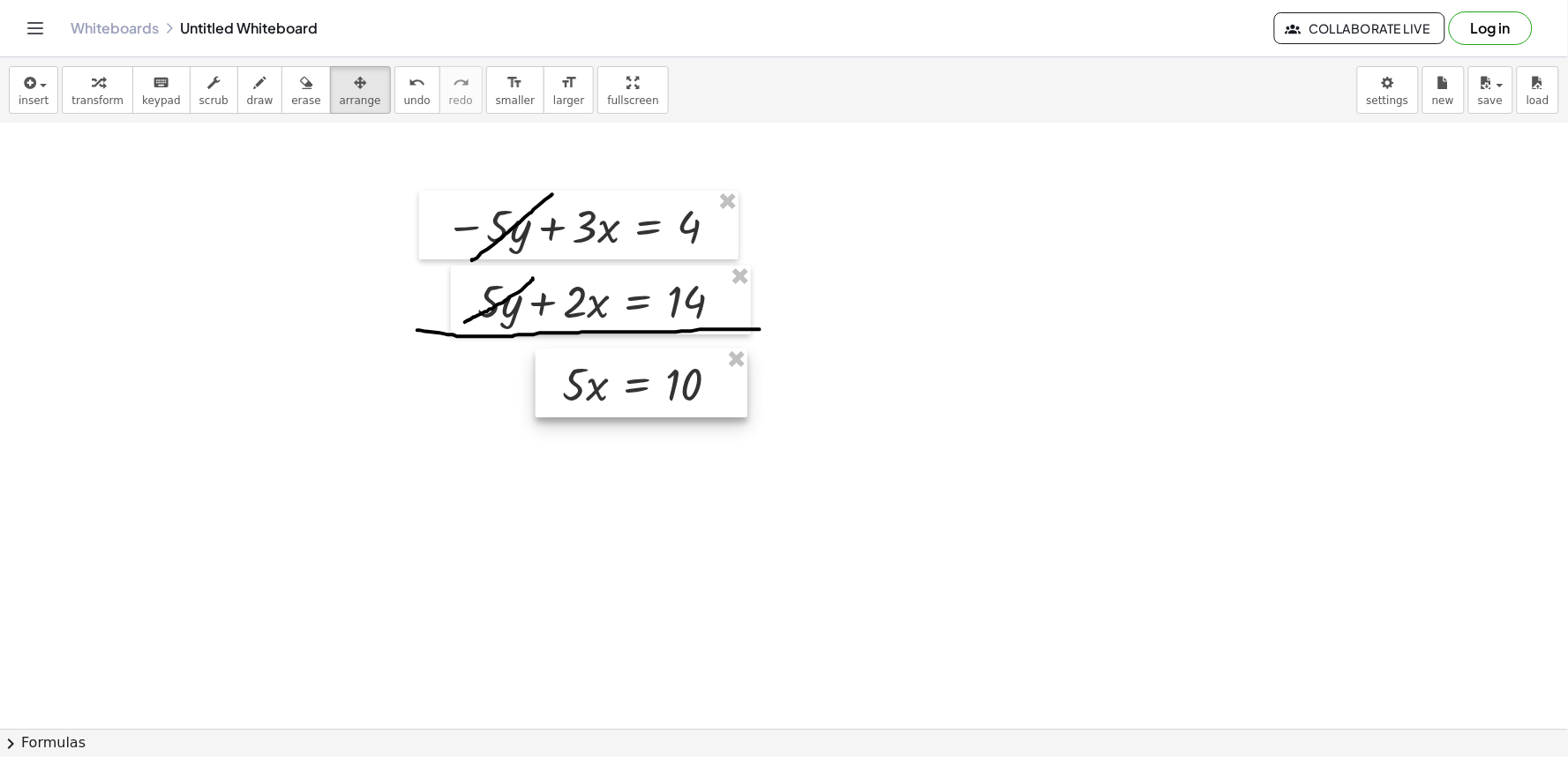
drag, startPoint x: 669, startPoint y: 470, endPoint x: 682, endPoint y: 398, distance: 73.2
click at [682, 398] on div at bounding box center [641, 383] width 212 height 69
click at [89, 99] on span "transform" at bounding box center [98, 101] width 52 height 12
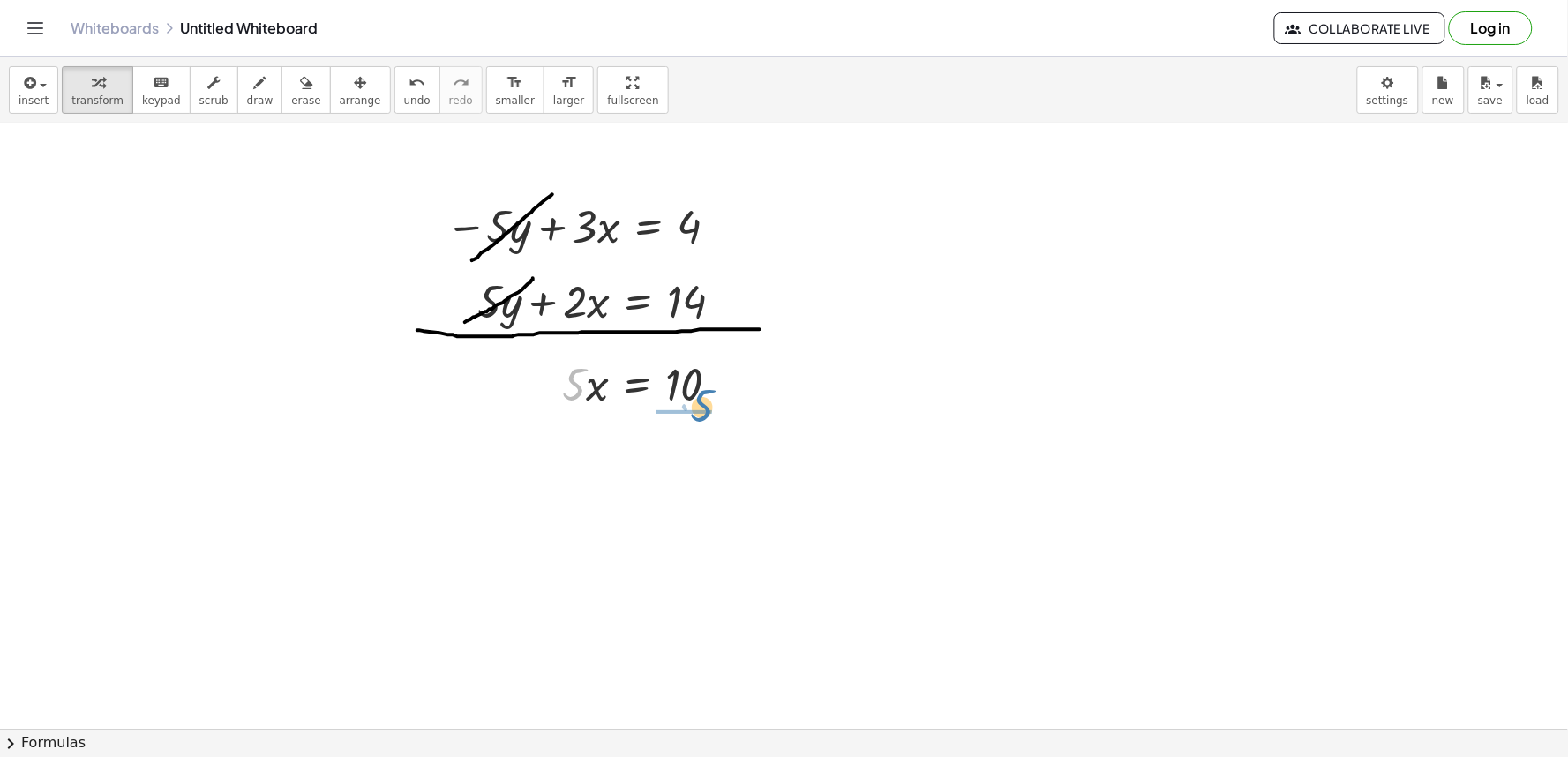
drag, startPoint x: 571, startPoint y: 391, endPoint x: 690, endPoint y: 420, distance: 122.5
click at [698, 457] on div at bounding box center [650, 457] width 194 height 89
click at [252, 98] on button "draw" at bounding box center [261, 90] width 46 height 48
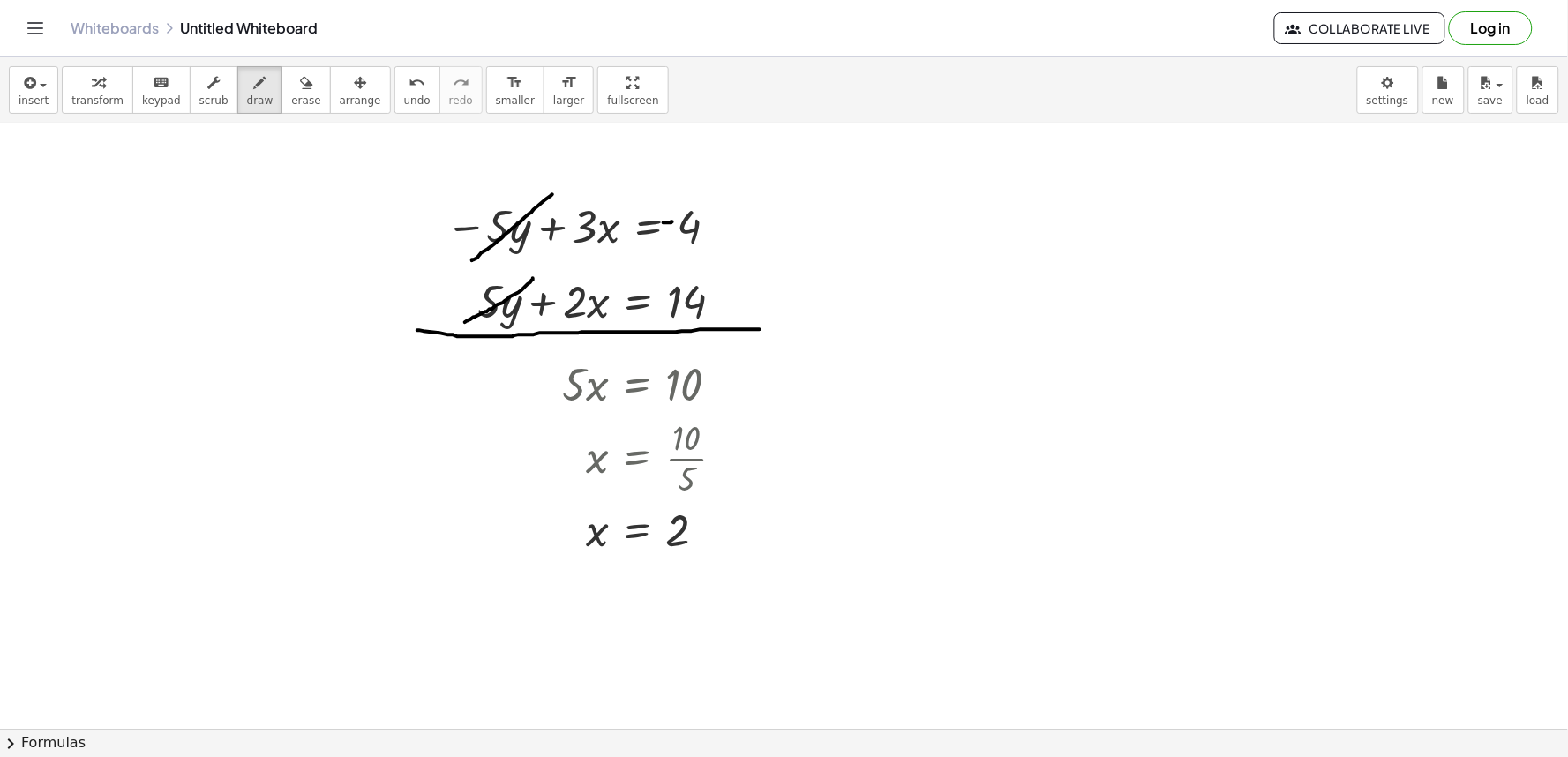
drag, startPoint x: 664, startPoint y: 223, endPoint x: 673, endPoint y: 222, distance: 9.1
click at [112, 103] on span "transform" at bounding box center [98, 101] width 52 height 12
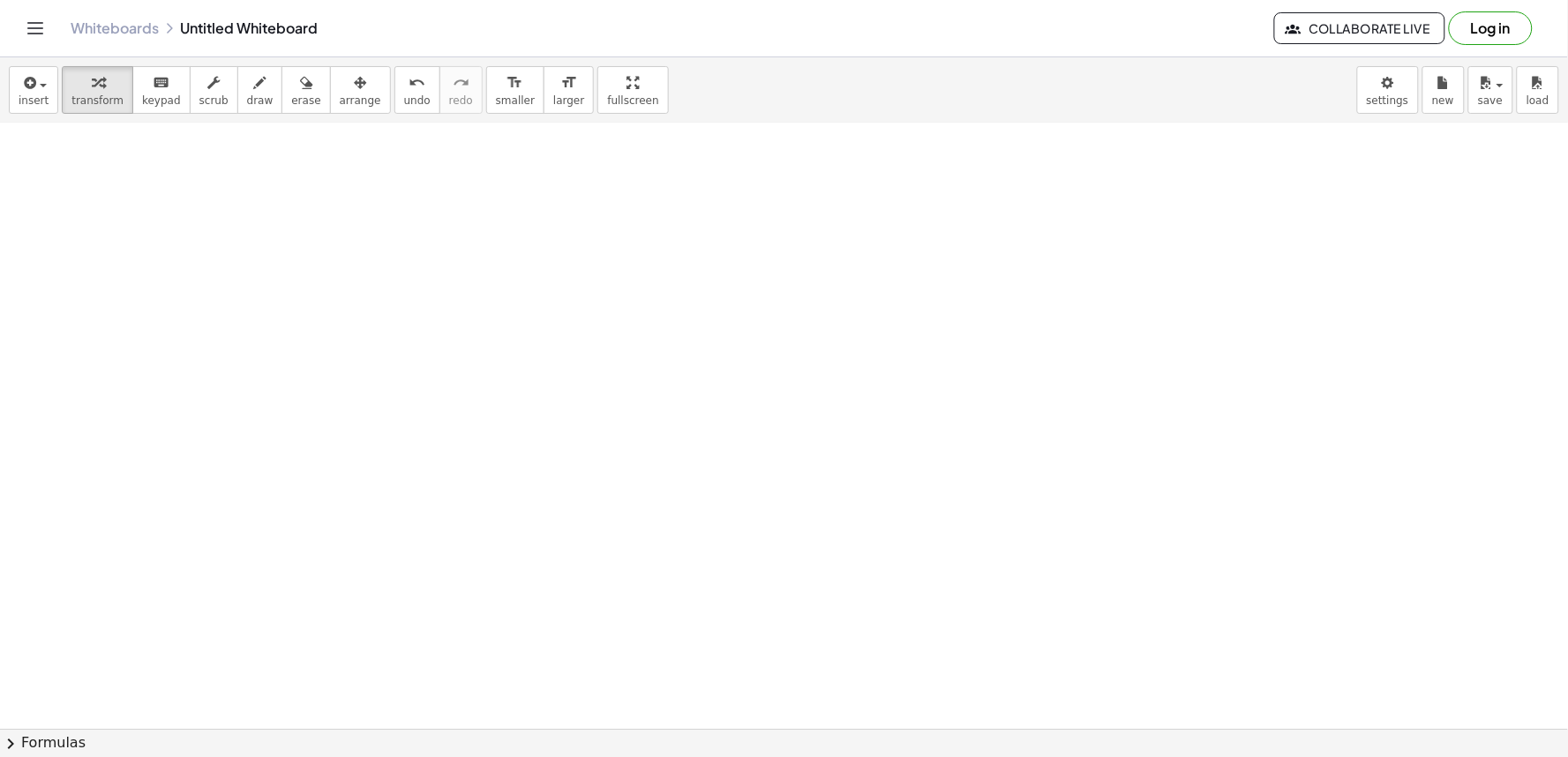
scroll to position [8465, 0]
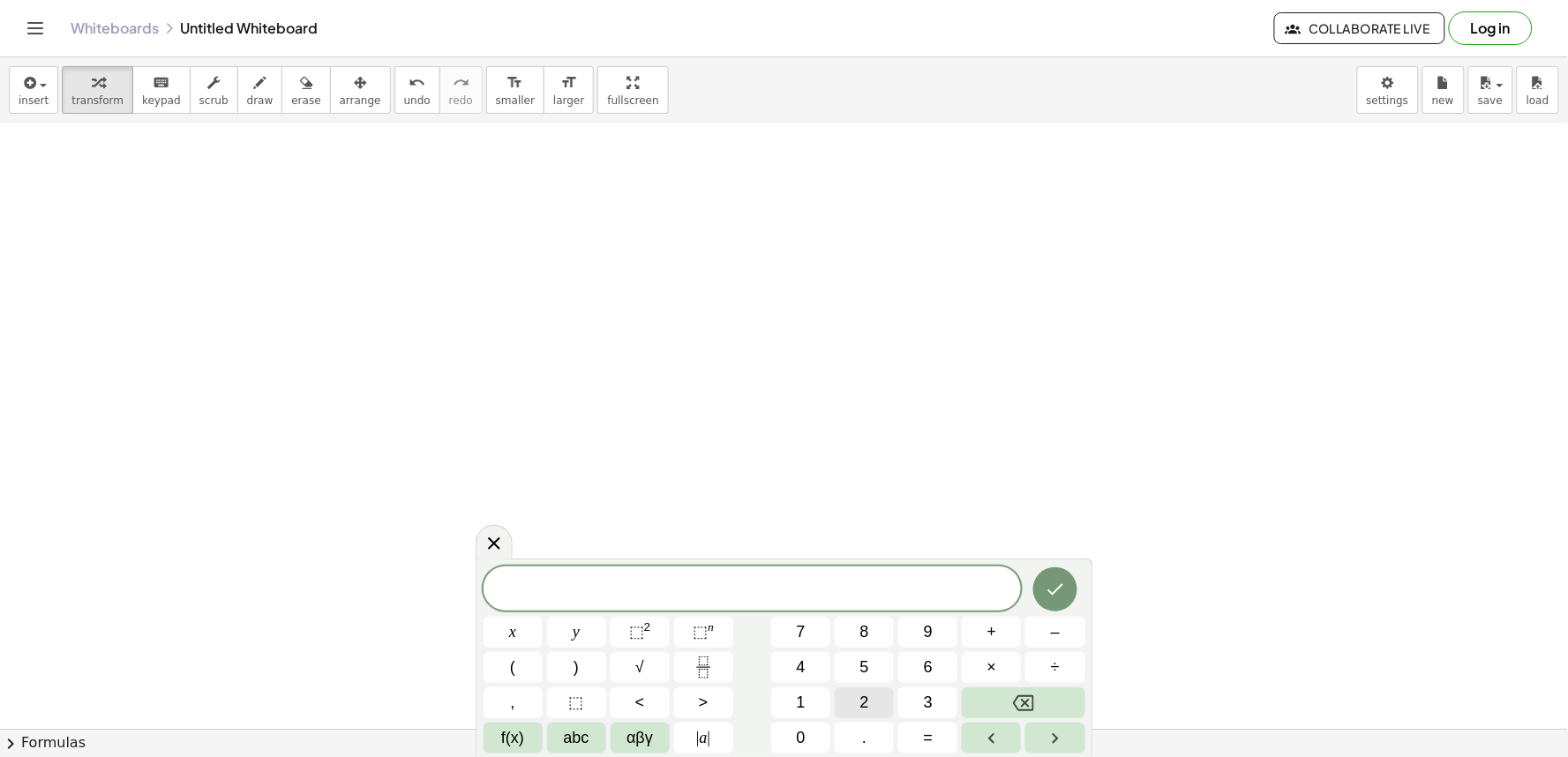
click at [852, 709] on button "2" at bounding box center [864, 703] width 59 height 31
click at [816, 680] on button "4" at bounding box center [800, 667] width 59 height 31
click at [936, 667] on button "6" at bounding box center [928, 667] width 59 height 31
click at [991, 655] on button "×" at bounding box center [991, 667] width 59 height 31
click at [815, 707] on button "1" at bounding box center [800, 703] width 59 height 31
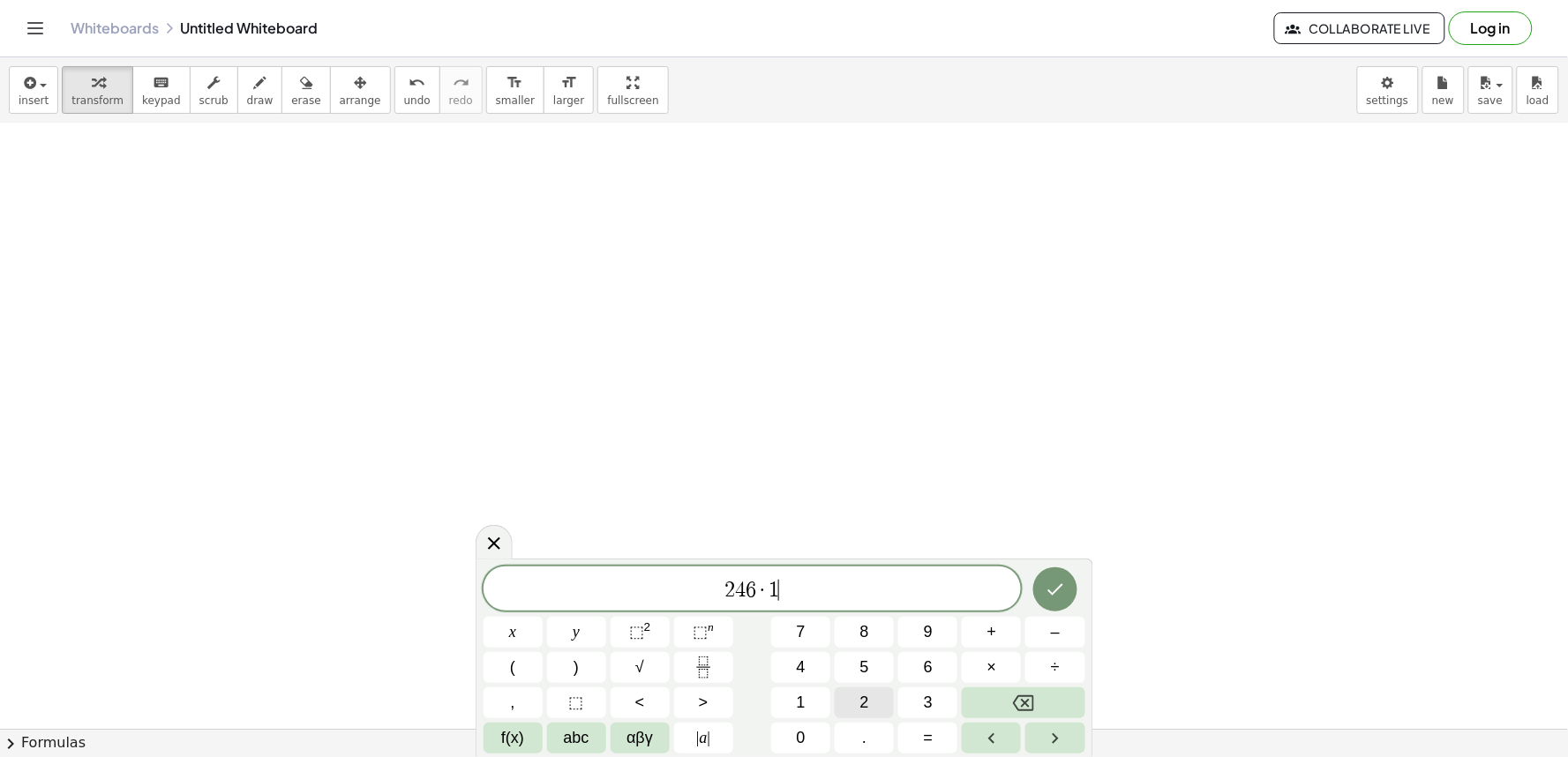
click at [849, 705] on button "2" at bounding box center [864, 703] width 59 height 31
click at [807, 733] on button "0" at bounding box center [800, 738] width 59 height 31
click at [1057, 606] on button "Done" at bounding box center [1056, 589] width 44 height 44
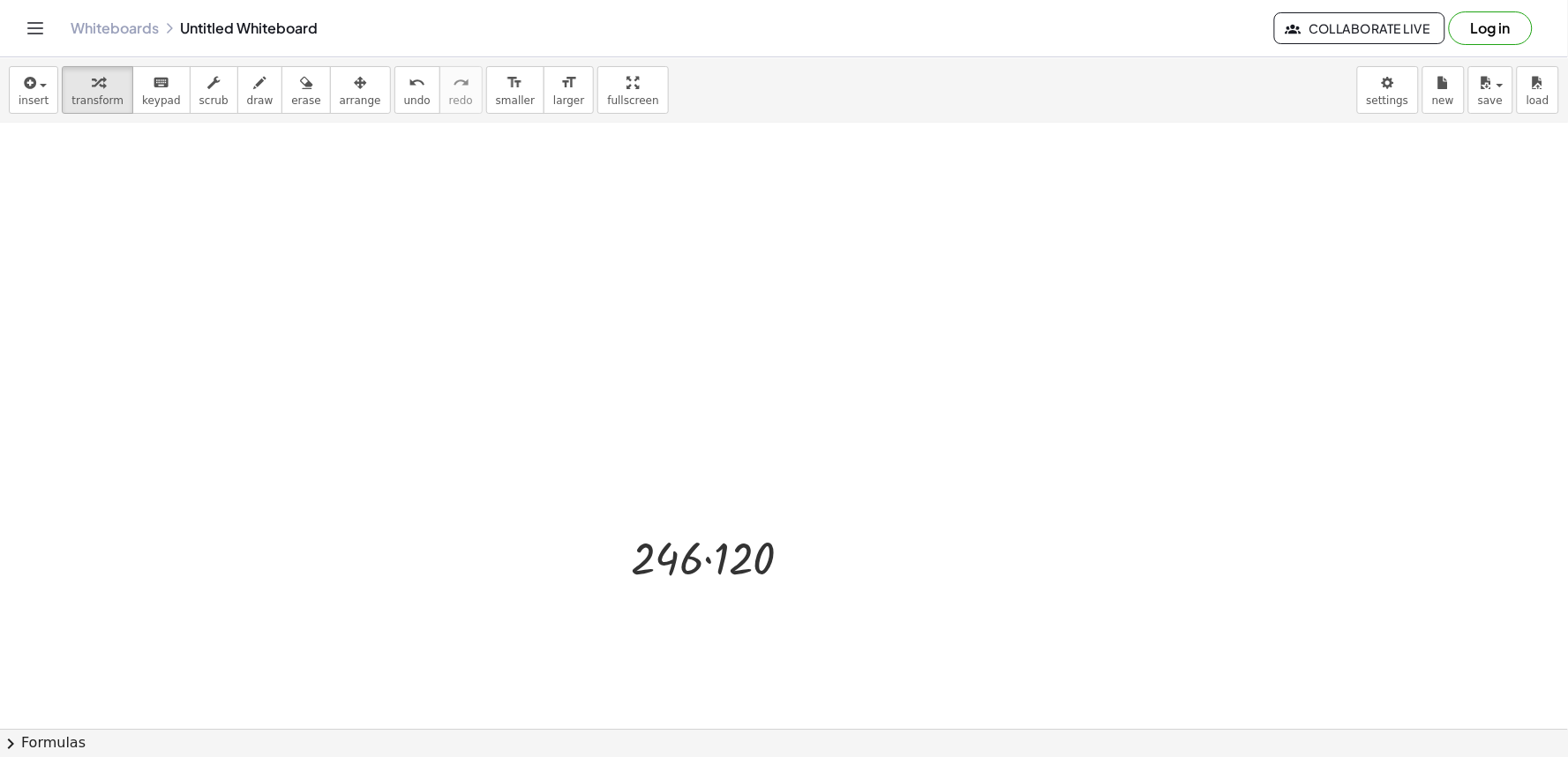
scroll to position [8483, 0]
click at [705, 559] on div at bounding box center [719, 550] width 193 height 60
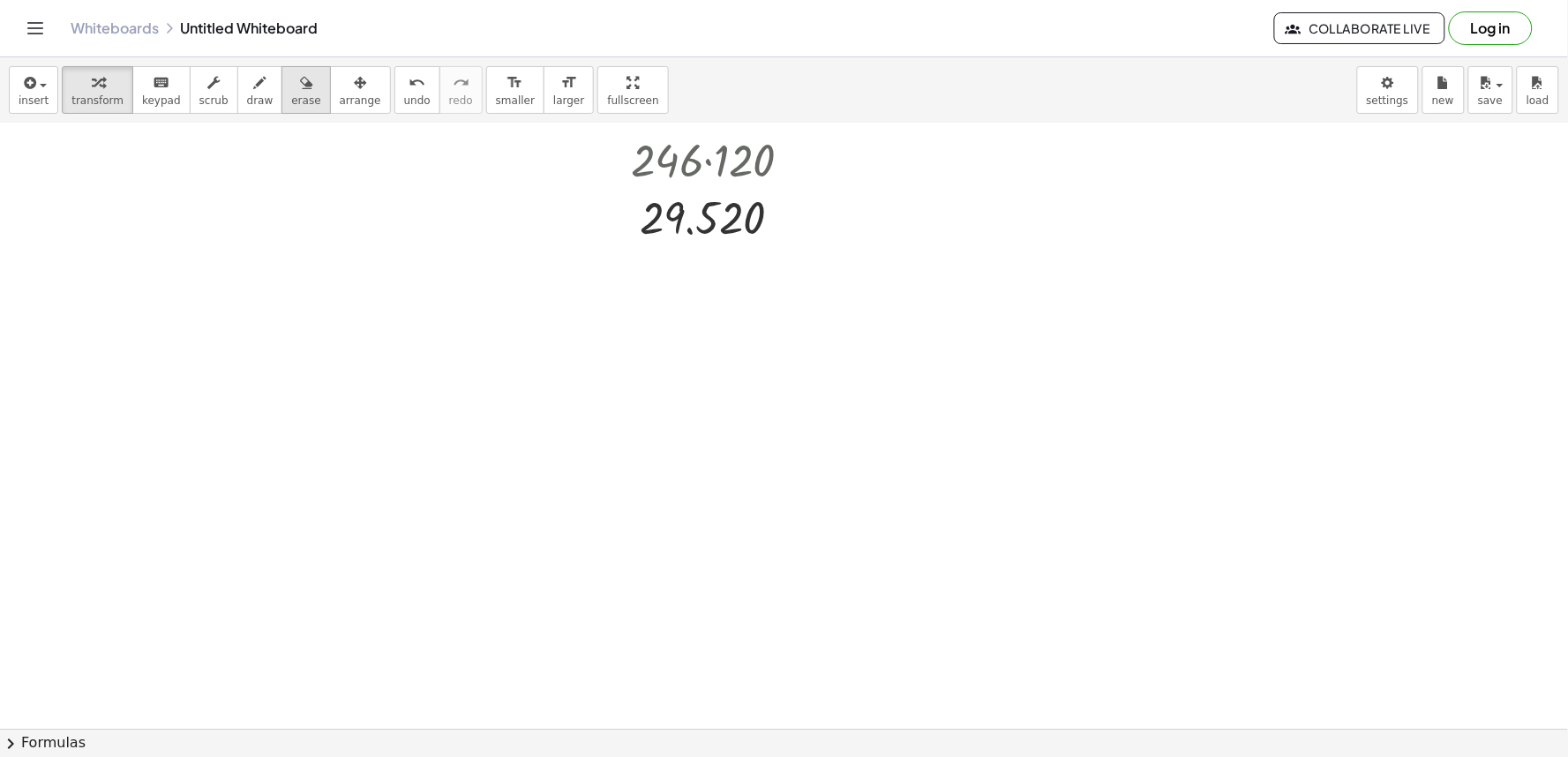
click at [292, 104] on span "erase" at bounding box center [306, 101] width 29 height 12
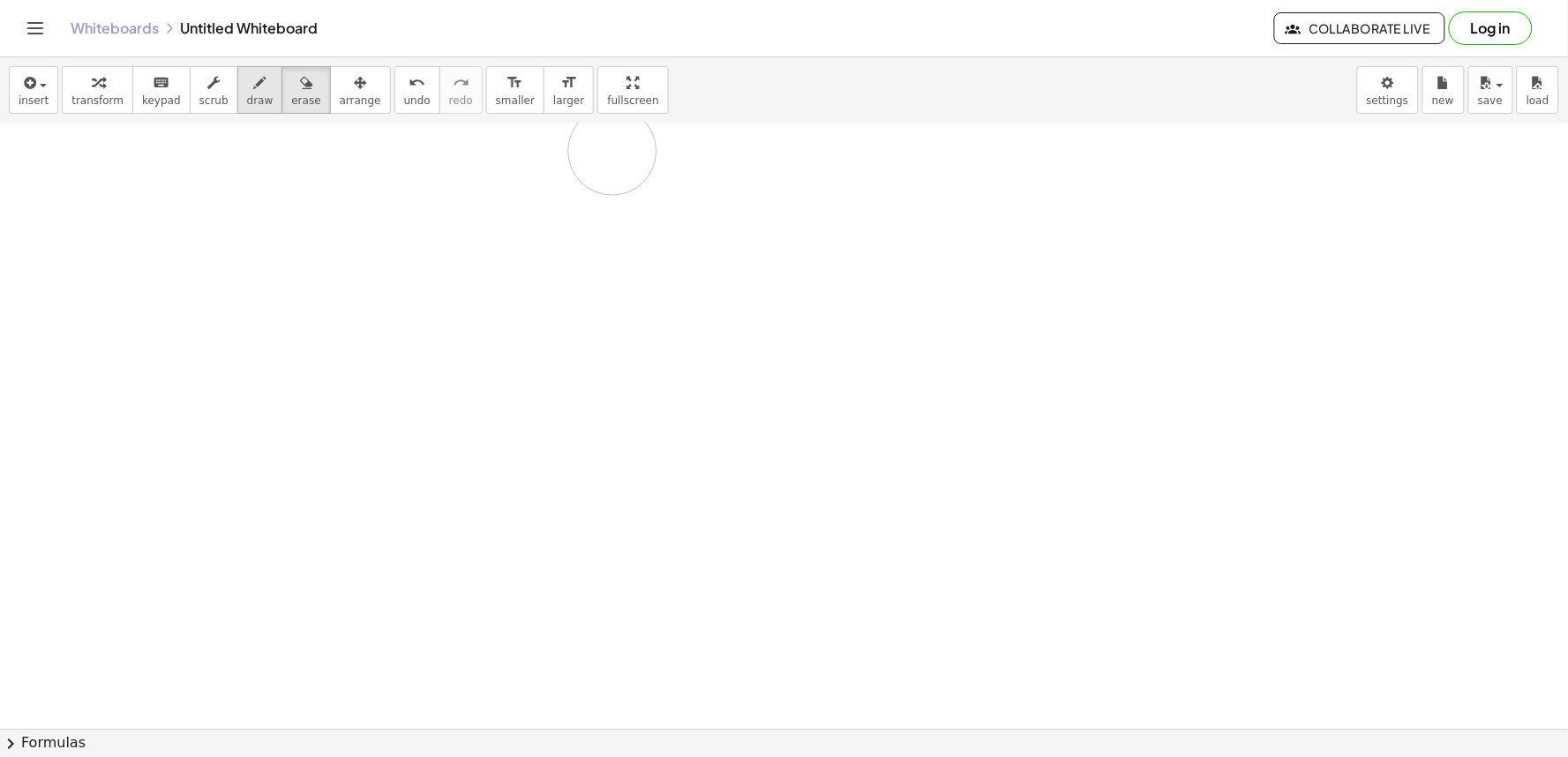
drag, startPoint x: 751, startPoint y: 230, endPoint x: 250, endPoint y: 92, distance: 519.7
drag, startPoint x: 730, startPoint y: 204, endPoint x: 768, endPoint y: 178, distance: 46.0
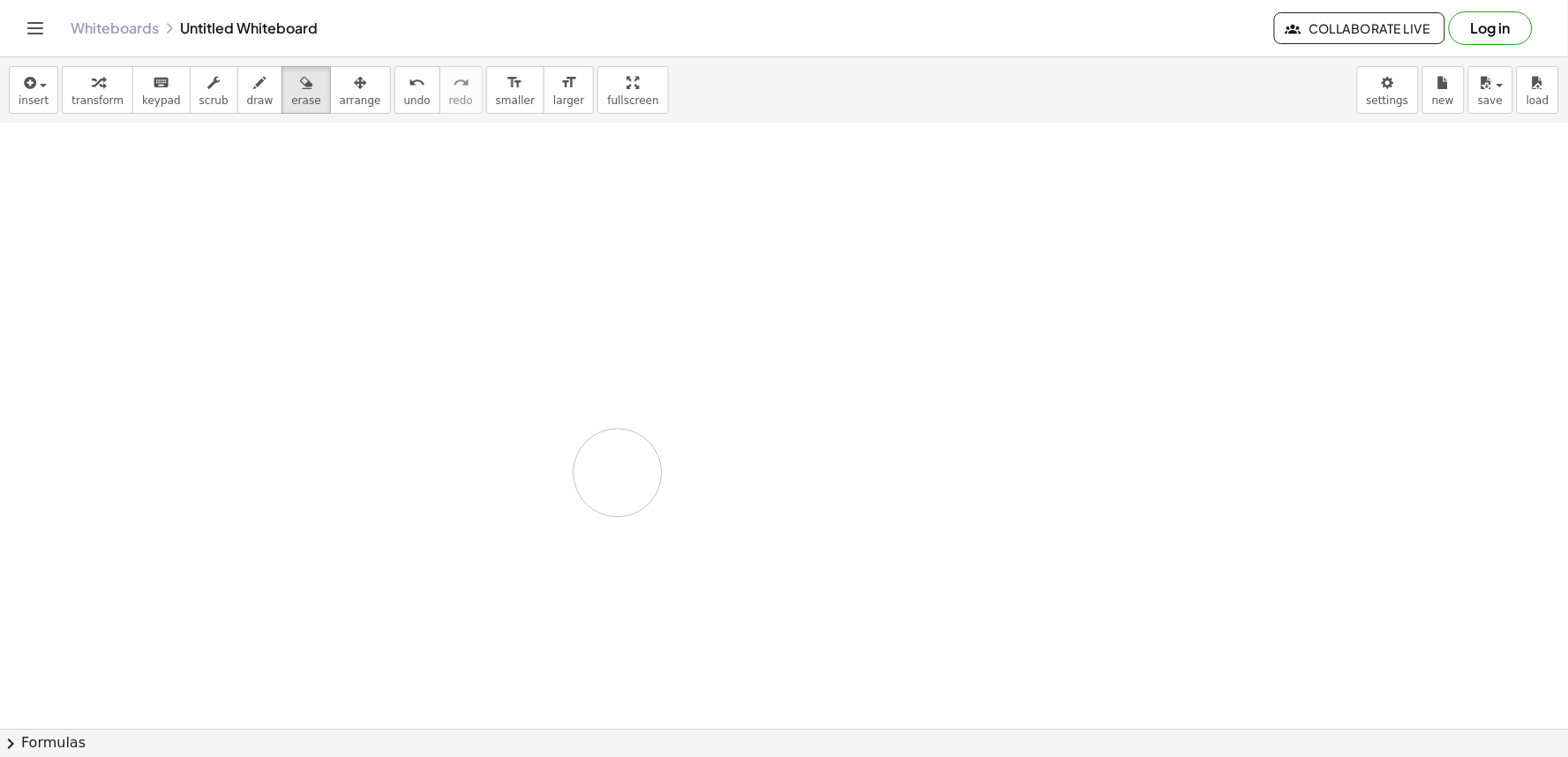
drag, startPoint x: 663, startPoint y: 488, endPoint x: 618, endPoint y: 474, distance: 47.1
click at [98, 87] on div "button" at bounding box center [98, 82] width 52 height 21
